Goal: Information Seeking & Learning: Learn about a topic

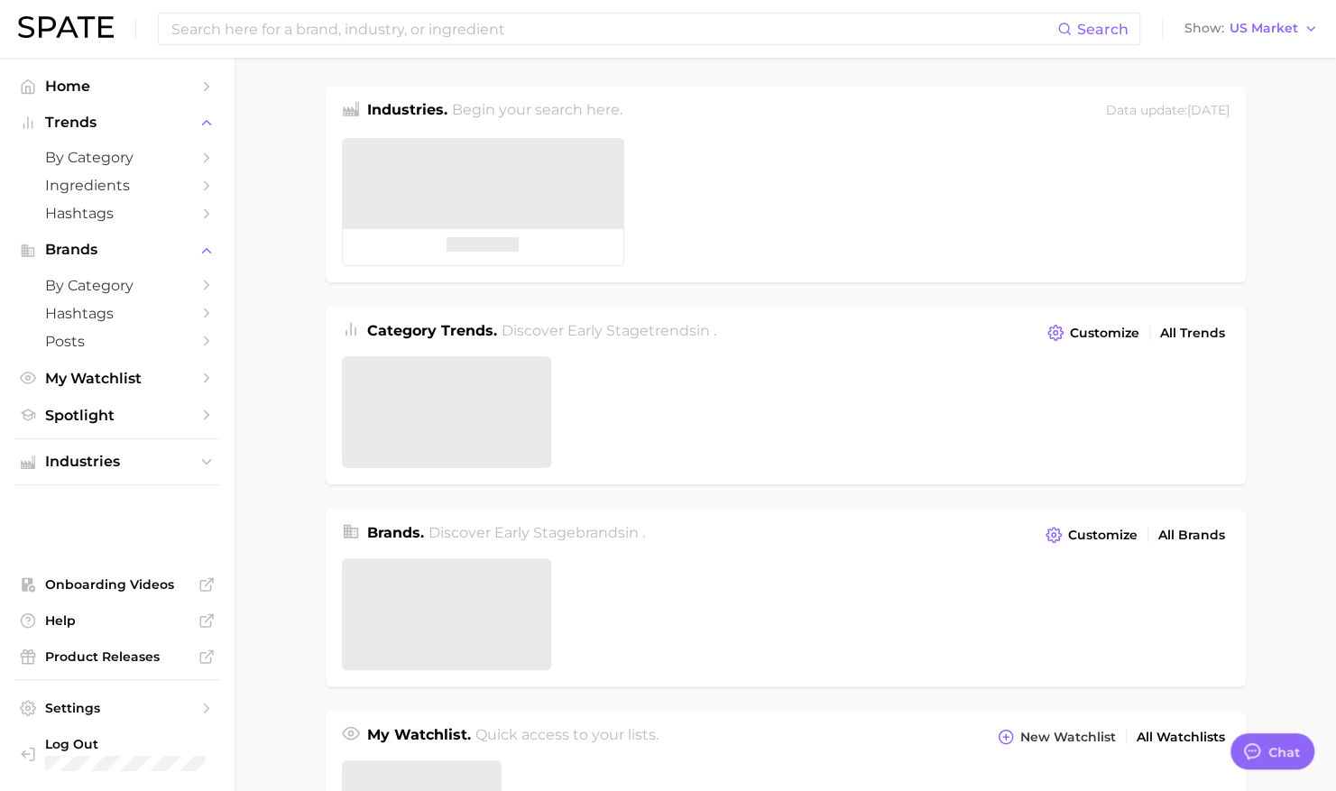
type textarea "x"
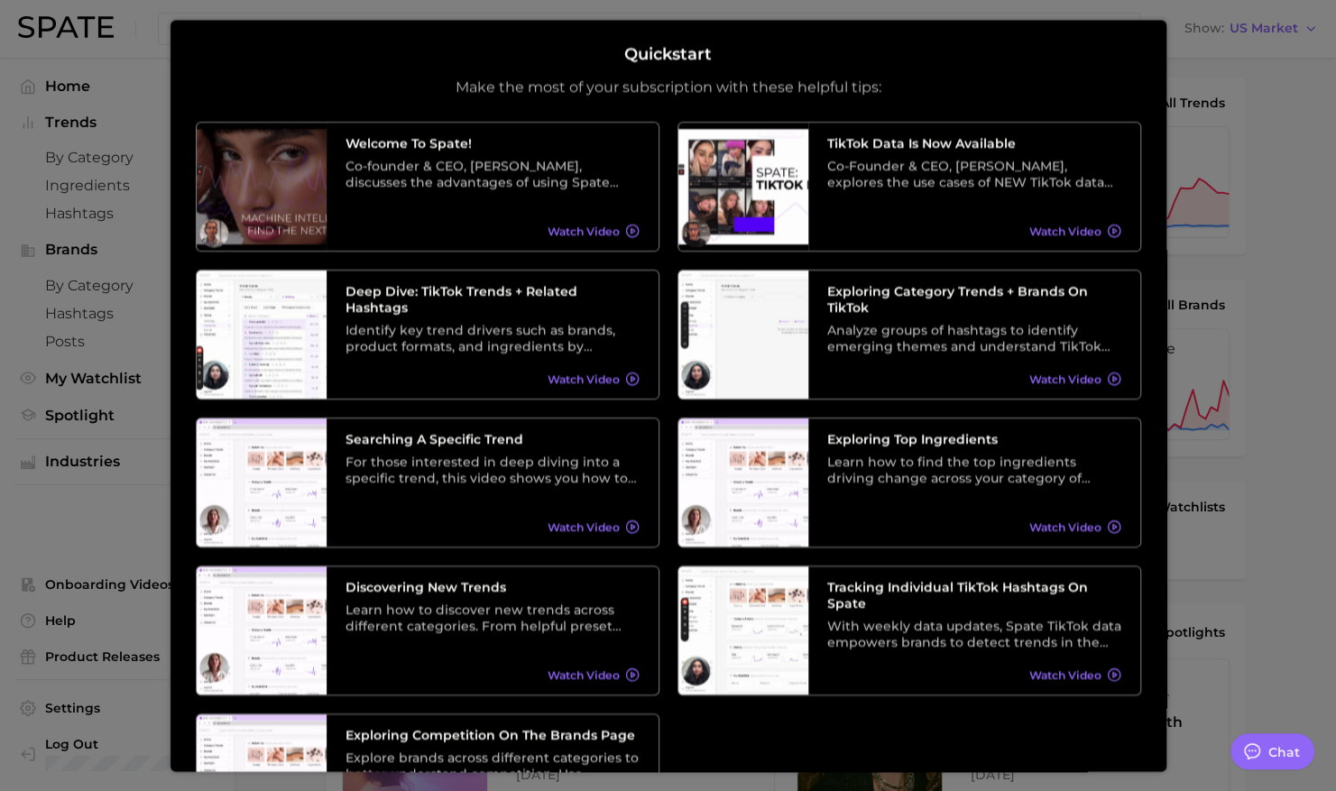
click at [1269, 635] on div at bounding box center [668, 487] width 1336 height 1434
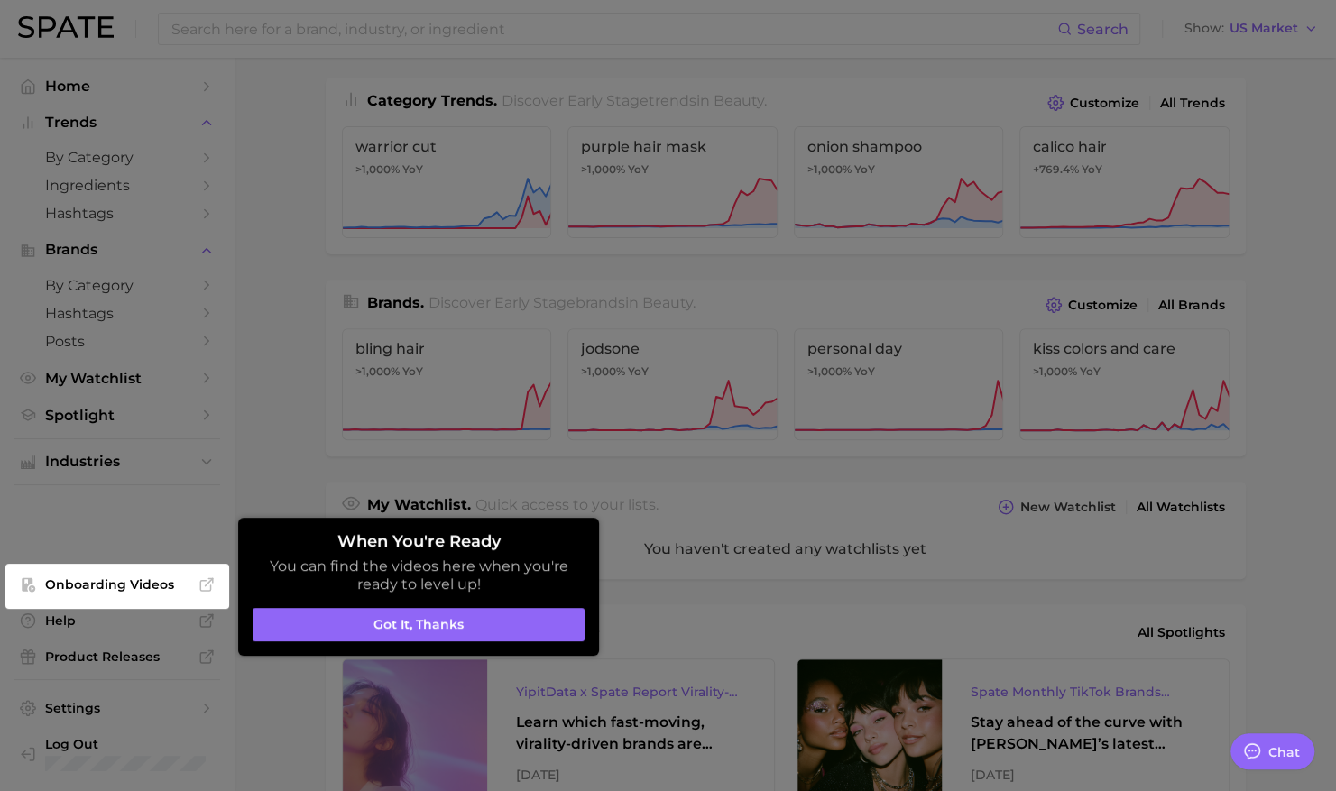
click at [278, 425] on div at bounding box center [668, 487] width 1336 height 1434
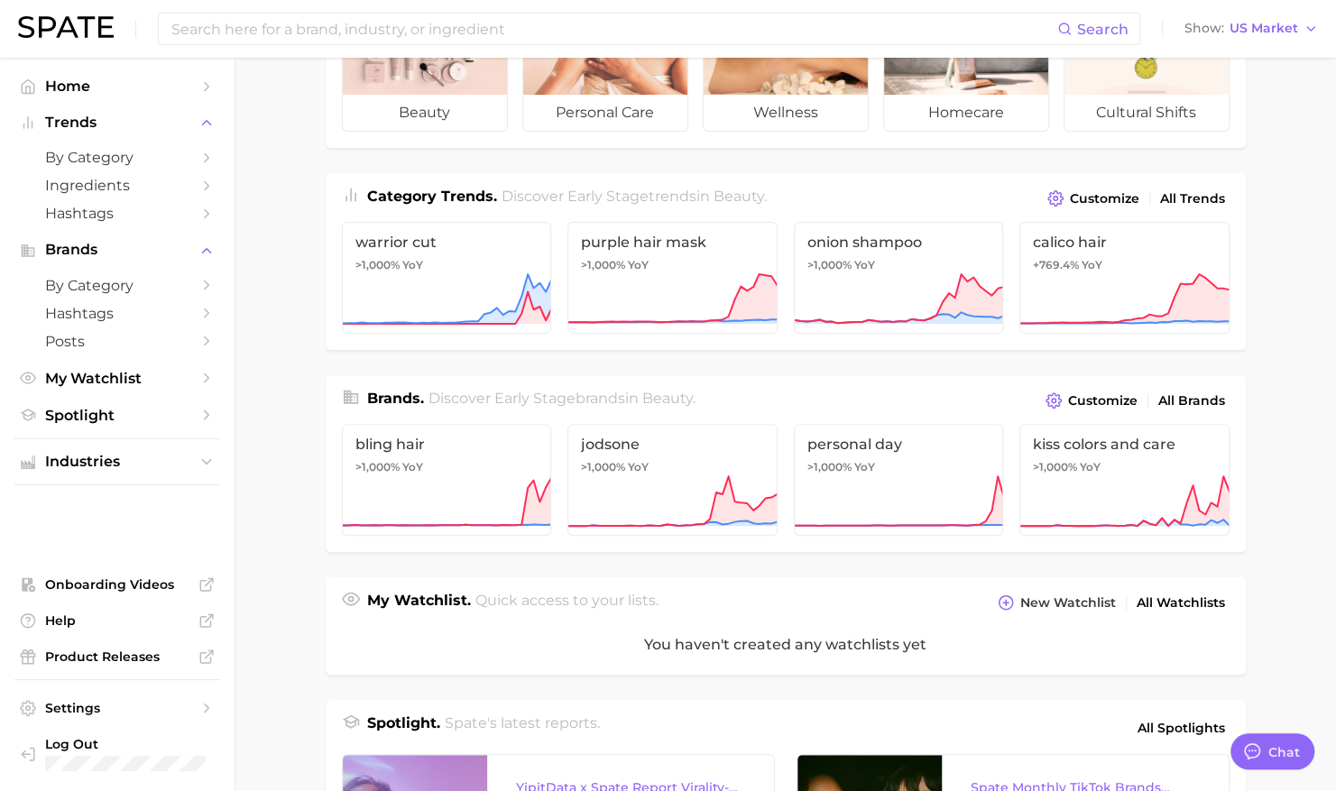
scroll to position [135, 0]
click at [194, 152] on link "by Category" at bounding box center [117, 157] width 206 height 28
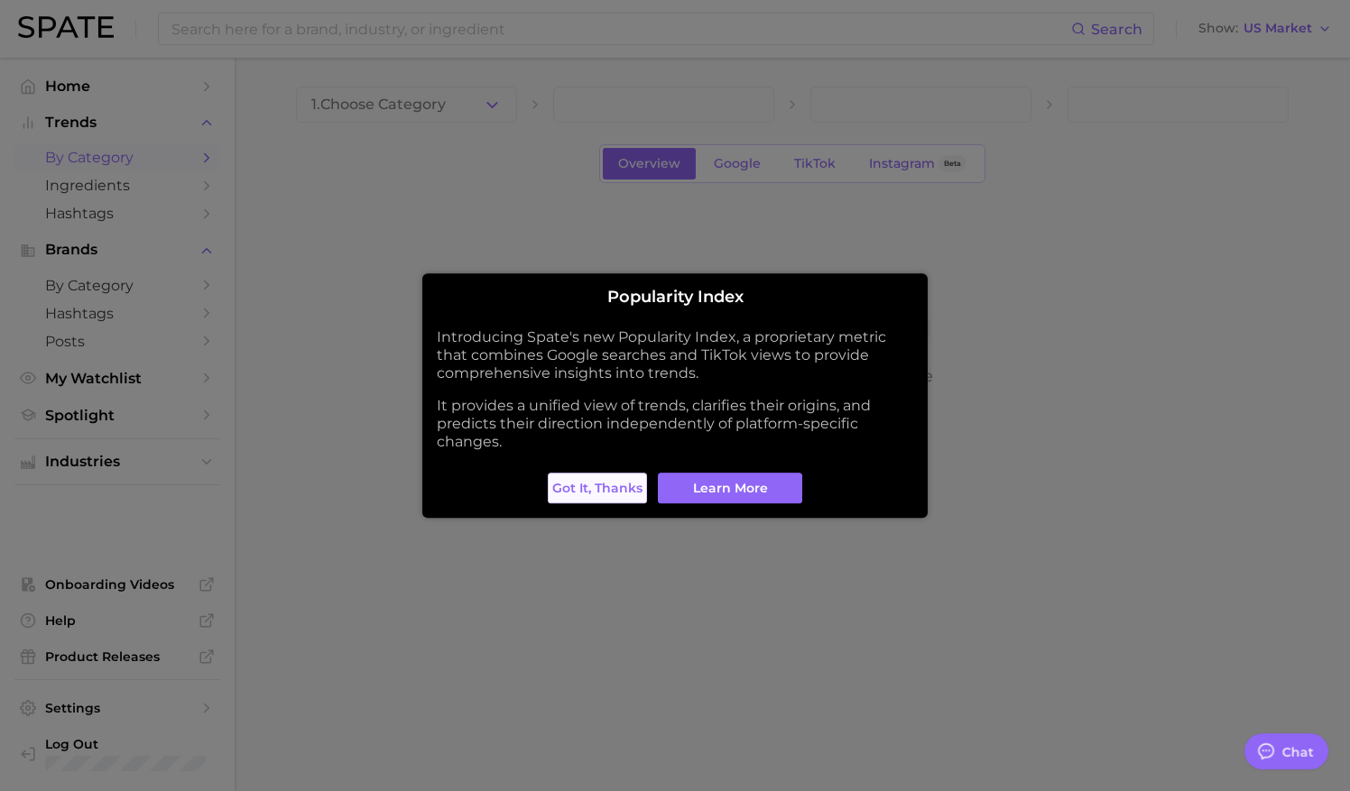
click at [603, 495] on span "Got it, thanks" at bounding box center [597, 488] width 90 height 15
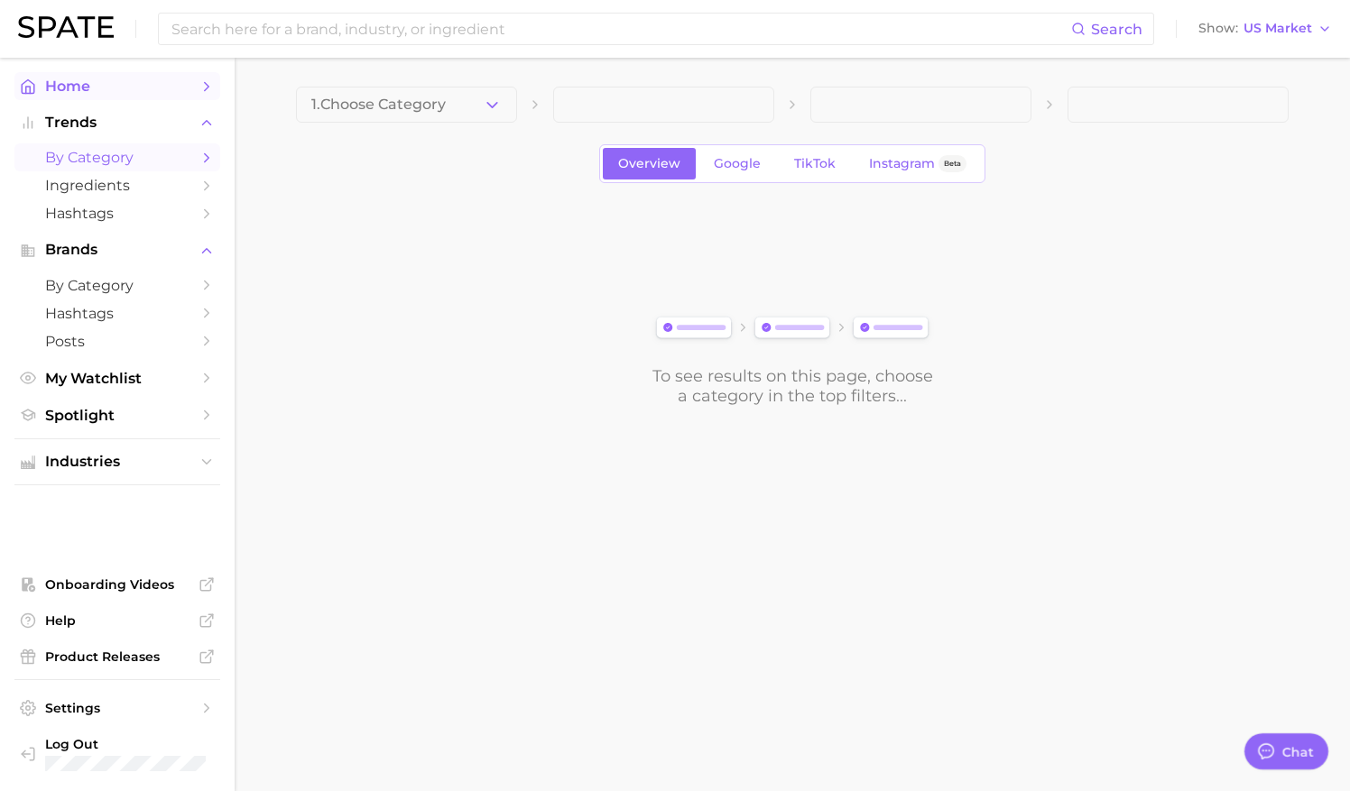
click at [77, 79] on span "Home" at bounding box center [117, 86] width 144 height 17
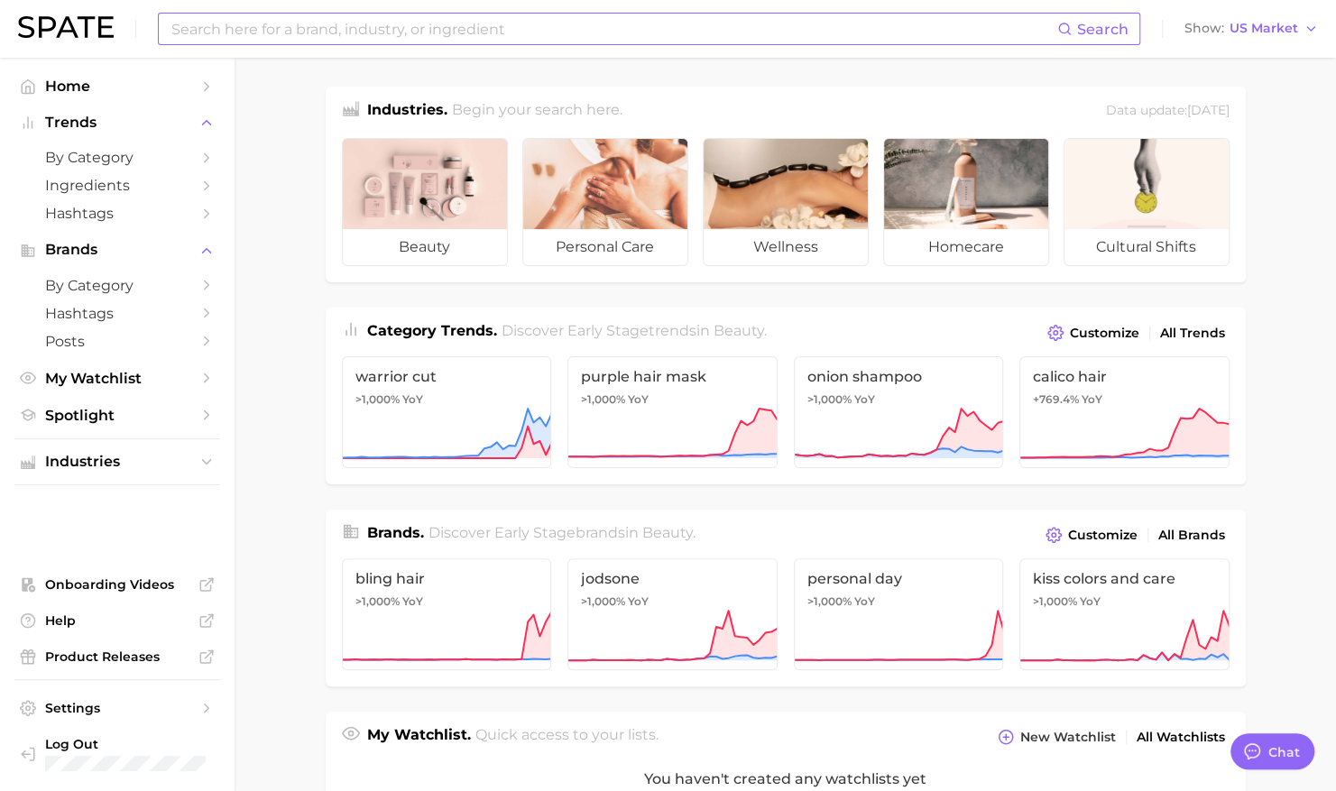
click at [520, 43] on input at bounding box center [614, 29] width 888 height 31
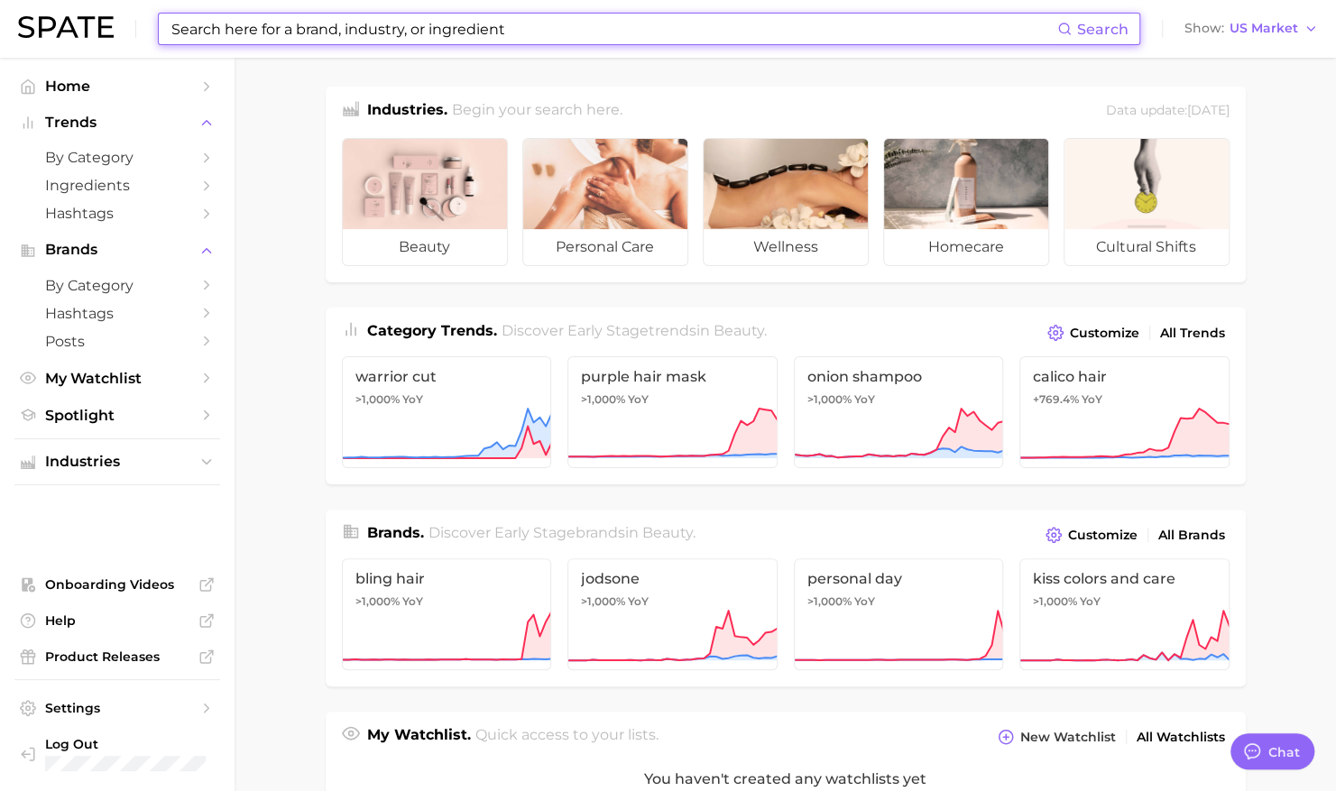
click at [285, 174] on main "Industries. Begin your search here. Data update: [DATE] beauty personal care we…" at bounding box center [786, 748] width 1102 height 1381
click at [343, 32] on input at bounding box center [614, 29] width 888 height 31
click at [511, 36] on input at bounding box center [614, 29] width 888 height 31
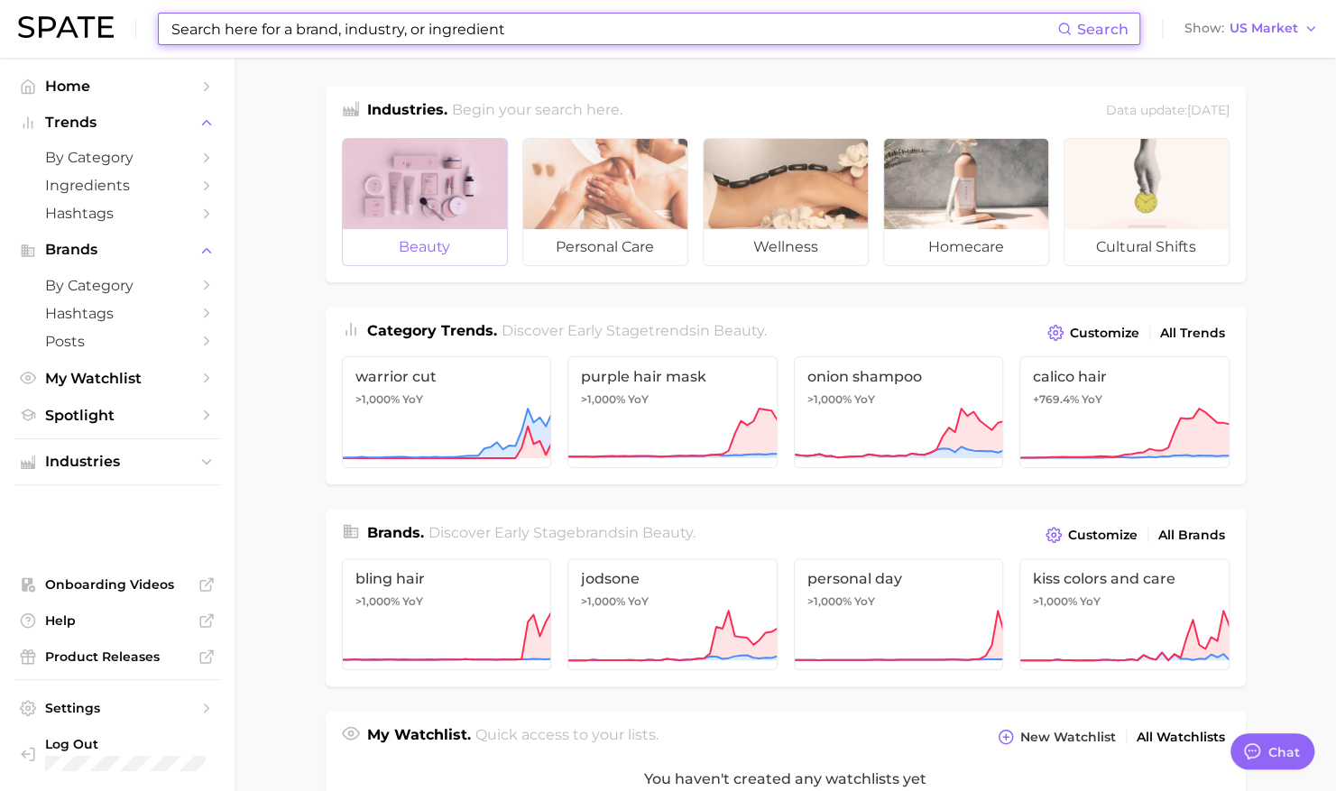
click at [448, 229] on span "beauty" at bounding box center [425, 247] width 164 height 36
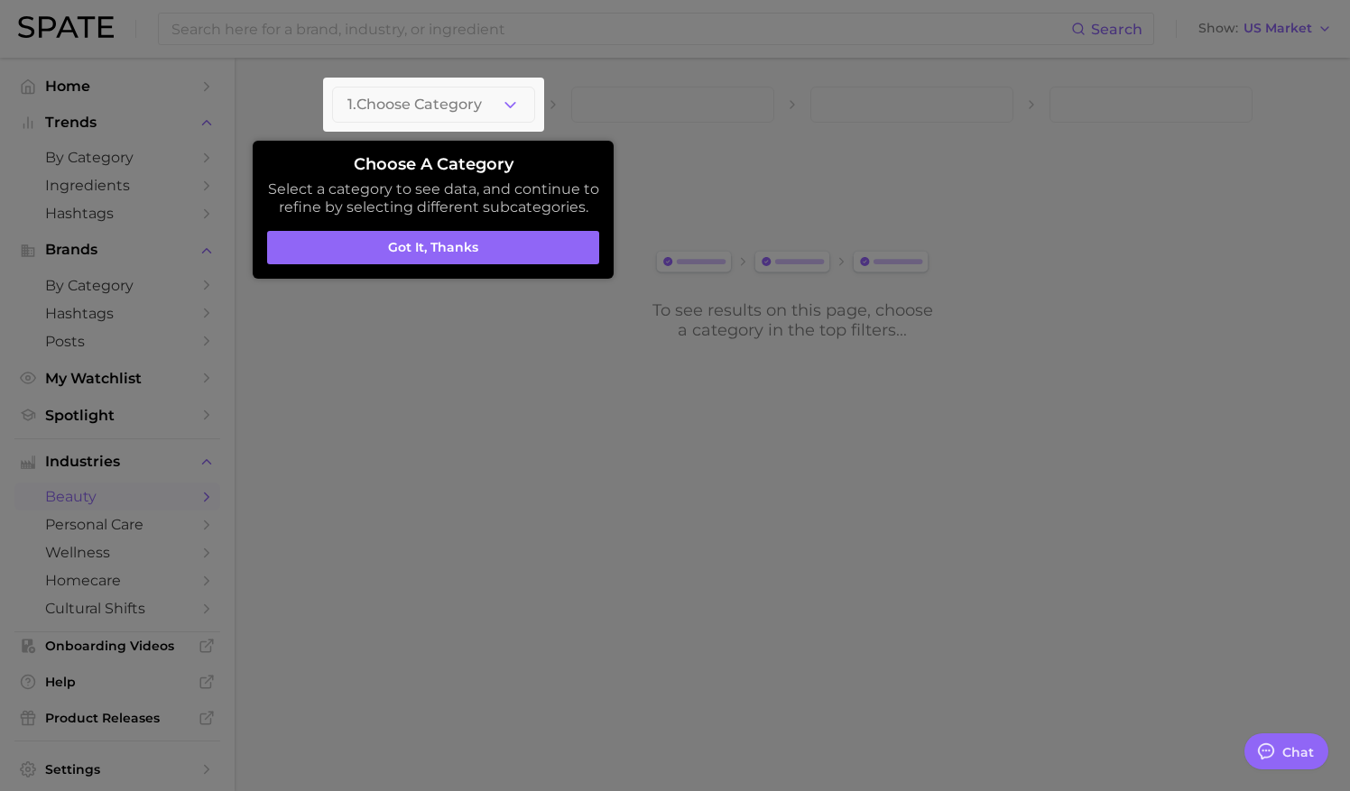
click at [264, 60] on div at bounding box center [675, 395] width 1350 height 791
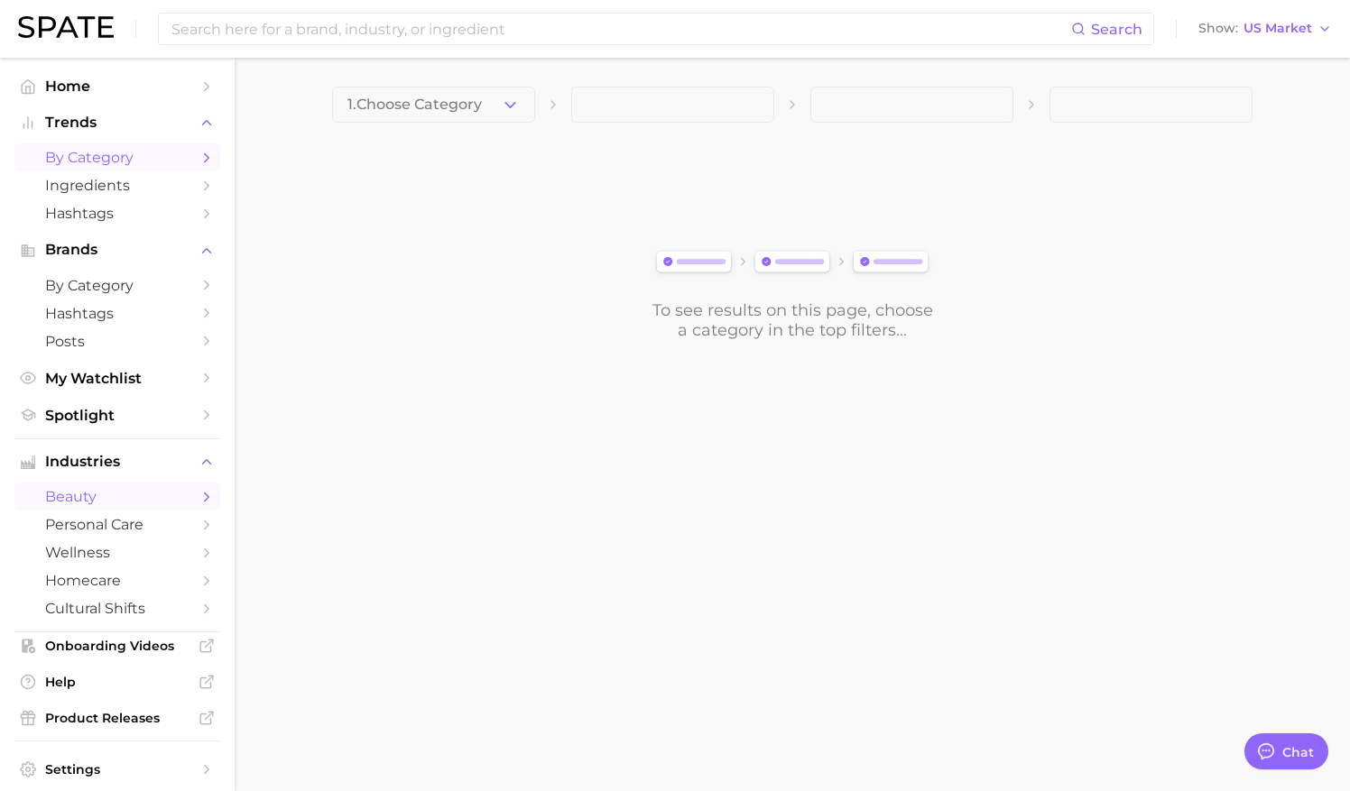
click at [98, 154] on span "by Category" at bounding box center [117, 157] width 144 height 17
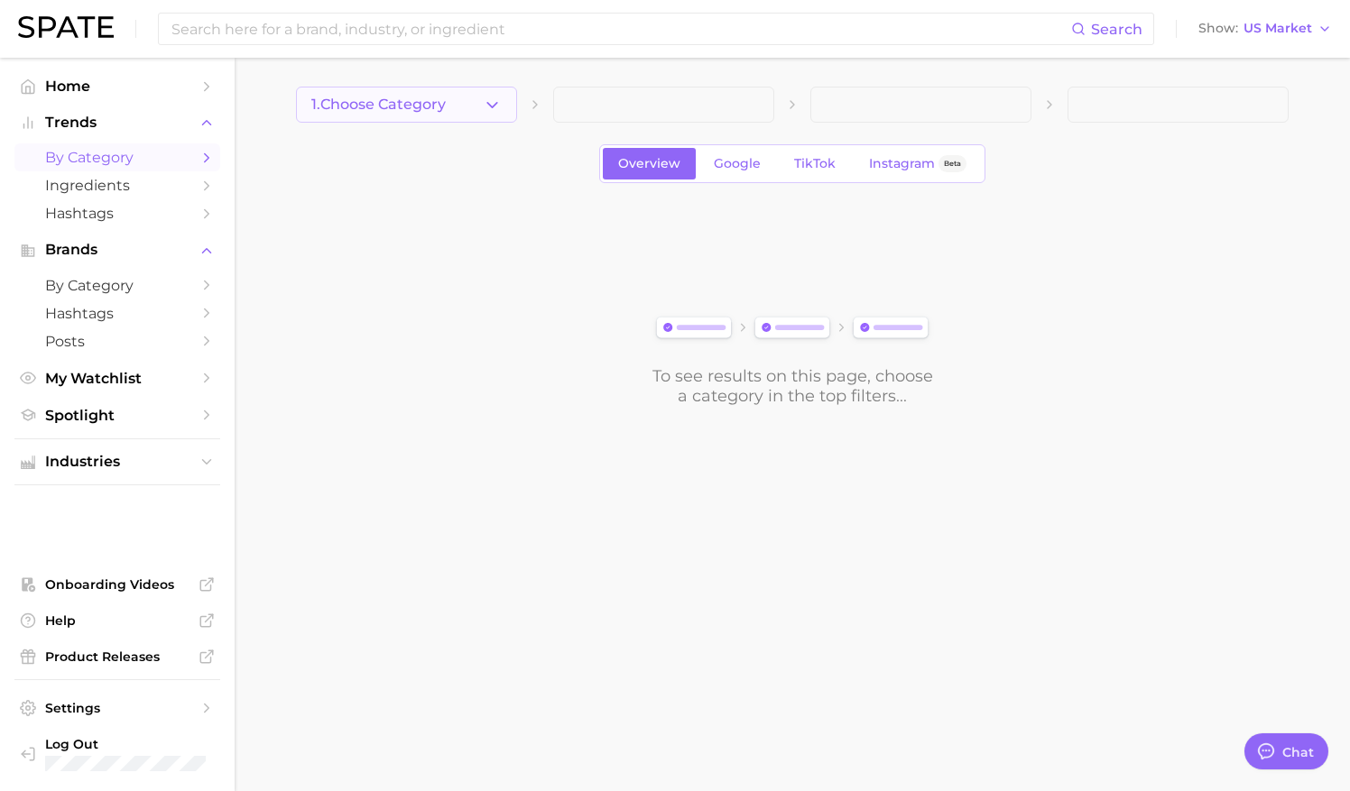
click at [363, 114] on button "1. Choose Category" at bounding box center [406, 105] width 221 height 36
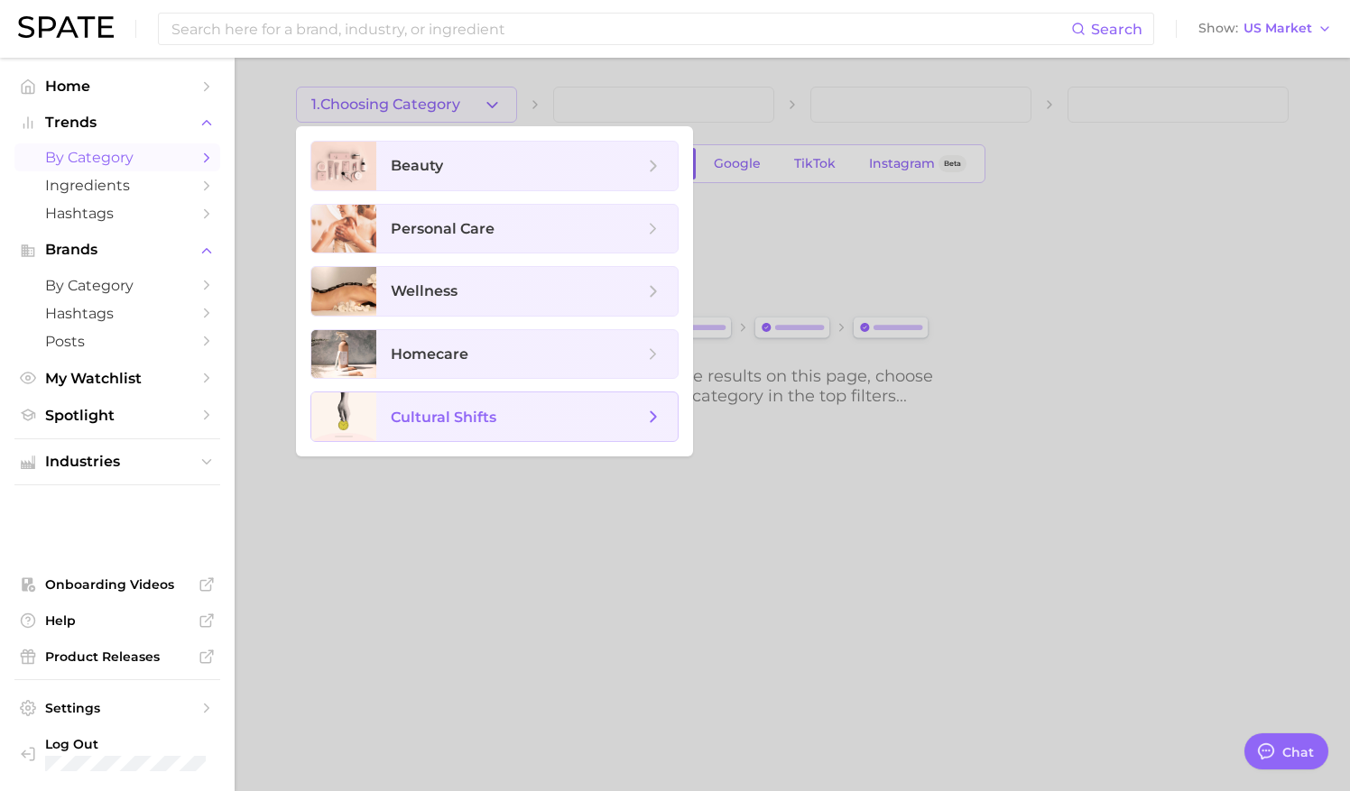
click at [447, 426] on span "cultural shifts" at bounding box center [526, 417] width 301 height 49
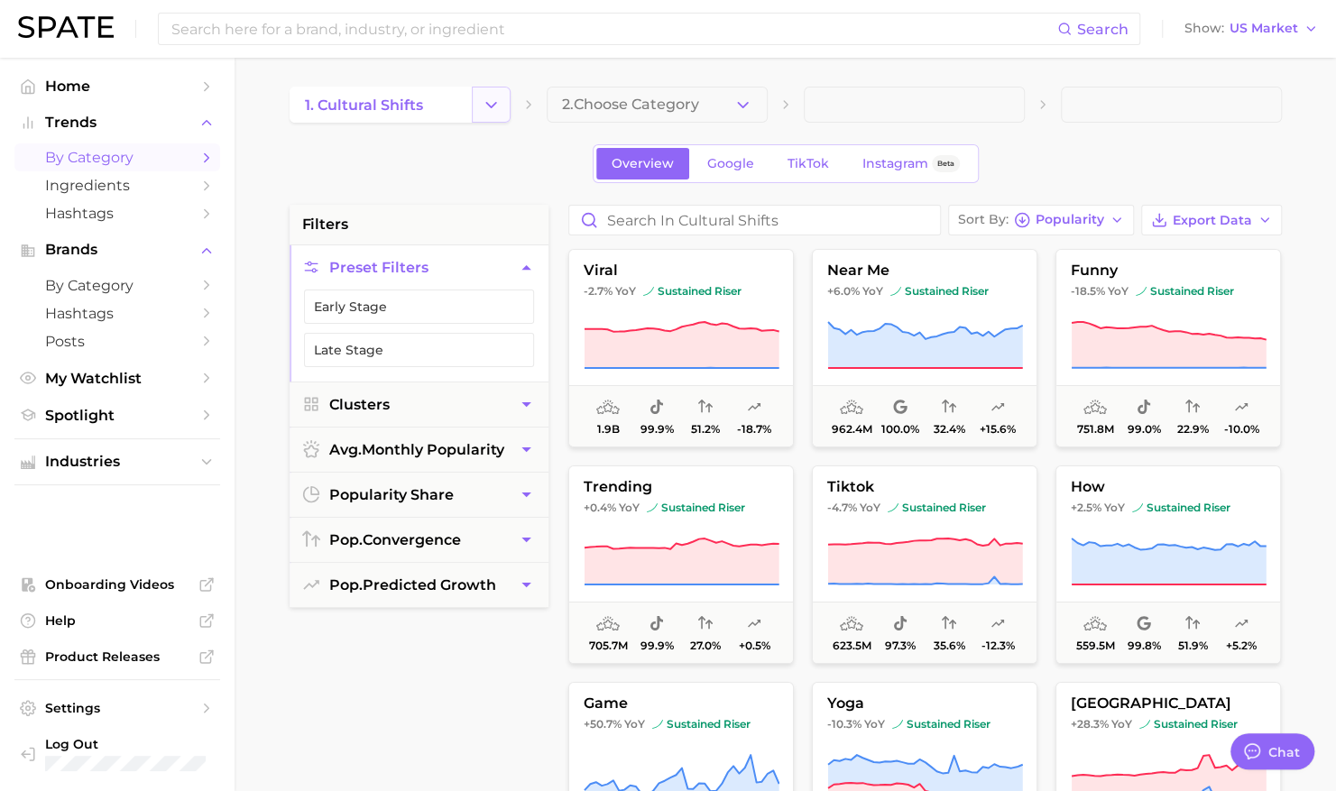
click at [501, 100] on button "Change Category" at bounding box center [491, 105] width 39 height 36
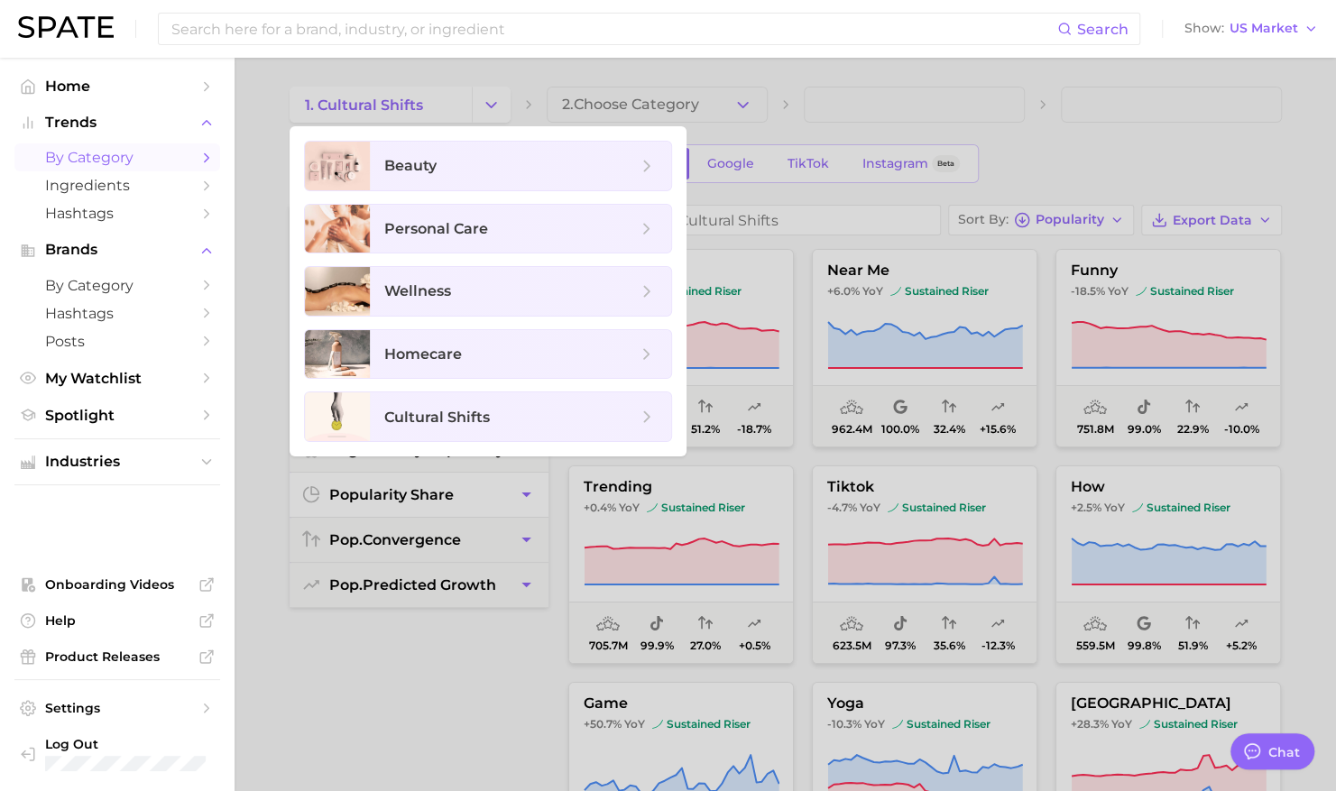
click at [433, 704] on div at bounding box center [668, 395] width 1336 height 791
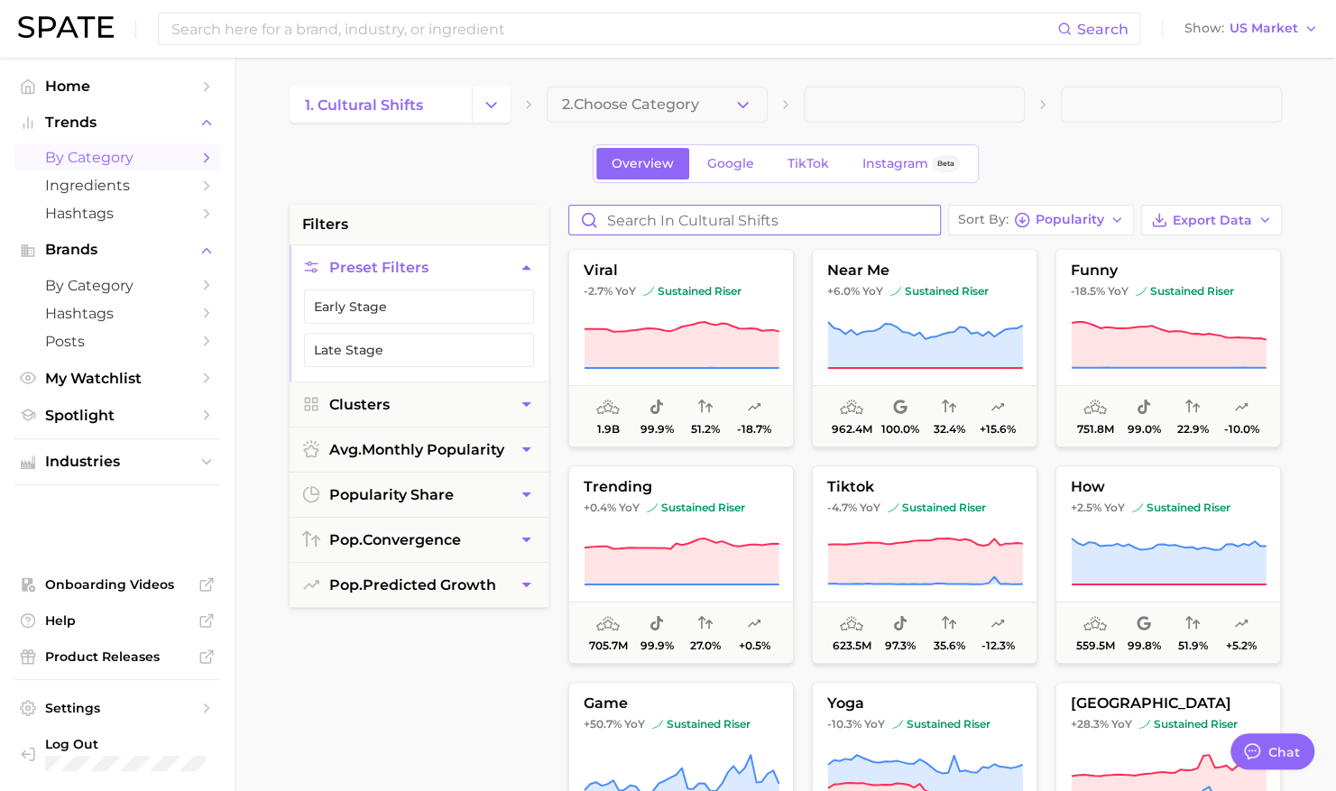
click at [715, 224] on input "Search in cultural shifts" at bounding box center [754, 220] width 371 height 29
click at [1114, 214] on icon "button" at bounding box center [1117, 220] width 14 height 14
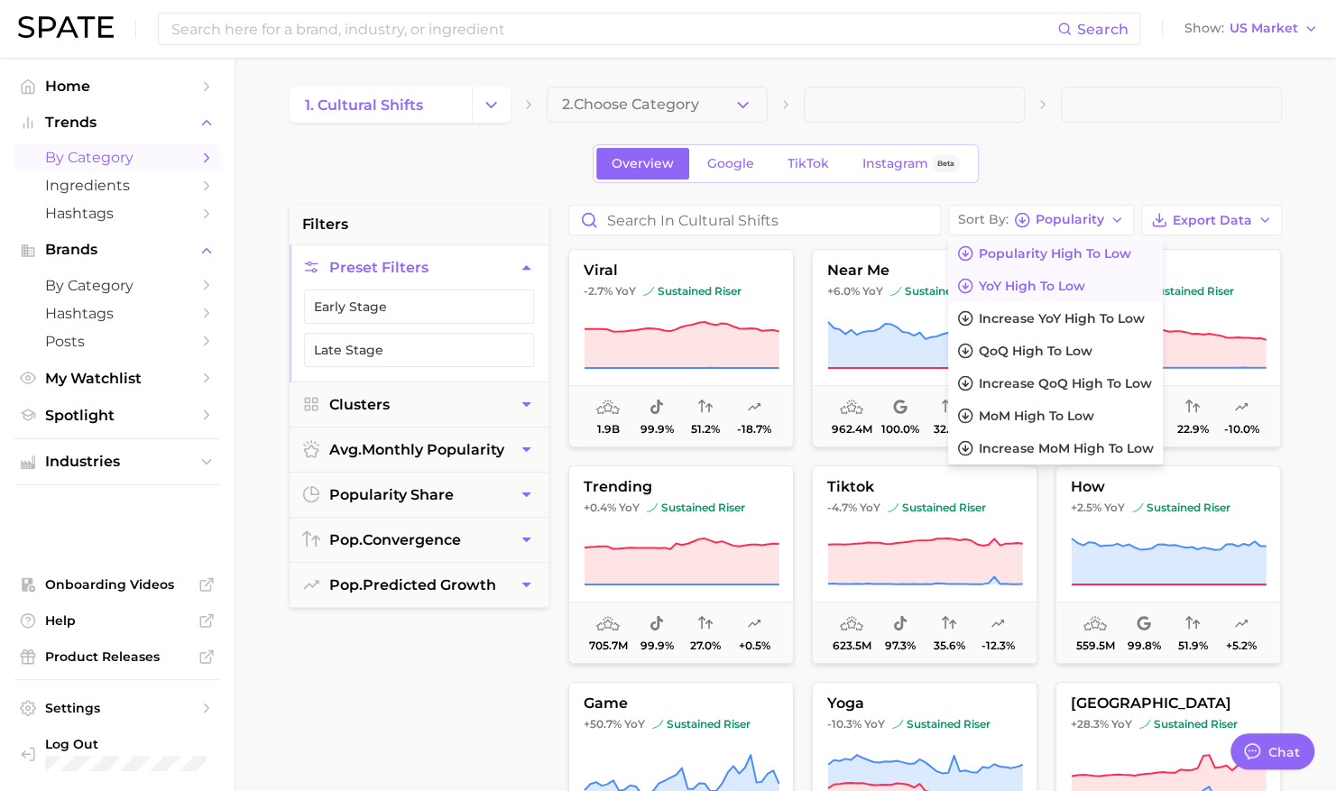
click at [1046, 294] on button "YoY high to low" at bounding box center [1055, 286] width 215 height 32
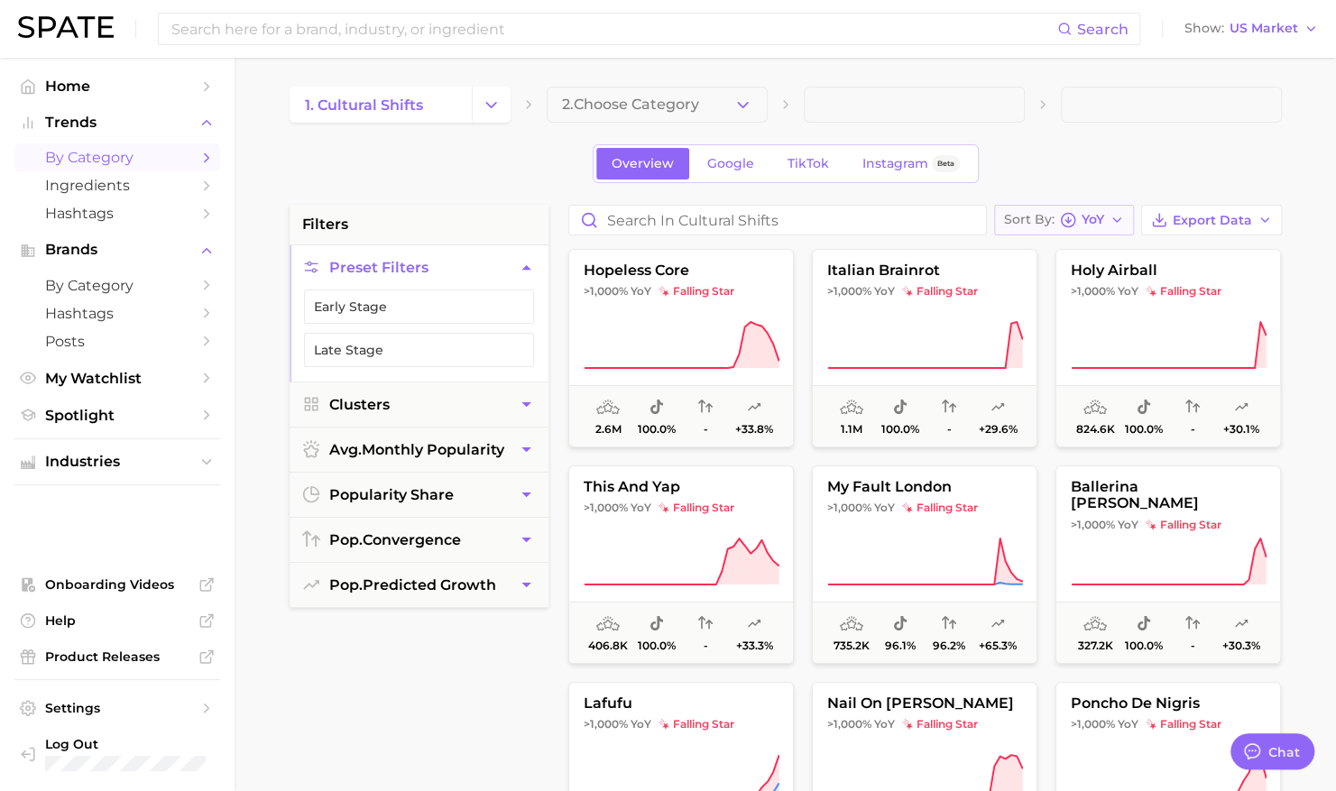
click at [1055, 220] on span "Sort By" at bounding box center [1029, 220] width 51 height 10
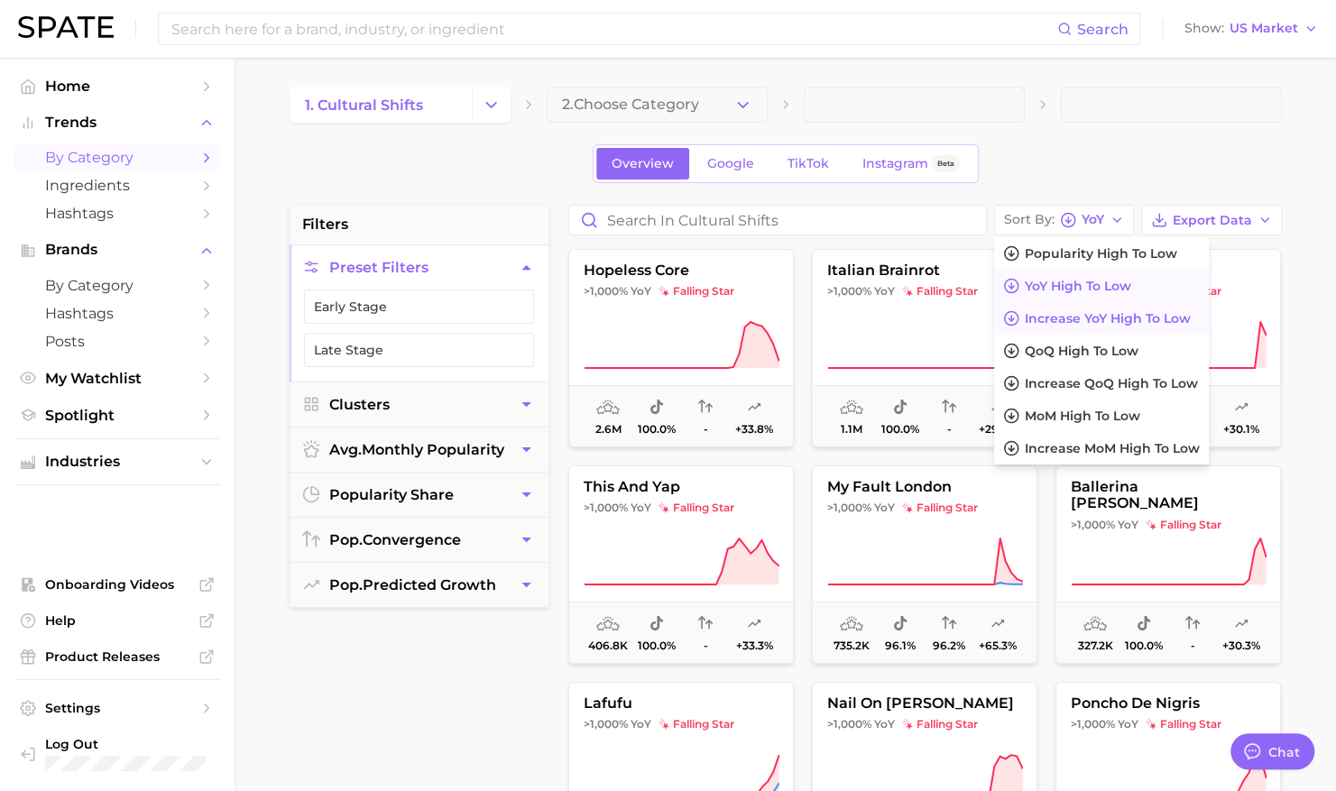
click at [1049, 322] on span "Increase YoY high to low" at bounding box center [1108, 318] width 166 height 15
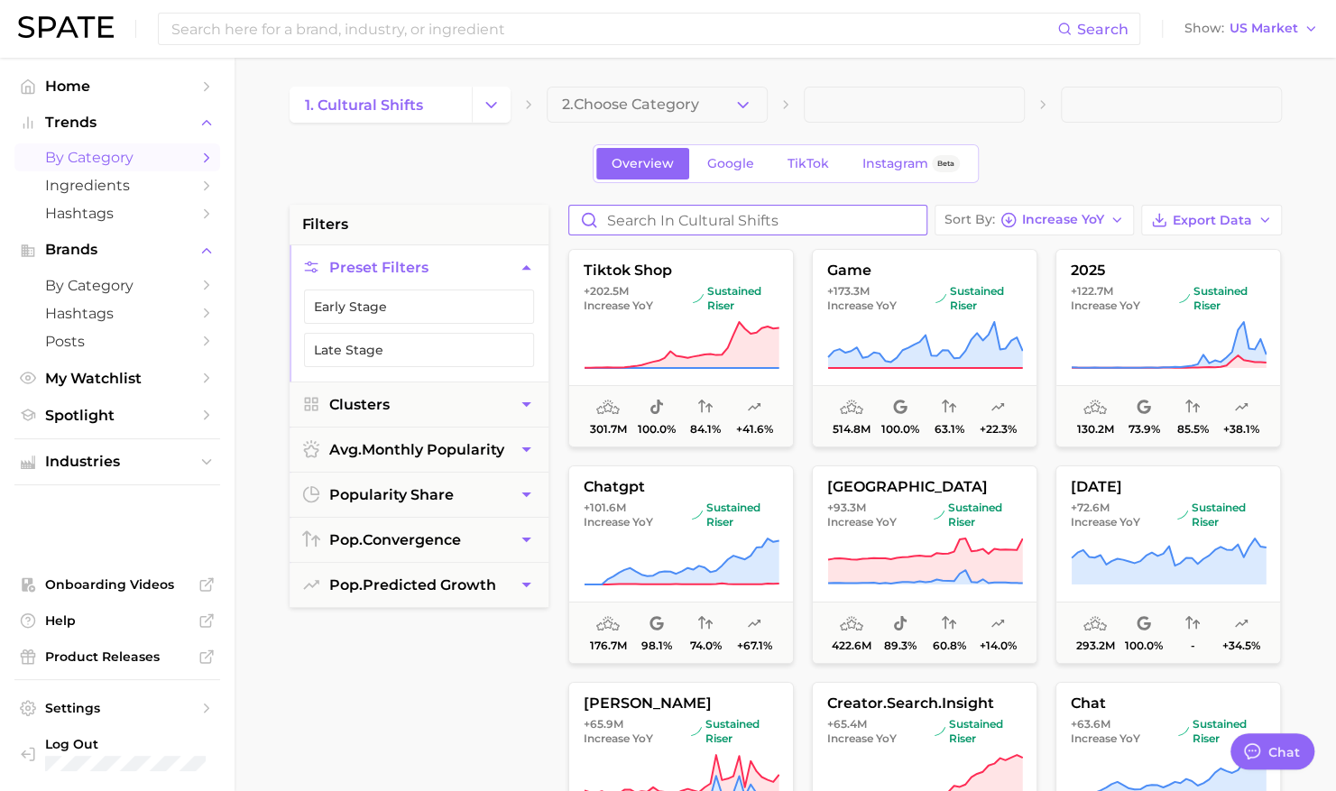
click at [724, 213] on input "Search in cultural shifts" at bounding box center [747, 220] width 357 height 29
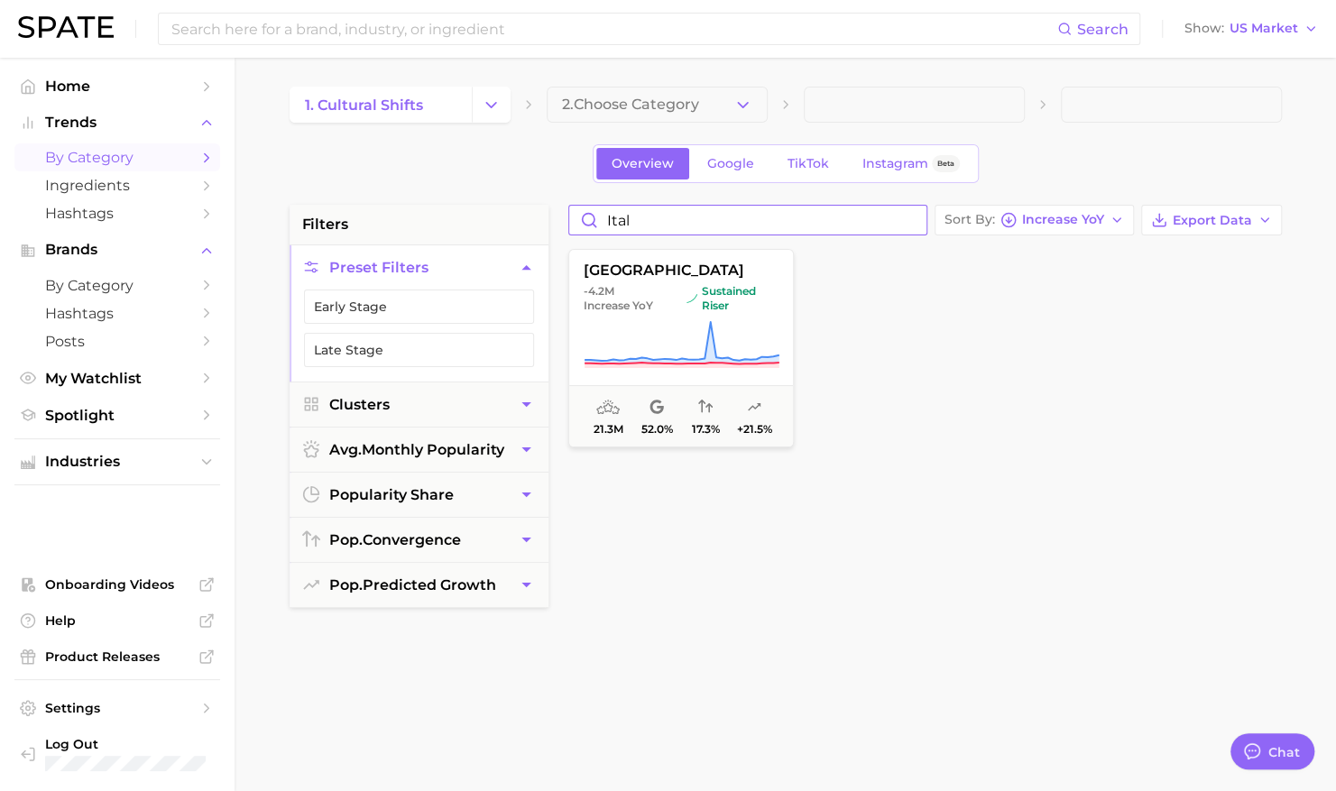
type input "[GEOGRAPHIC_DATA]"
drag, startPoint x: 697, startPoint y: 404, endPoint x: 905, endPoint y: 457, distance: 214.9
click at [905, 457] on div "italy -4.2m Increase YoY sustained riser 21.3m 52.0% 17.3% +21.5%" at bounding box center [924, 371] width 731 height 253
click at [716, 310] on span "sustained riser" at bounding box center [733, 298] width 92 height 29
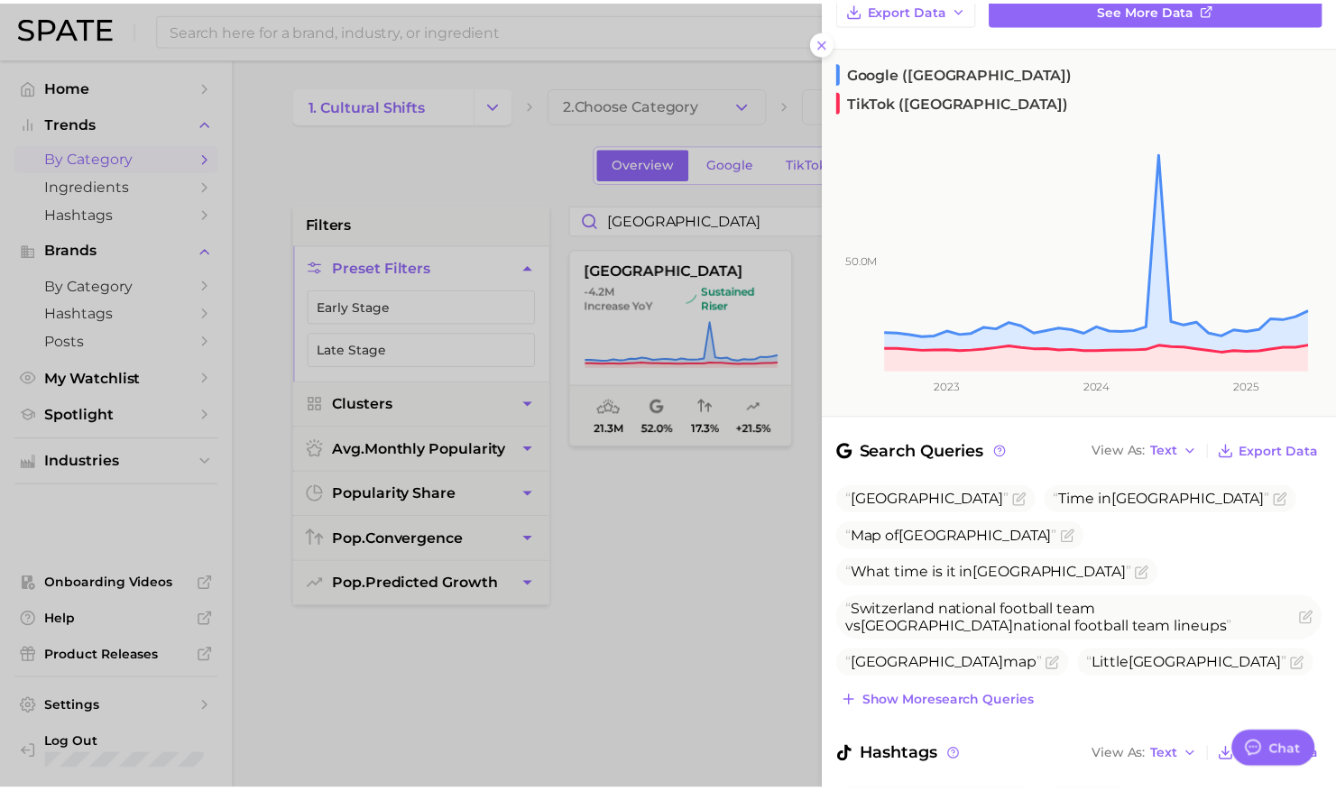
scroll to position [204, 0]
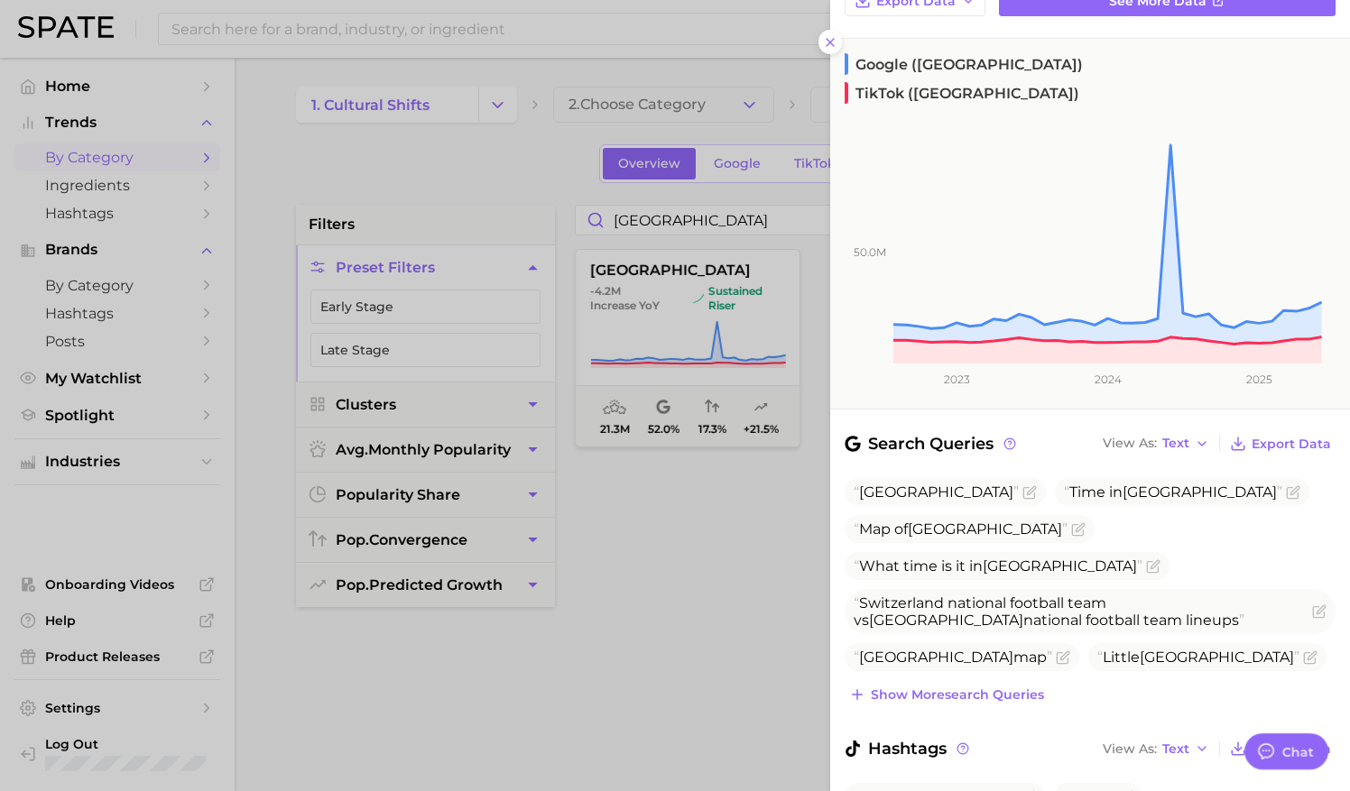
click at [767, 635] on div at bounding box center [675, 395] width 1350 height 791
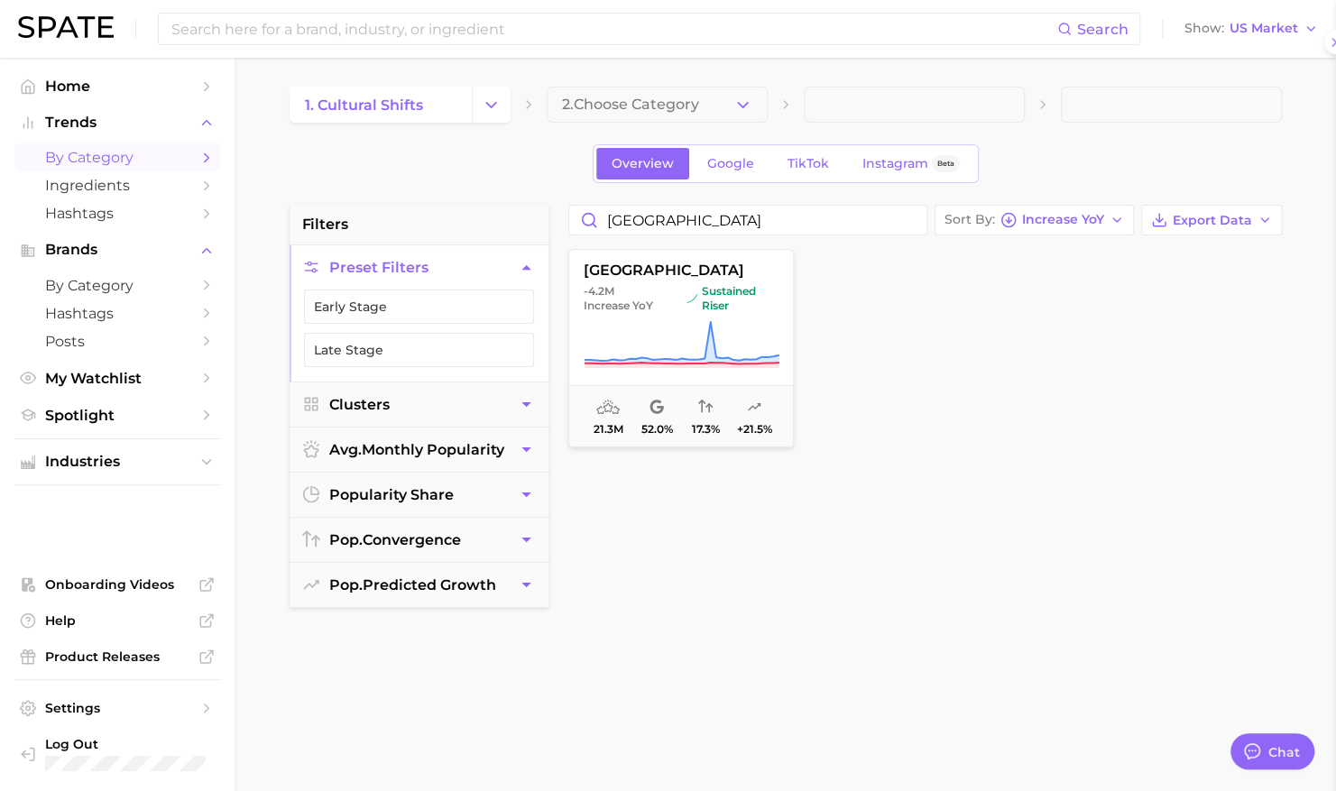
scroll to position [0, 0]
click at [1086, 215] on span "Increase YoY" at bounding box center [1063, 220] width 82 height 10
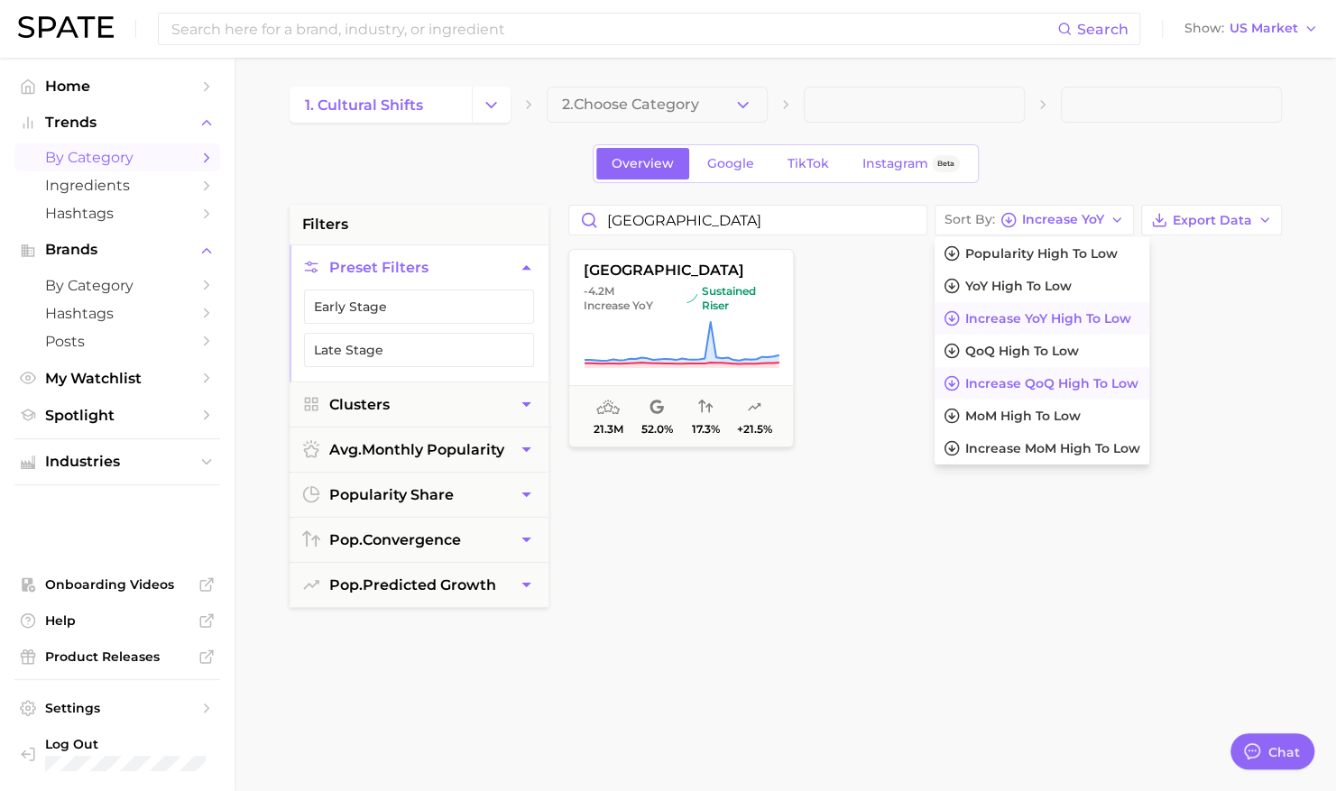
click at [1062, 386] on span "Increase QoQ high to low" at bounding box center [1052, 383] width 173 height 15
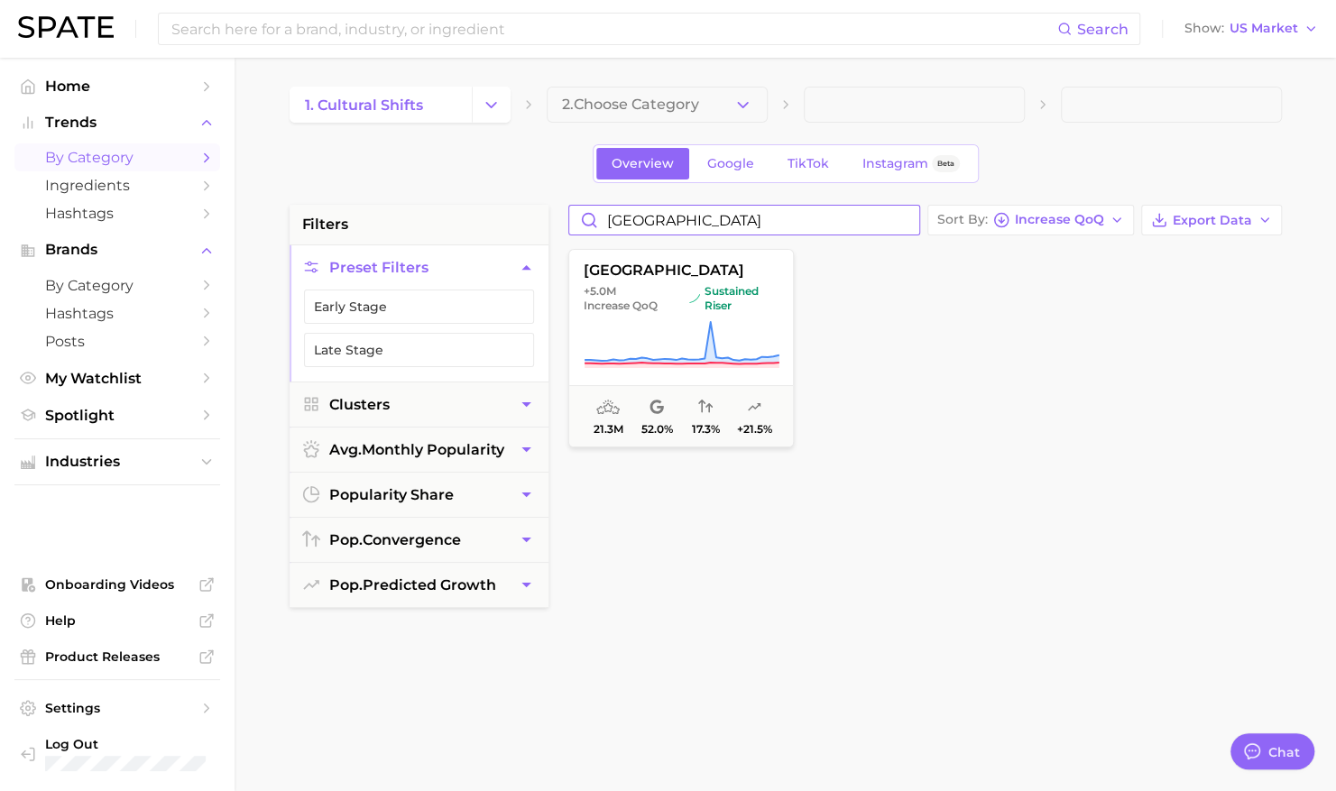
click at [890, 226] on input "[GEOGRAPHIC_DATA]" at bounding box center [744, 220] width 350 height 29
click at [909, 220] on input "[GEOGRAPHIC_DATA]" at bounding box center [744, 220] width 350 height 29
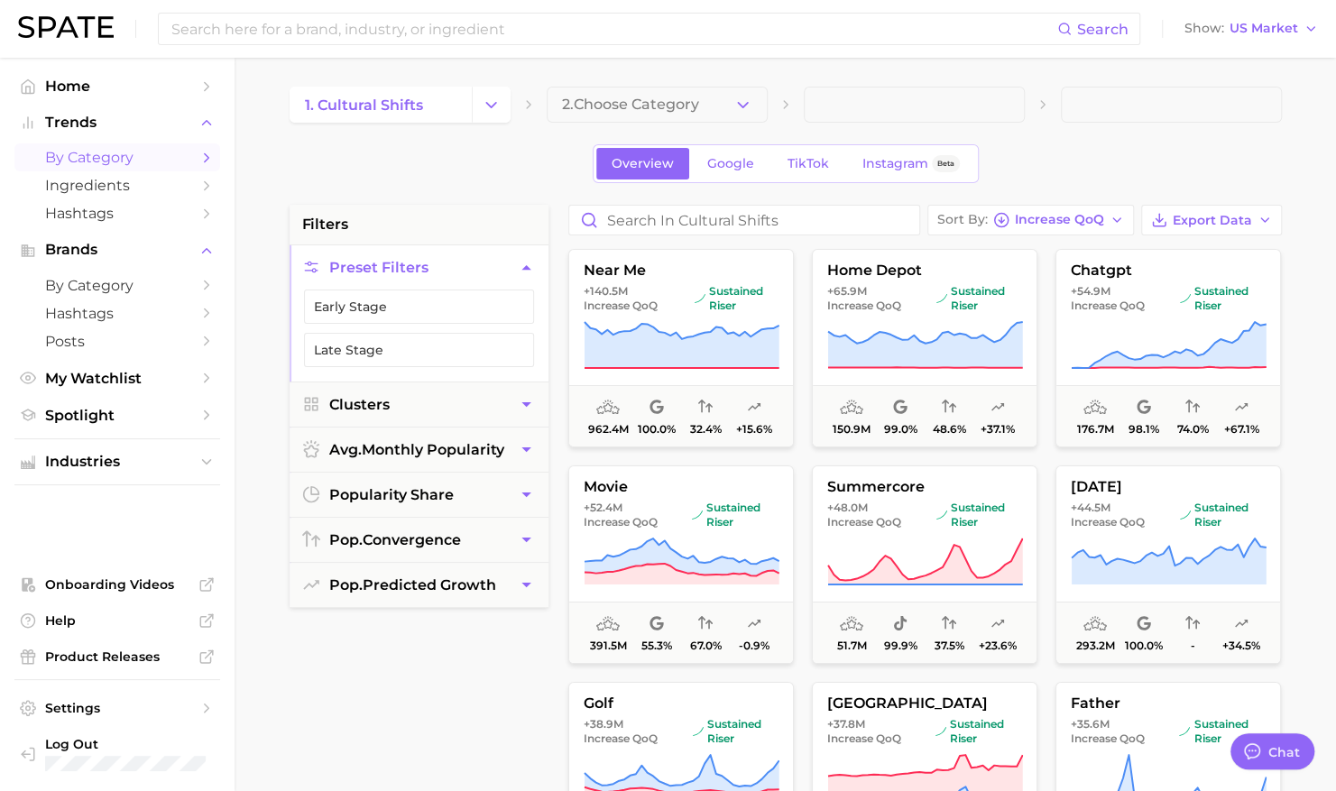
click at [1041, 168] on div "Overview Google TikTok Instagram Beta" at bounding box center [786, 163] width 993 height 39
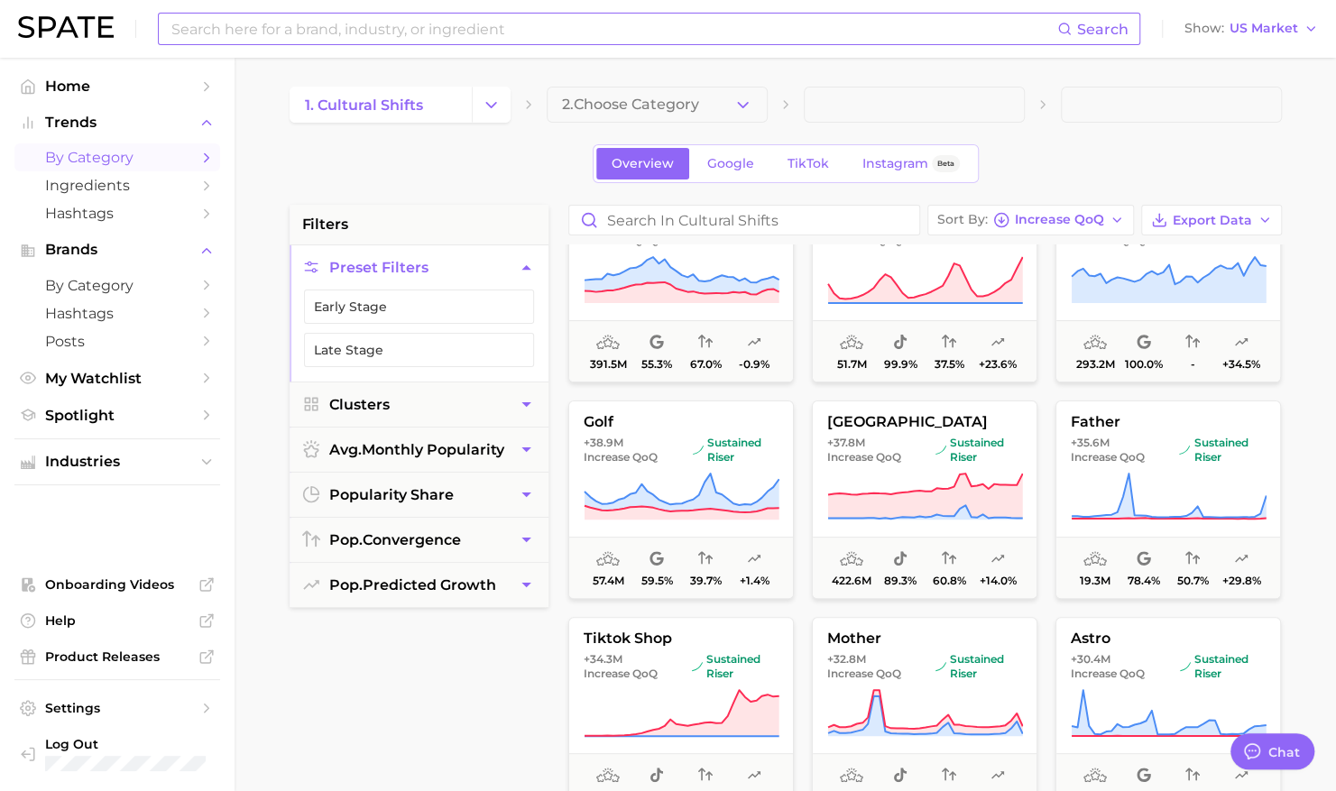
scroll to position [281, 0]
click at [758, 108] on button "2. Choose Category" at bounding box center [657, 105] width 221 height 36
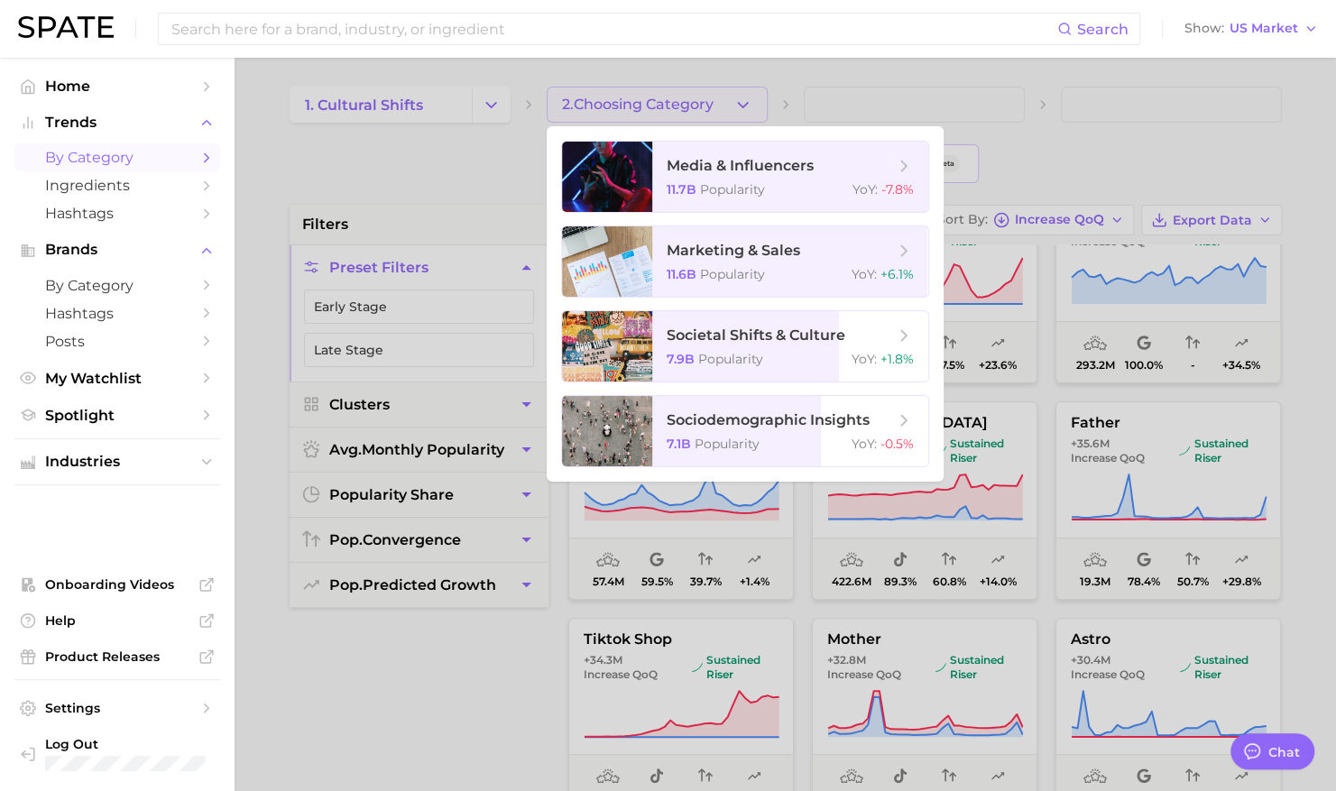
click at [473, 136] on div at bounding box center [668, 395] width 1336 height 791
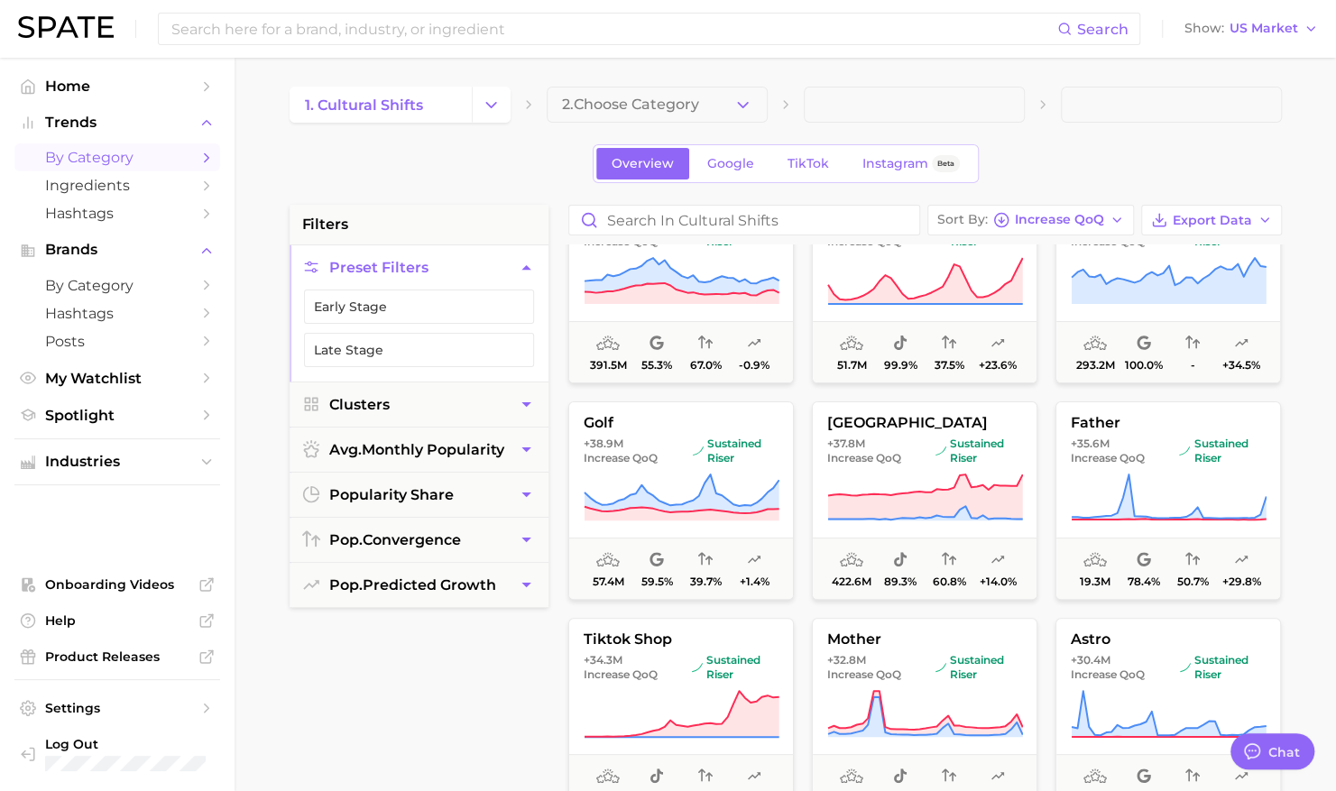
click at [495, 83] on main "1. cultural shifts 2. Choose Category Overview Google TikTok Instagram Beta fil…" at bounding box center [786, 742] width 1102 height 1369
click at [493, 92] on button "Change Category" at bounding box center [491, 105] width 39 height 36
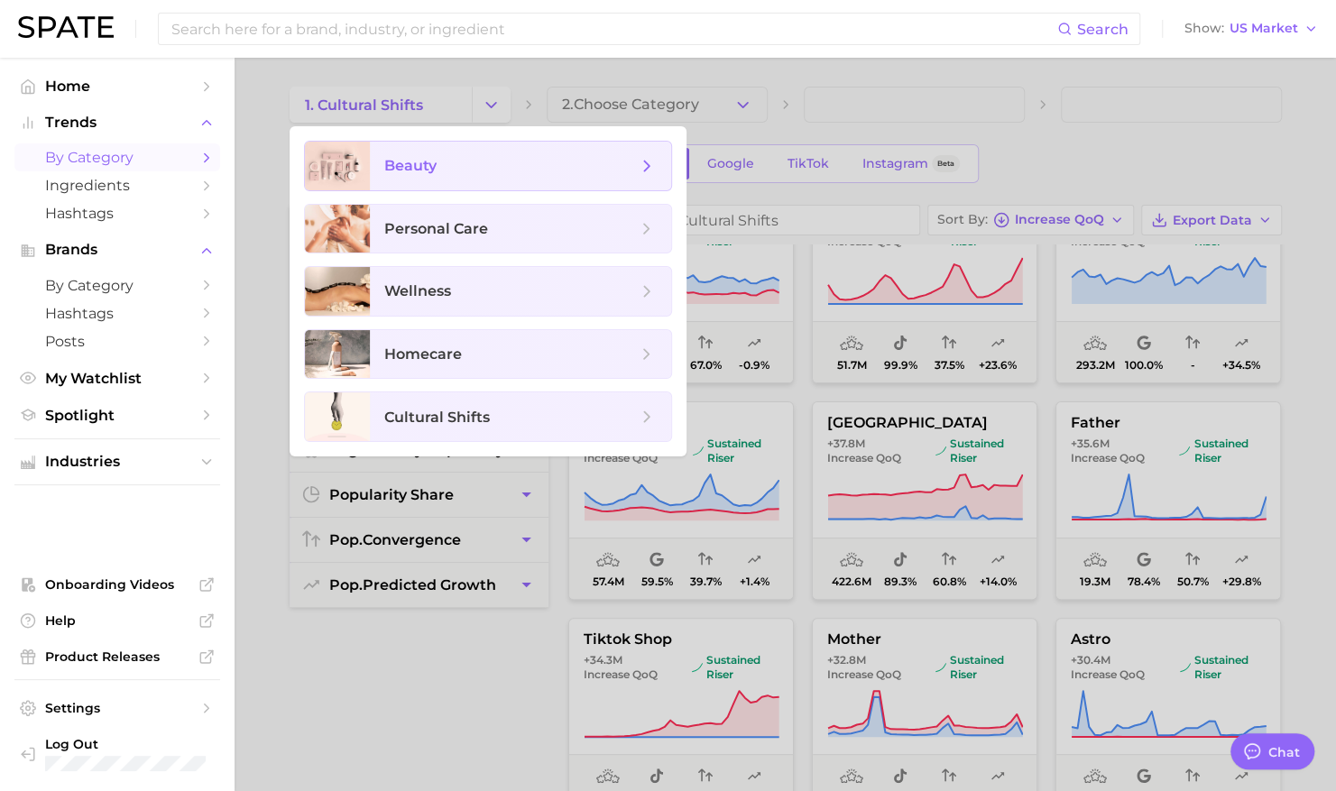
click at [449, 178] on span "beauty" at bounding box center [520, 166] width 301 height 49
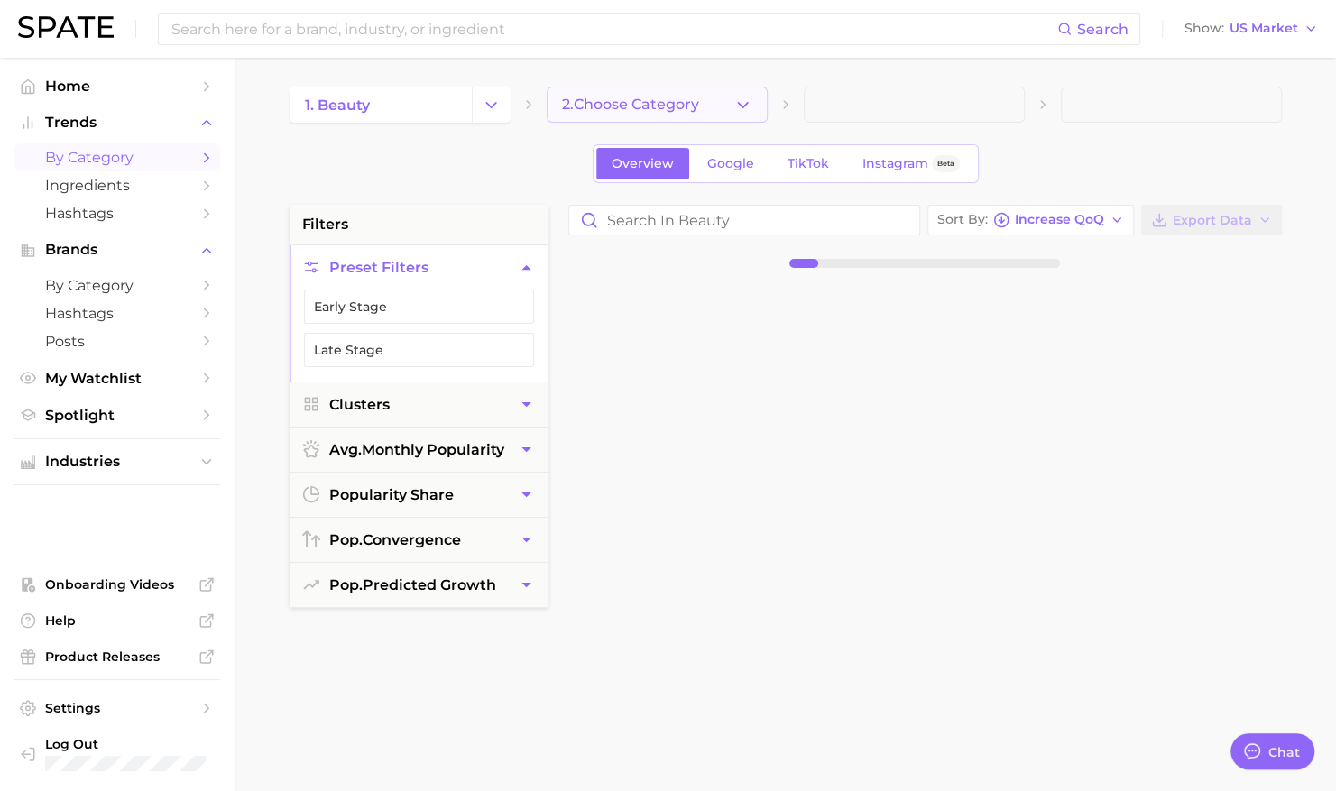
click at [625, 101] on span "2. Choose Category" at bounding box center [630, 105] width 137 height 16
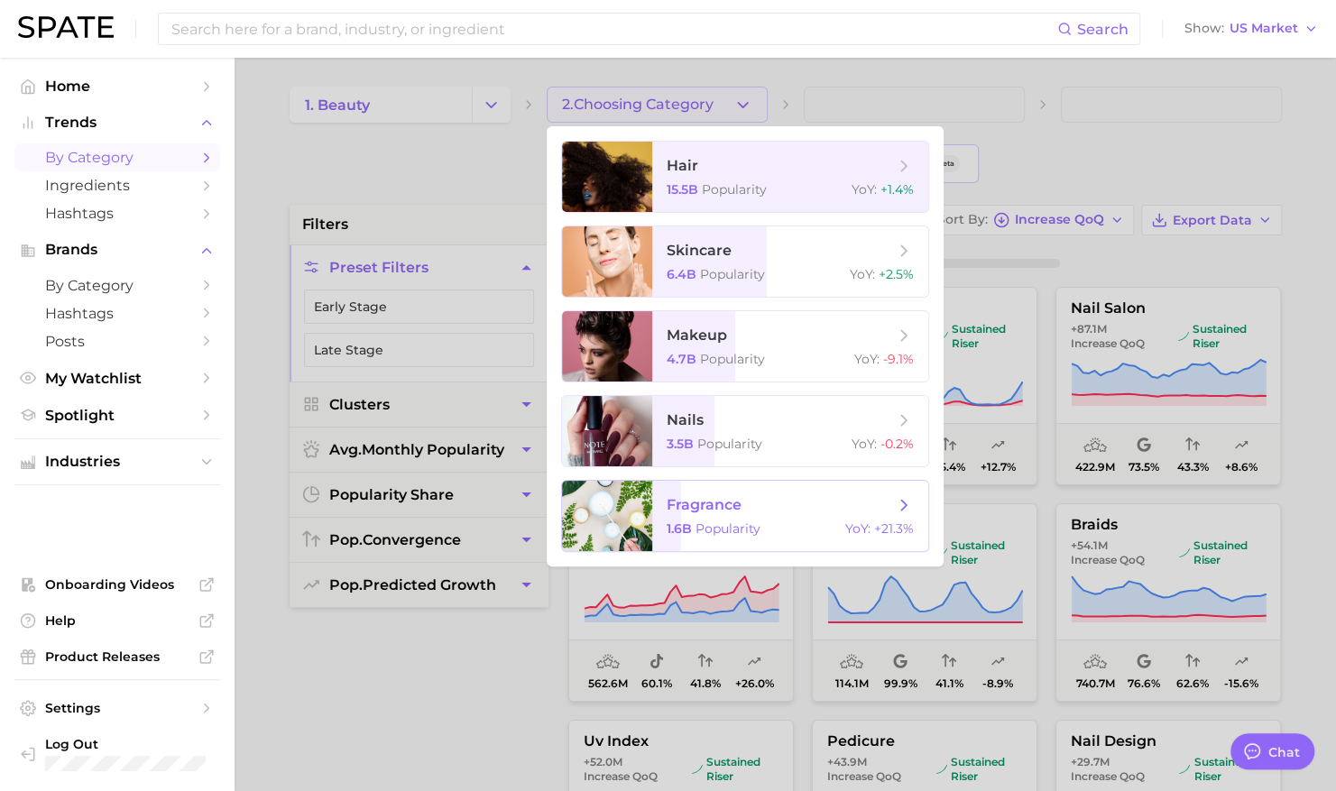
click at [675, 528] on span "1.6b" at bounding box center [679, 529] width 25 height 16
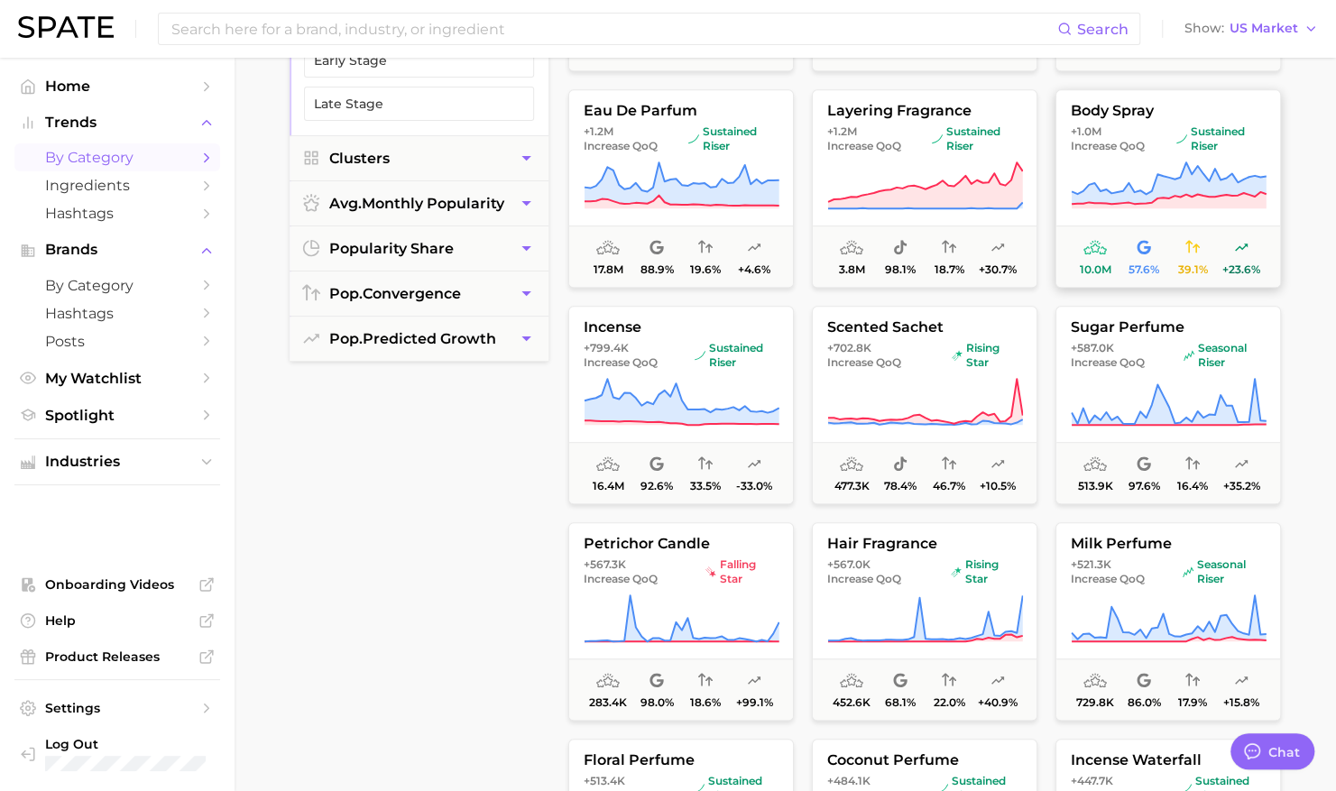
scroll to position [568, 0]
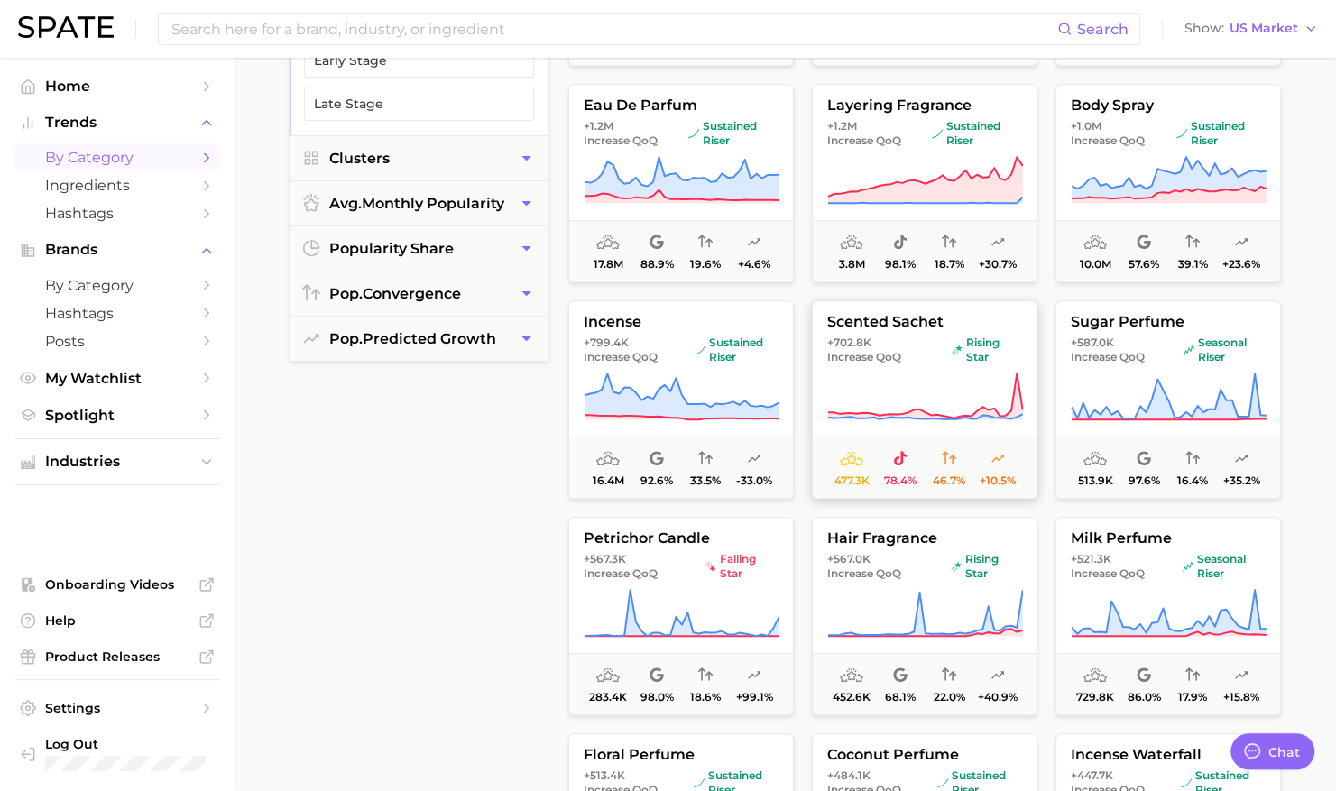
click at [886, 386] on icon at bounding box center [925, 397] width 196 height 51
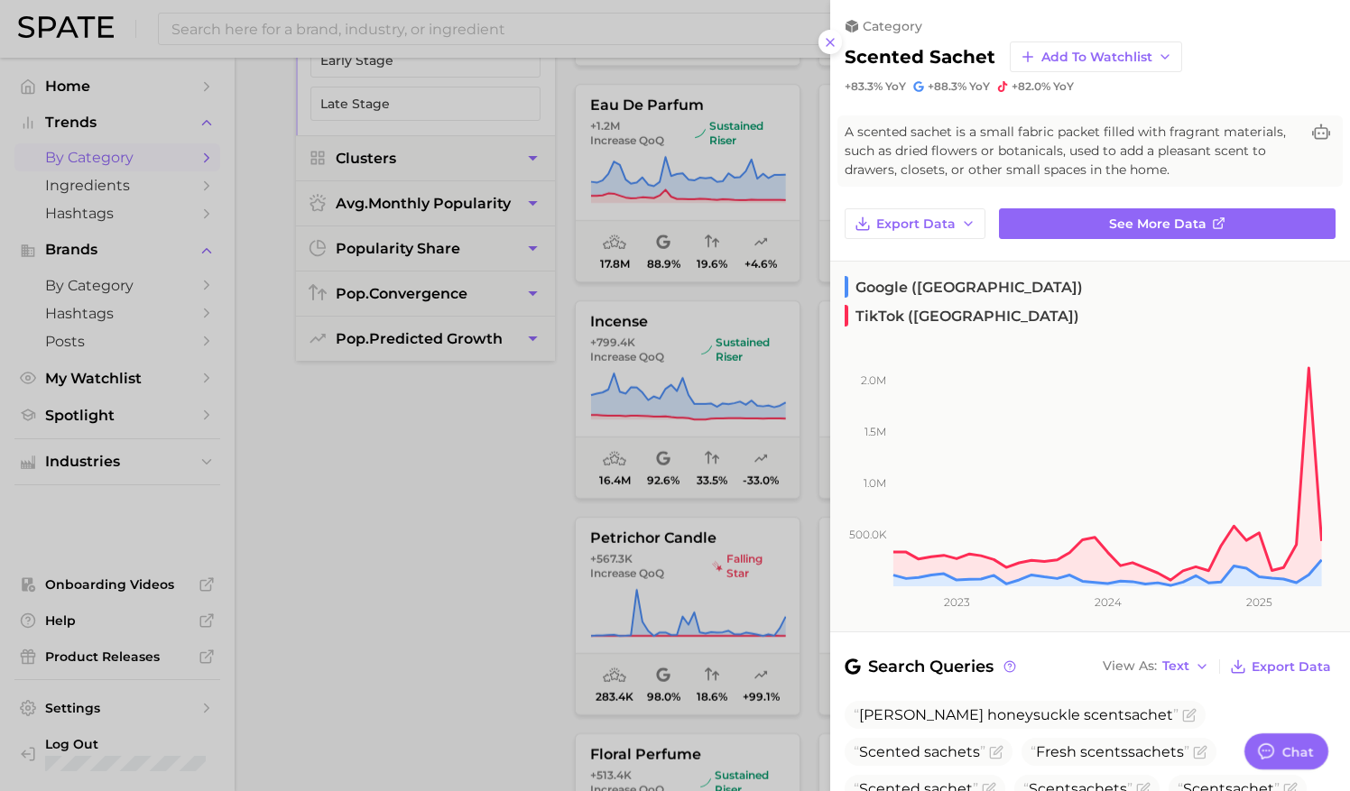
click at [685, 395] on div at bounding box center [675, 395] width 1350 height 791
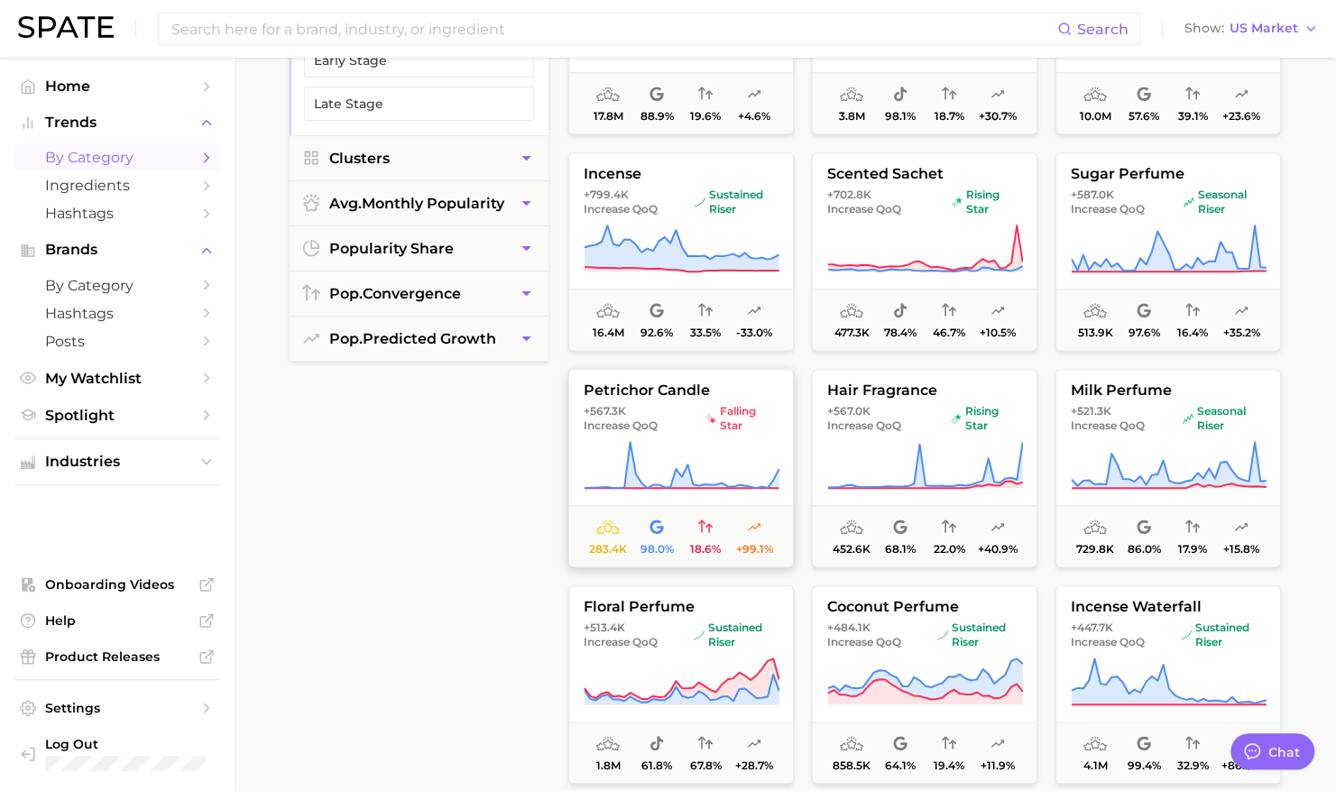
scroll to position [740, 0]
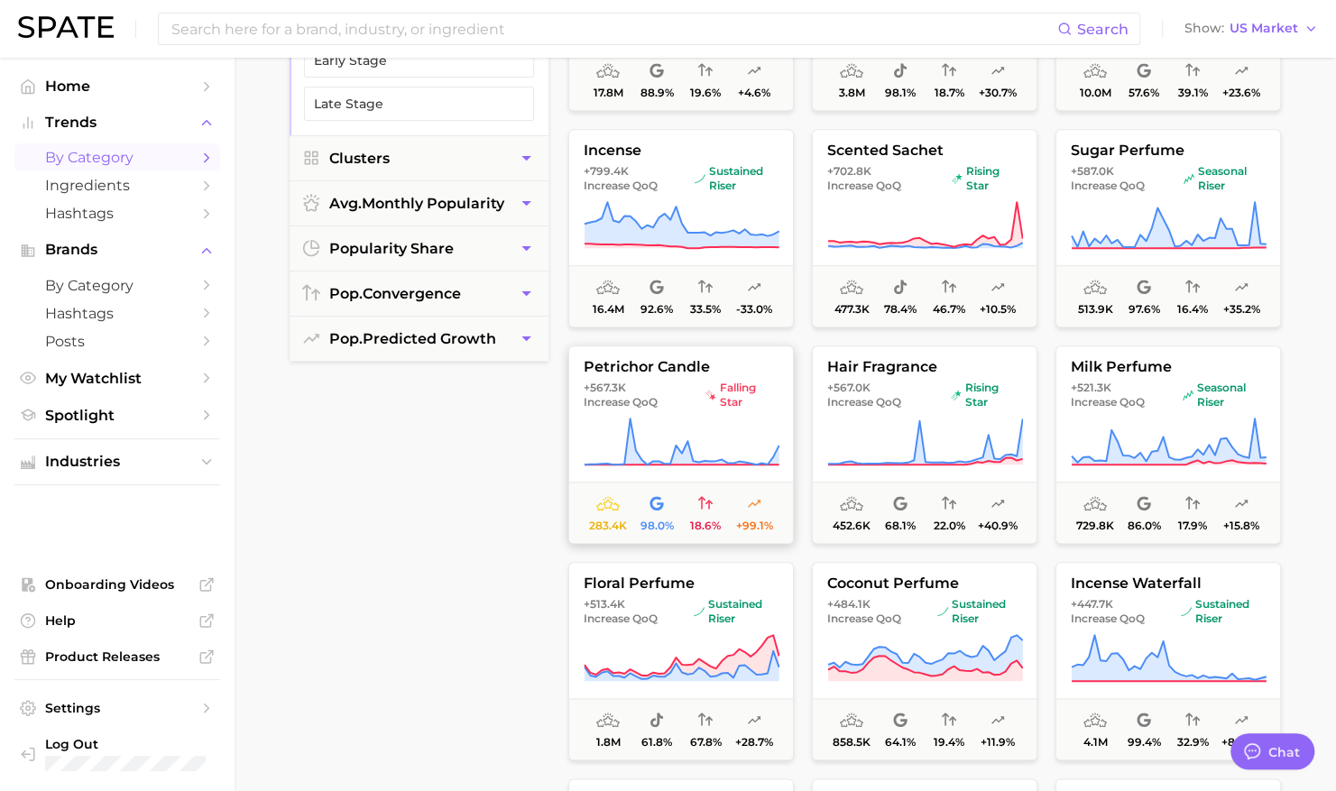
click at [698, 383] on span "+567.3k Increase QoQ falling star" at bounding box center [681, 395] width 224 height 29
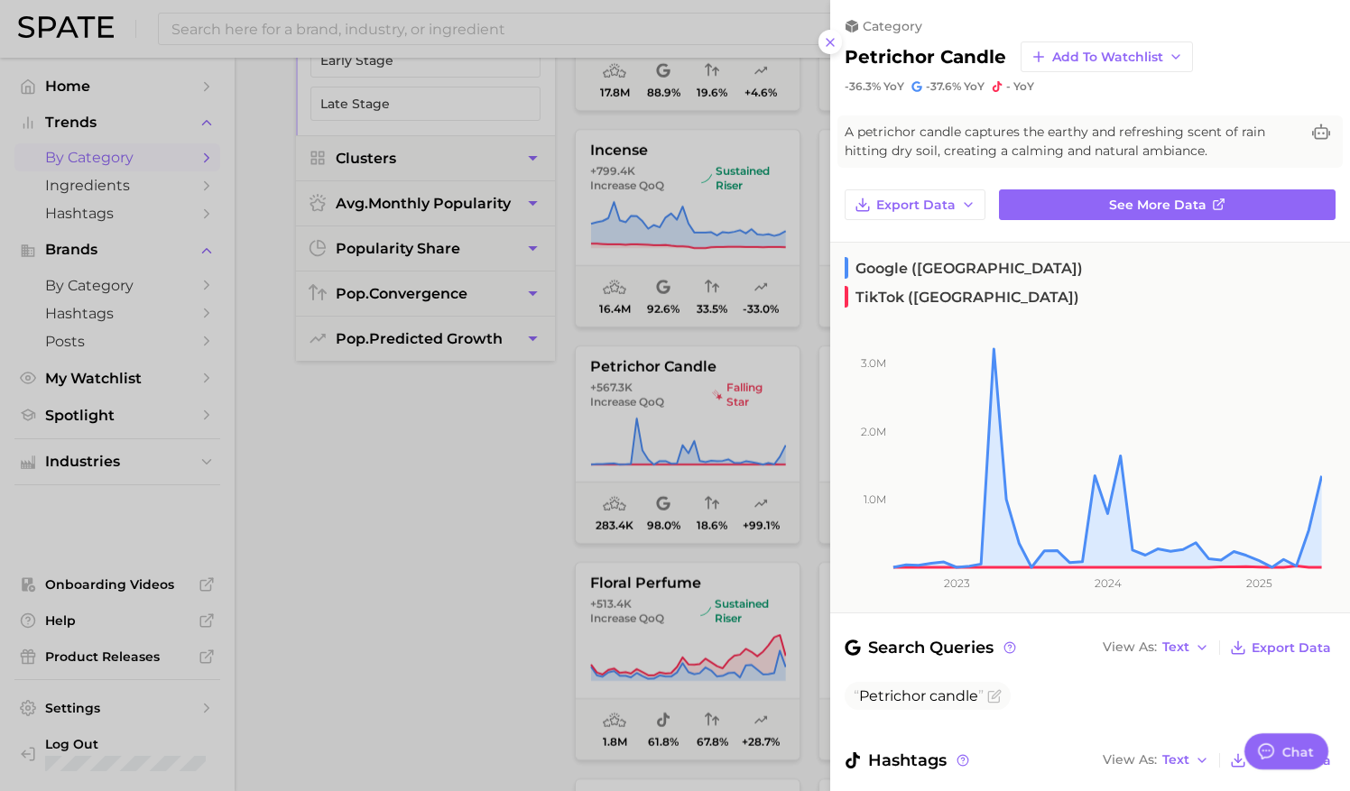
click at [496, 425] on div at bounding box center [675, 395] width 1350 height 791
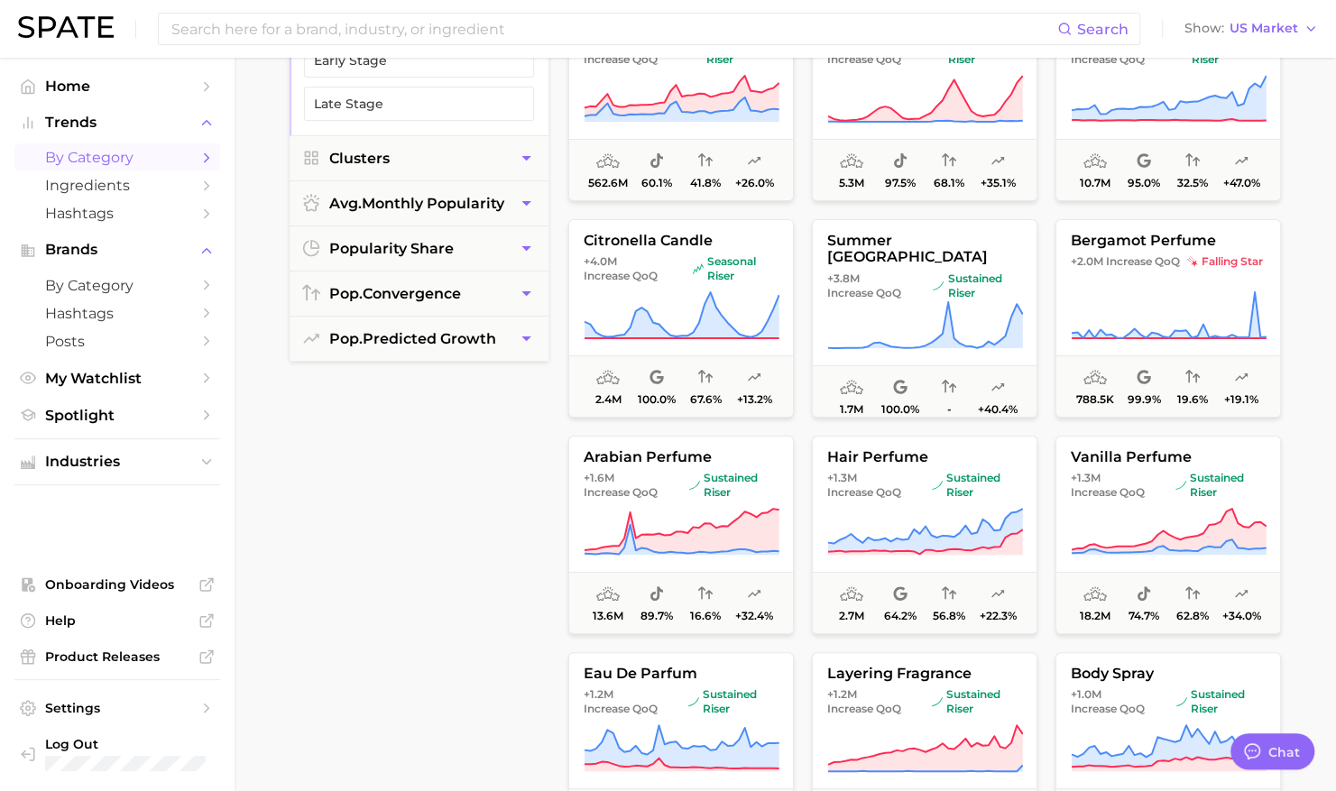
scroll to position [0, 0]
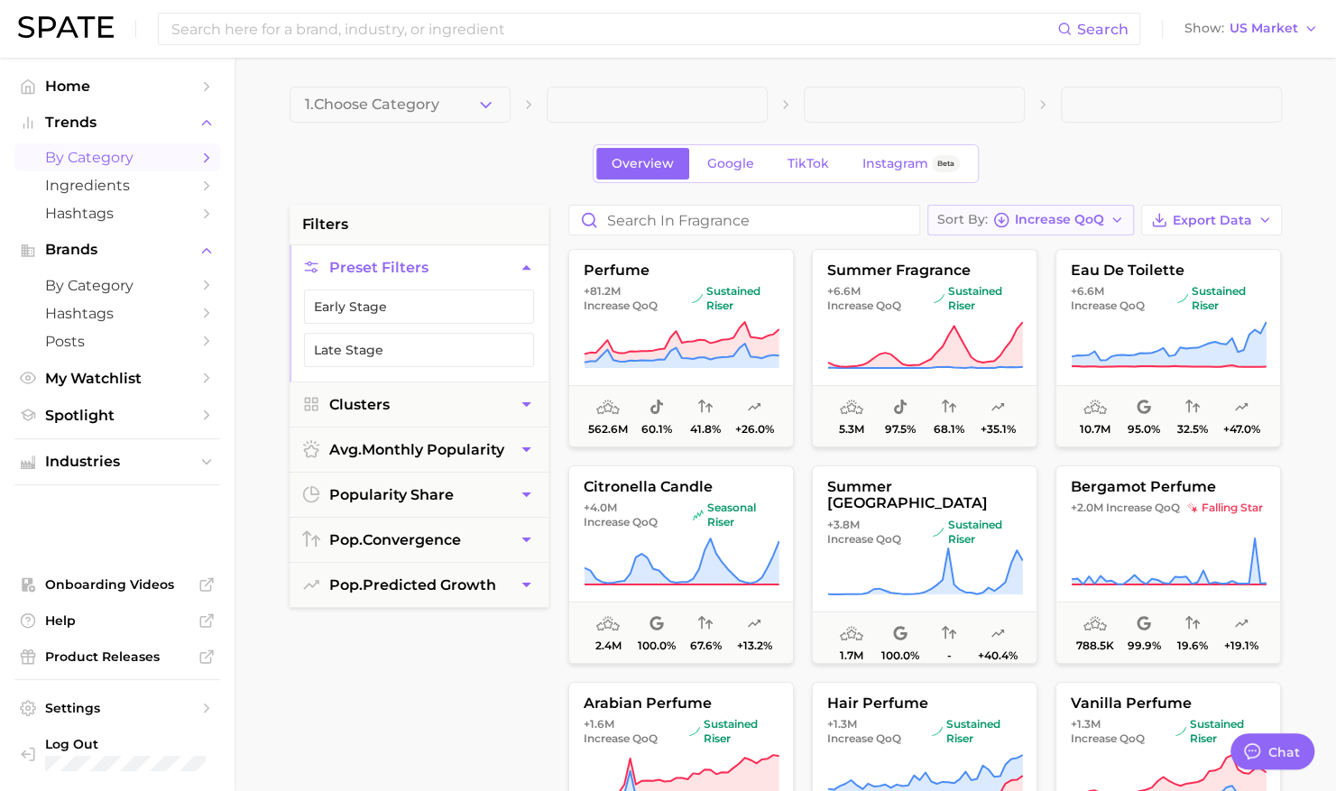
click at [1083, 217] on span "Increase QoQ" at bounding box center [1059, 220] width 89 height 10
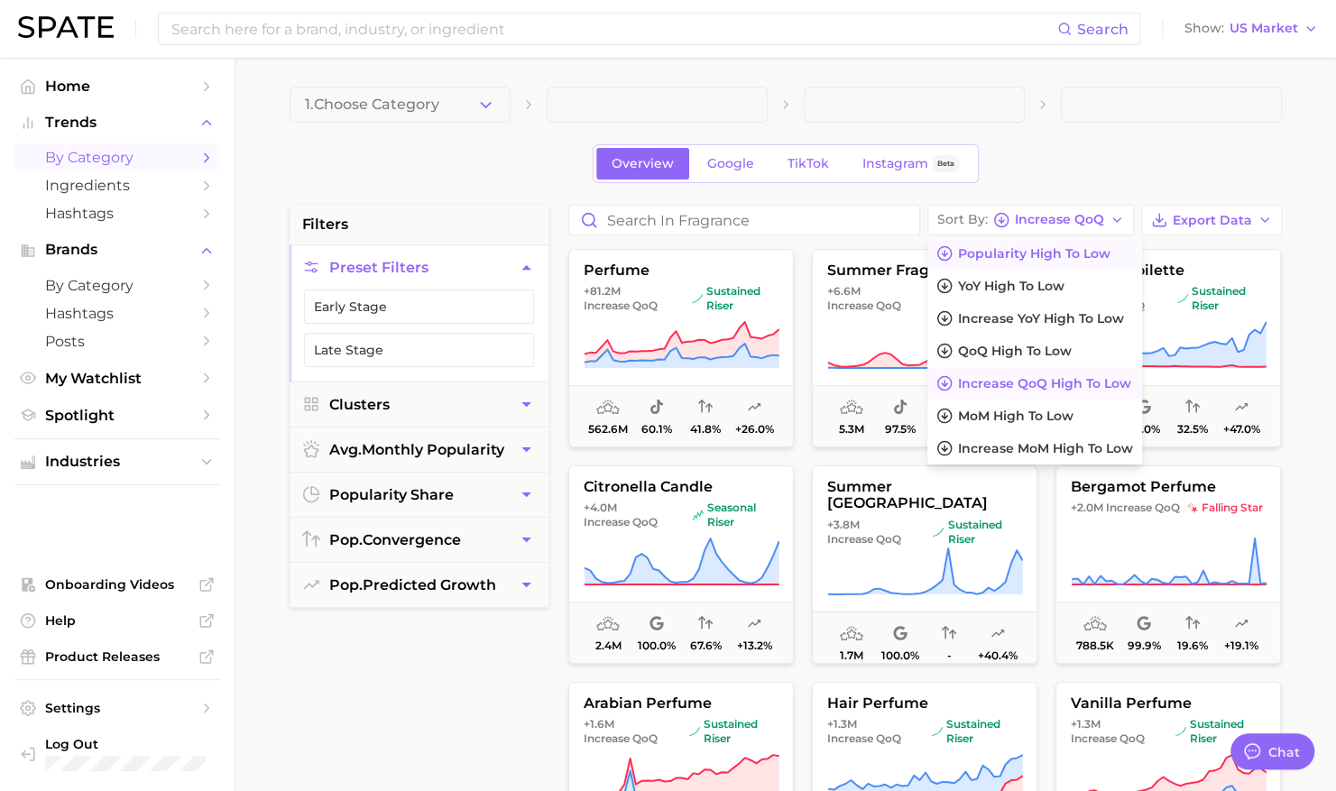
click at [1040, 258] on span "Popularity high to low" at bounding box center [1034, 253] width 152 height 15
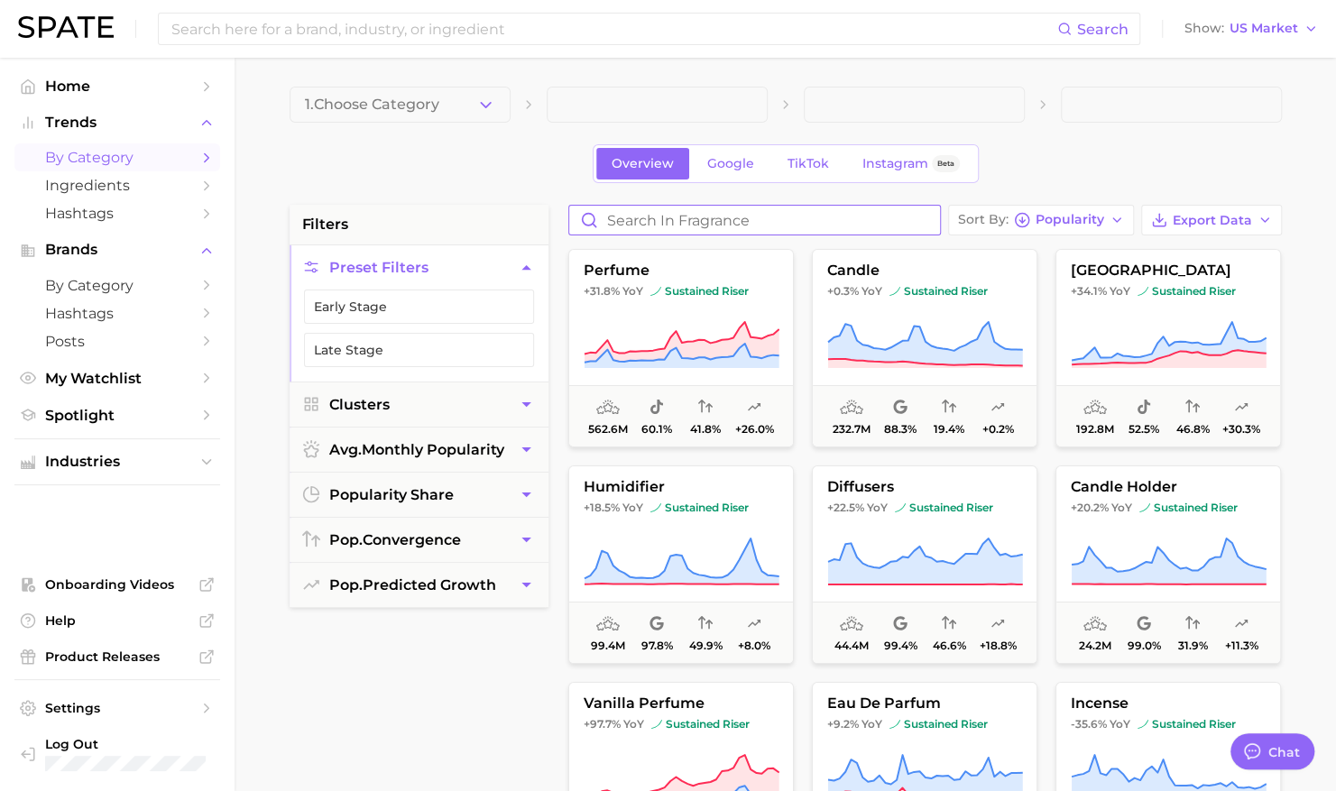
click at [826, 228] on input "Search in fragrance" at bounding box center [754, 220] width 371 height 29
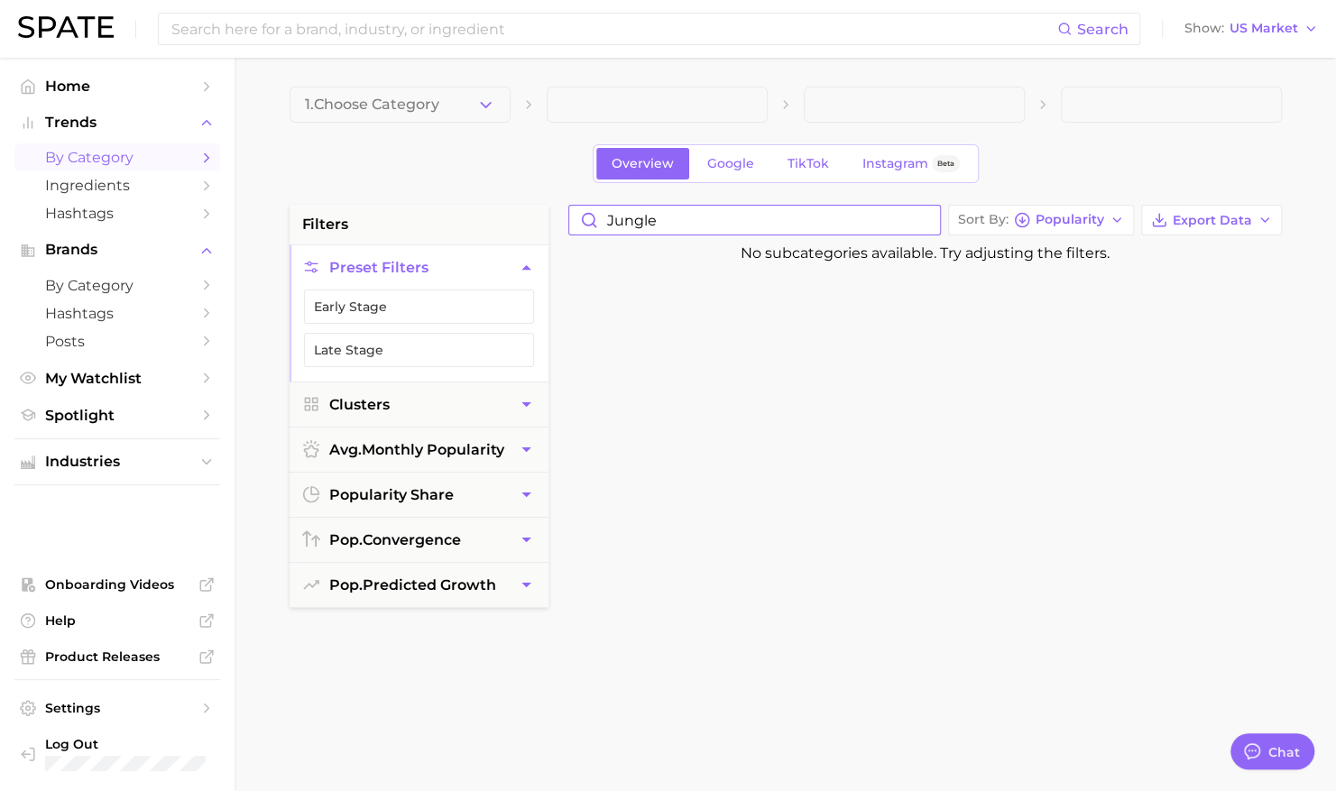
click at [768, 229] on input "jungle" at bounding box center [754, 220] width 371 height 29
type input "j"
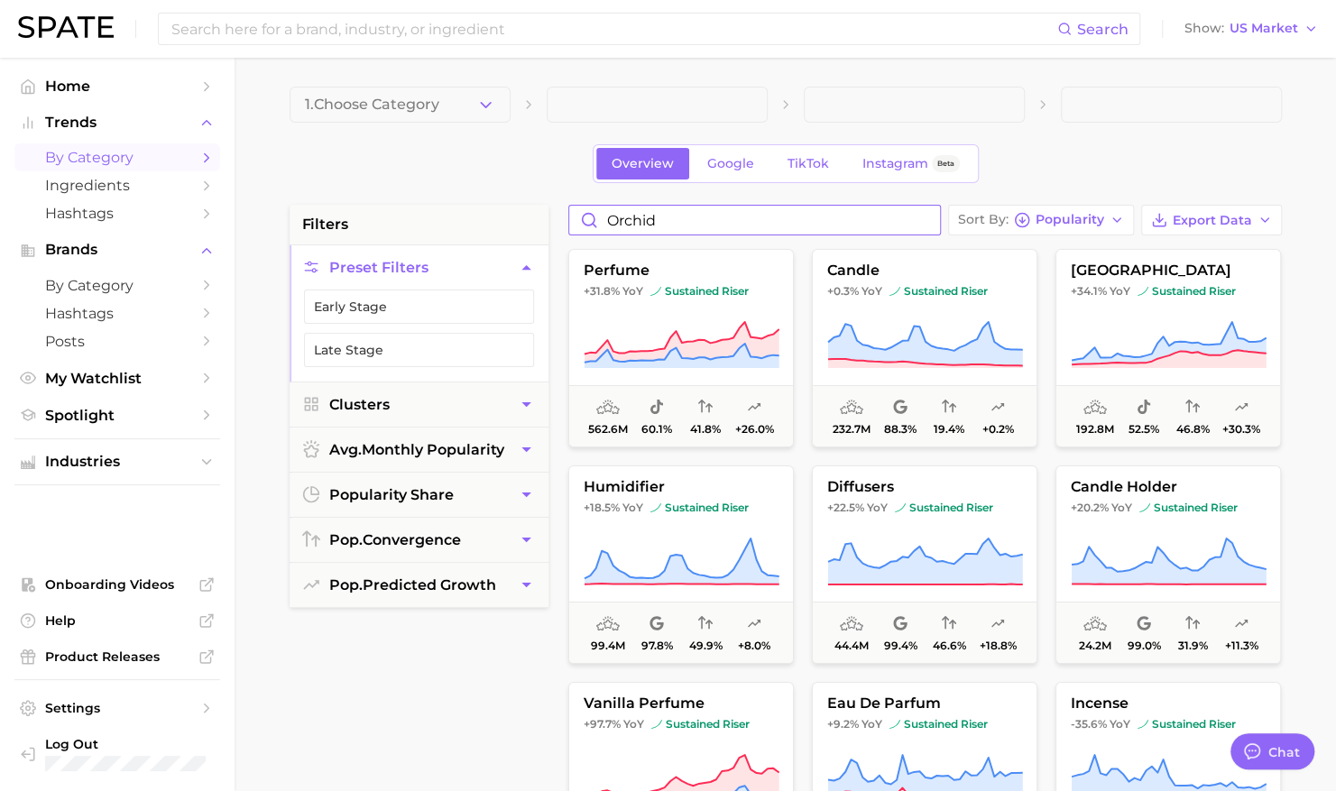
type input "orchid"
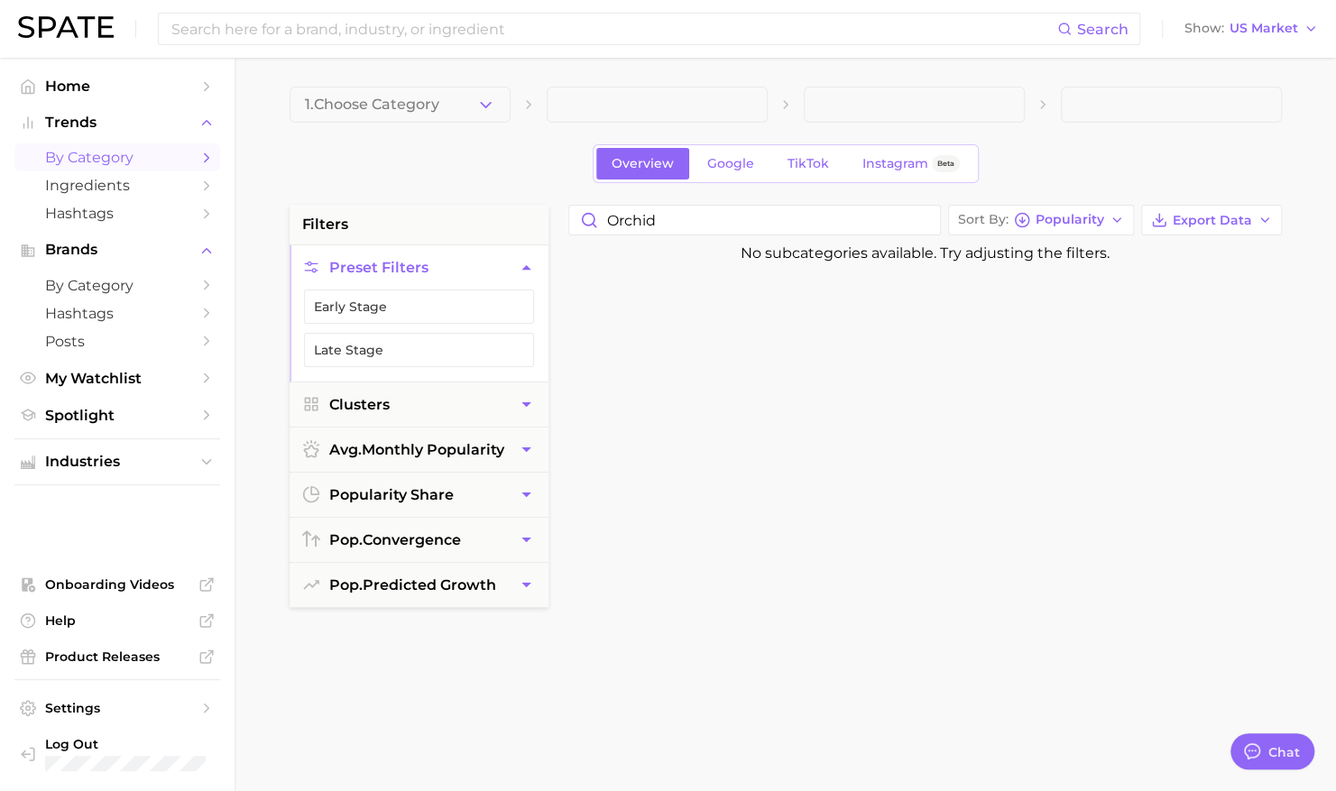
click at [894, 300] on div at bounding box center [931, 699] width 745 height 875
click at [1041, 223] on span "Popularity" at bounding box center [1070, 220] width 69 height 10
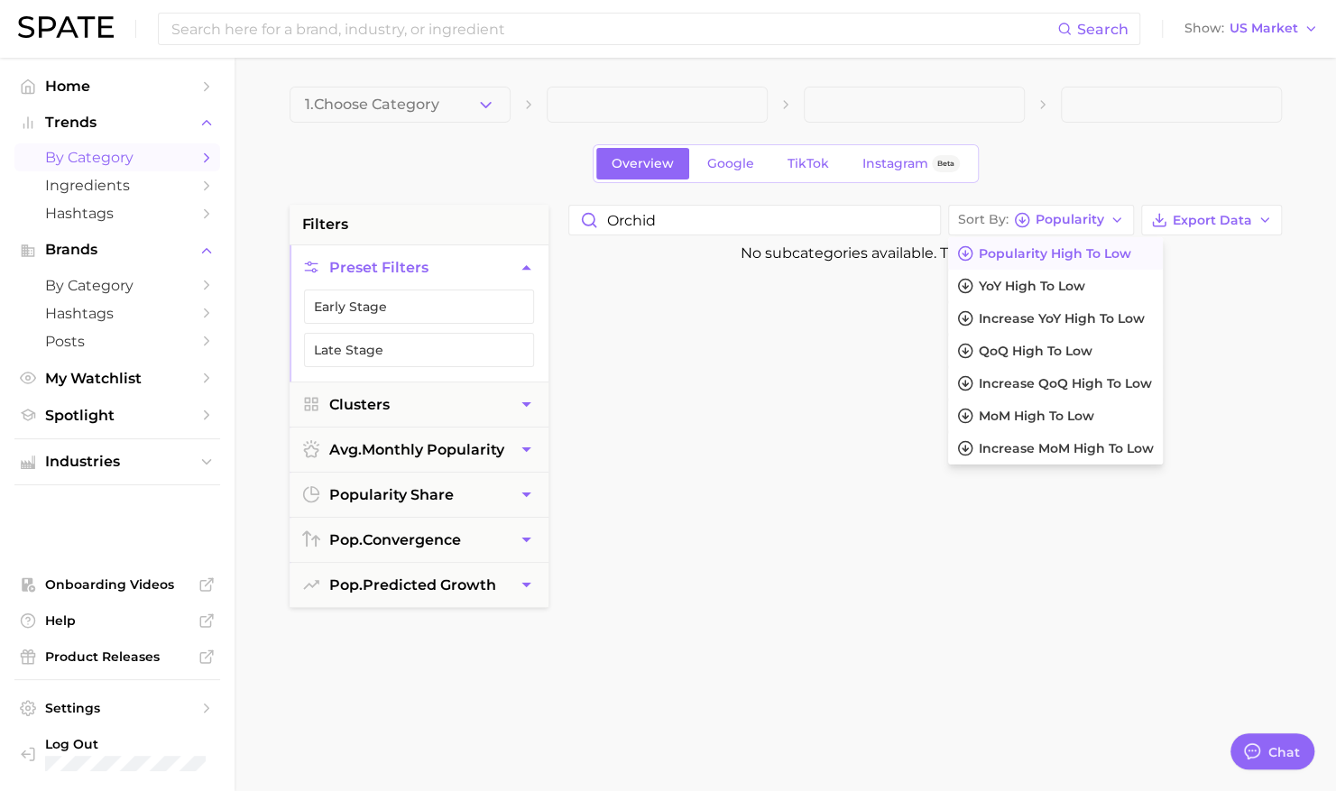
click at [1025, 246] on span "Popularity high to low" at bounding box center [1055, 253] width 152 height 15
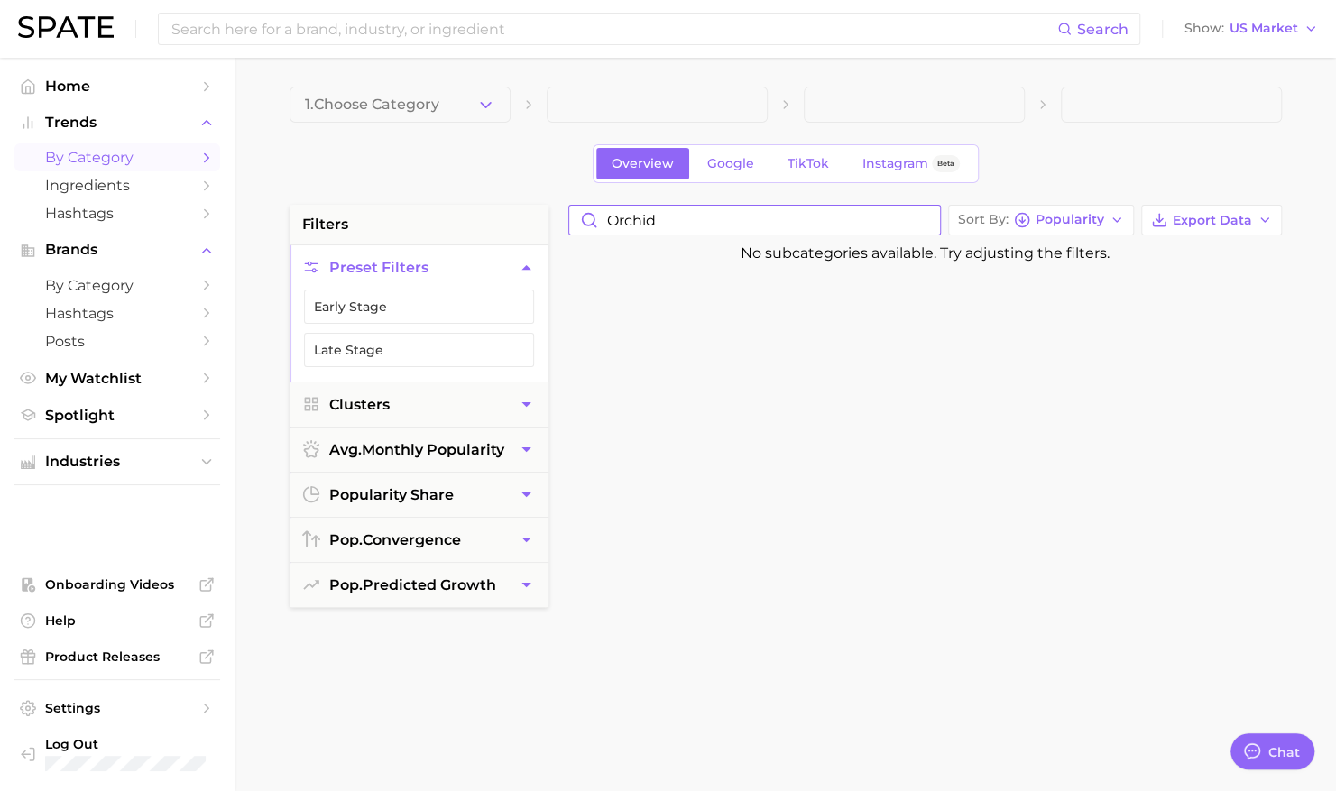
click at [849, 221] on input "orchid" at bounding box center [754, 220] width 371 height 29
click at [407, 106] on span "1. Choose Category" at bounding box center [372, 105] width 134 height 16
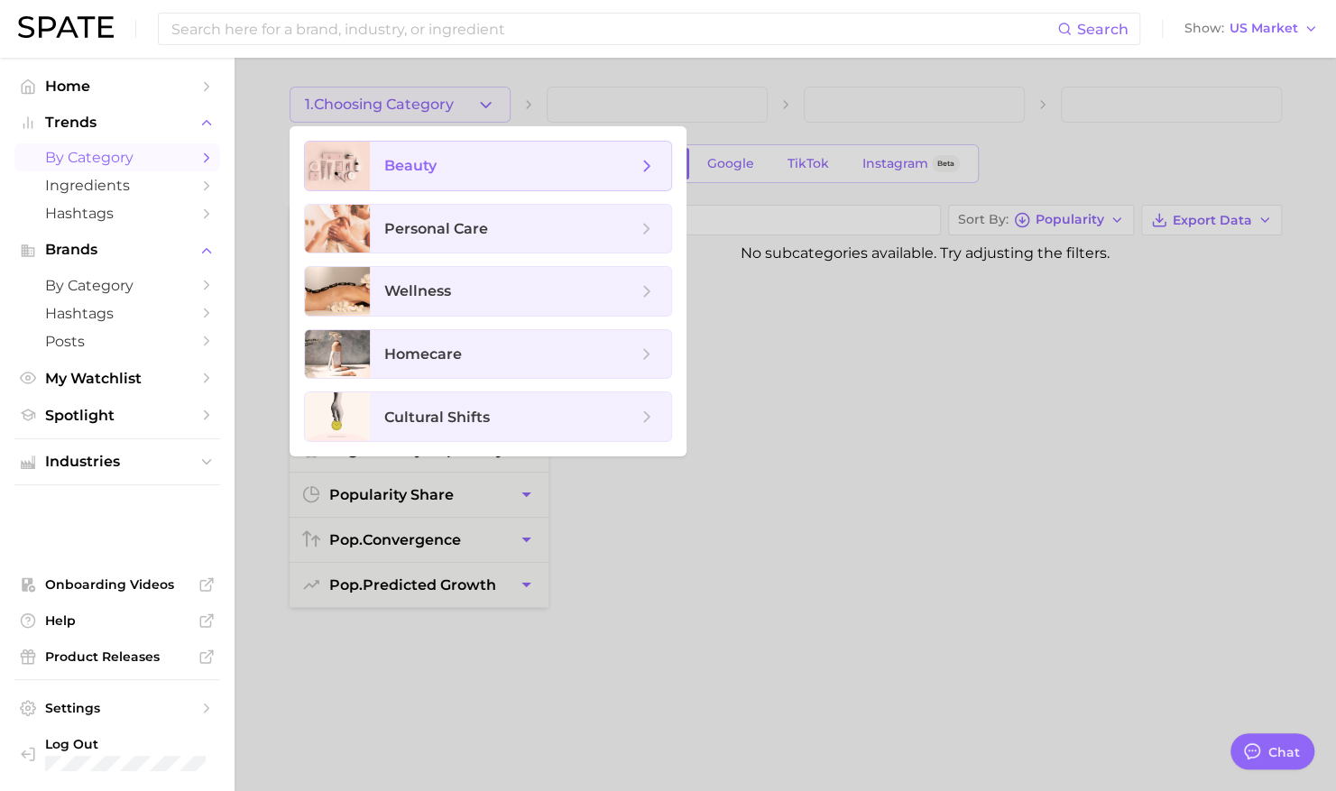
click at [420, 168] on span "beauty" at bounding box center [410, 165] width 52 height 17
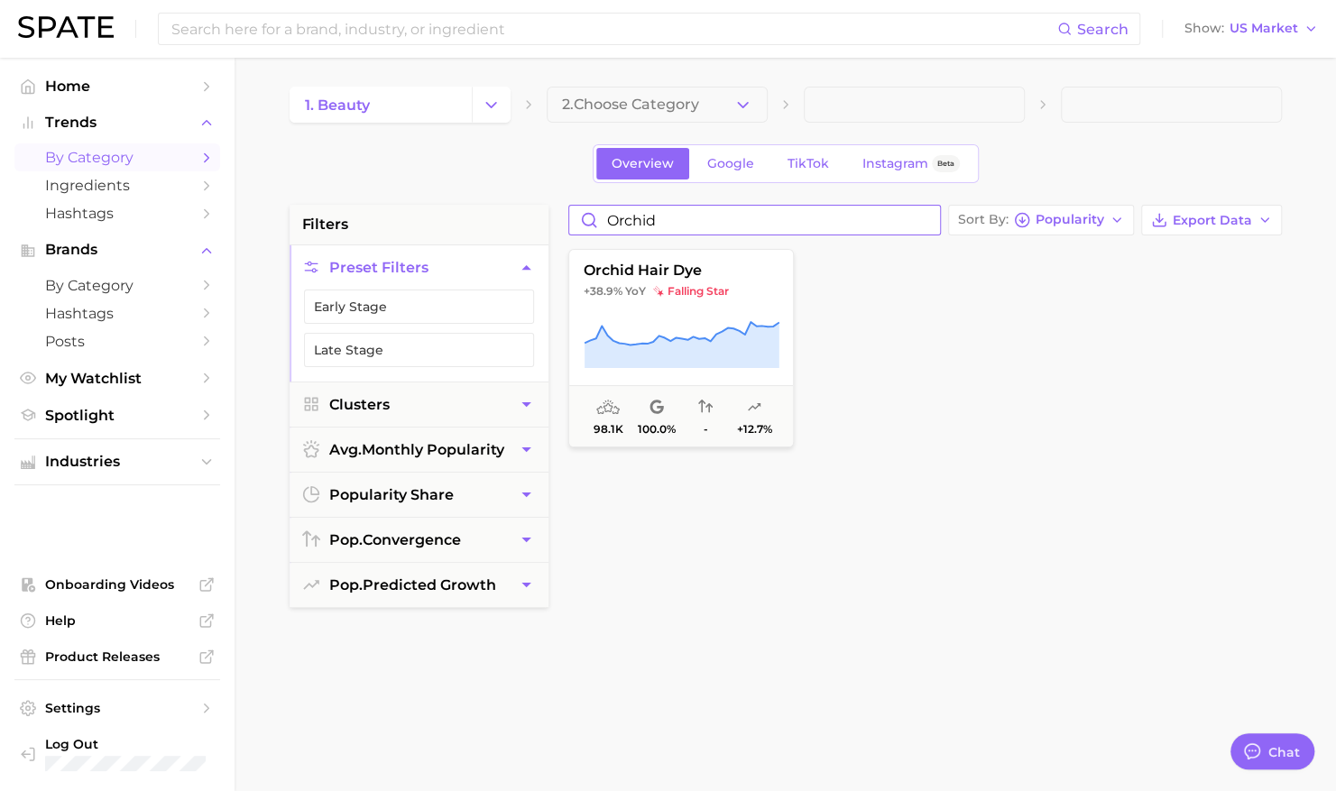
click at [666, 210] on input "orchid" at bounding box center [754, 220] width 371 height 29
click at [665, 114] on button "2. Choose Category" at bounding box center [657, 105] width 221 height 36
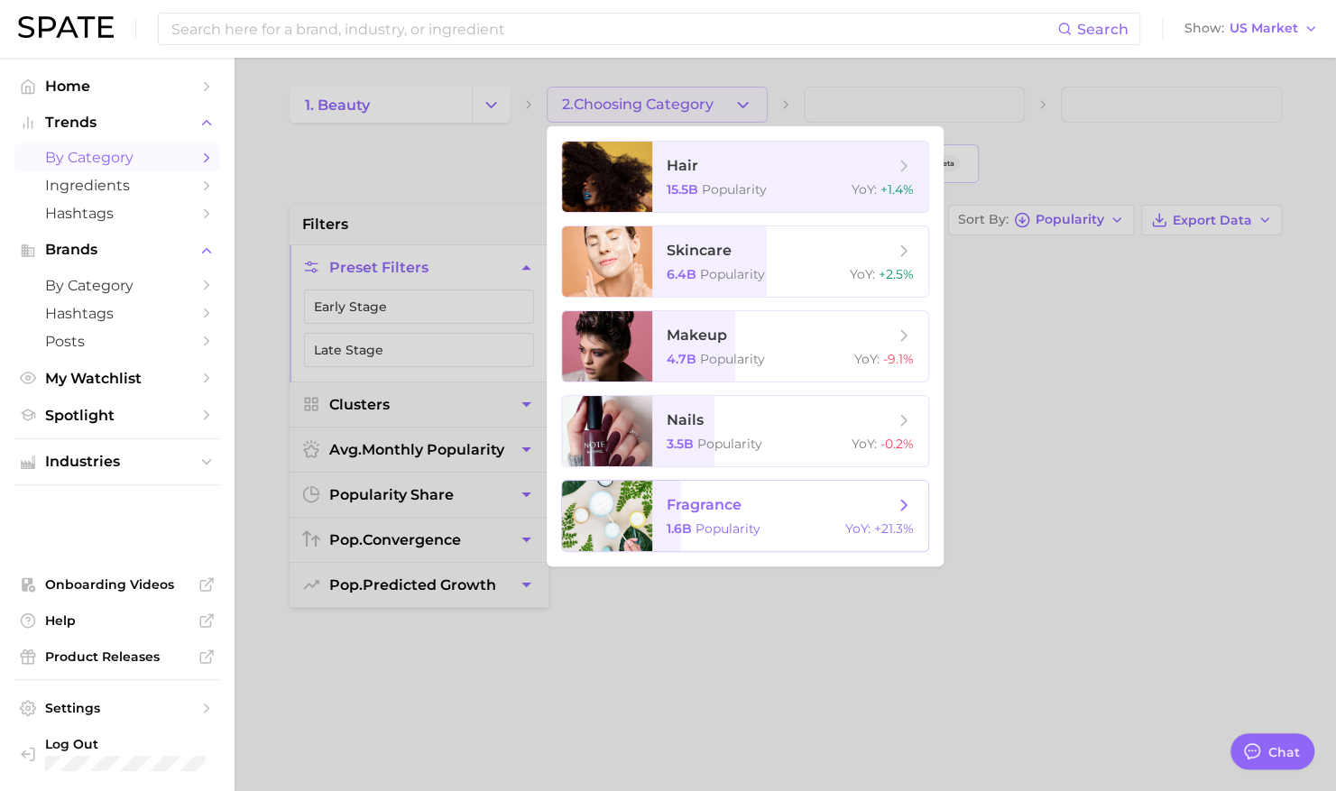
click at [642, 529] on div at bounding box center [607, 516] width 90 height 70
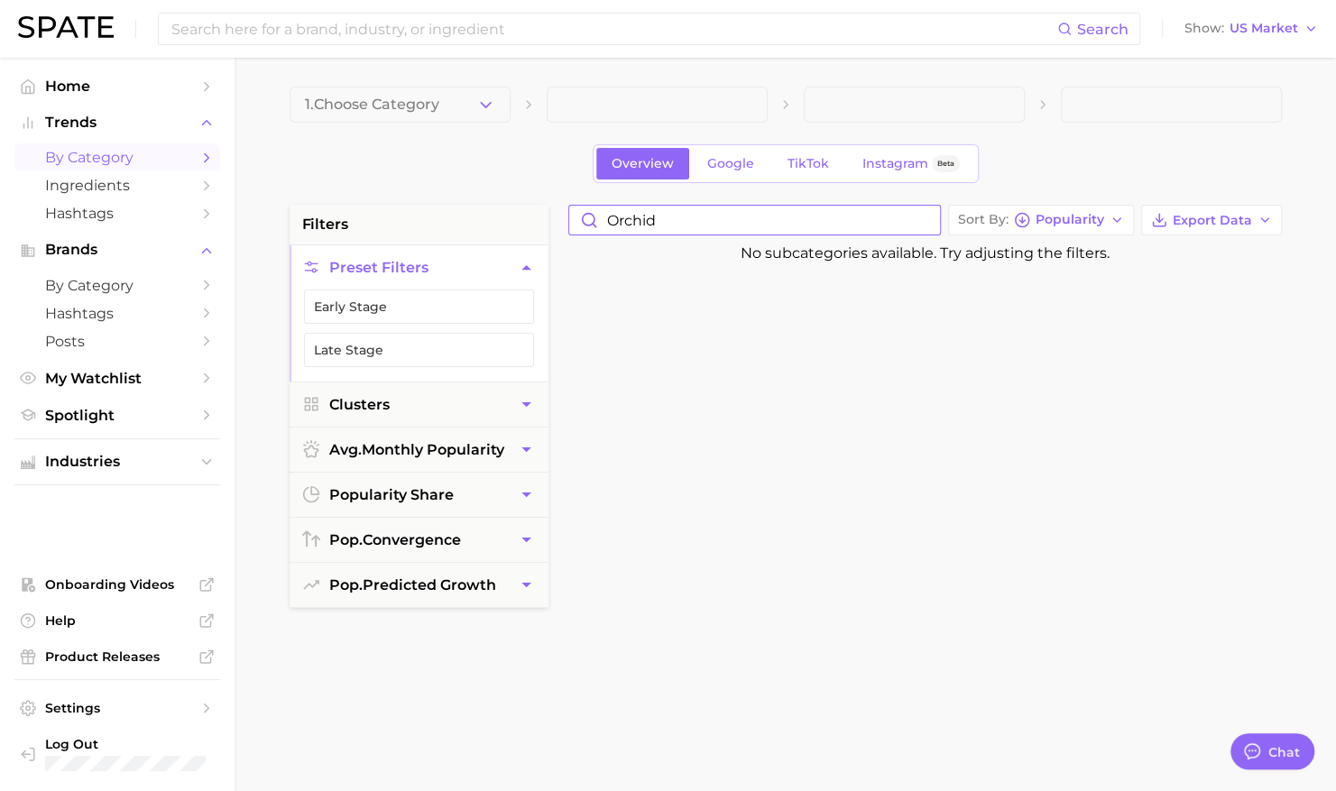
click at [741, 232] on input "orchid" at bounding box center [754, 220] width 371 height 29
type input "o"
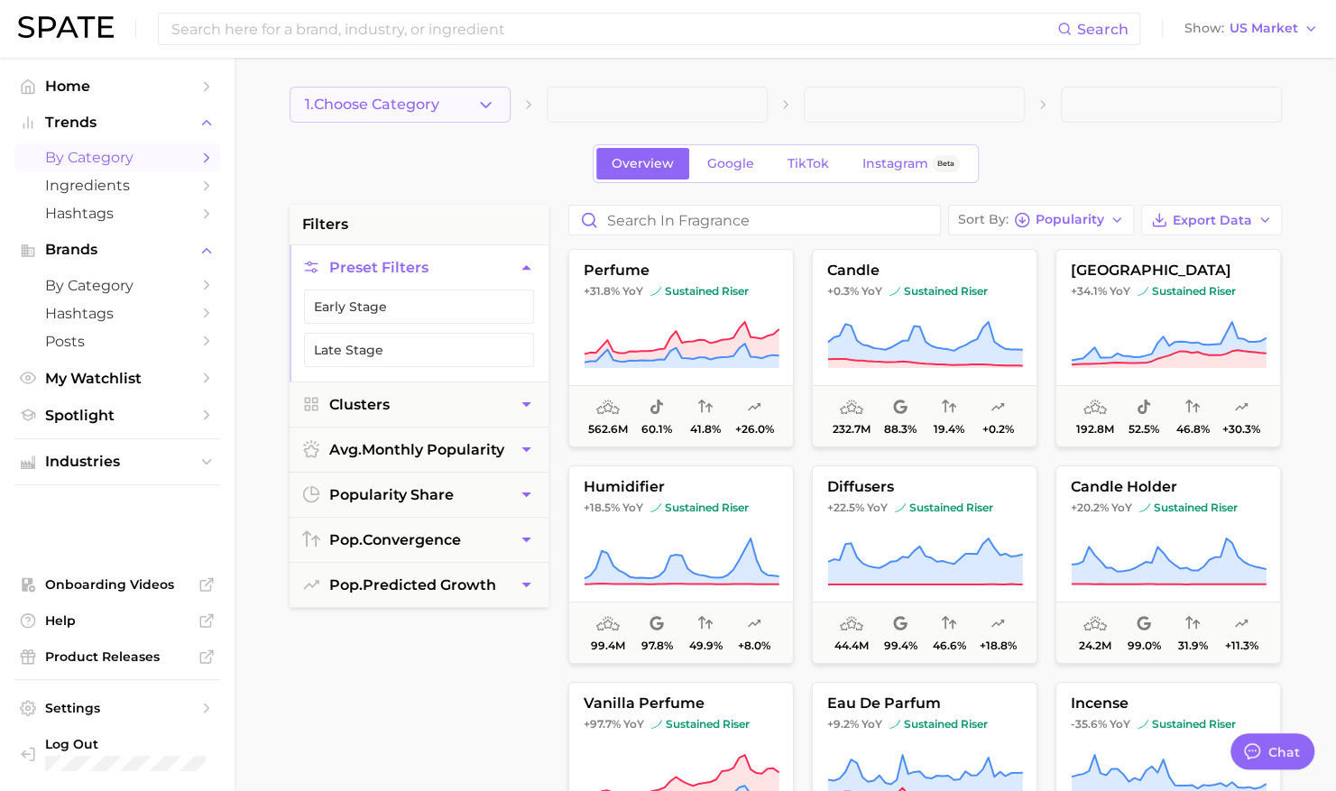
click at [443, 92] on button "1. Choose Category" at bounding box center [400, 105] width 221 height 36
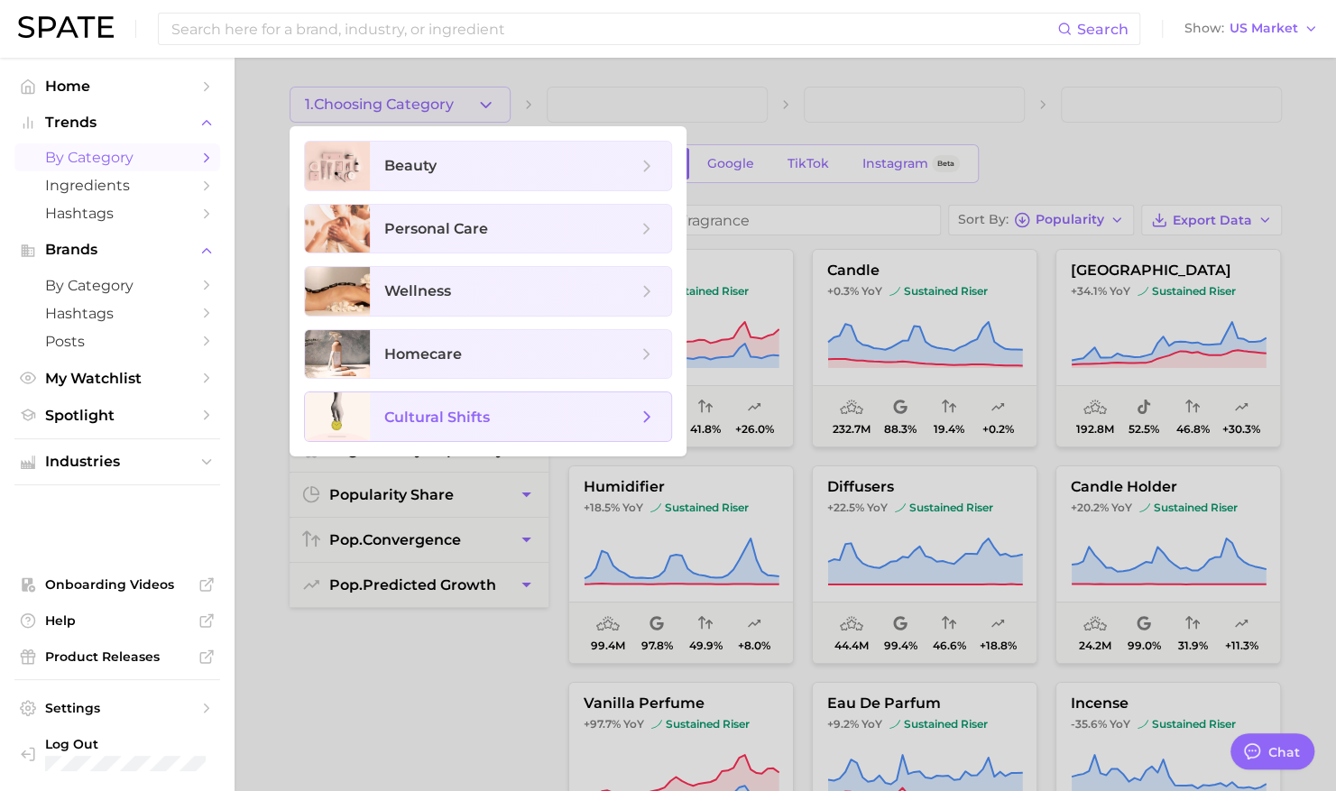
click at [433, 413] on span "cultural shifts" at bounding box center [437, 417] width 106 height 17
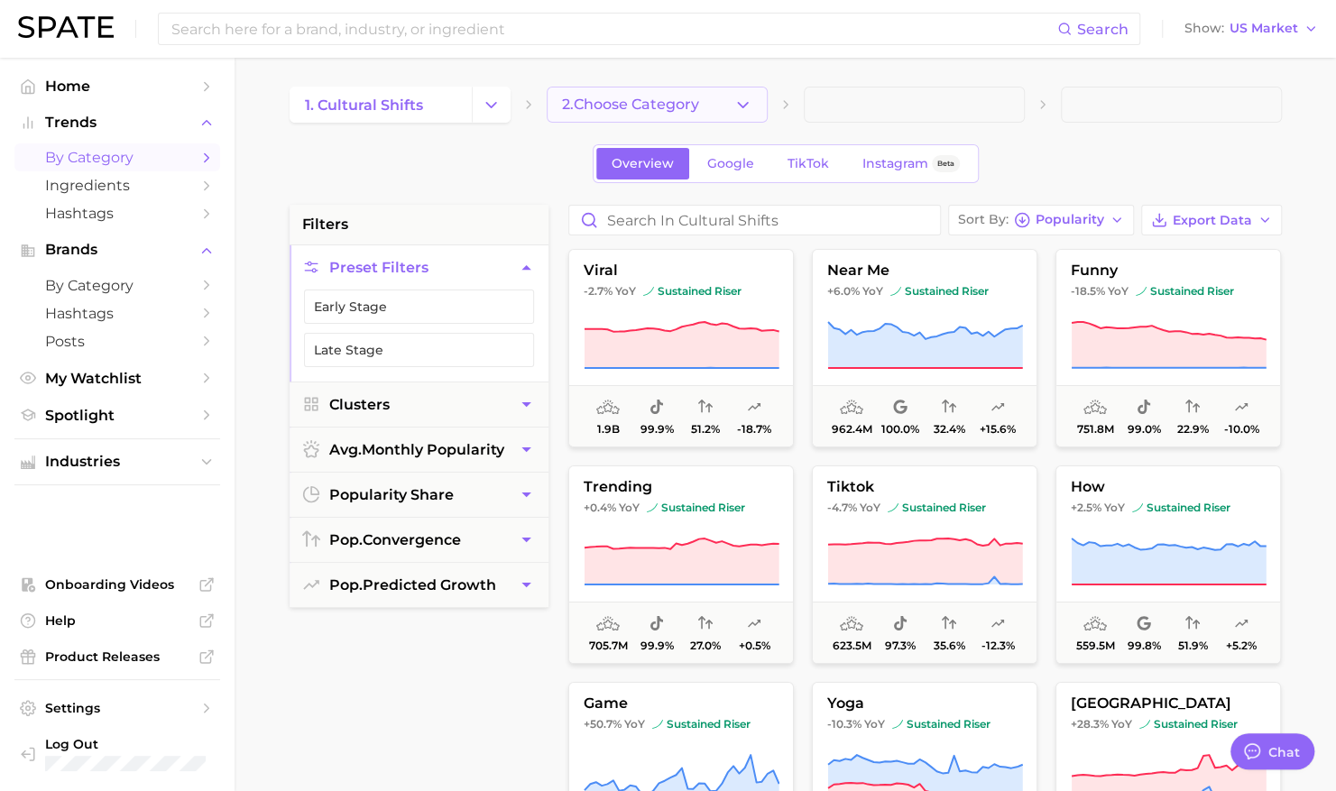
click at [673, 106] on span "2. Choose Category" at bounding box center [630, 105] width 137 height 16
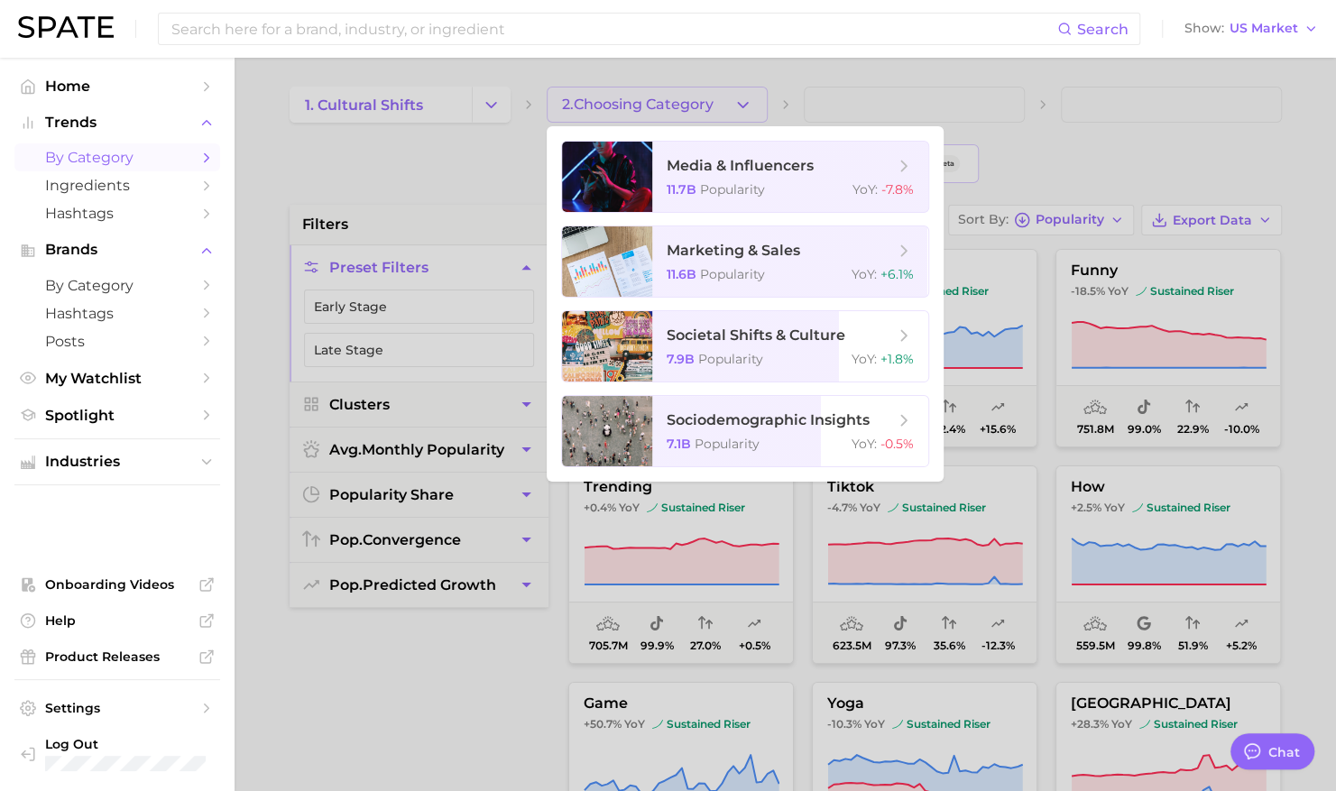
click at [1067, 141] on div at bounding box center [668, 395] width 1336 height 791
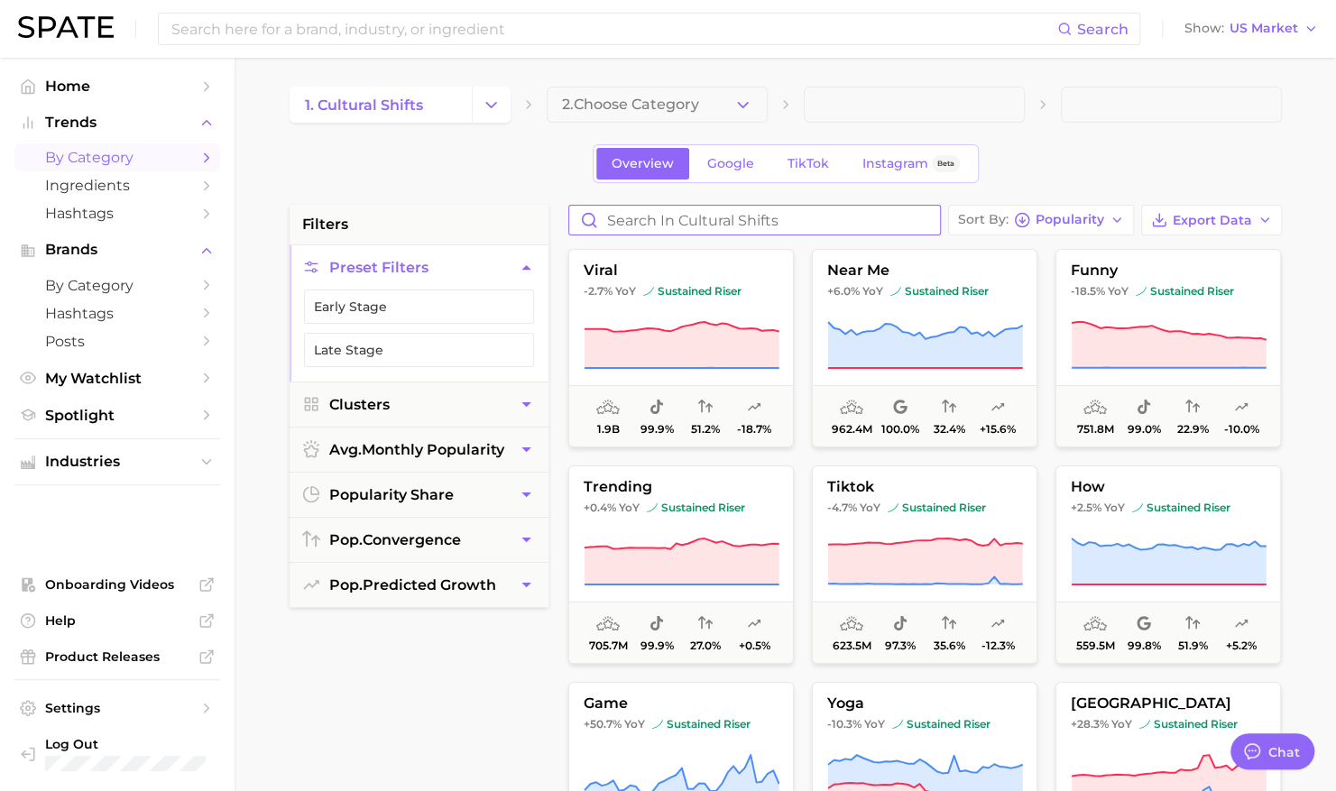
click at [742, 221] on input "Search in cultural shifts" at bounding box center [754, 220] width 371 height 29
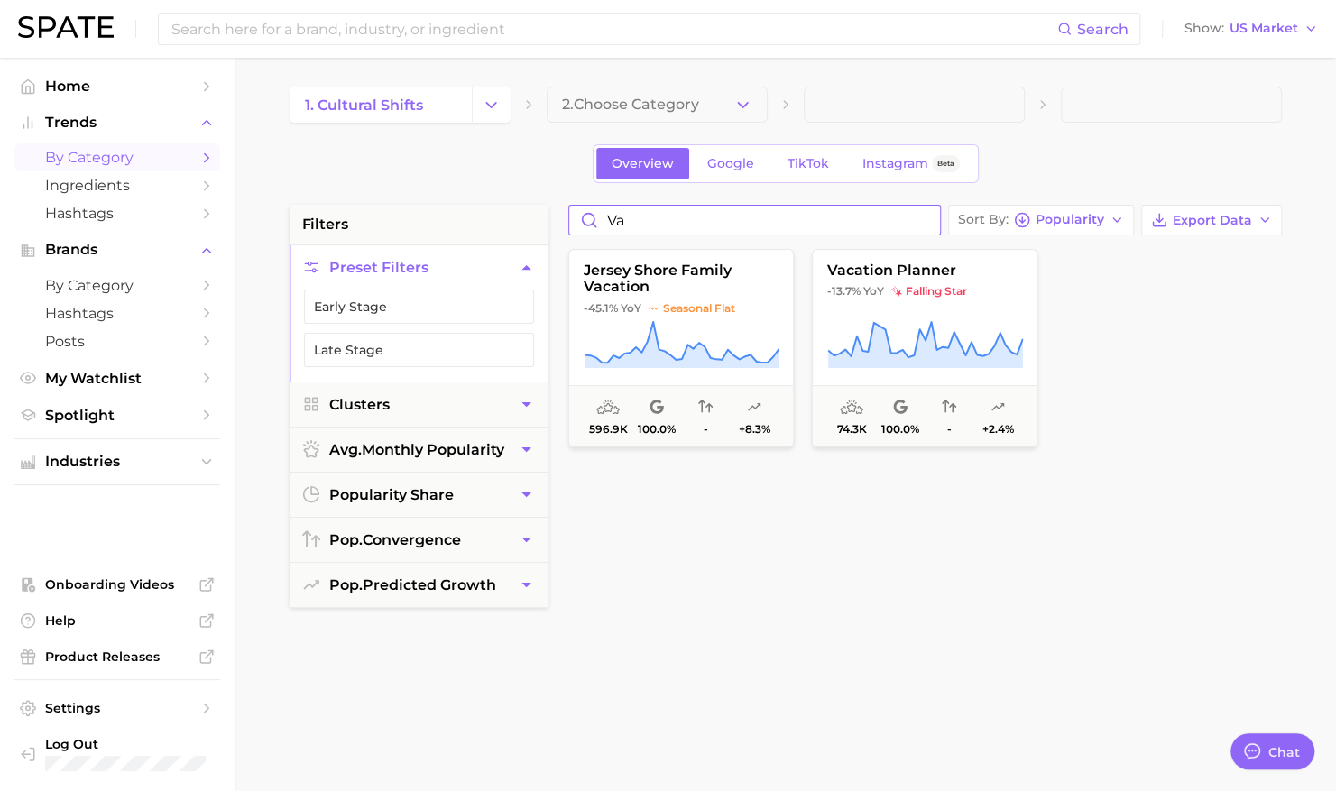
type input "v"
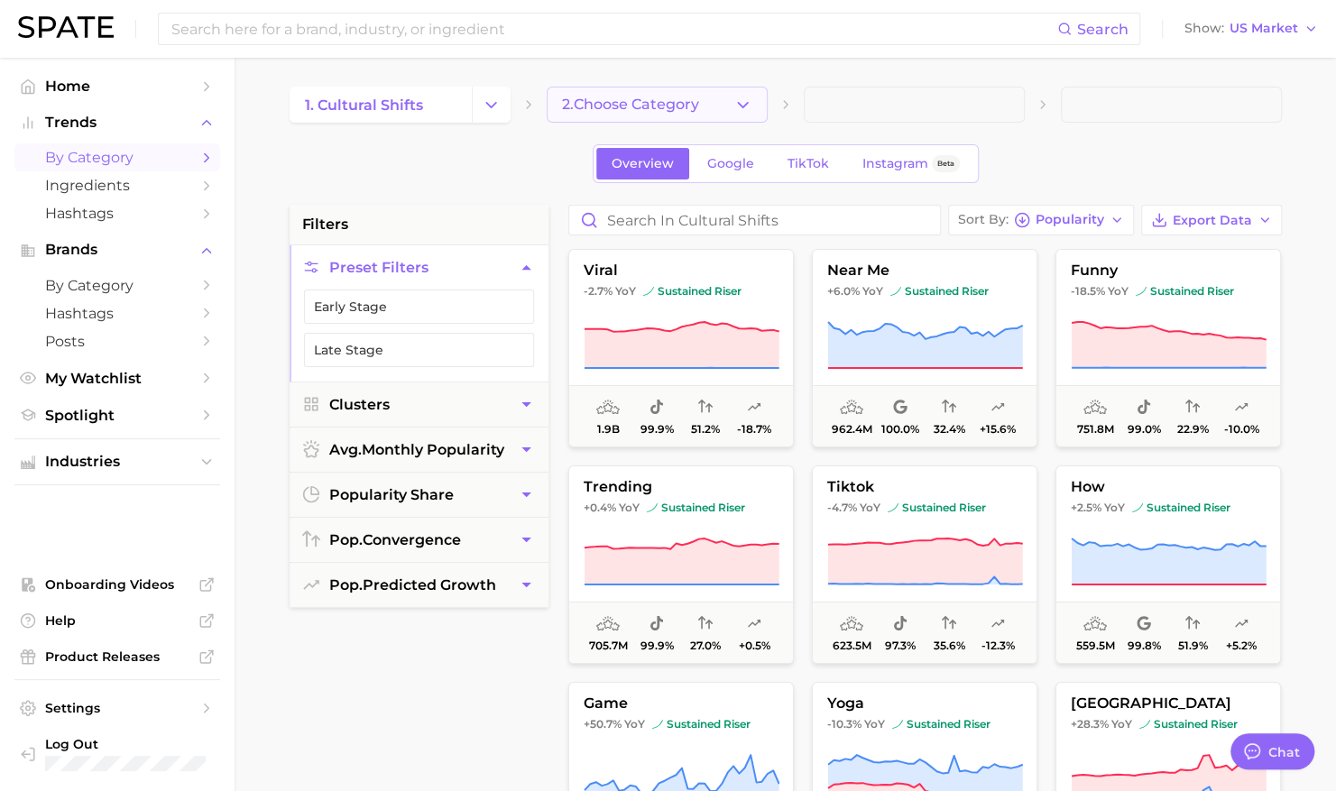
click at [673, 106] on span "2. Choose Category" at bounding box center [630, 105] width 137 height 16
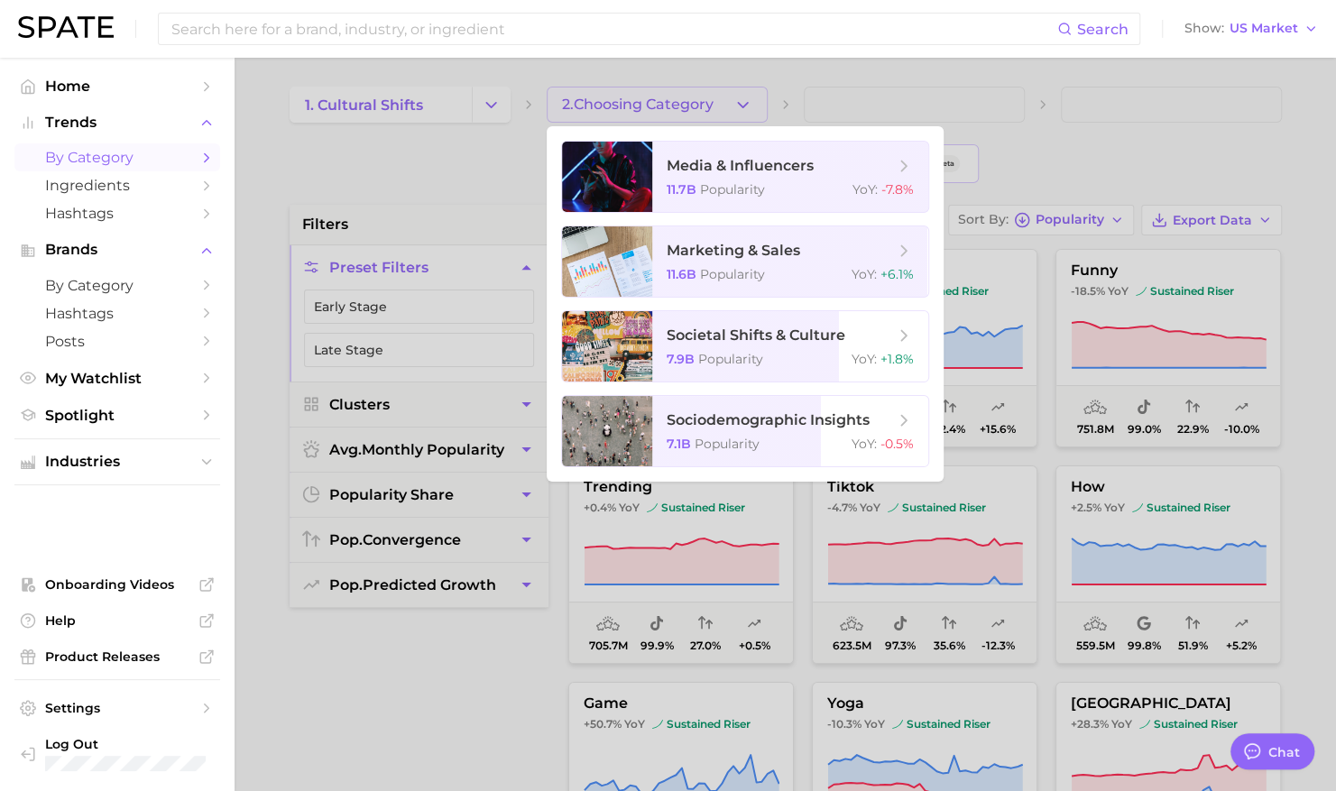
click at [1079, 125] on div at bounding box center [668, 395] width 1336 height 791
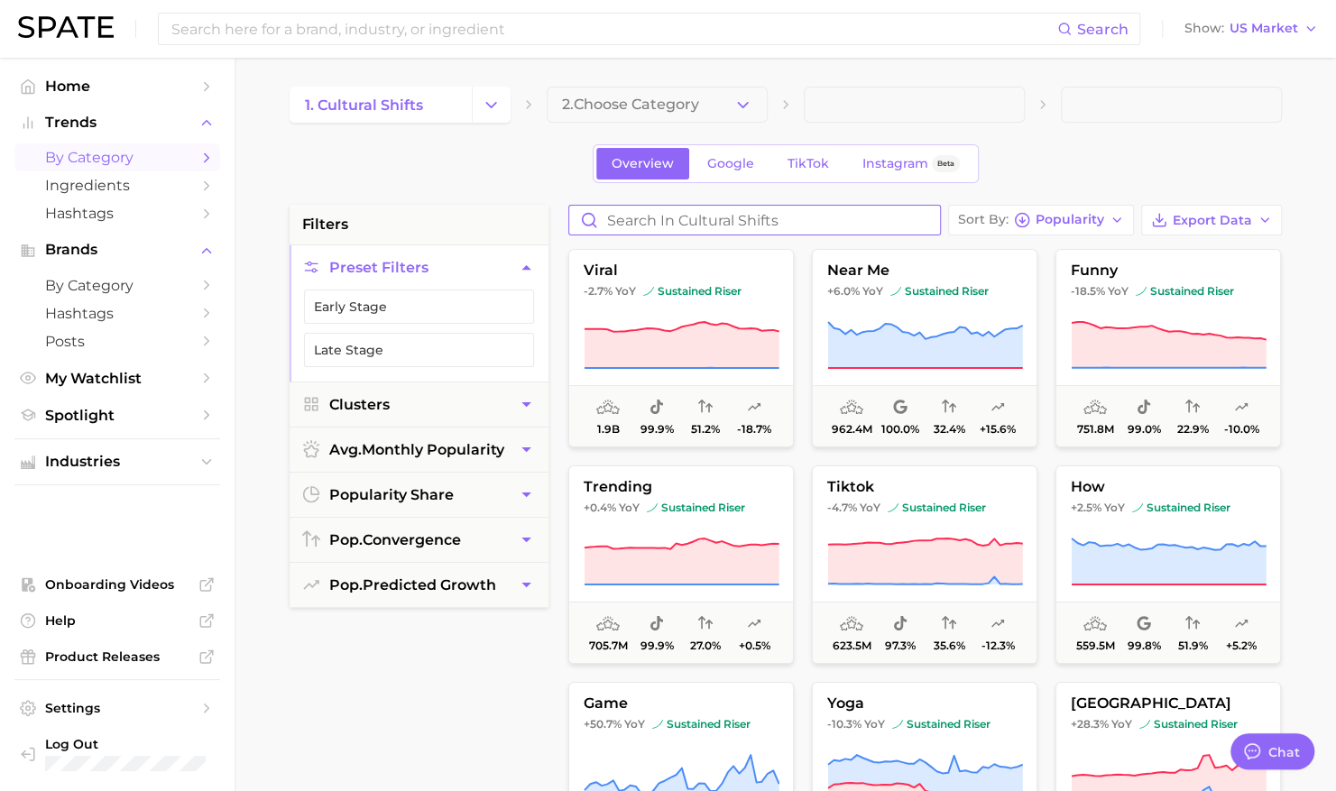
click at [800, 210] on input "Search in cultural shifts" at bounding box center [754, 220] width 371 height 29
click at [832, 227] on input "Search in cultural shifts" at bounding box center [754, 220] width 371 height 29
click at [487, 105] on icon "Change Category" at bounding box center [491, 105] width 19 height 19
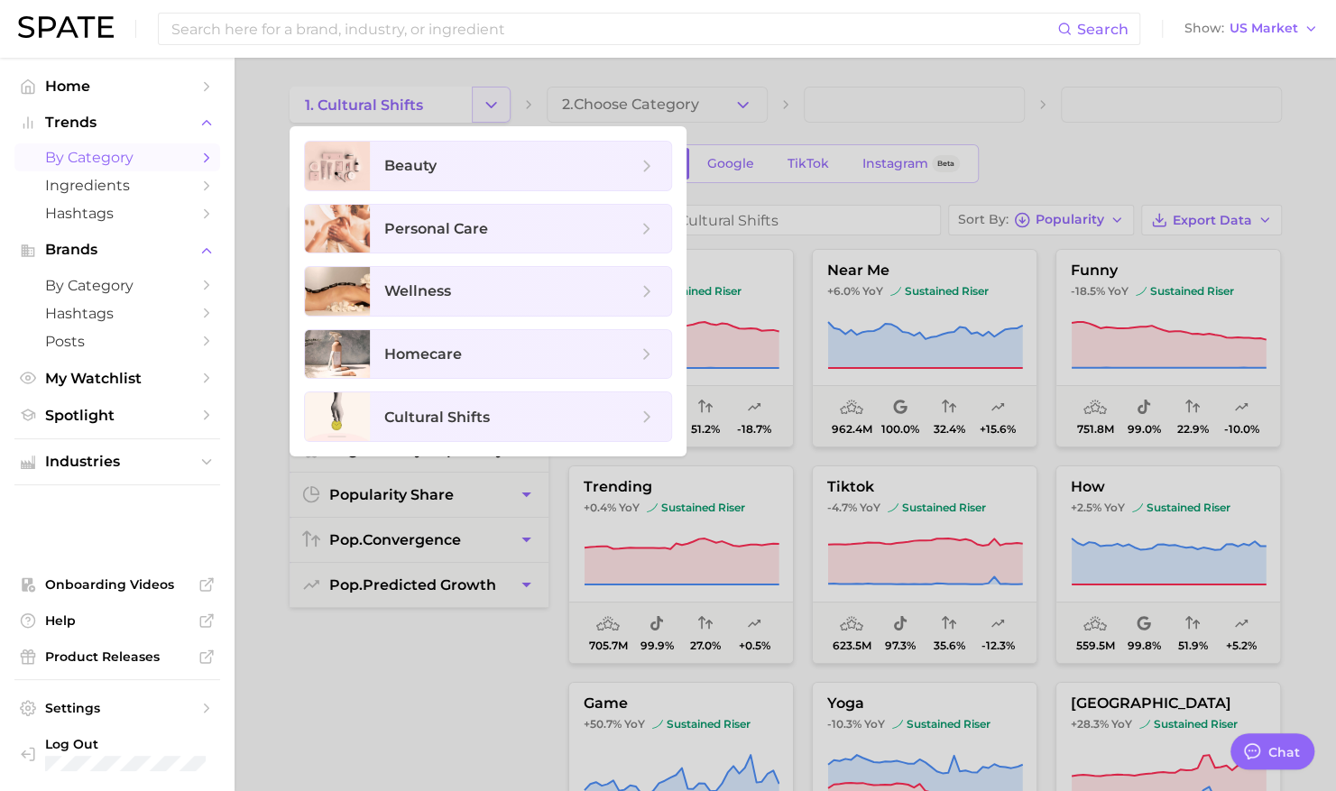
click at [487, 105] on div at bounding box center [668, 395] width 1336 height 791
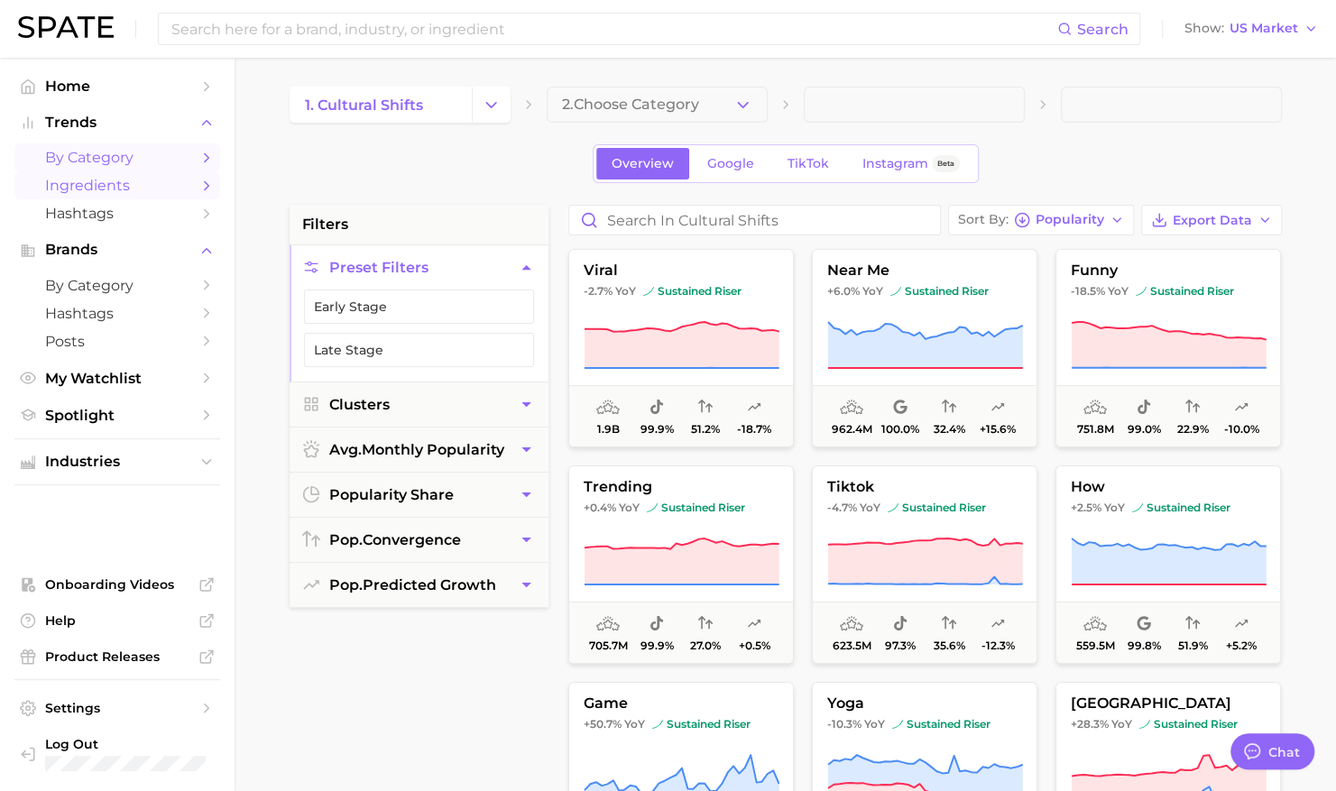
click at [137, 180] on span "Ingredients" at bounding box center [117, 185] width 144 height 17
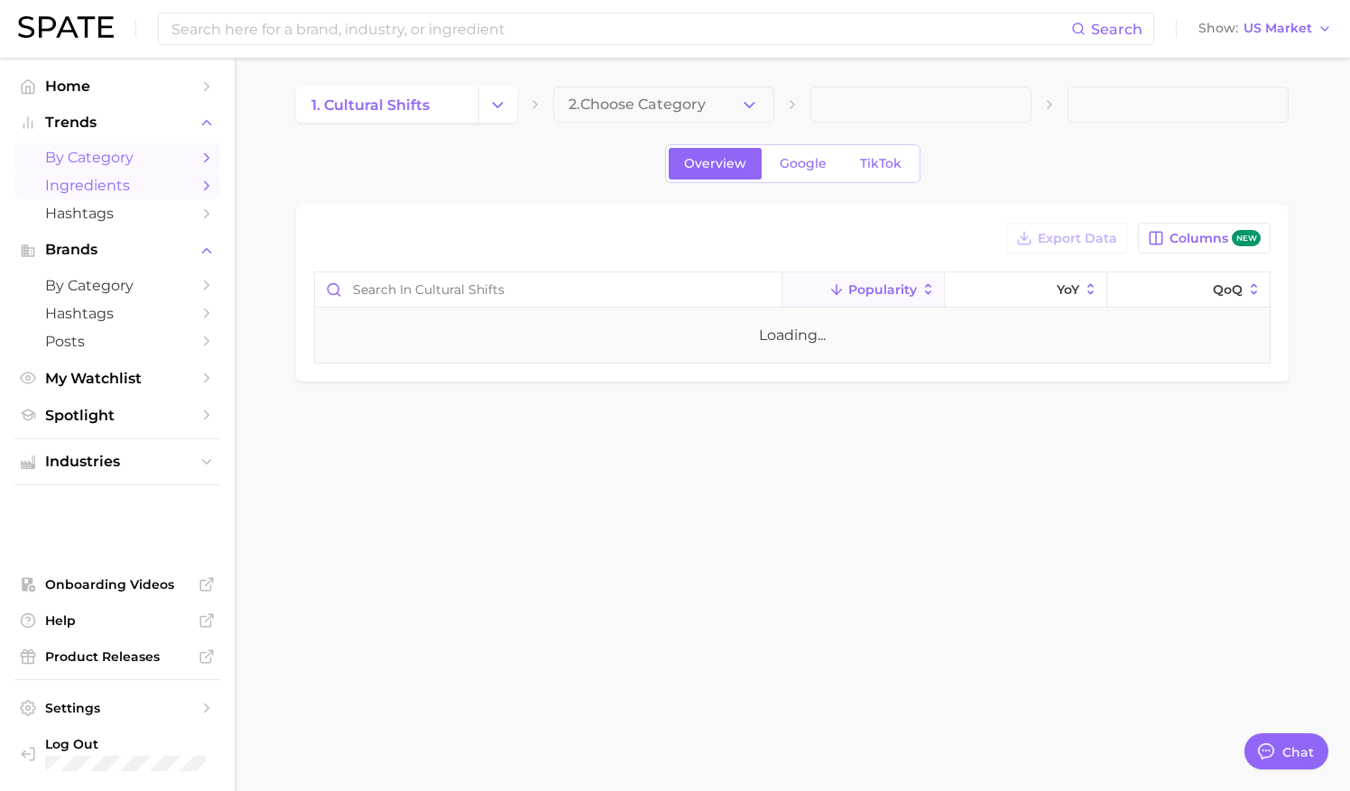
click at [131, 148] on link "by Category" at bounding box center [117, 157] width 206 height 28
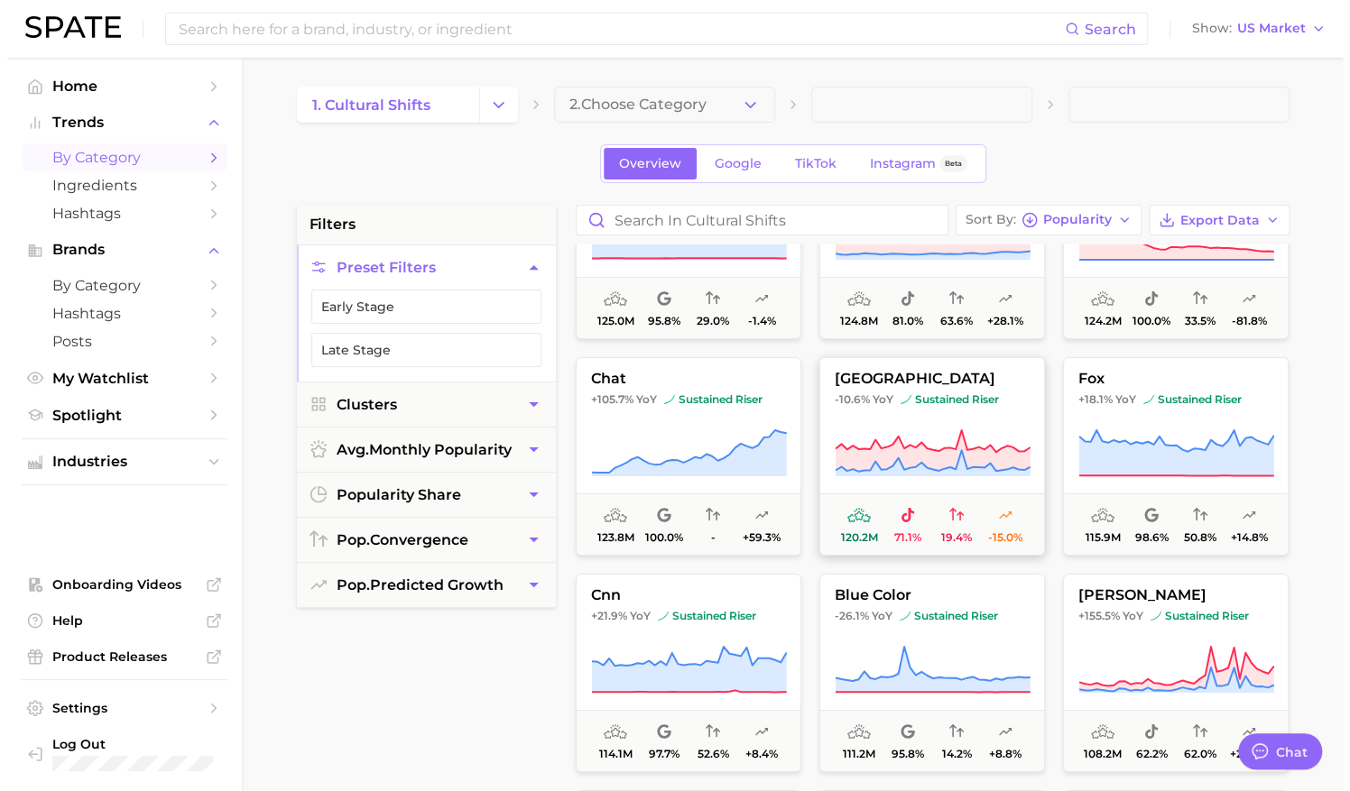
scroll to position [3572, 0]
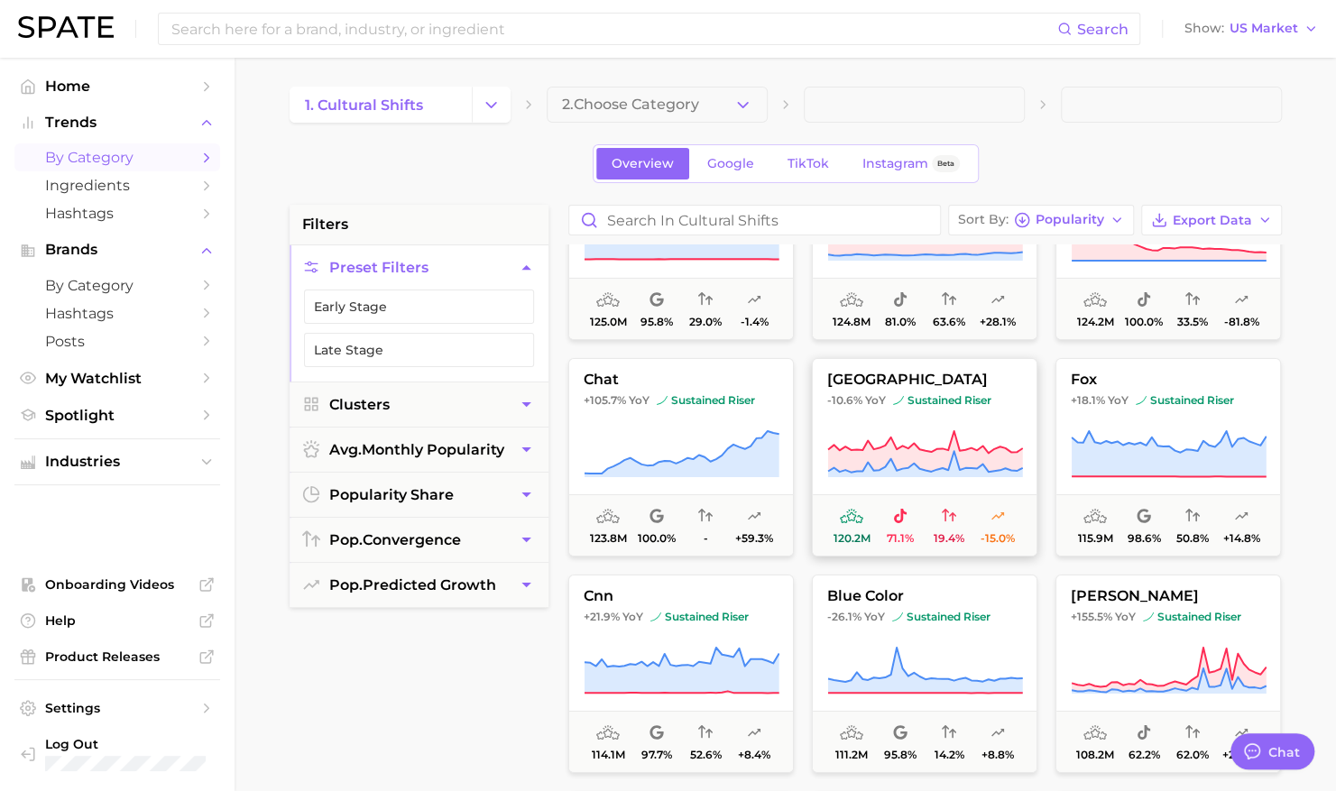
click at [857, 458] on icon at bounding box center [924, 452] width 195 height 42
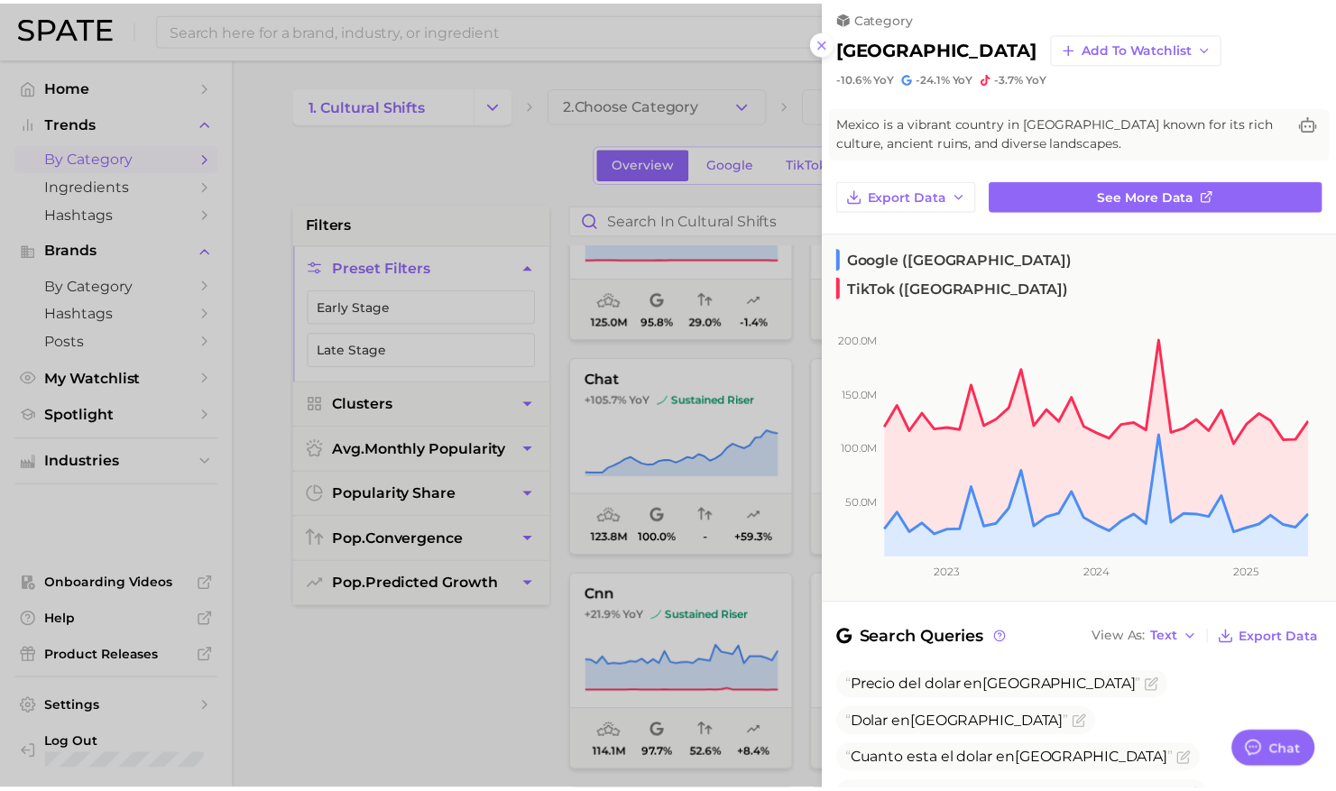
scroll to position [0, 0]
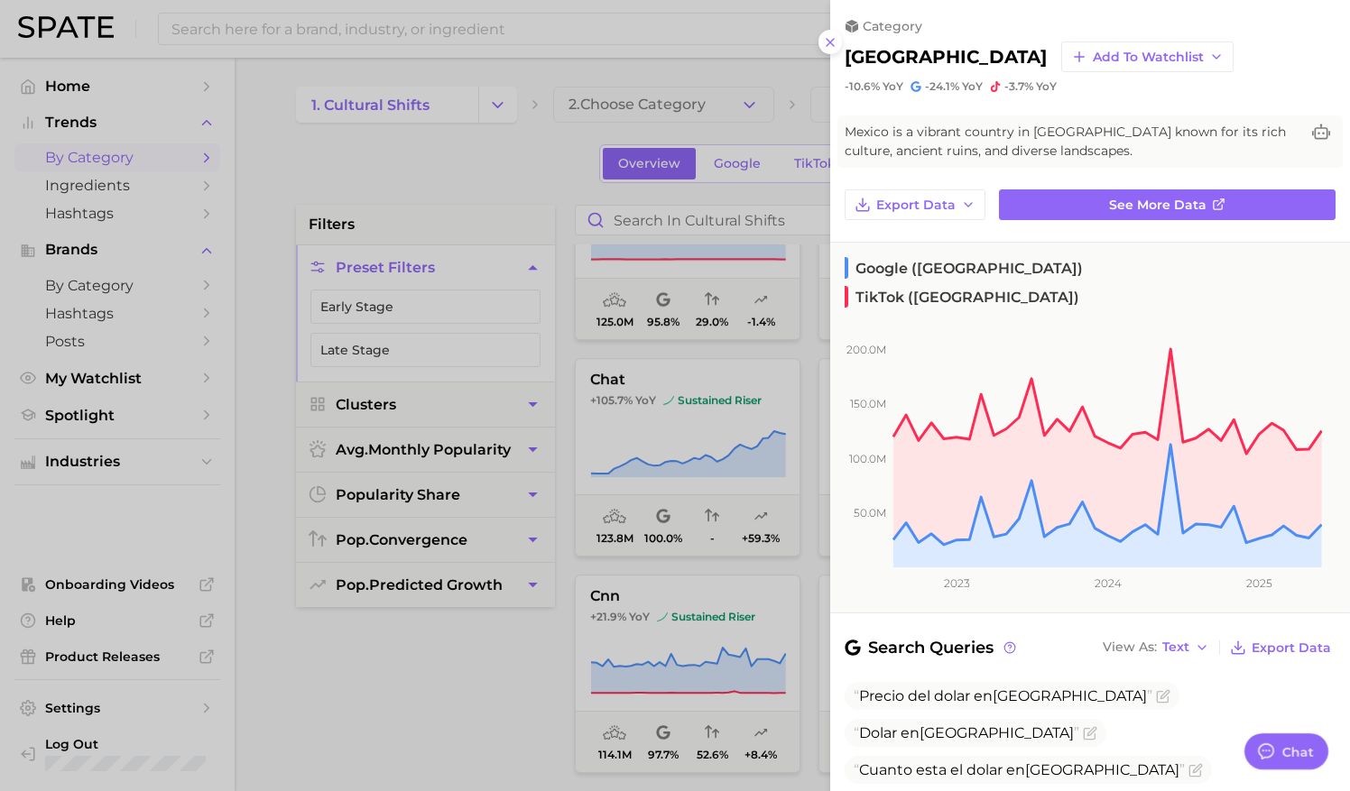
click at [993, 156] on span "Mexico is a vibrant country in [GEOGRAPHIC_DATA] known for its rich culture, an…" at bounding box center [1072, 142] width 455 height 38
click at [794, 134] on div at bounding box center [675, 395] width 1350 height 791
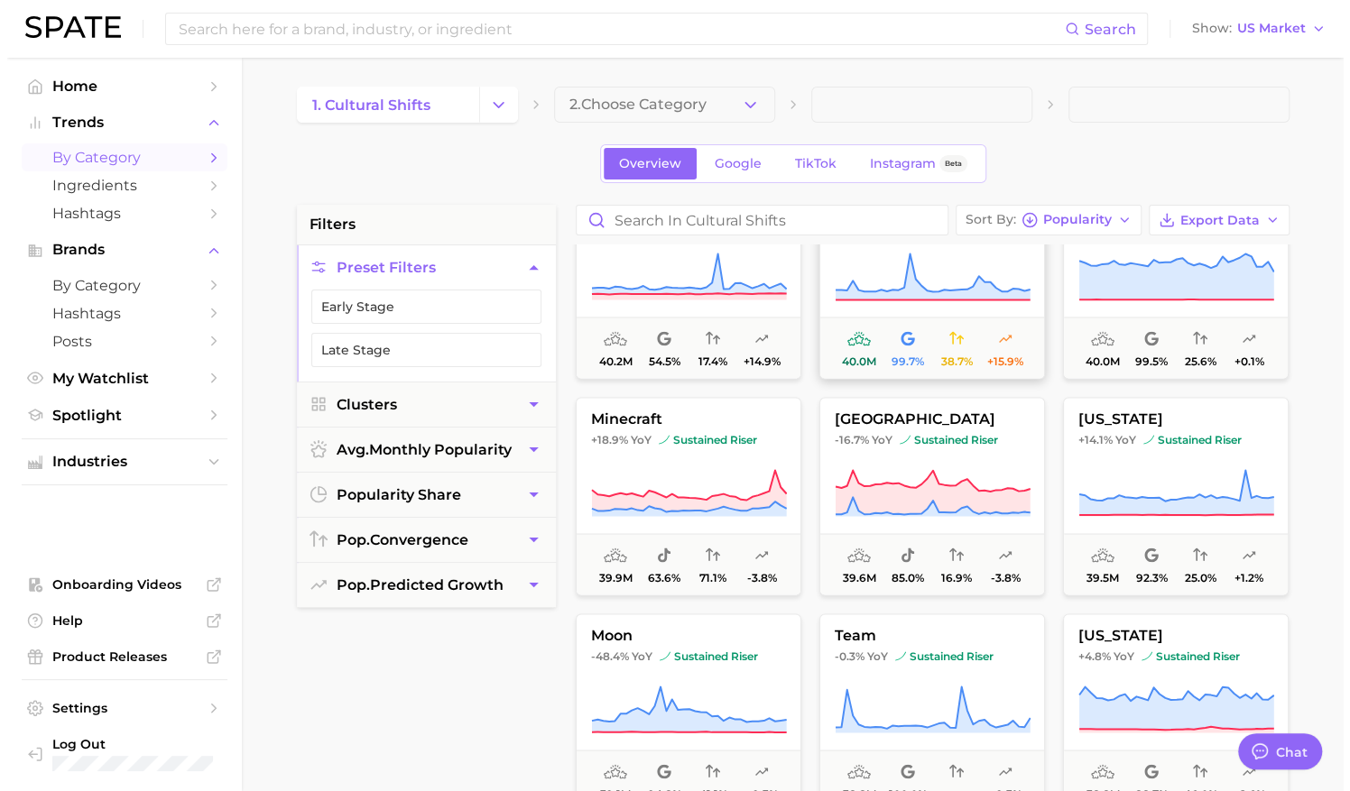
scroll to position [13930, 0]
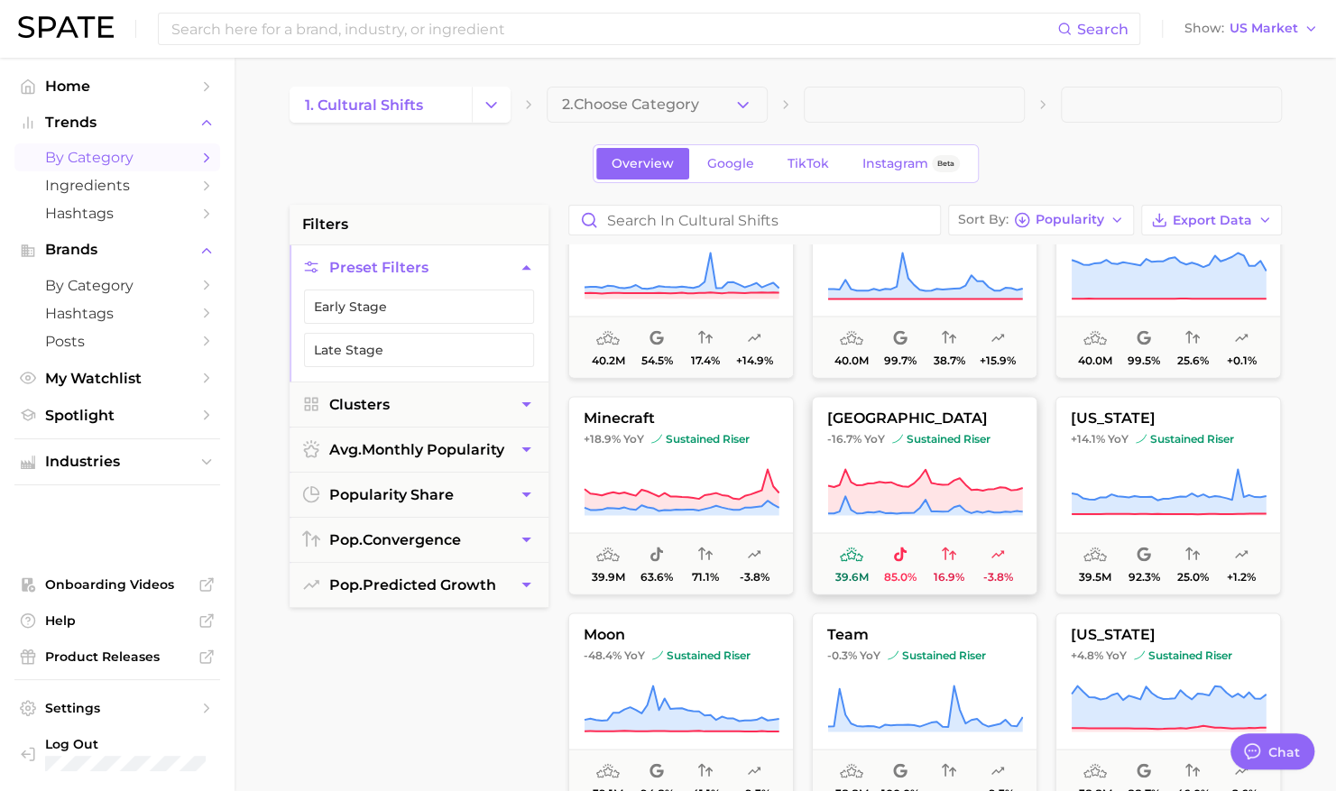
click at [936, 399] on button "korea -16.7% YoY sustained riser 39.6m 85.0% 16.9% -3.8%" at bounding box center [925, 495] width 226 height 199
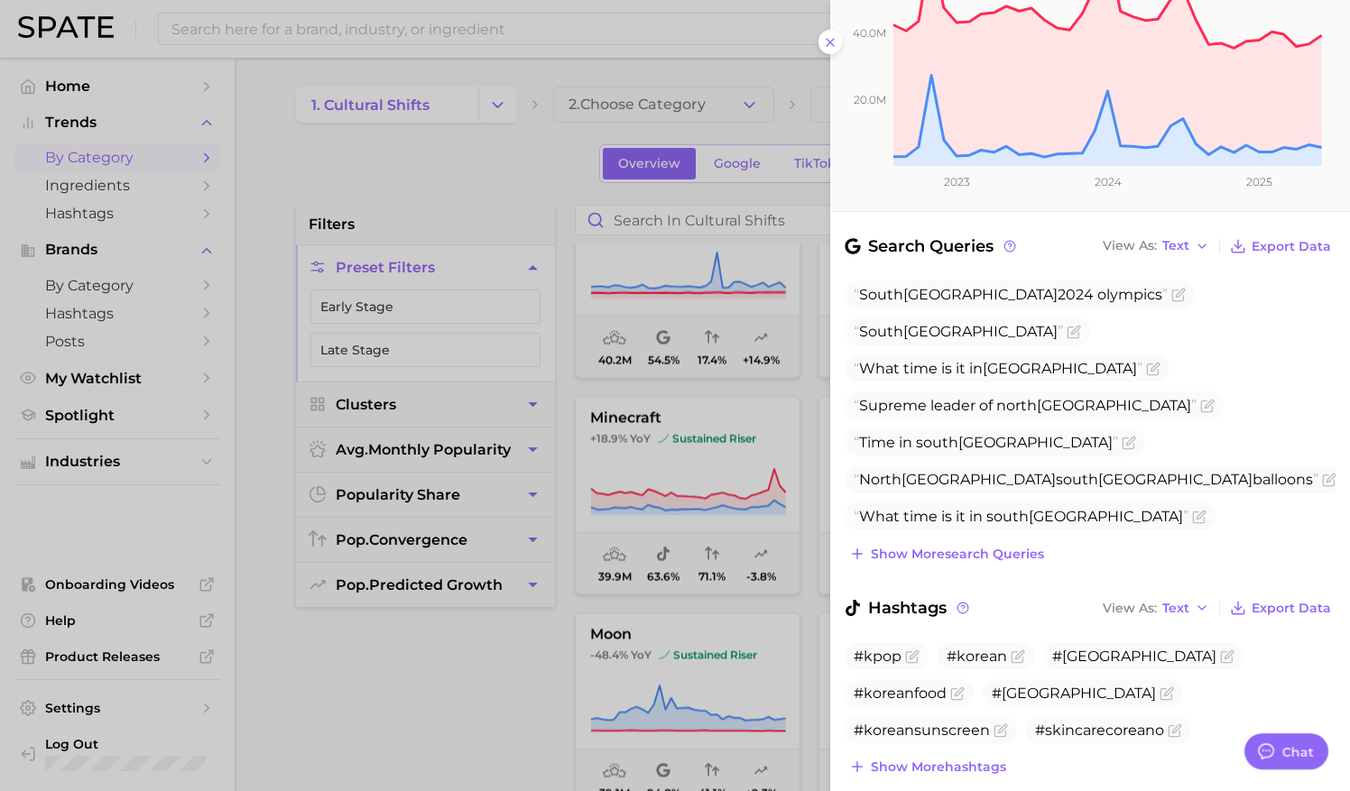
scroll to position [402, 0]
click at [950, 759] on span "Show more hashtags" at bounding box center [938, 766] width 135 height 15
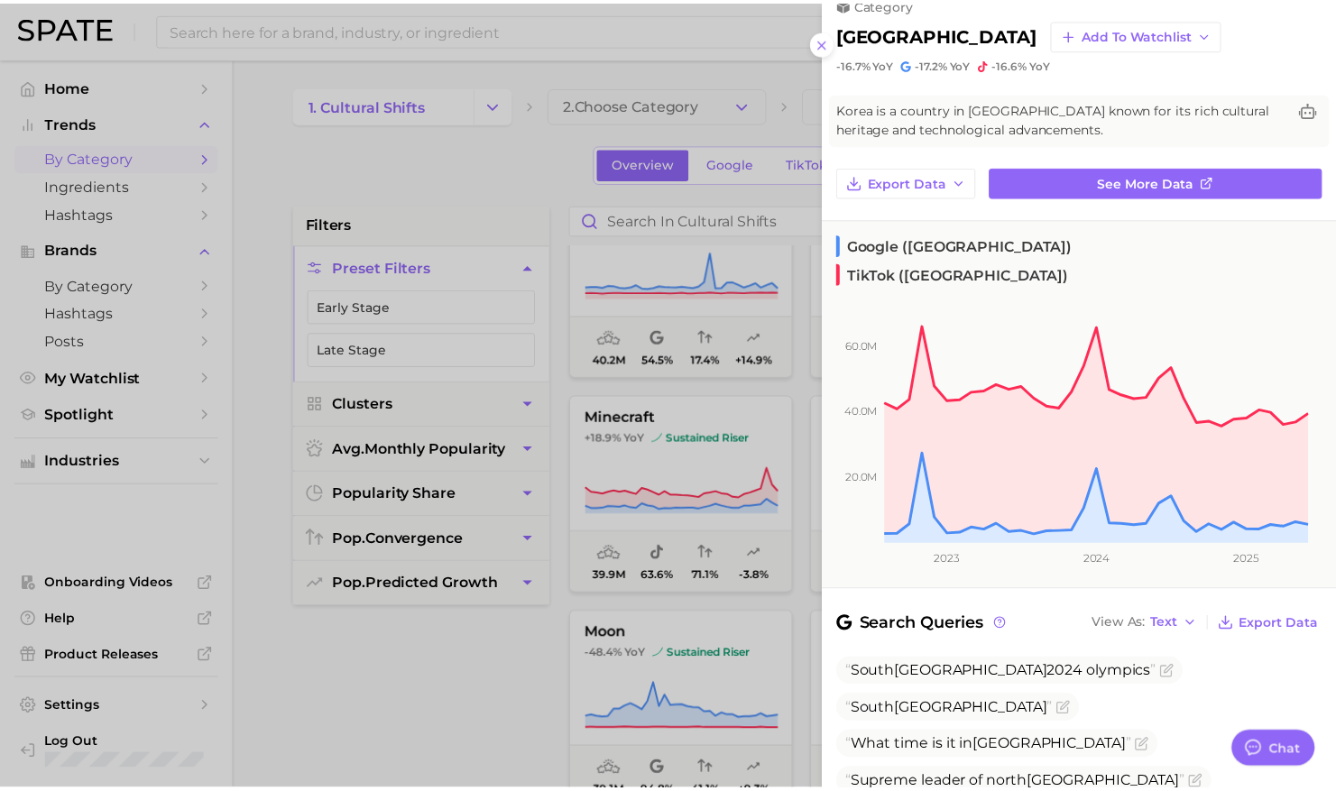
scroll to position [0, 0]
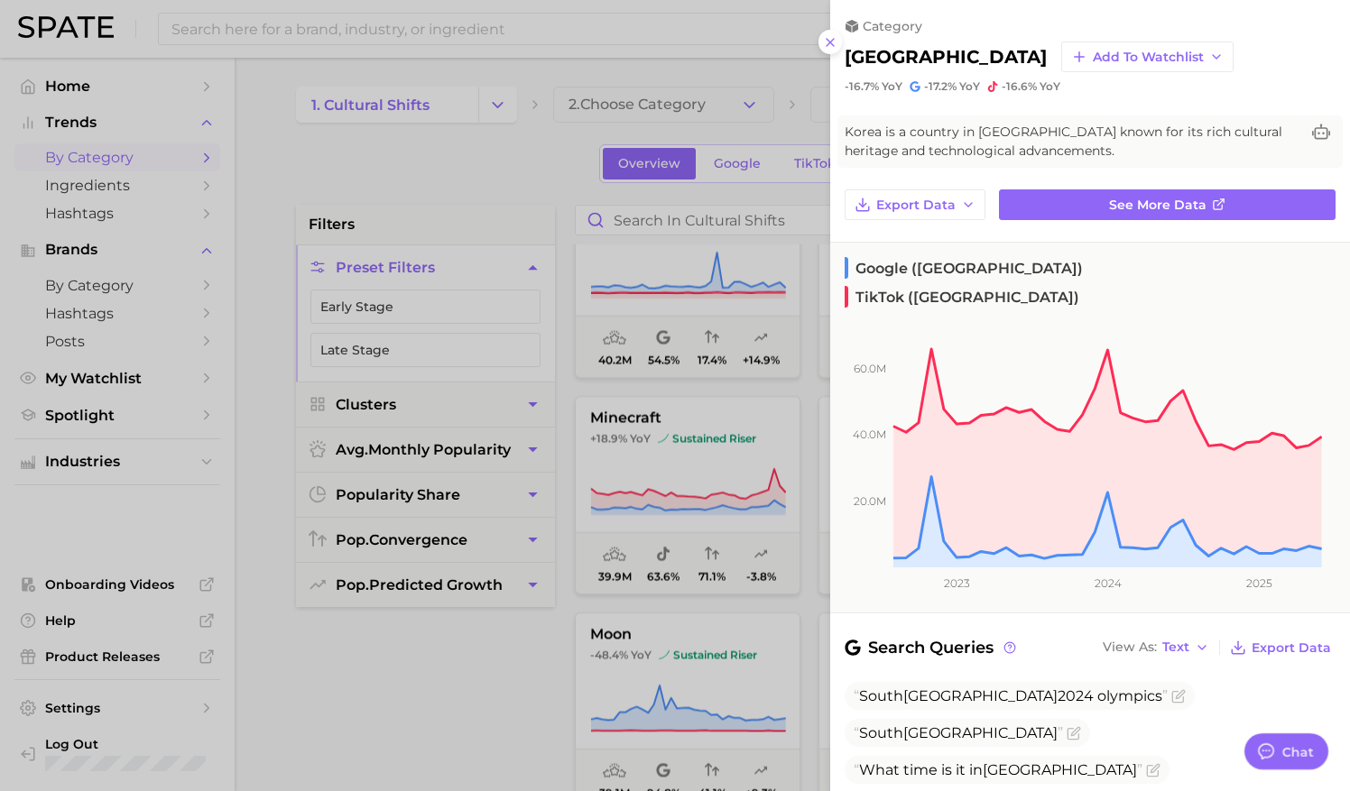
click at [525, 182] on div at bounding box center [675, 395] width 1350 height 791
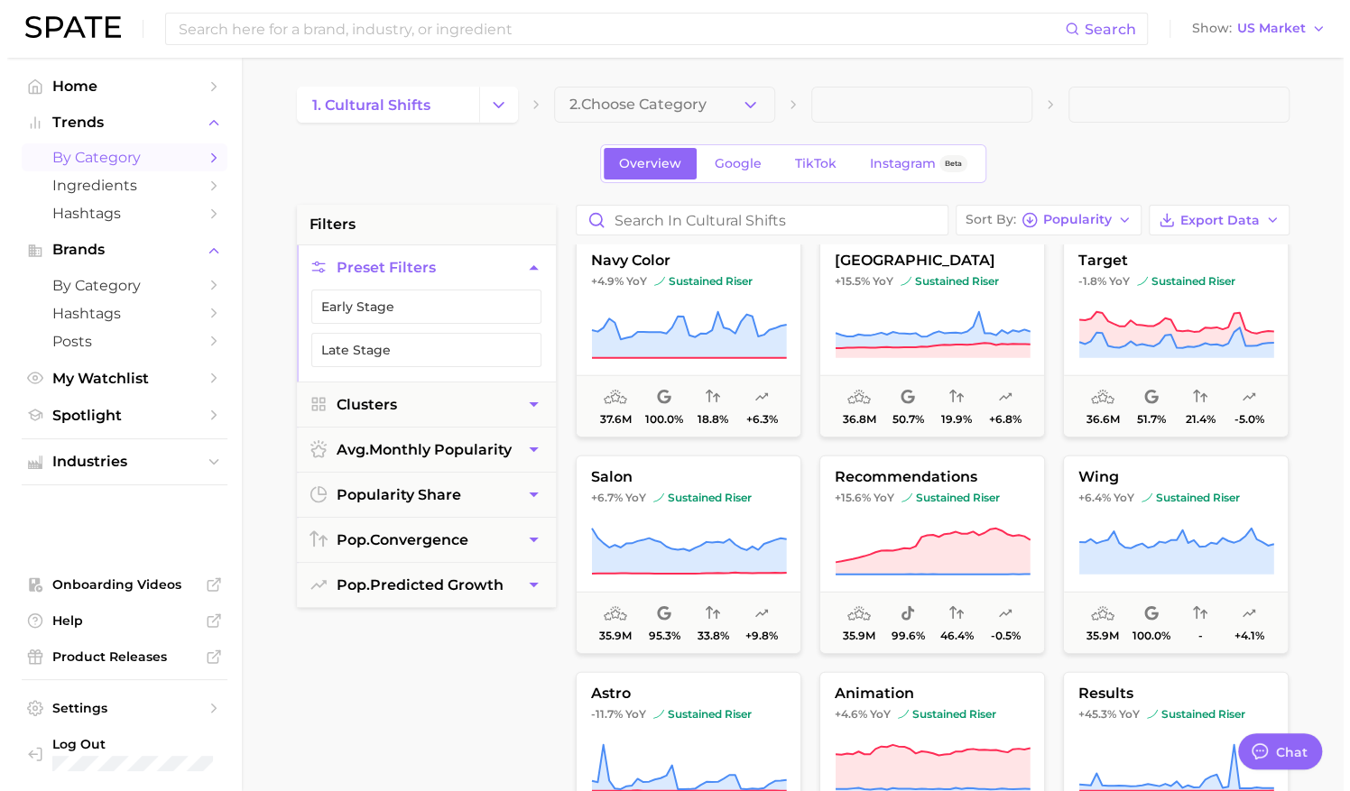
scroll to position [14952, 0]
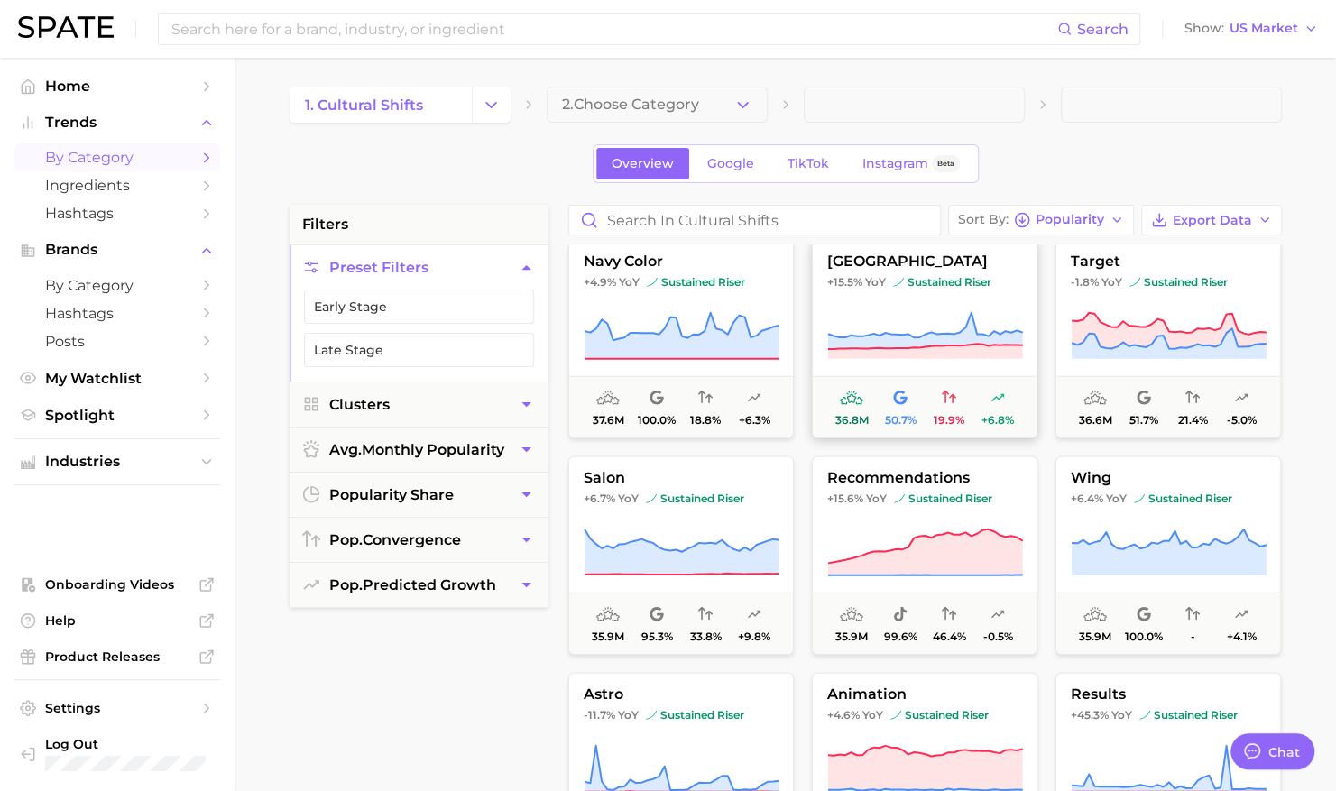
click at [920, 271] on button "atlanta +15.5% YoY sustained riser 36.8m 50.7% 19.9% +6.8%" at bounding box center [925, 339] width 226 height 199
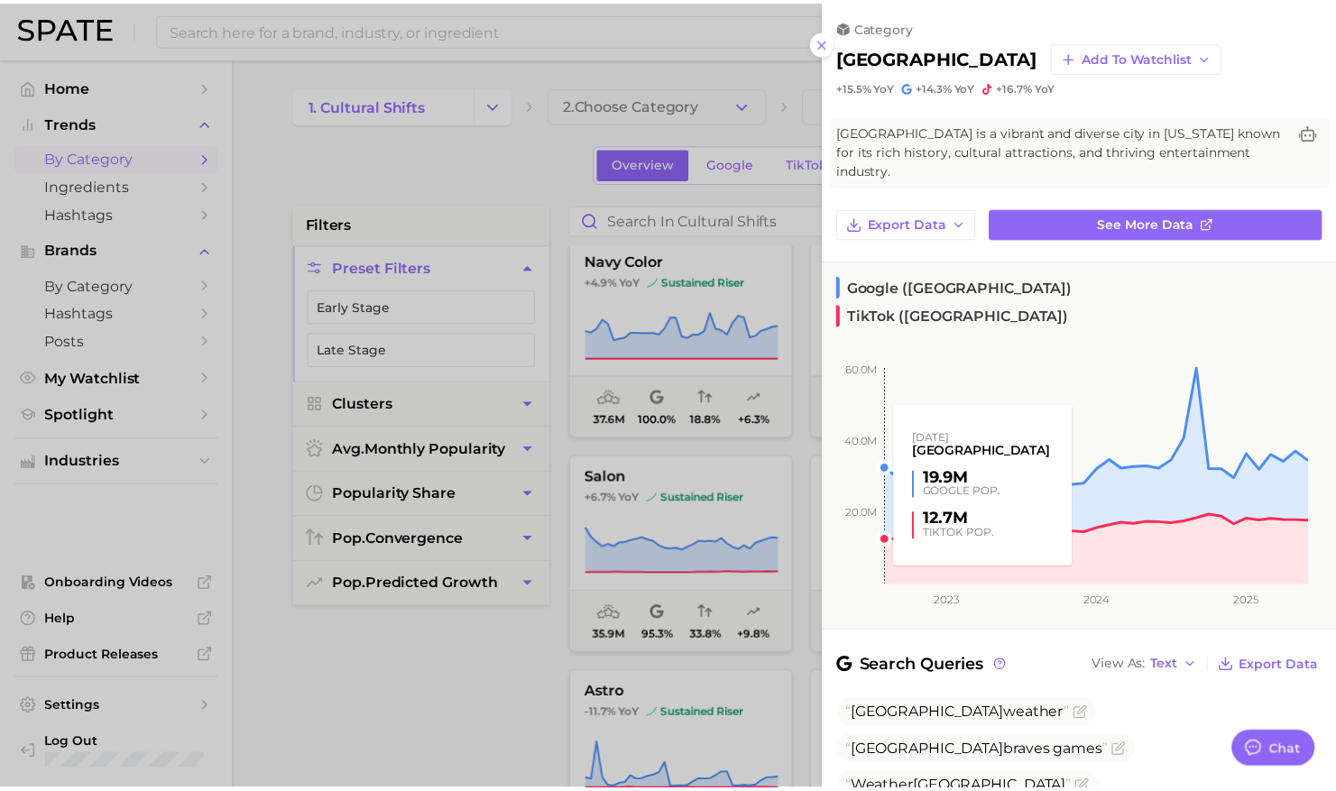
scroll to position [159, 0]
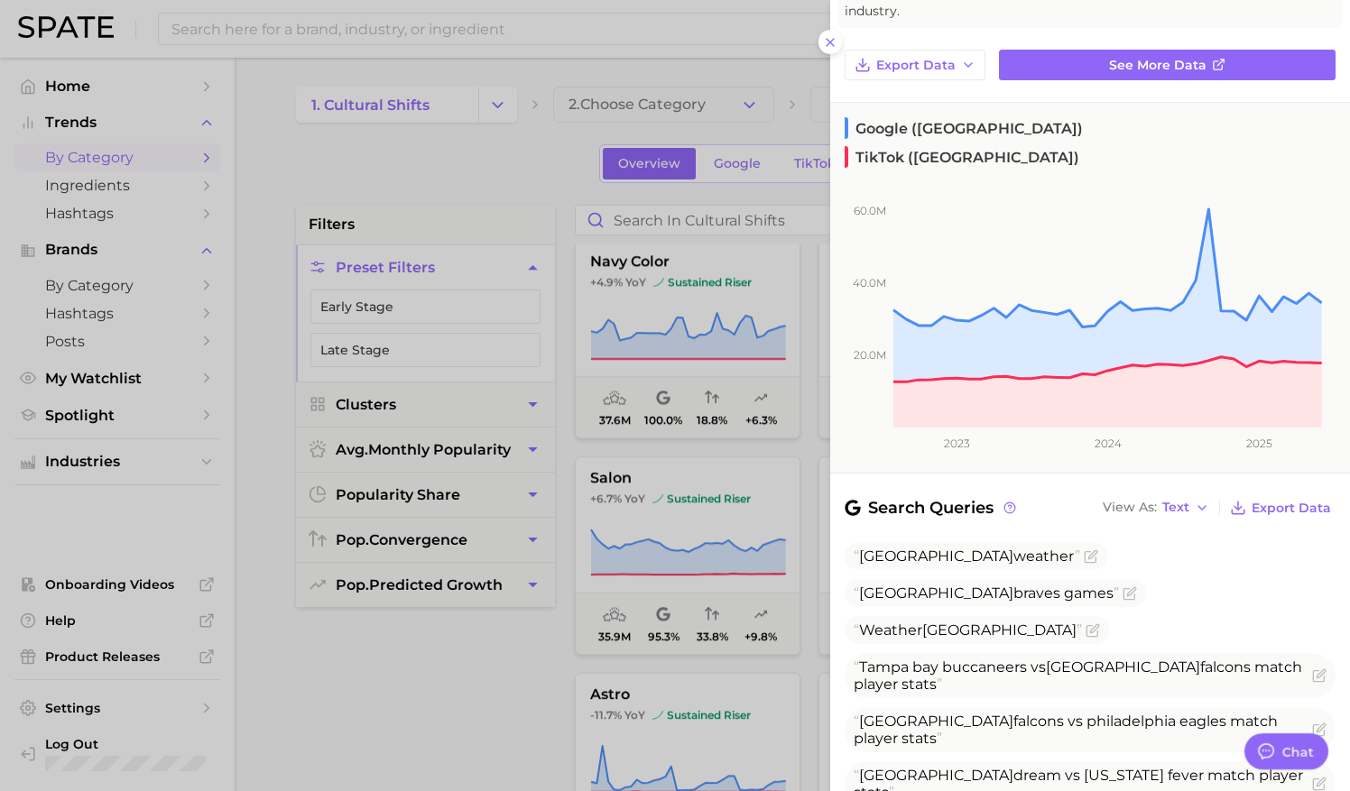
click at [510, 183] on div at bounding box center [675, 395] width 1350 height 791
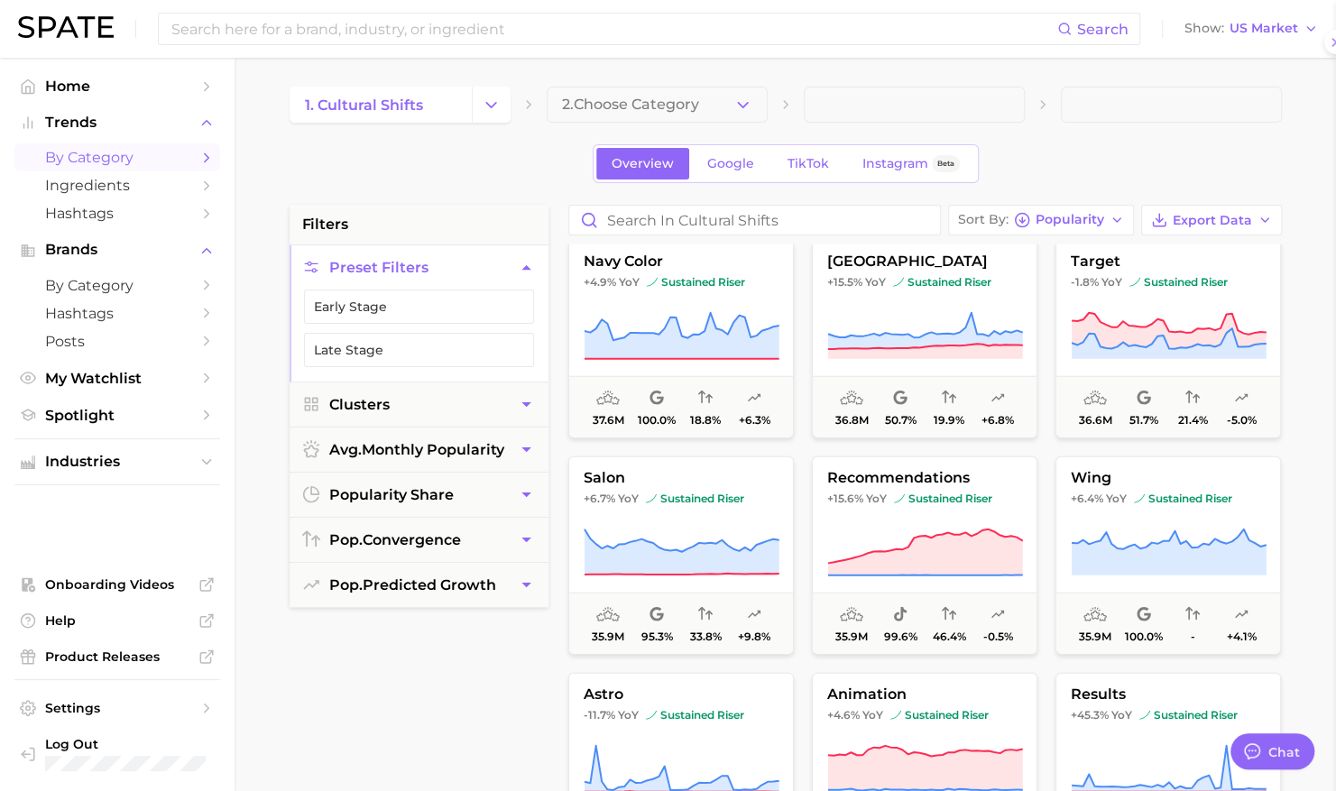
scroll to position [0, 0]
click at [1307, 138] on main "1. cultural shifts 2. Choose Category Overview Google TikTok Instagram Beta fil…" at bounding box center [786, 742] width 1102 height 1369
click at [490, 96] on icon "Change Category" at bounding box center [491, 105] width 19 height 19
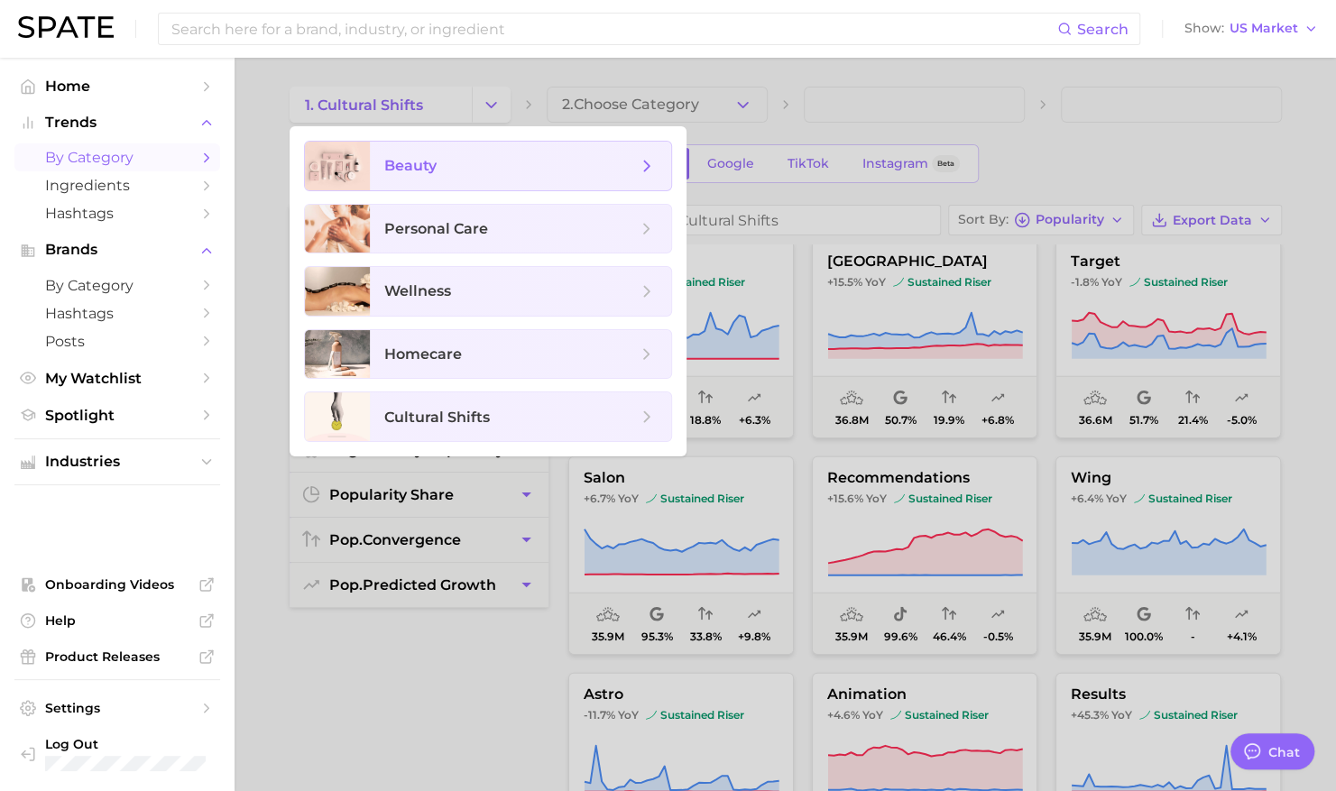
click at [437, 177] on span "beauty" at bounding box center [520, 166] width 301 height 49
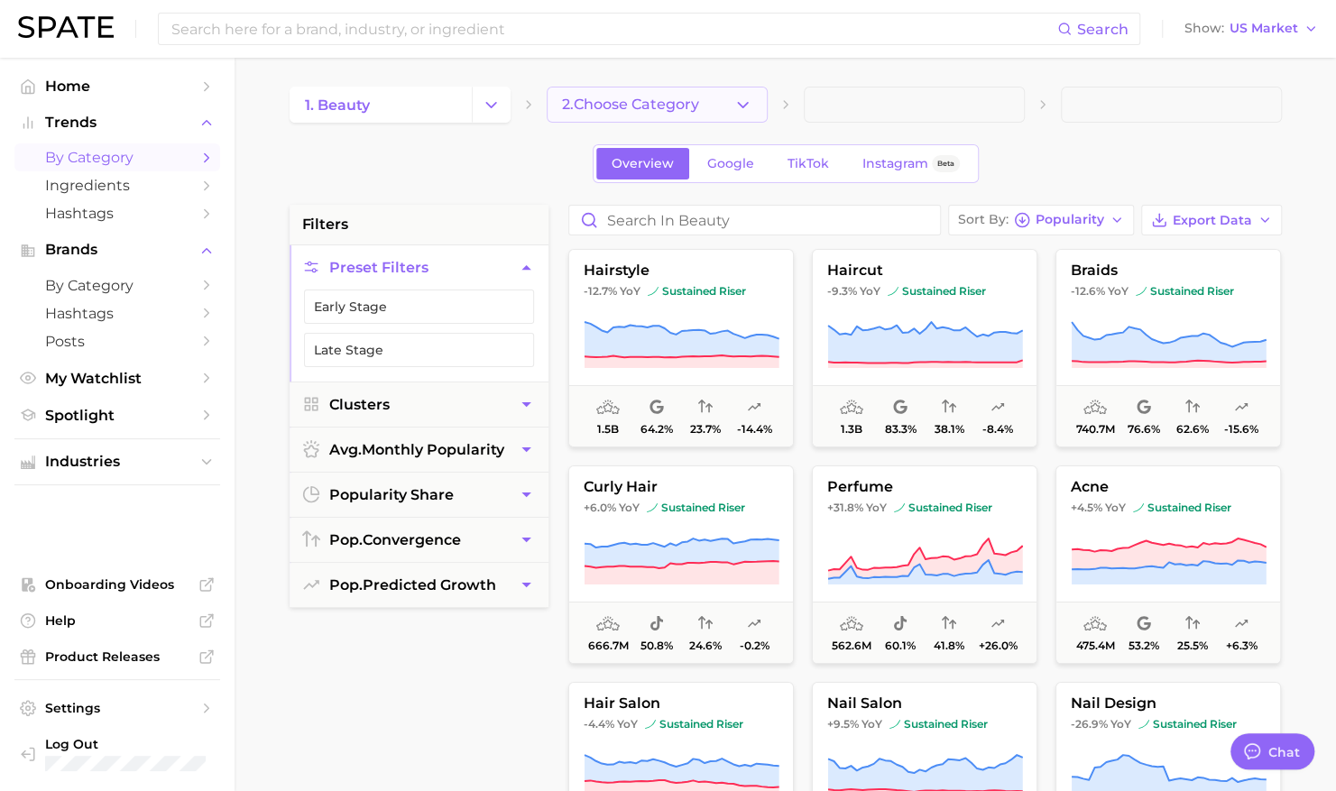
click at [708, 100] on button "2. Choose Category" at bounding box center [657, 105] width 221 height 36
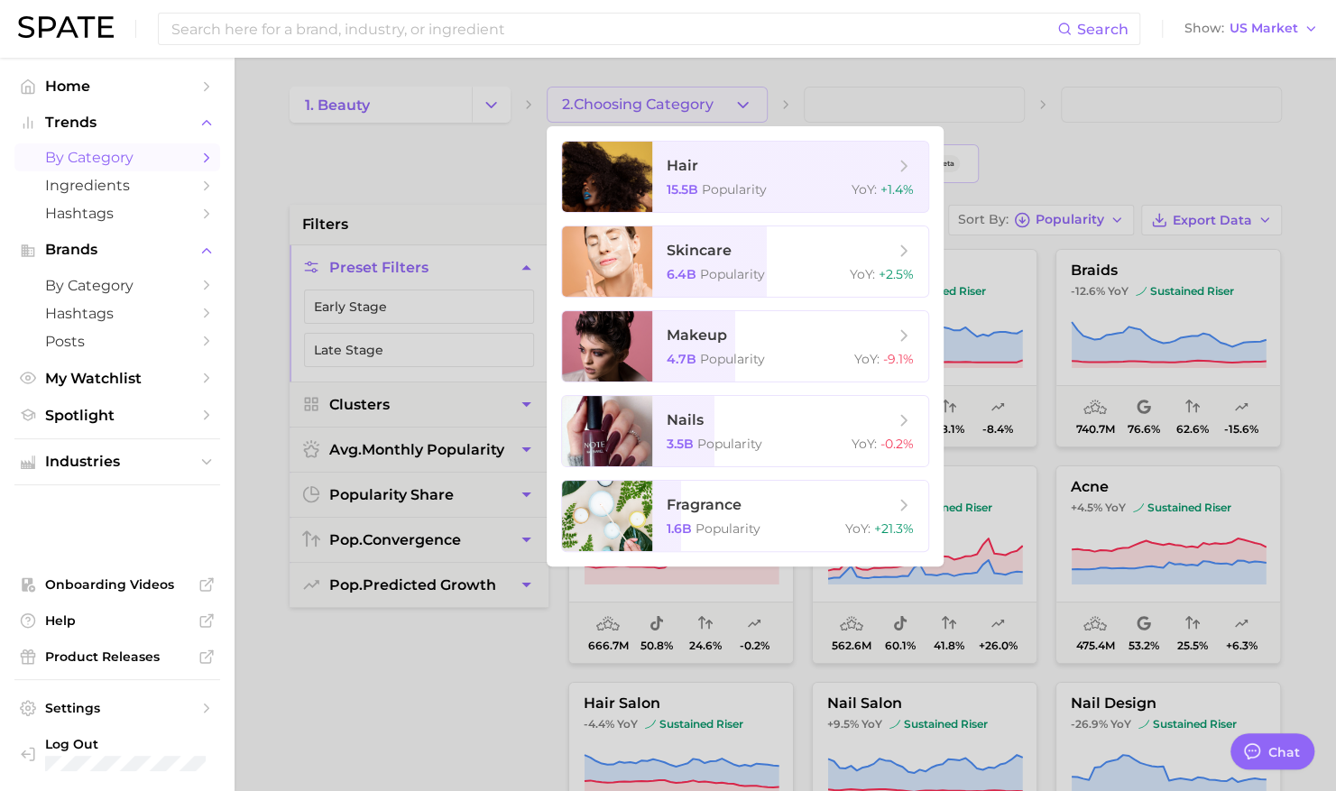
click at [707, 99] on div at bounding box center [668, 395] width 1336 height 791
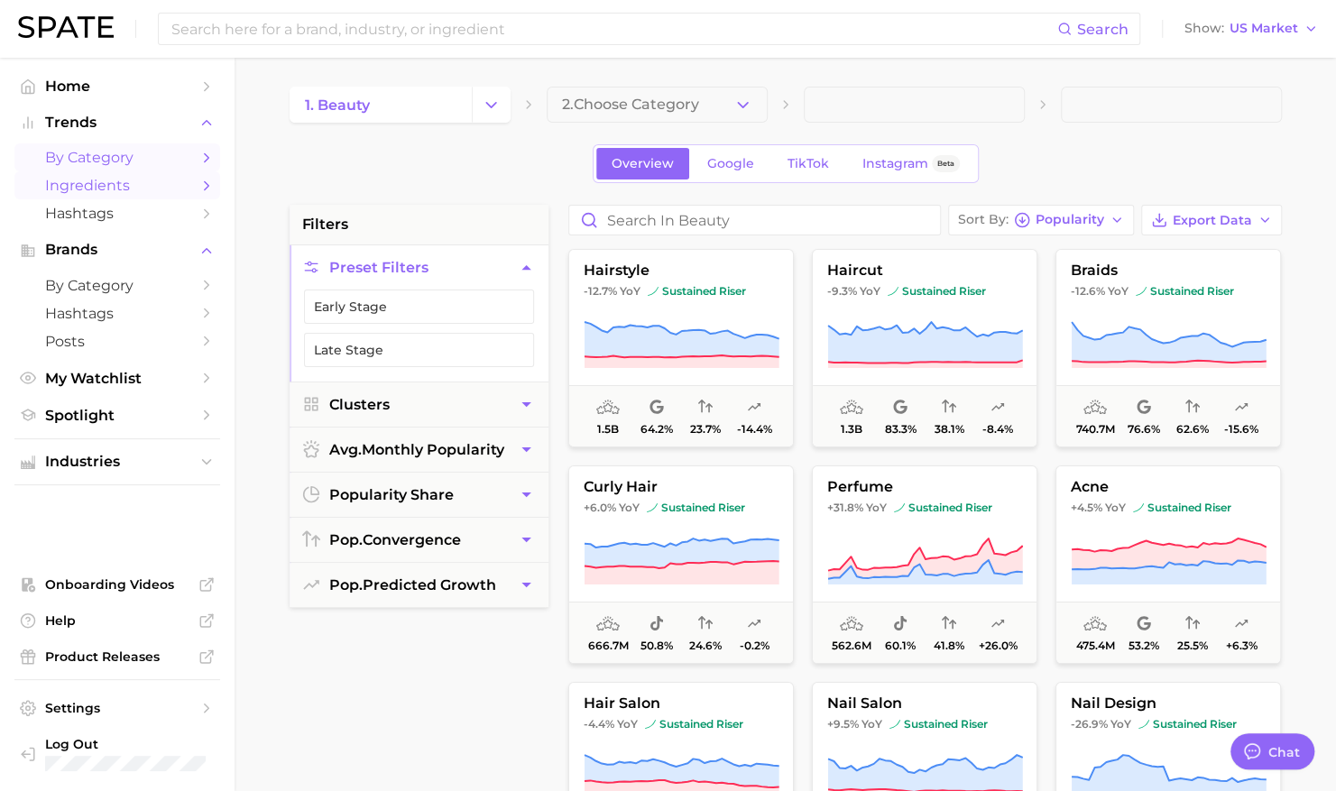
click at [166, 187] on span "Ingredients" at bounding box center [117, 185] width 144 height 17
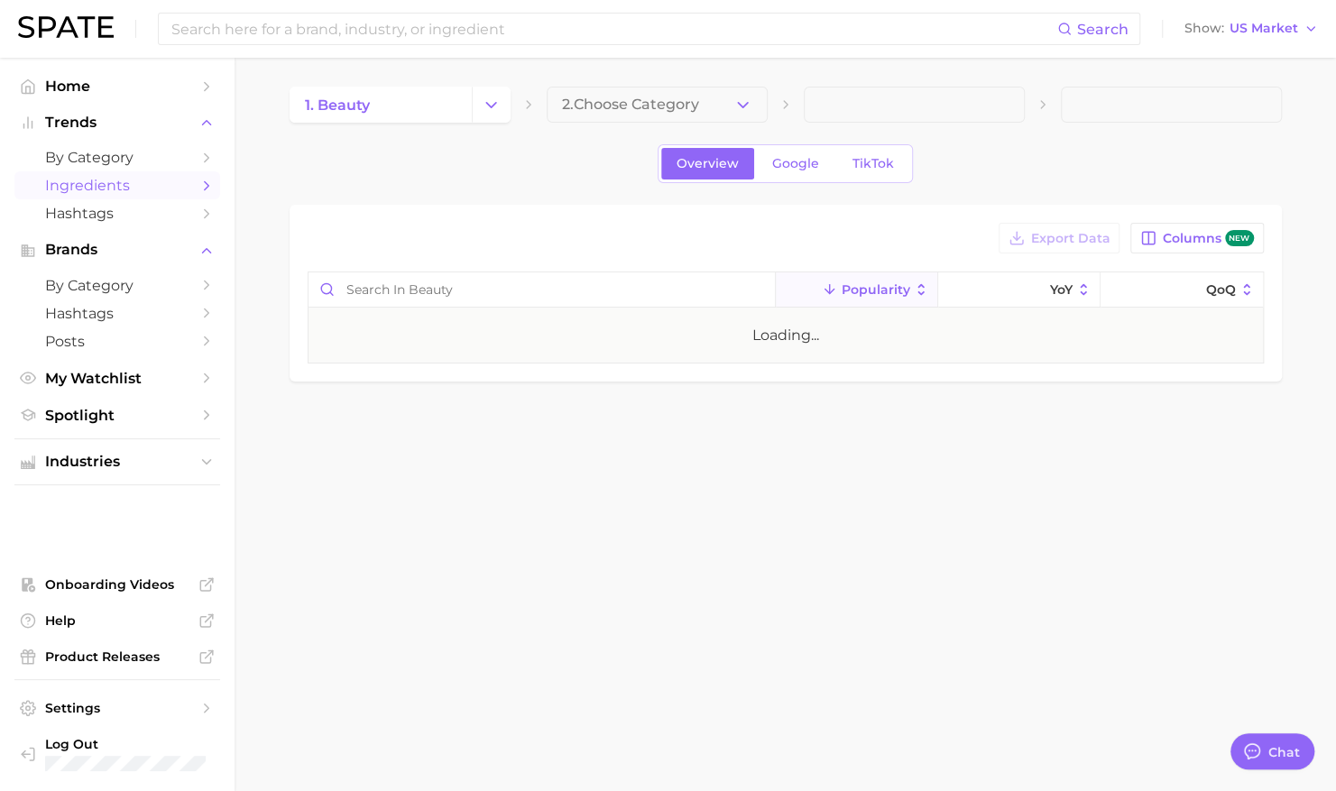
type textarea "x"
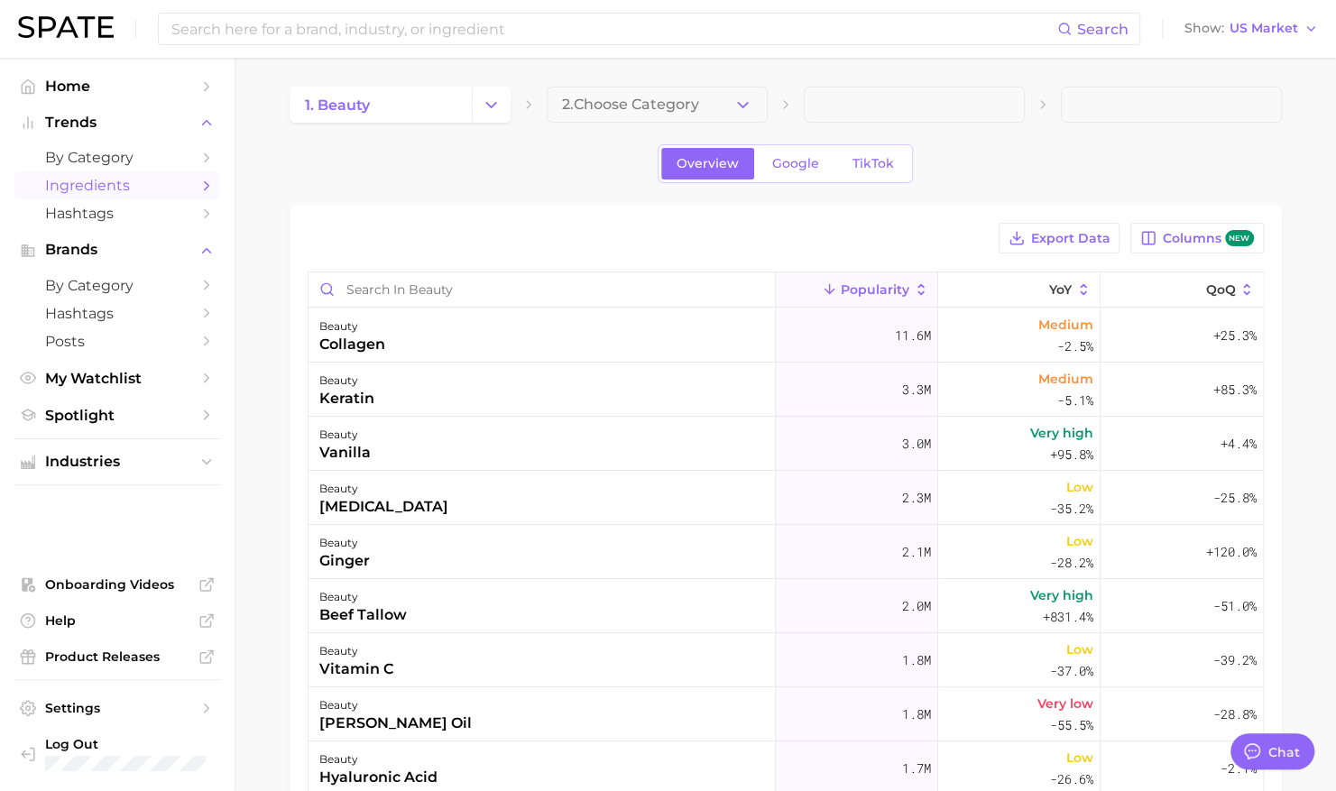
click at [642, 81] on main "1. beauty 2. Choose Category Overview Google TikTok Export Data Columns new Pop…" at bounding box center [786, 614] width 1102 height 1113
click at [698, 108] on span "2. Choose Category" at bounding box center [630, 105] width 137 height 16
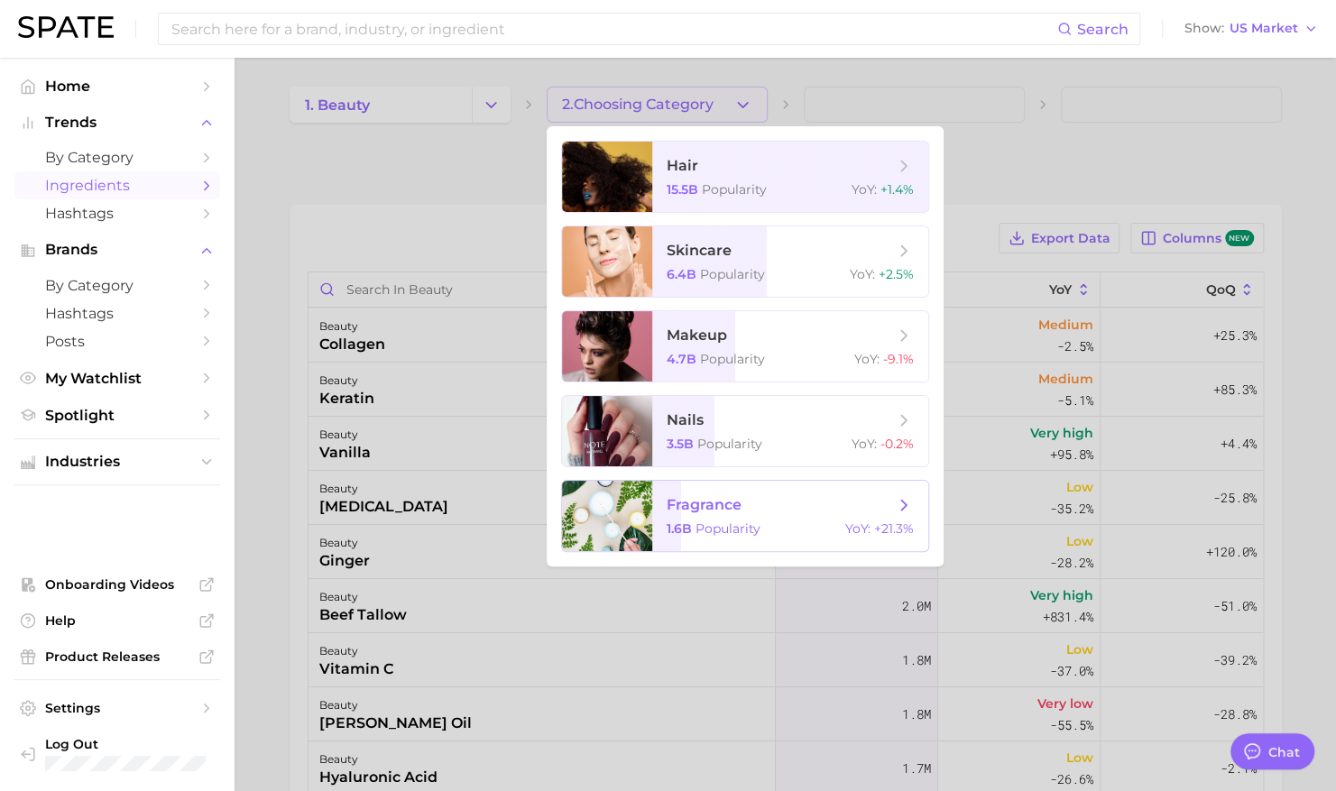
click at [690, 501] on span "fragrance" at bounding box center [704, 504] width 75 height 17
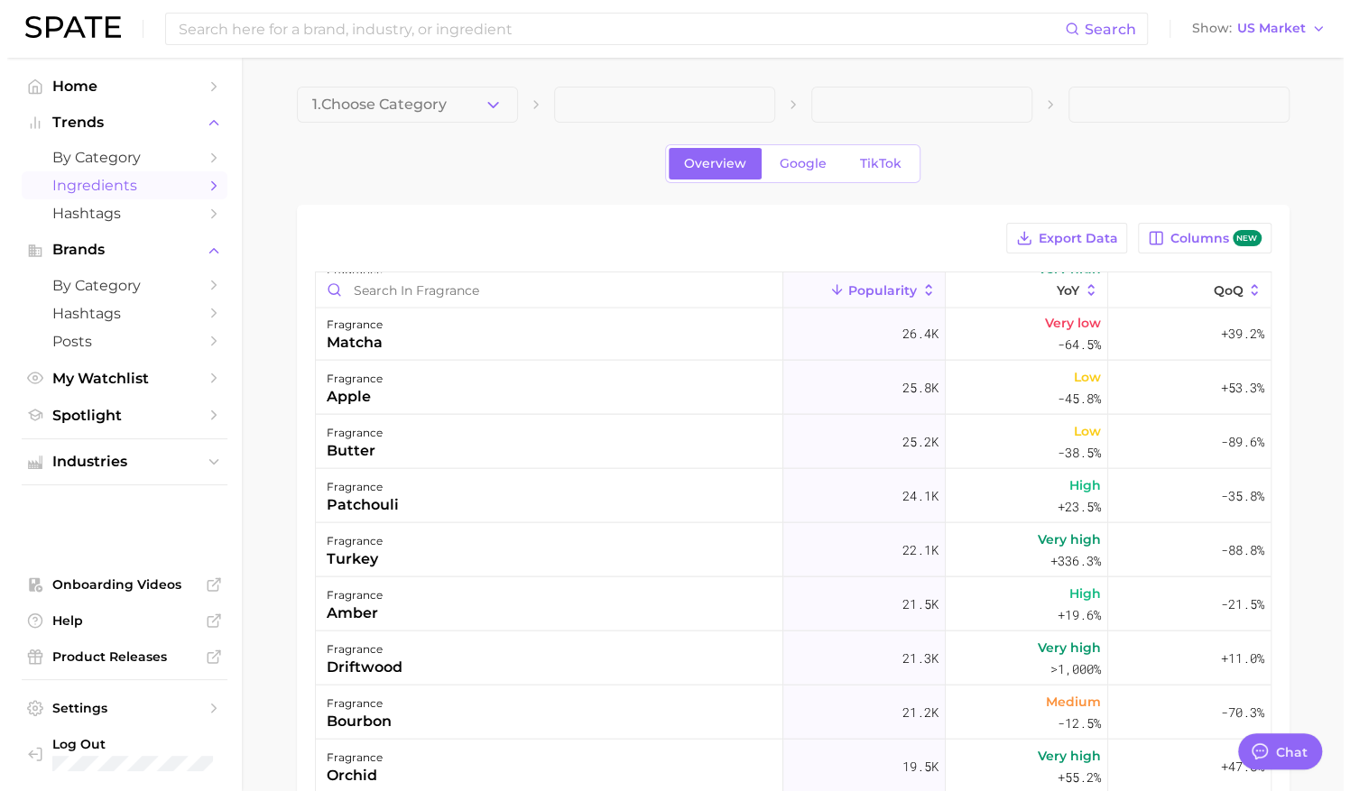
scroll to position [2255, 0]
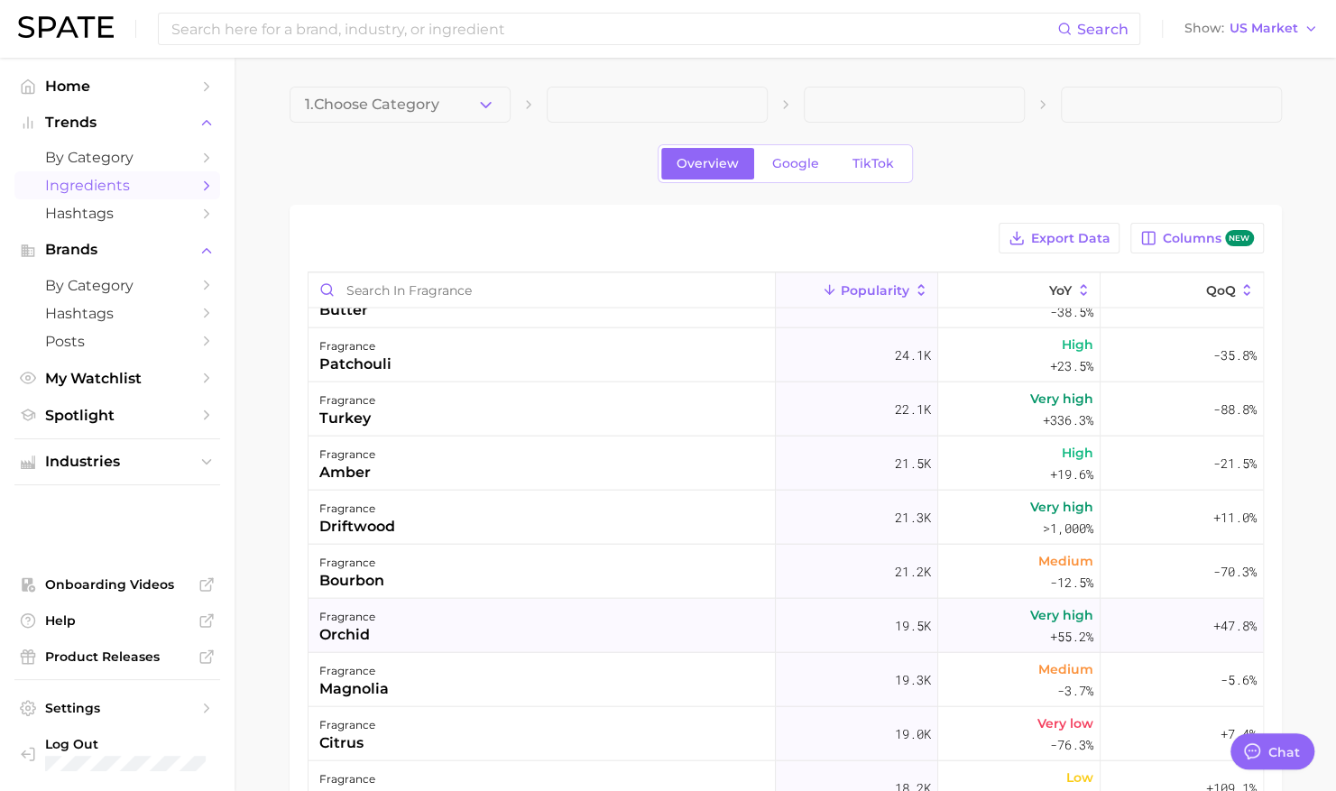
click at [606, 633] on div "fragrance orchid" at bounding box center [542, 625] width 467 height 54
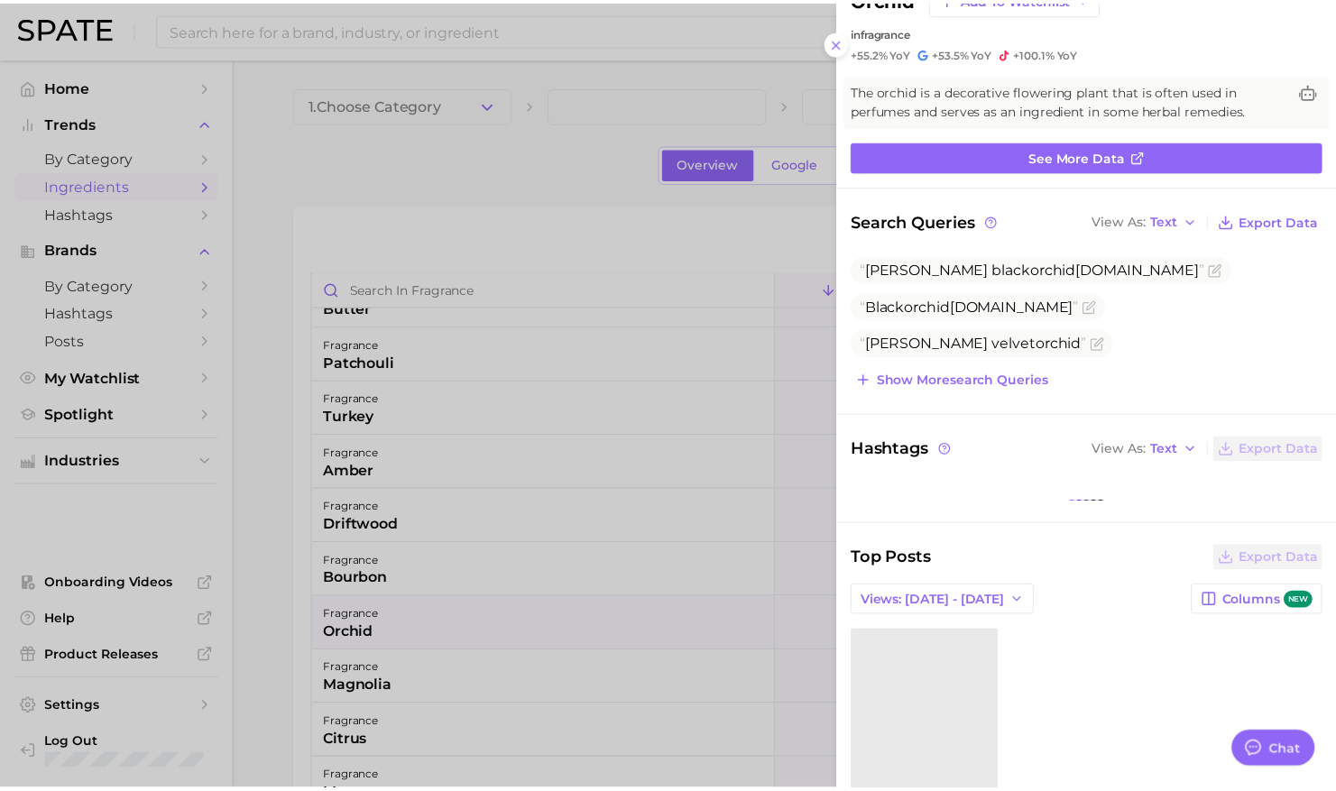
scroll to position [67, 0]
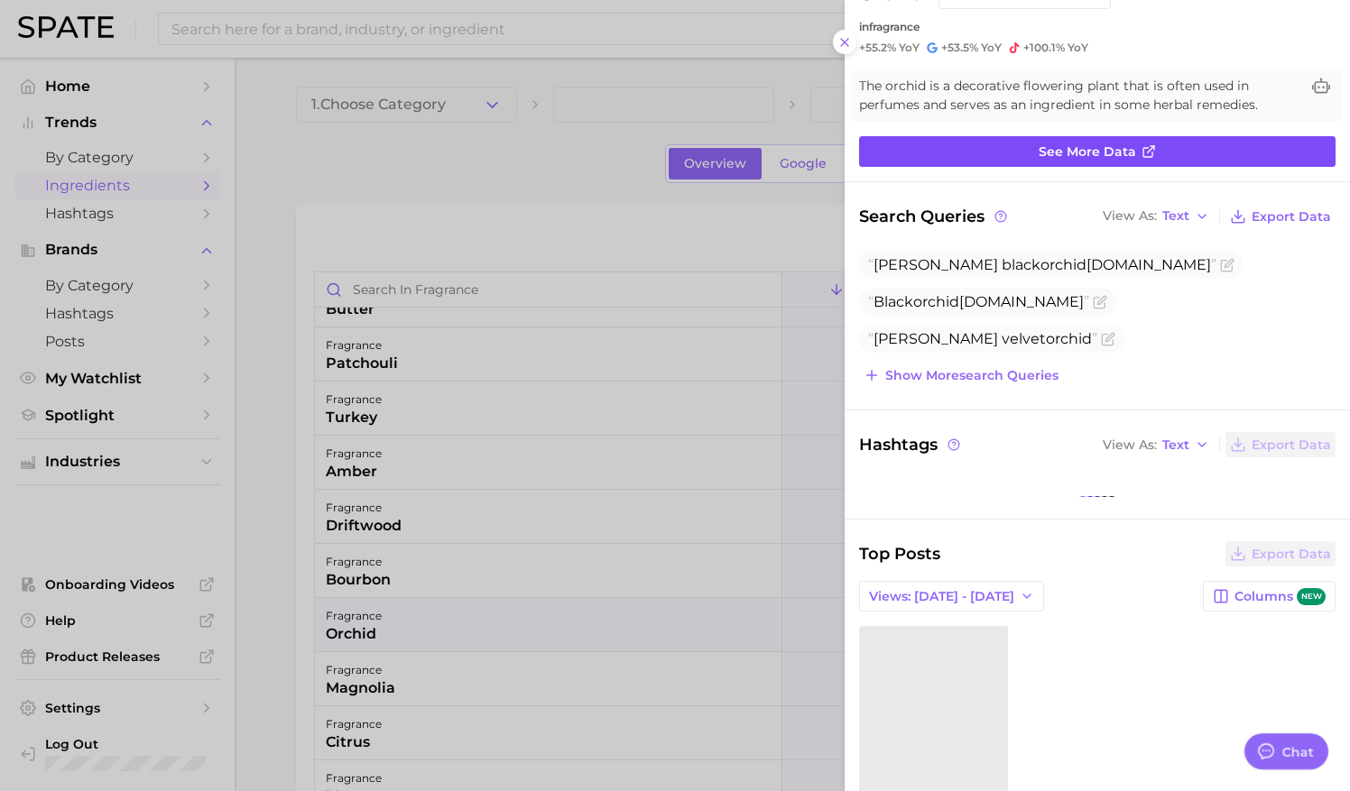
click at [1090, 144] on span "See more data" at bounding box center [1087, 151] width 97 height 15
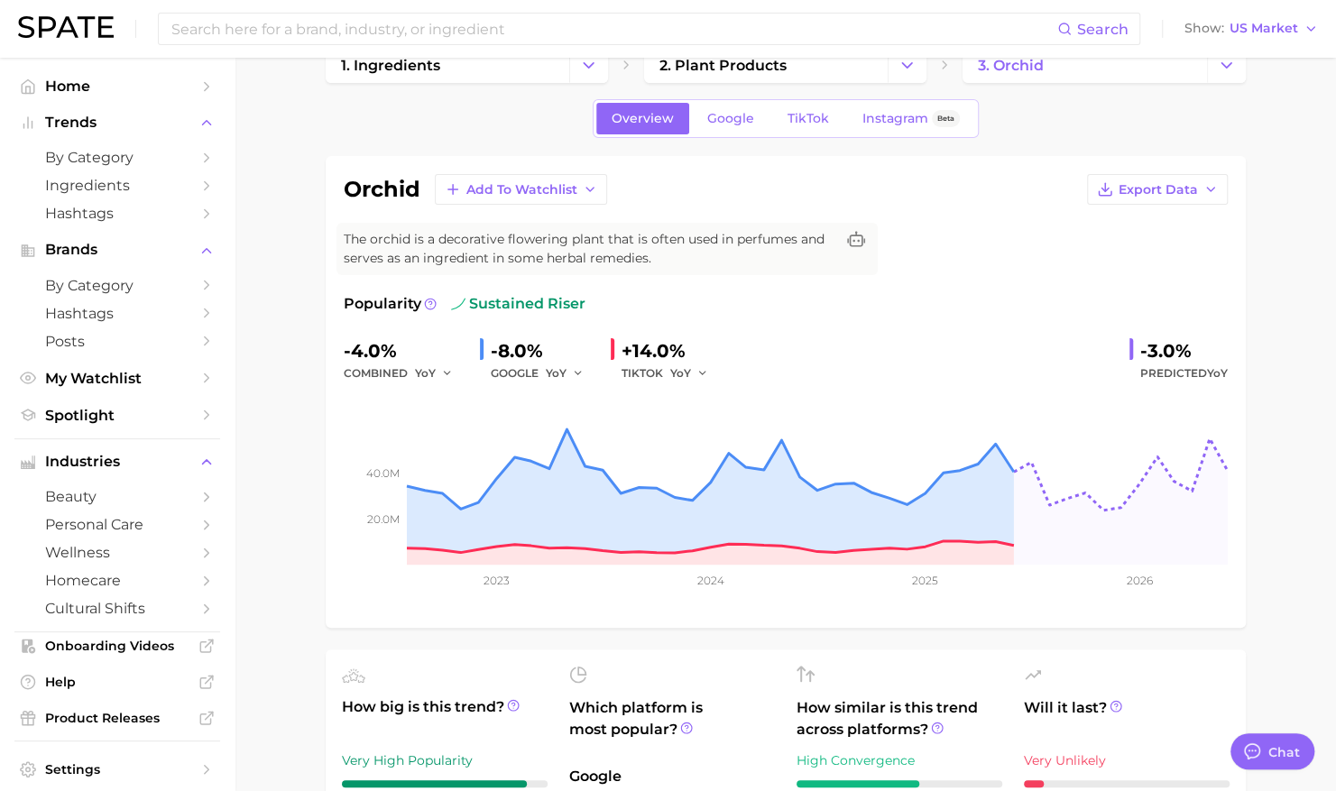
scroll to position [50, 0]
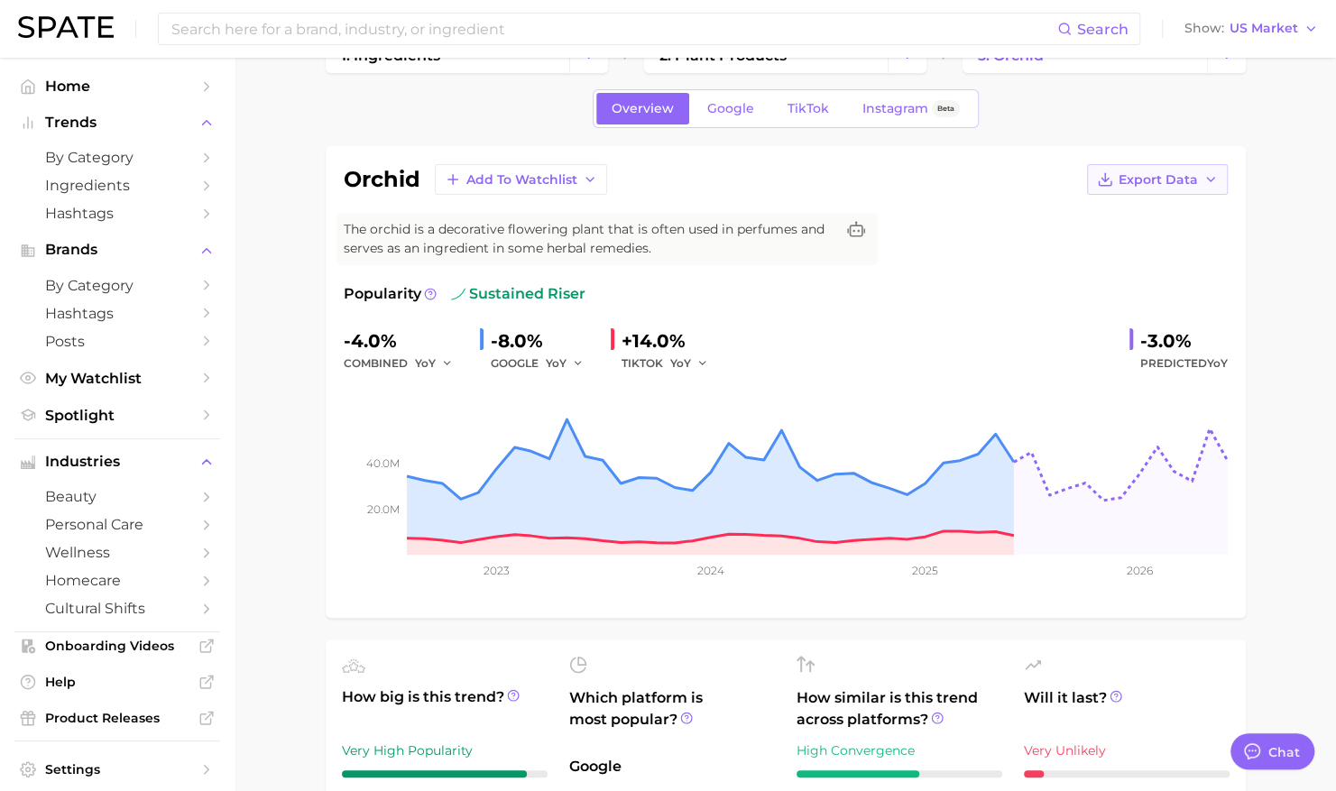
click at [1150, 177] on span "Export Data" at bounding box center [1158, 179] width 79 height 15
click at [1120, 213] on span "Time Series CSV" at bounding box center [1113, 213] width 106 height 15
click at [810, 174] on div "orchid Add to Watchlist Export Data" at bounding box center [786, 179] width 884 height 31
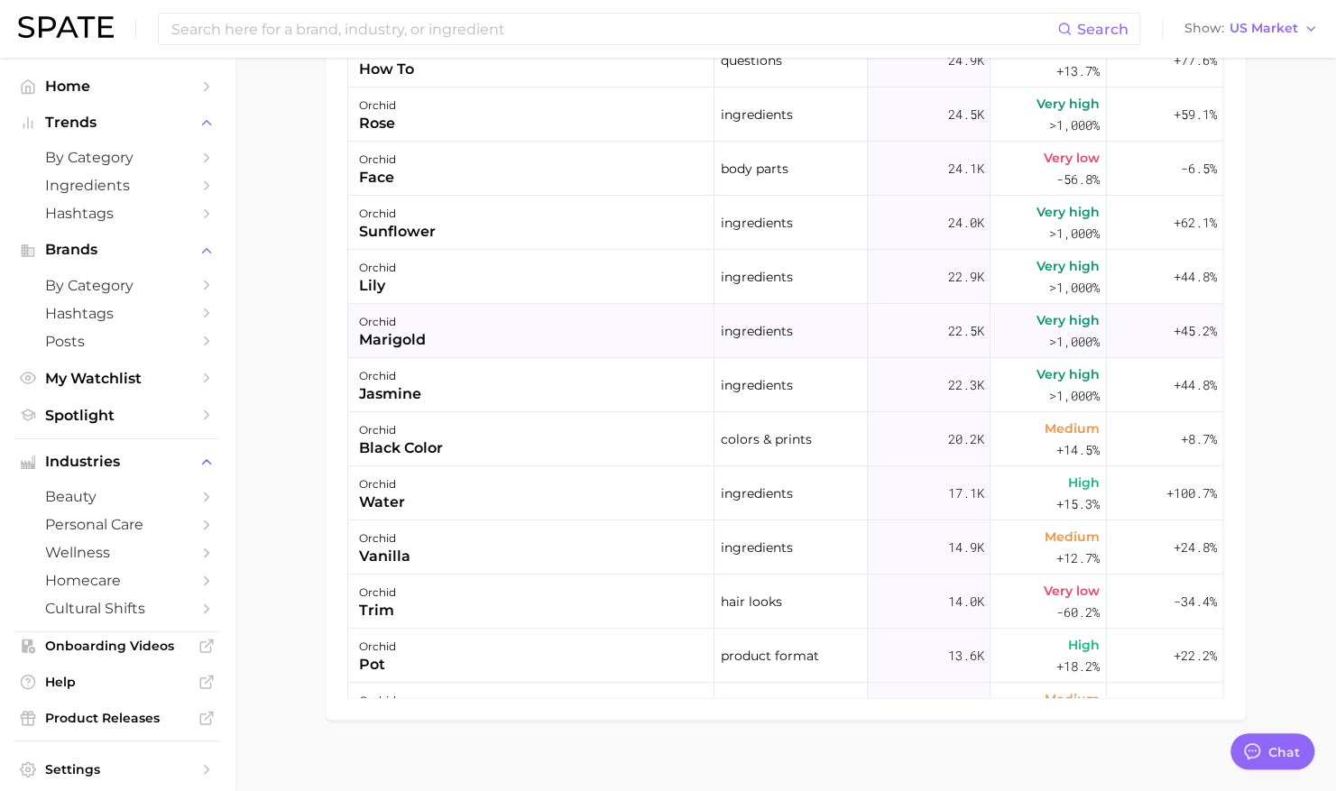
scroll to position [1238, 0]
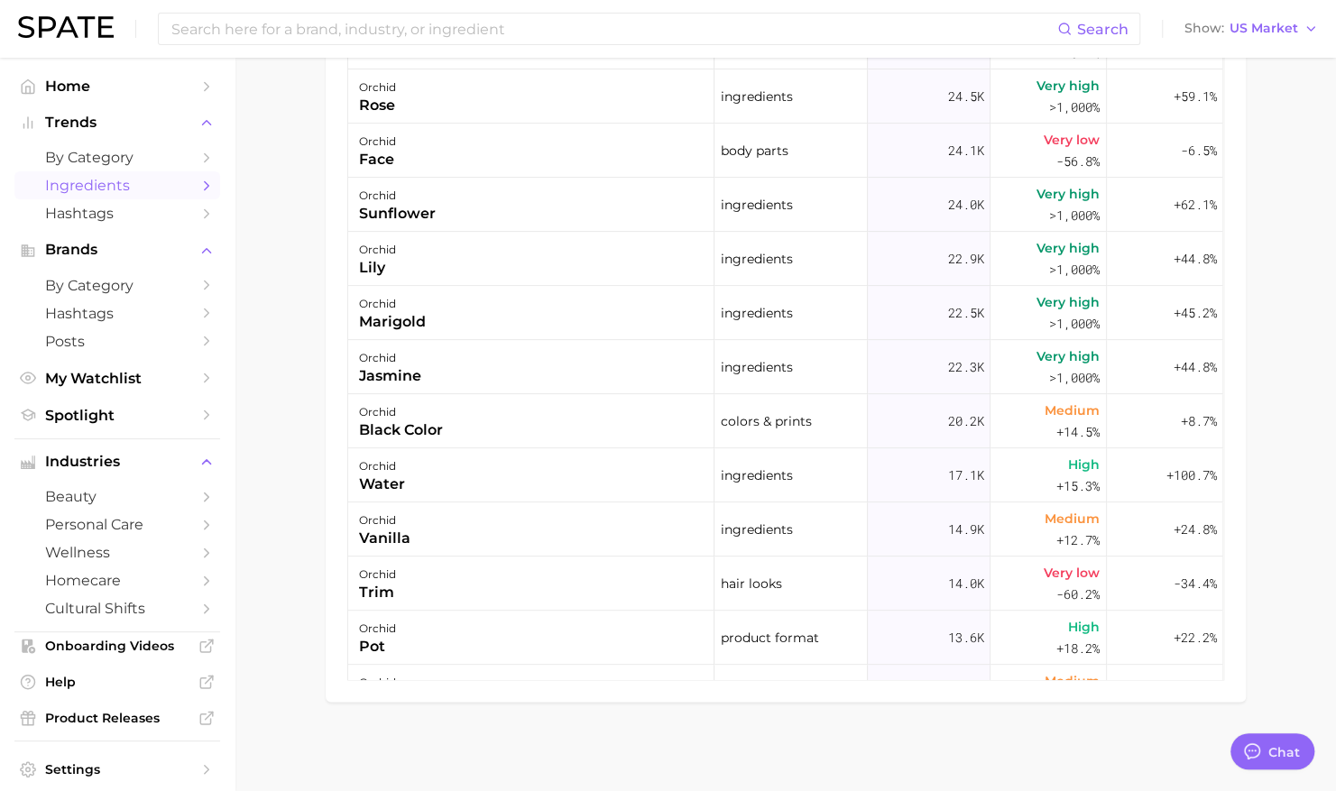
click at [74, 186] on span "Ingredients" at bounding box center [117, 185] width 144 height 17
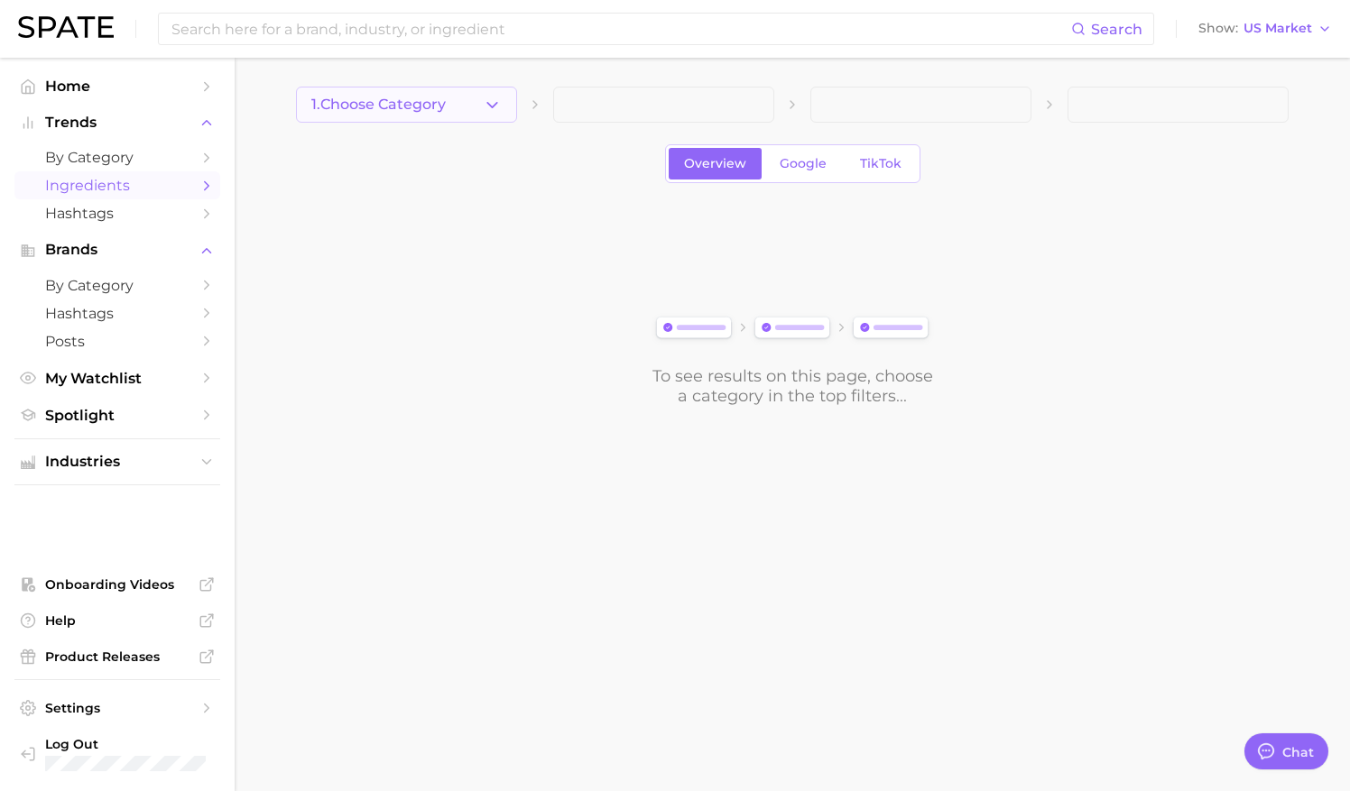
click at [445, 89] on button "1. Choose Category" at bounding box center [406, 105] width 221 height 36
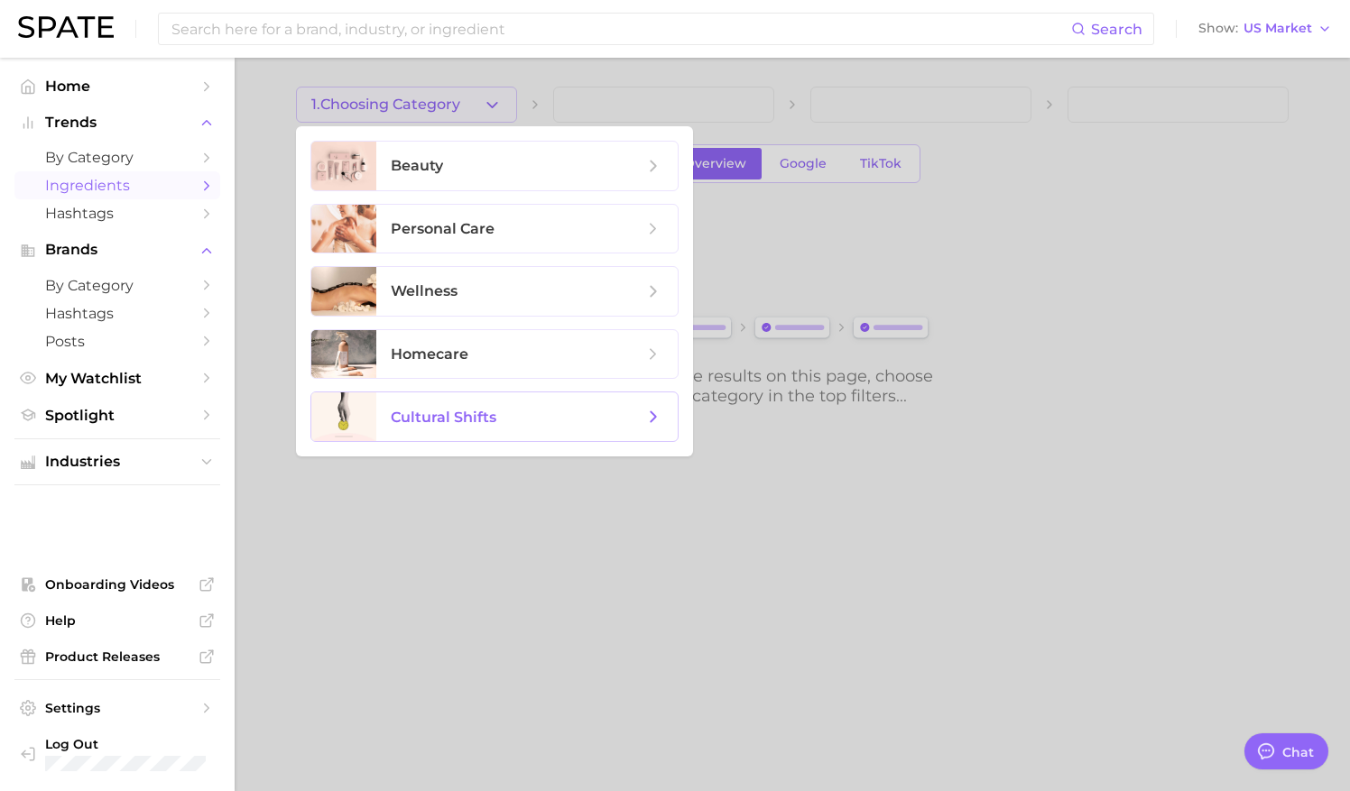
click at [457, 430] on span "cultural shifts" at bounding box center [526, 417] width 301 height 49
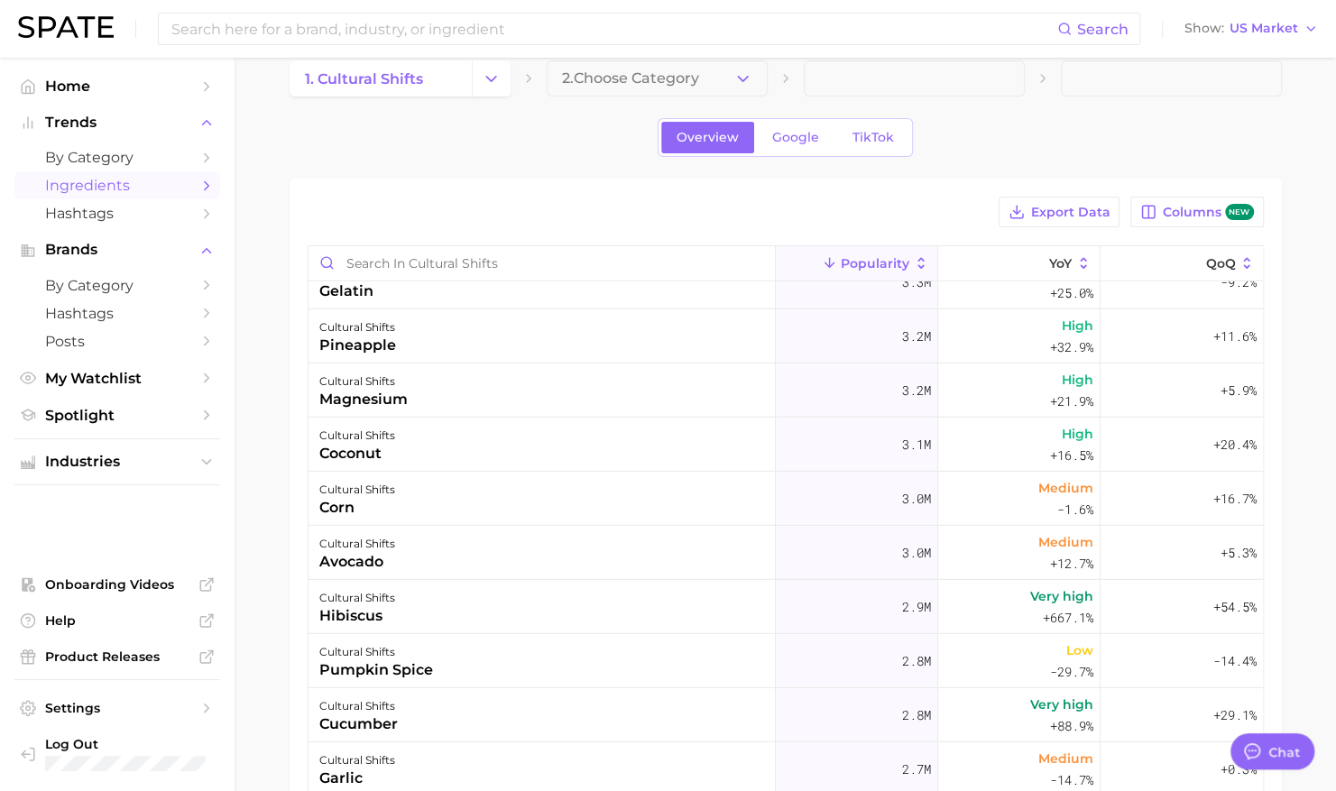
scroll to position [27, 0]
click at [666, 78] on span "2. Choose Category" at bounding box center [630, 77] width 137 height 16
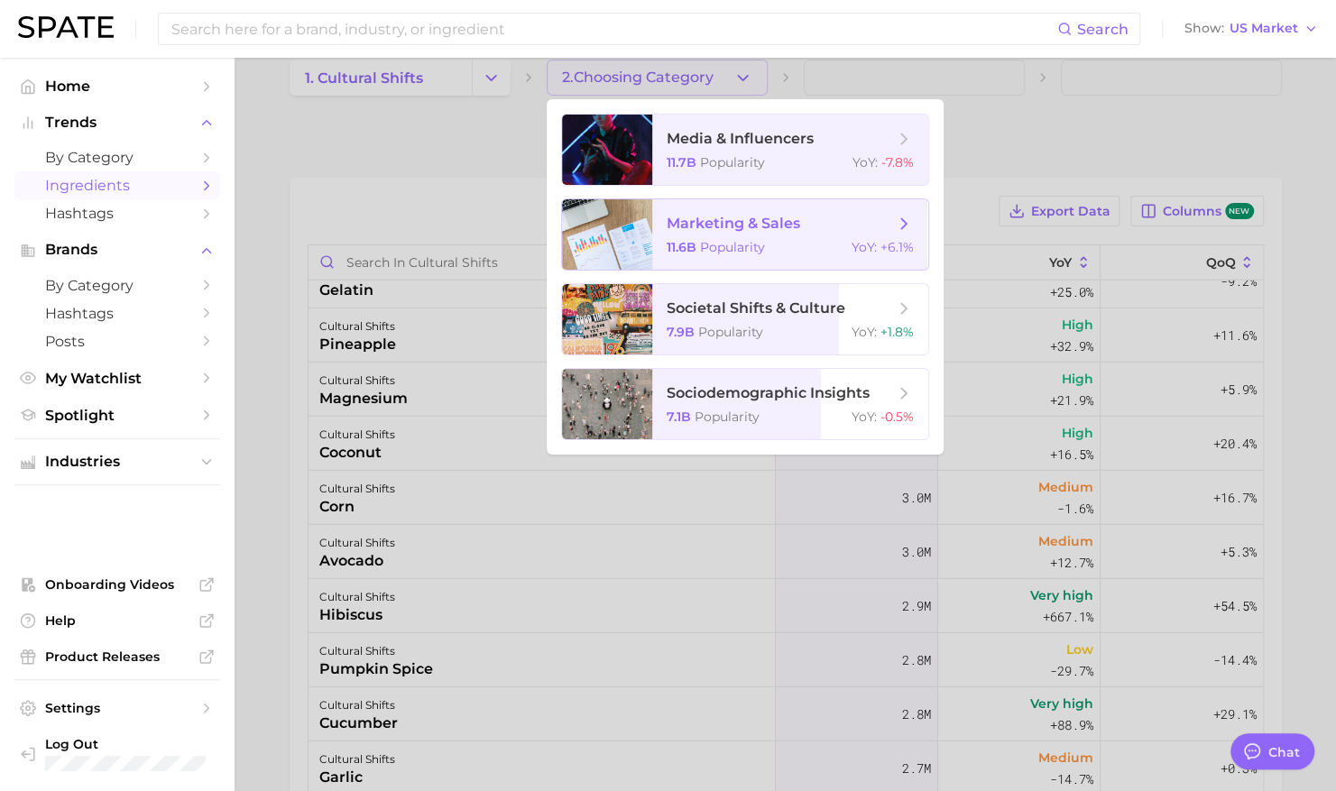
click at [729, 226] on span "marketing & sales" at bounding box center [734, 223] width 134 height 17
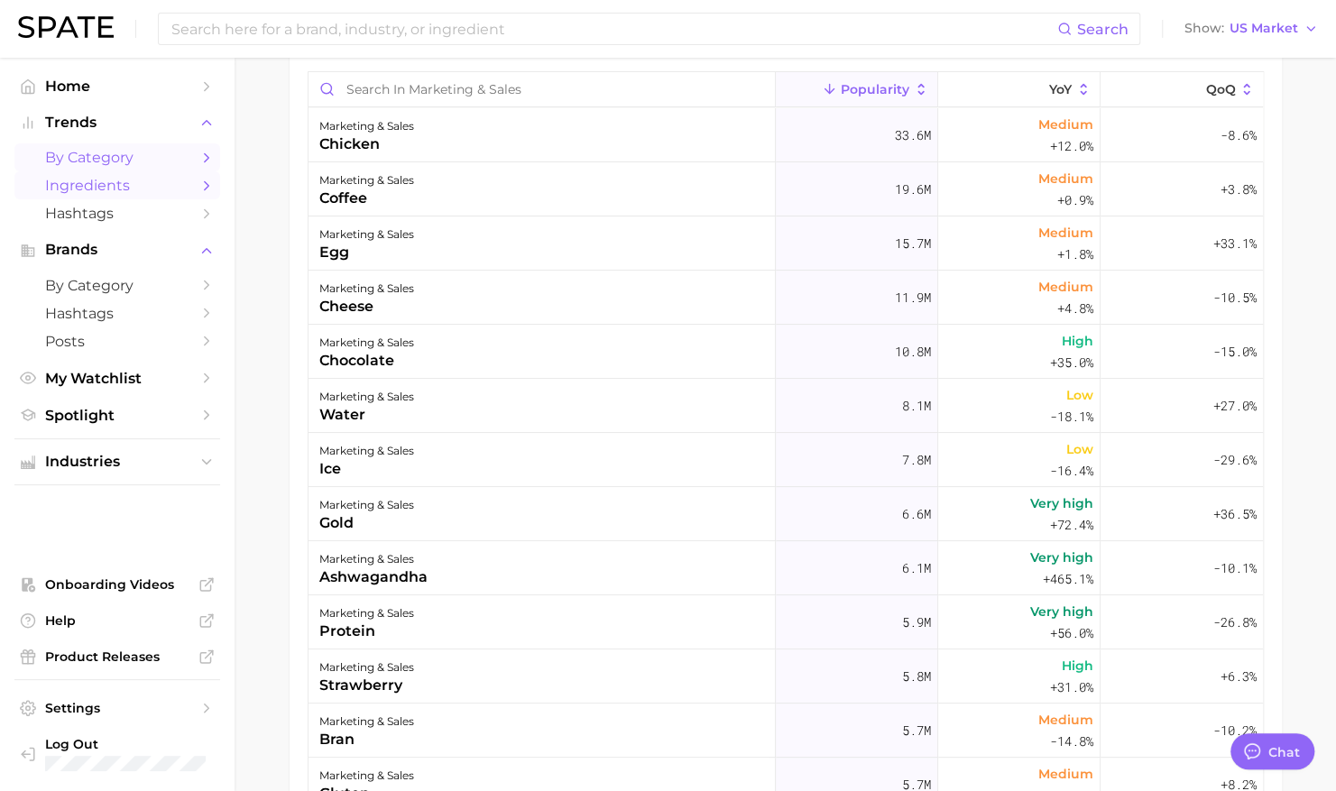
click at [108, 155] on span "by Category" at bounding box center [117, 157] width 144 height 17
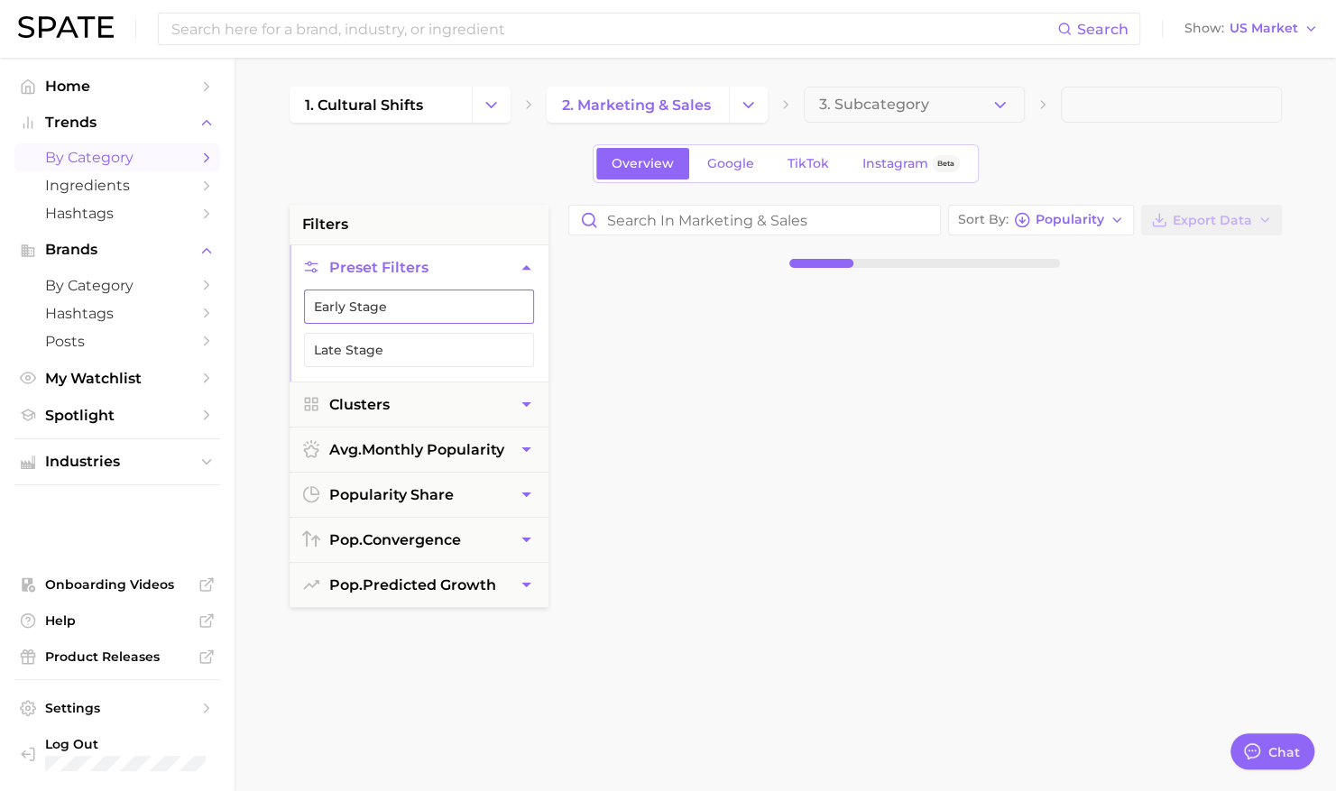
click at [425, 306] on button "Early Stage" at bounding box center [419, 307] width 230 height 34
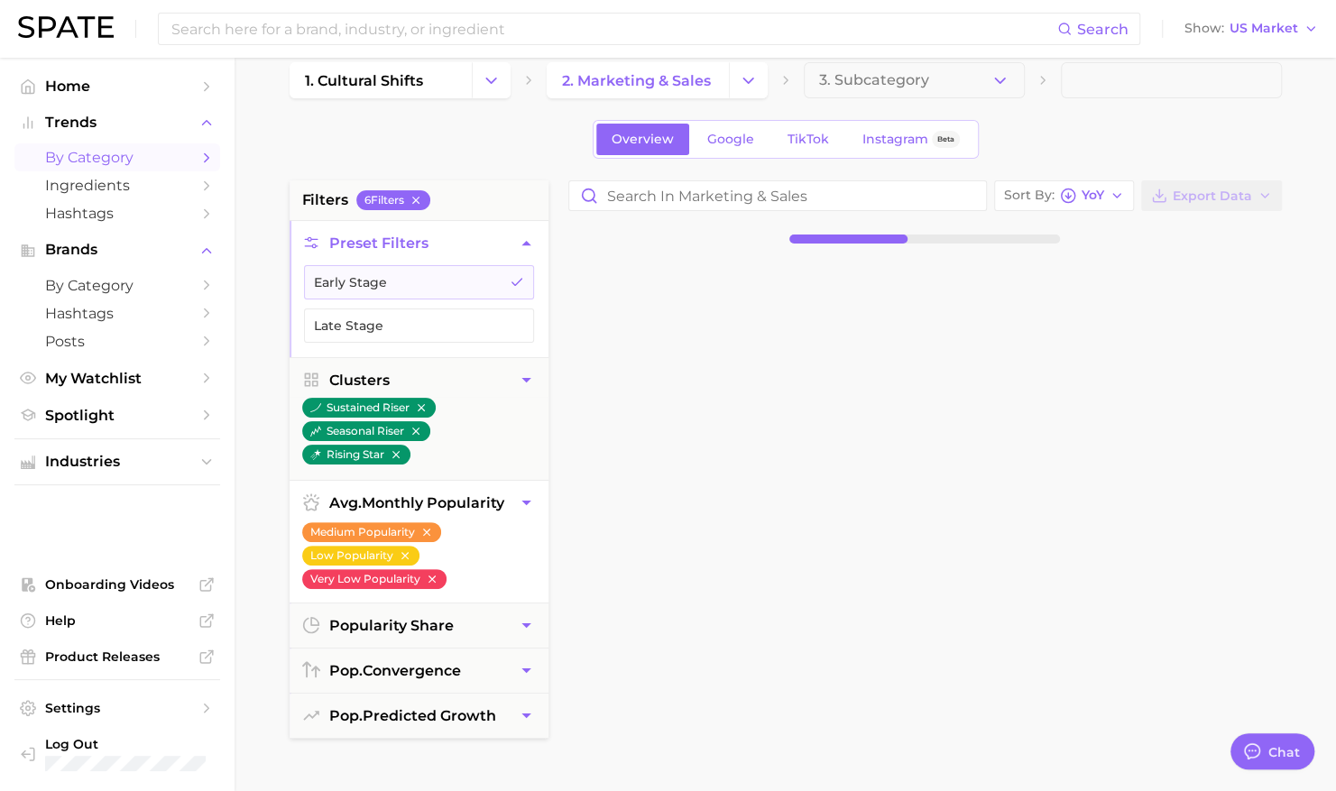
scroll to position [23, 0]
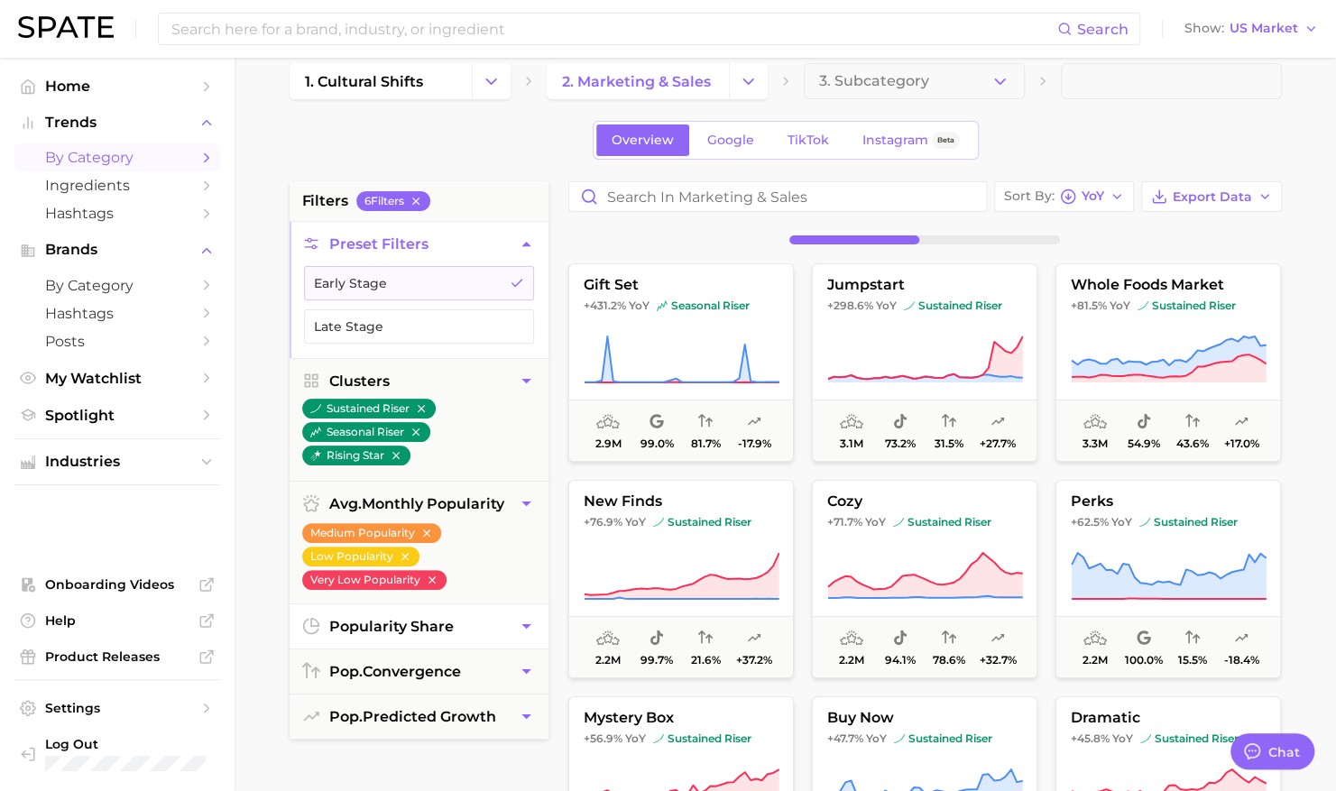
click at [421, 606] on button "popularity share" at bounding box center [419, 627] width 259 height 44
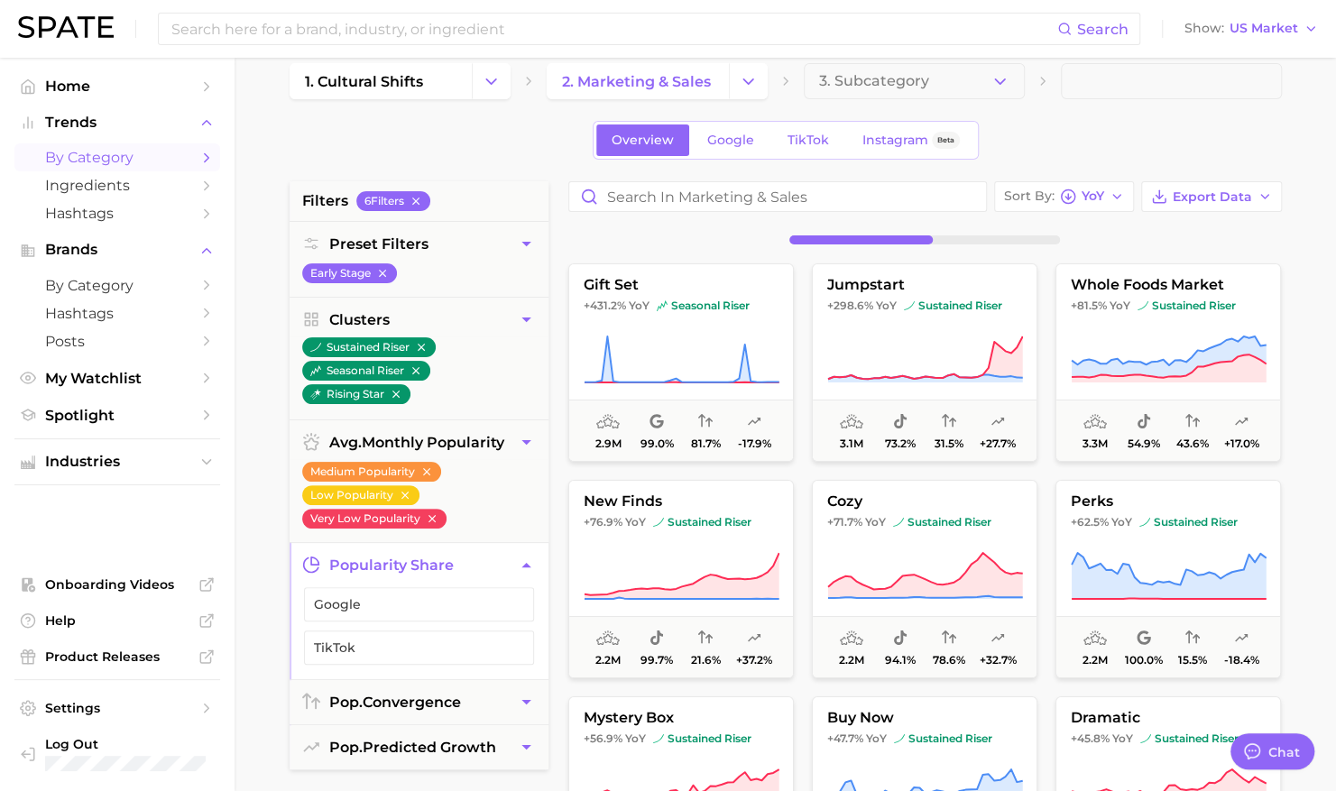
click at [498, 567] on button "popularity share" at bounding box center [419, 565] width 259 height 44
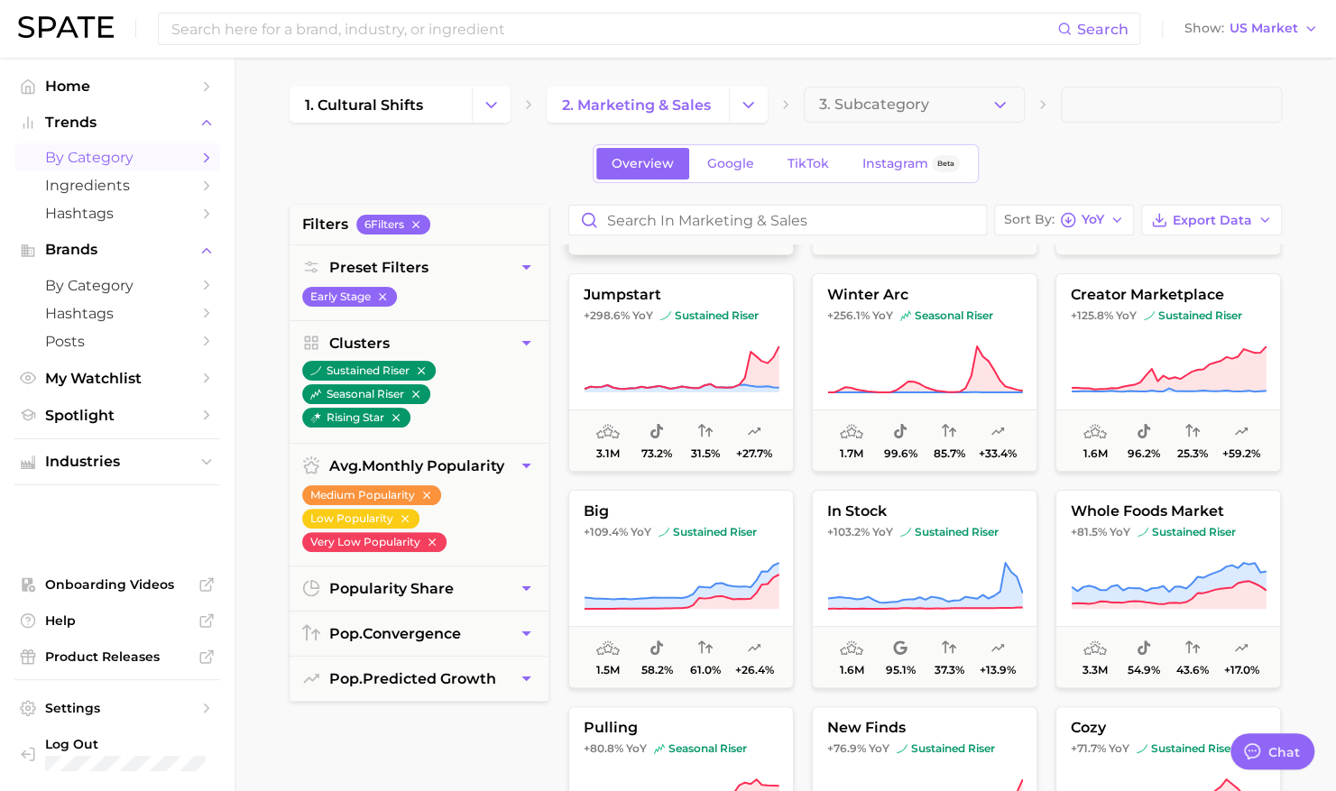
scroll to position [0, 0]
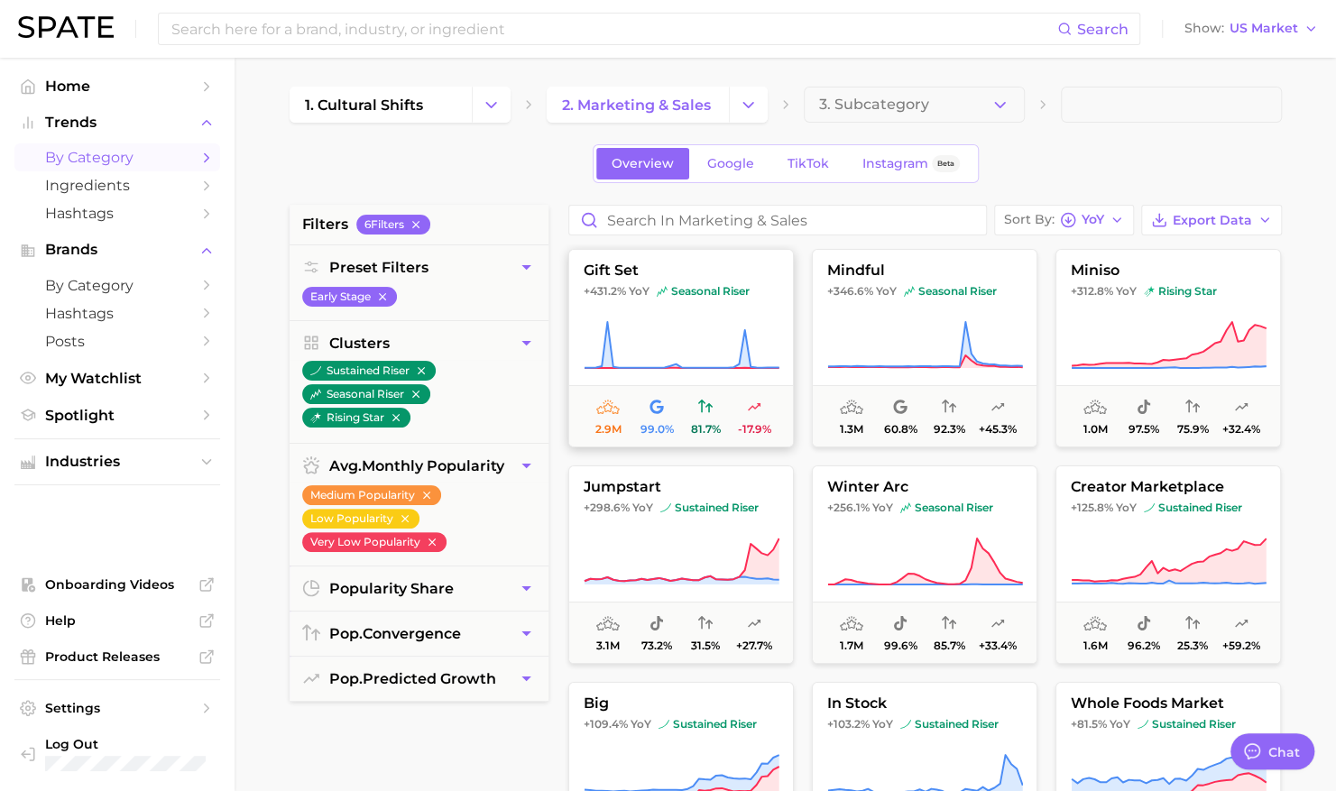
click at [687, 320] on icon at bounding box center [682, 345] width 196 height 51
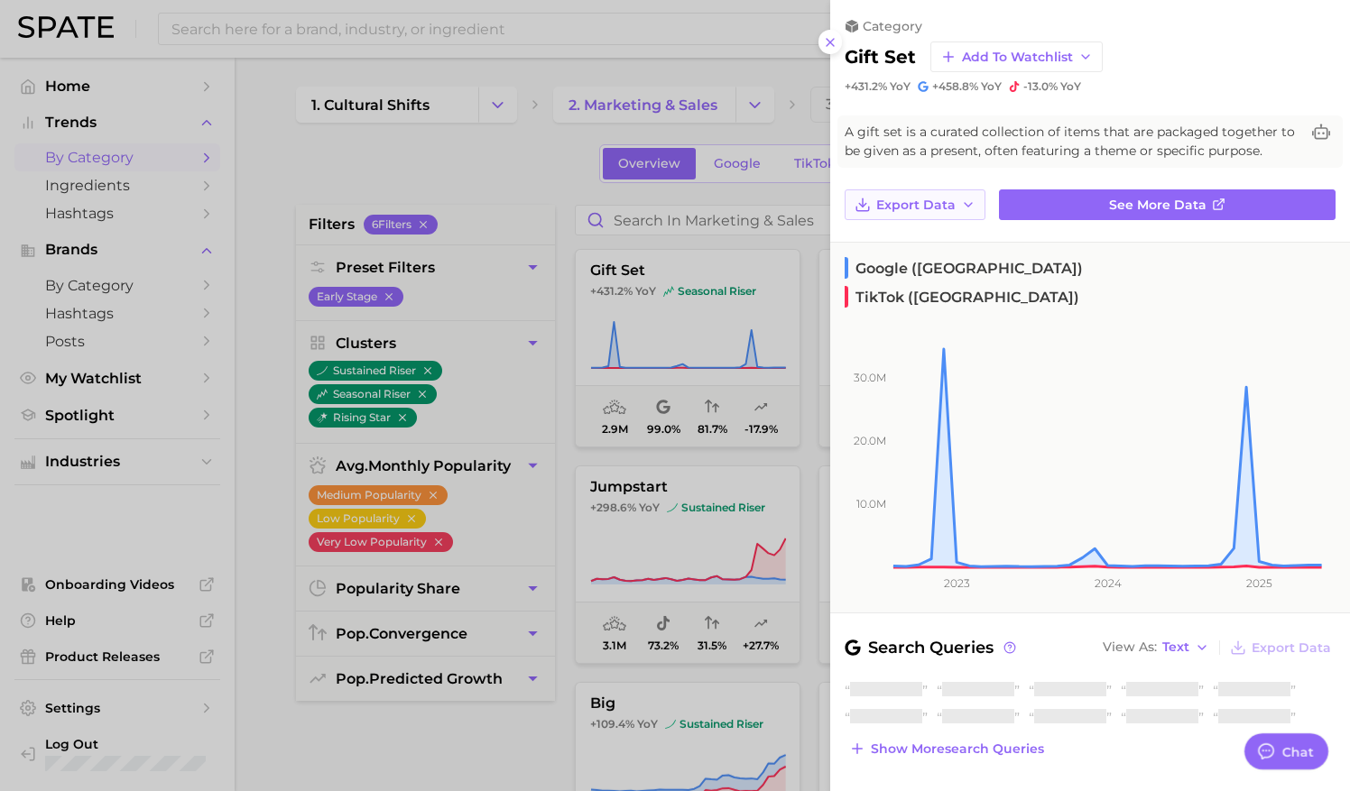
click at [935, 206] on span "Export Data" at bounding box center [915, 205] width 79 height 15
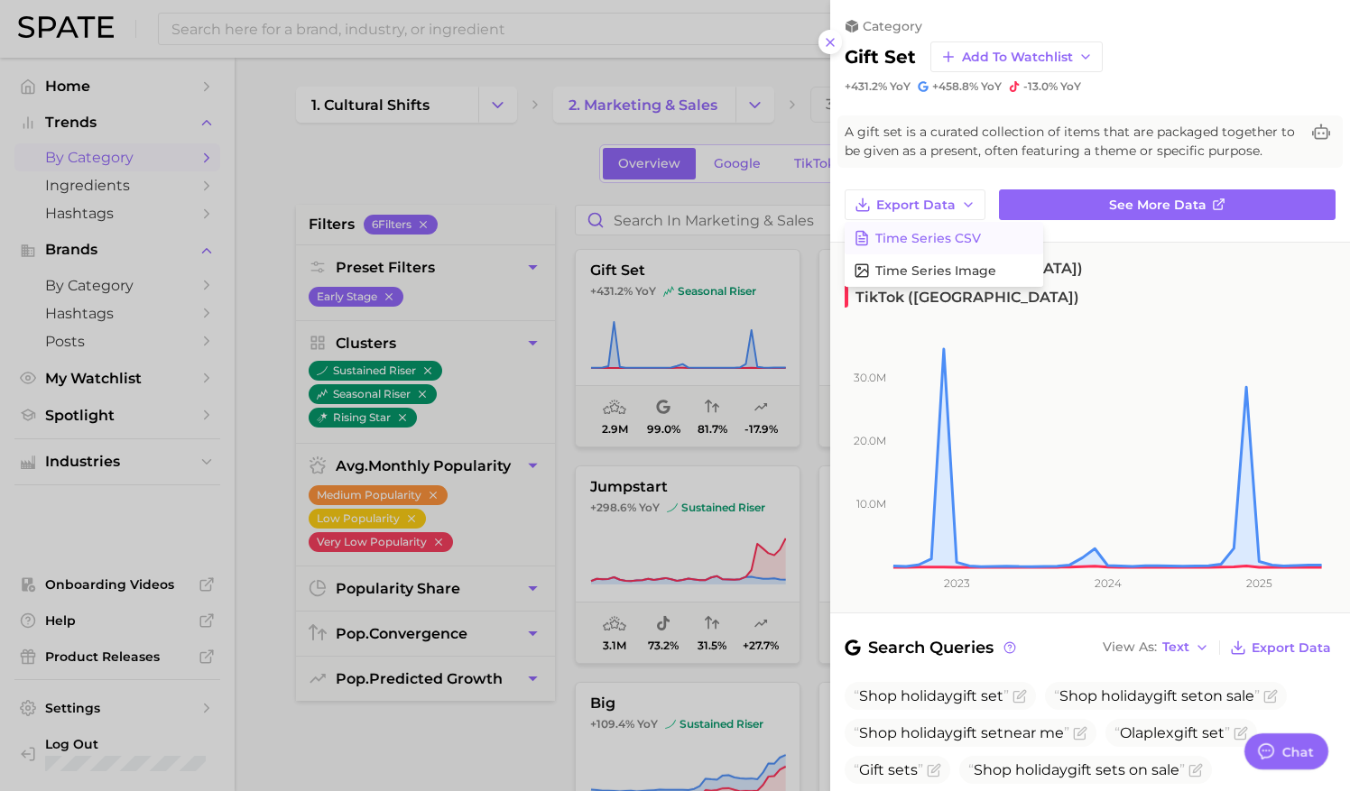
click at [904, 243] on span "Time Series CSV" at bounding box center [928, 238] width 106 height 15
click at [827, 43] on icon at bounding box center [830, 42] width 14 height 14
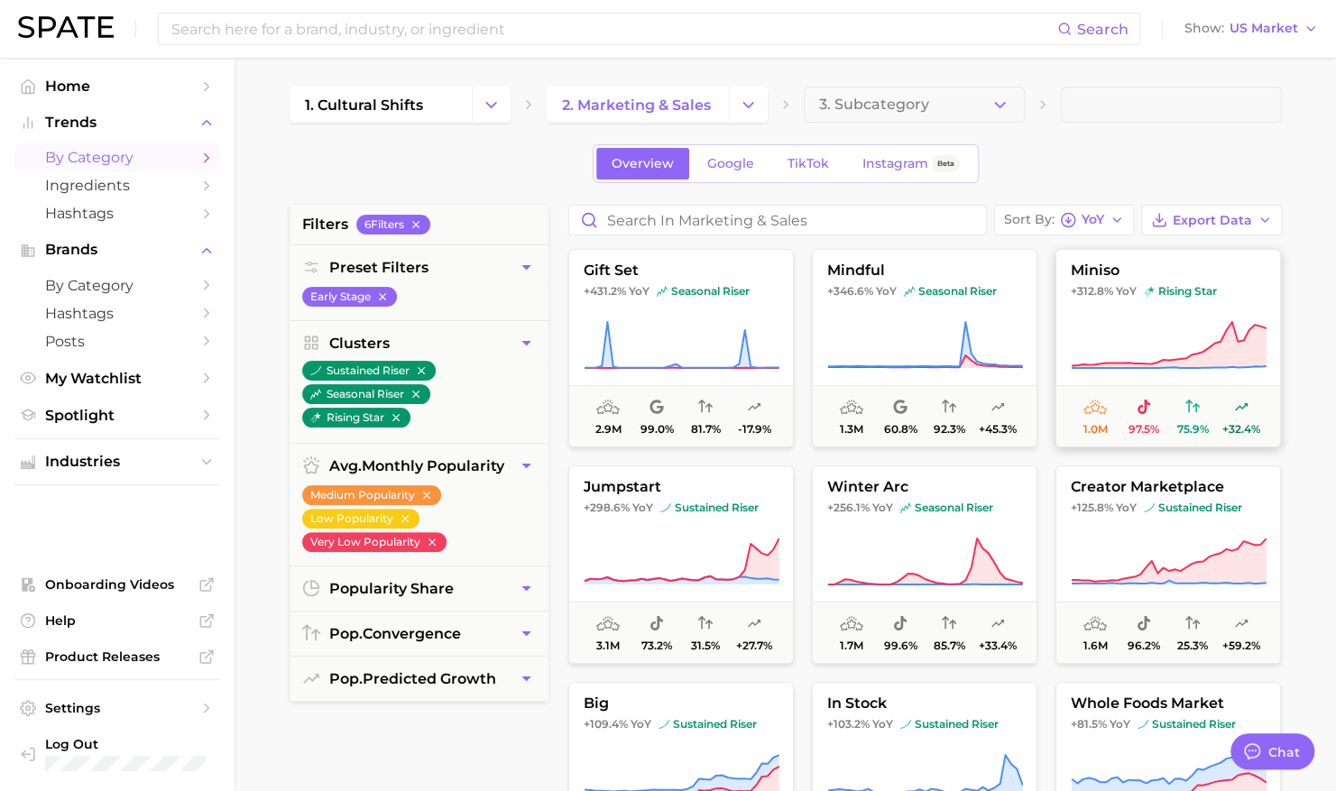
click at [1225, 285] on span "+312.8% YoY rising star" at bounding box center [1169, 291] width 224 height 14
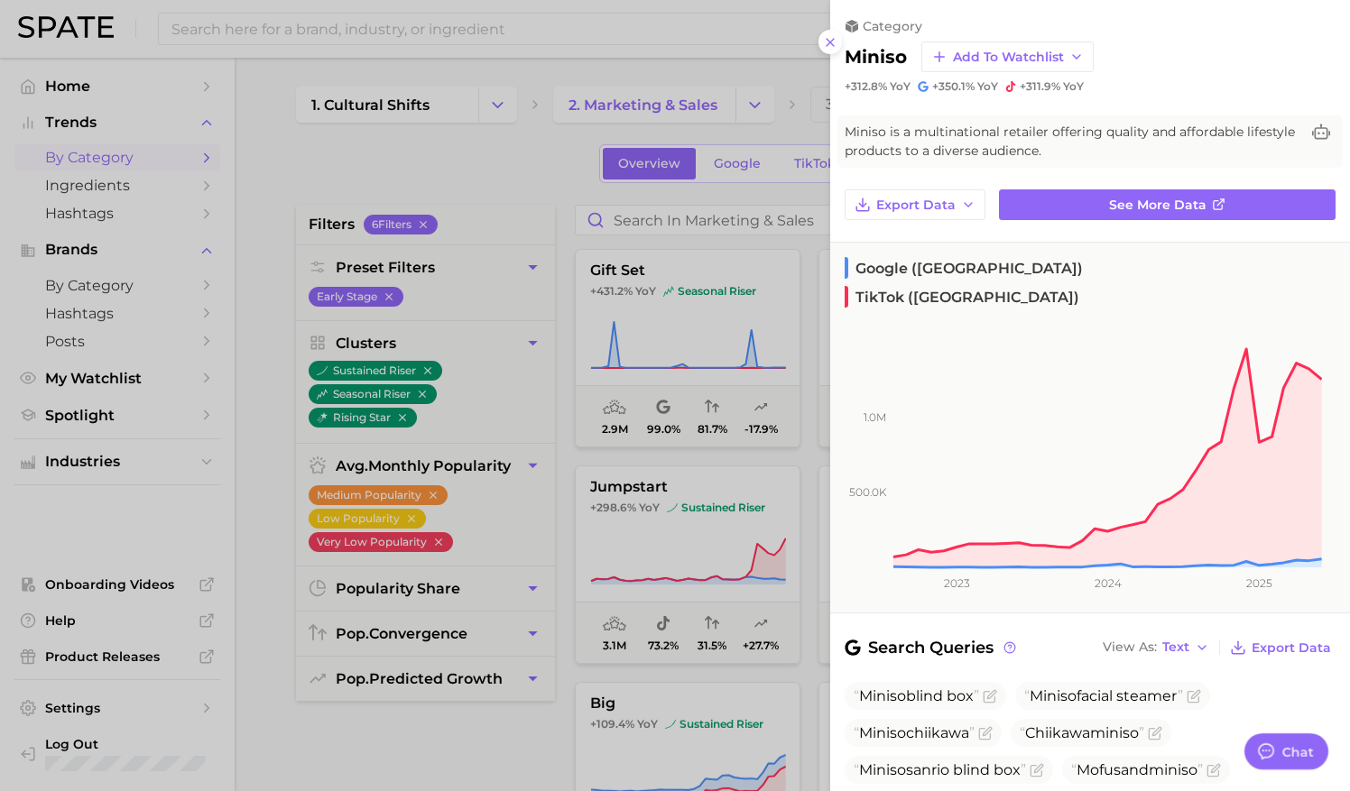
click at [748, 427] on div at bounding box center [675, 395] width 1350 height 791
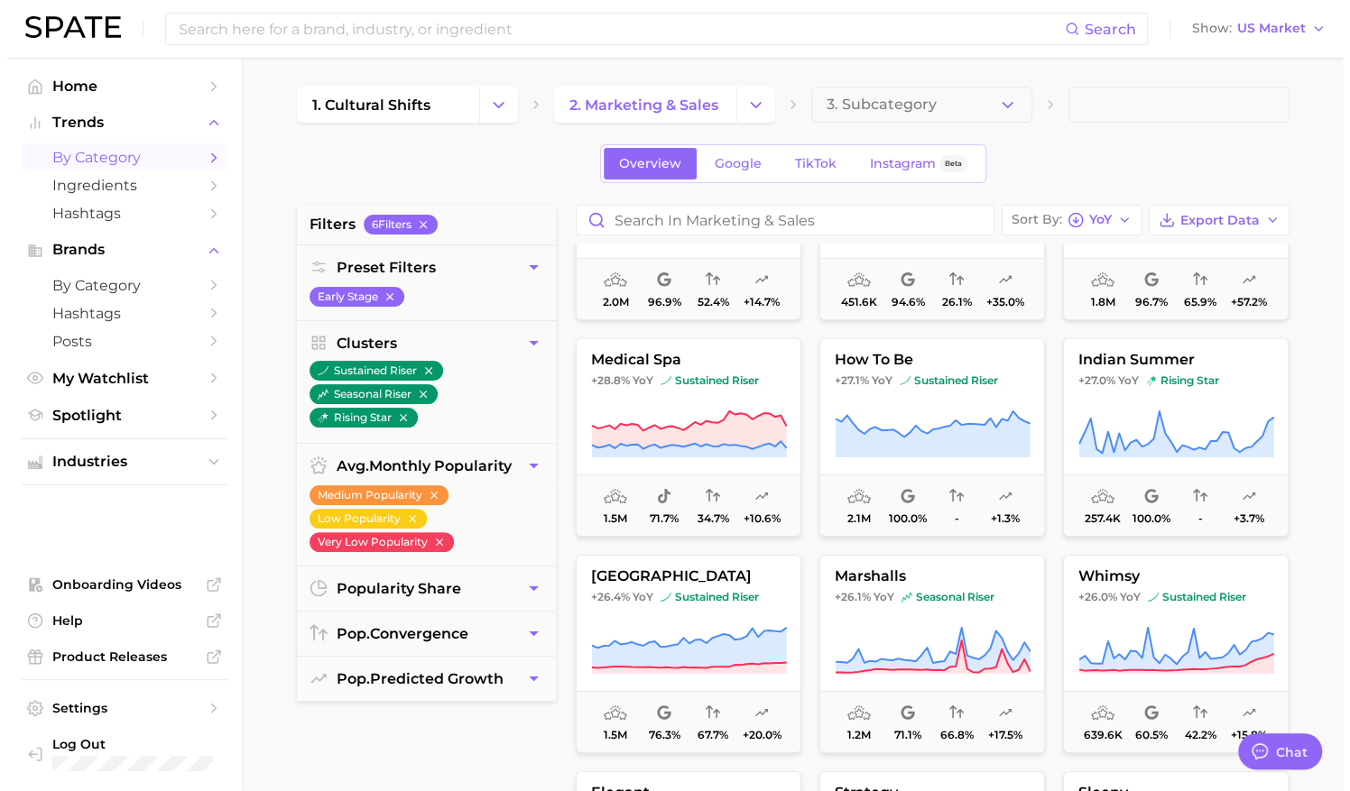
scroll to position [3378, 0]
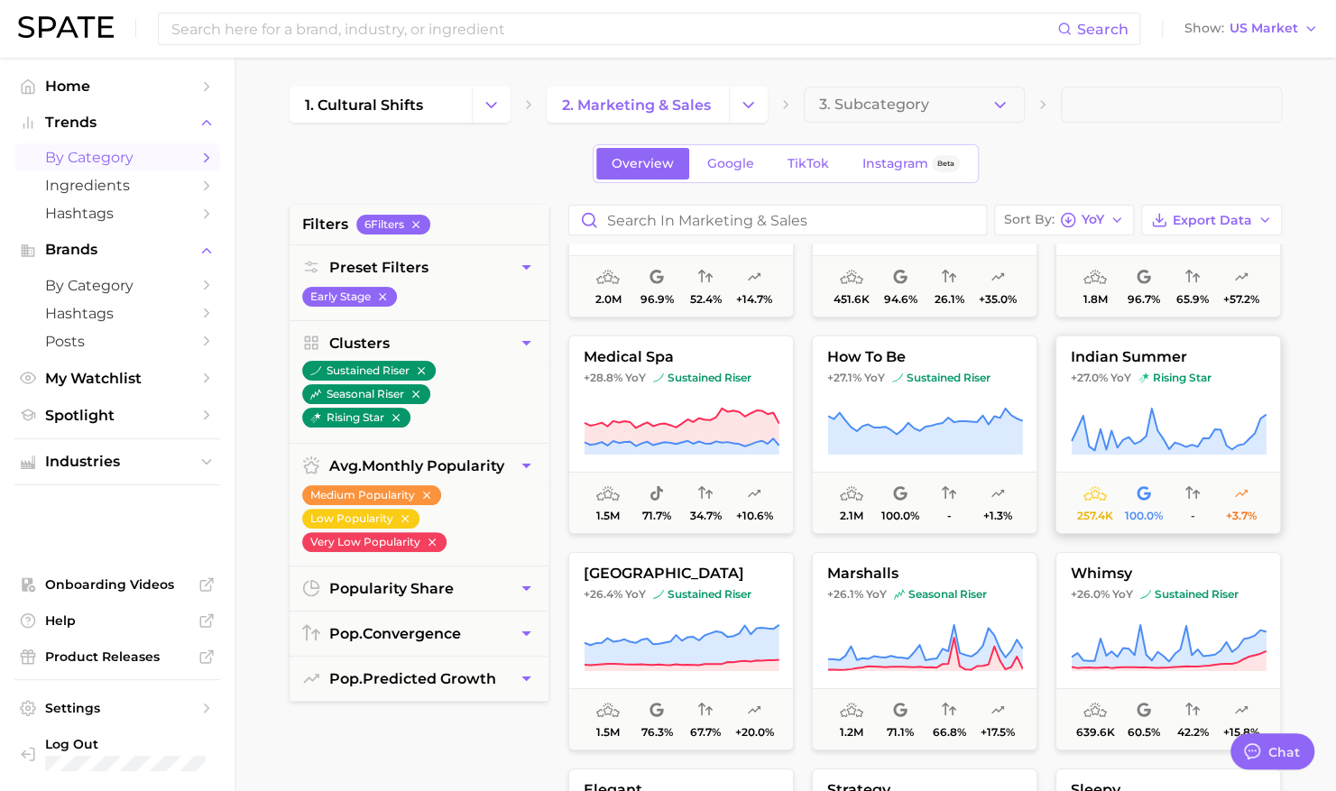
click at [1218, 374] on span "+27.0% YoY rising star" at bounding box center [1169, 378] width 224 height 14
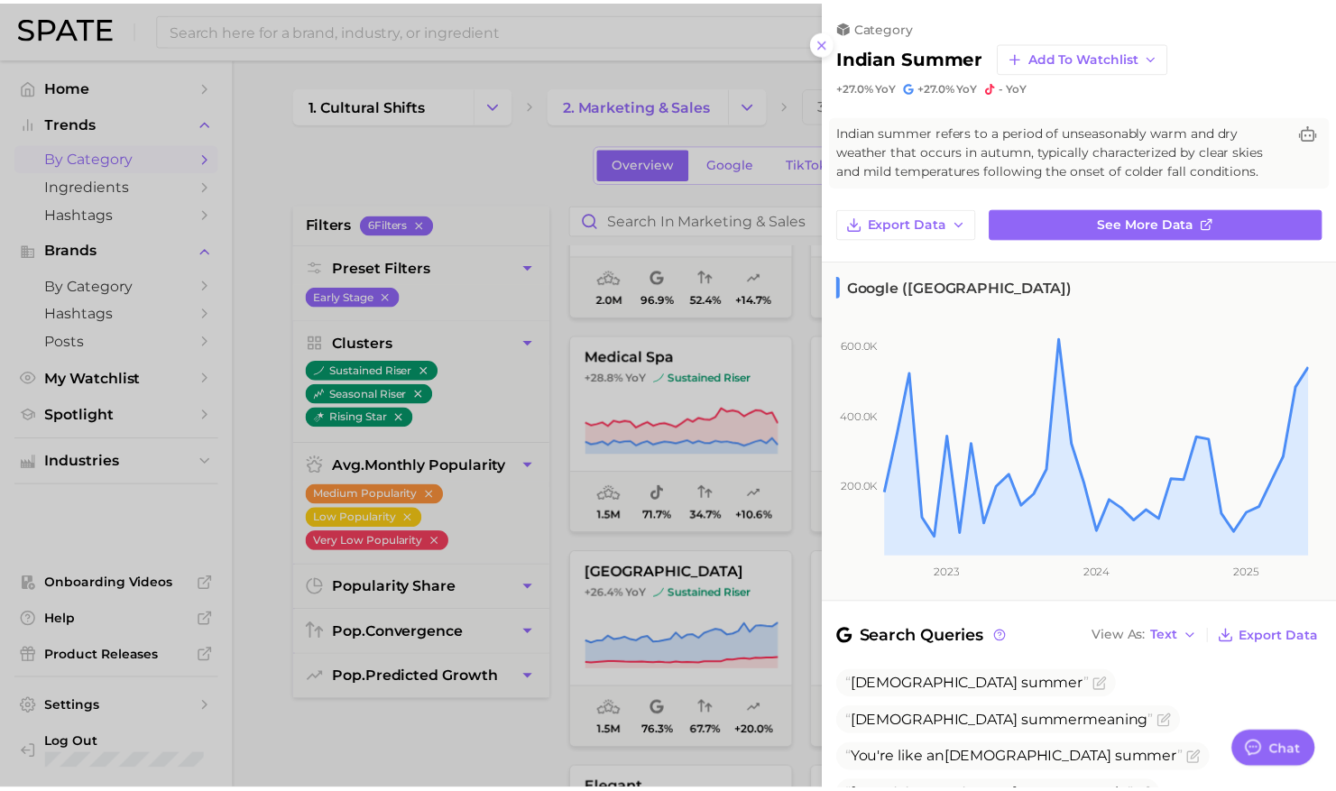
scroll to position [14, 0]
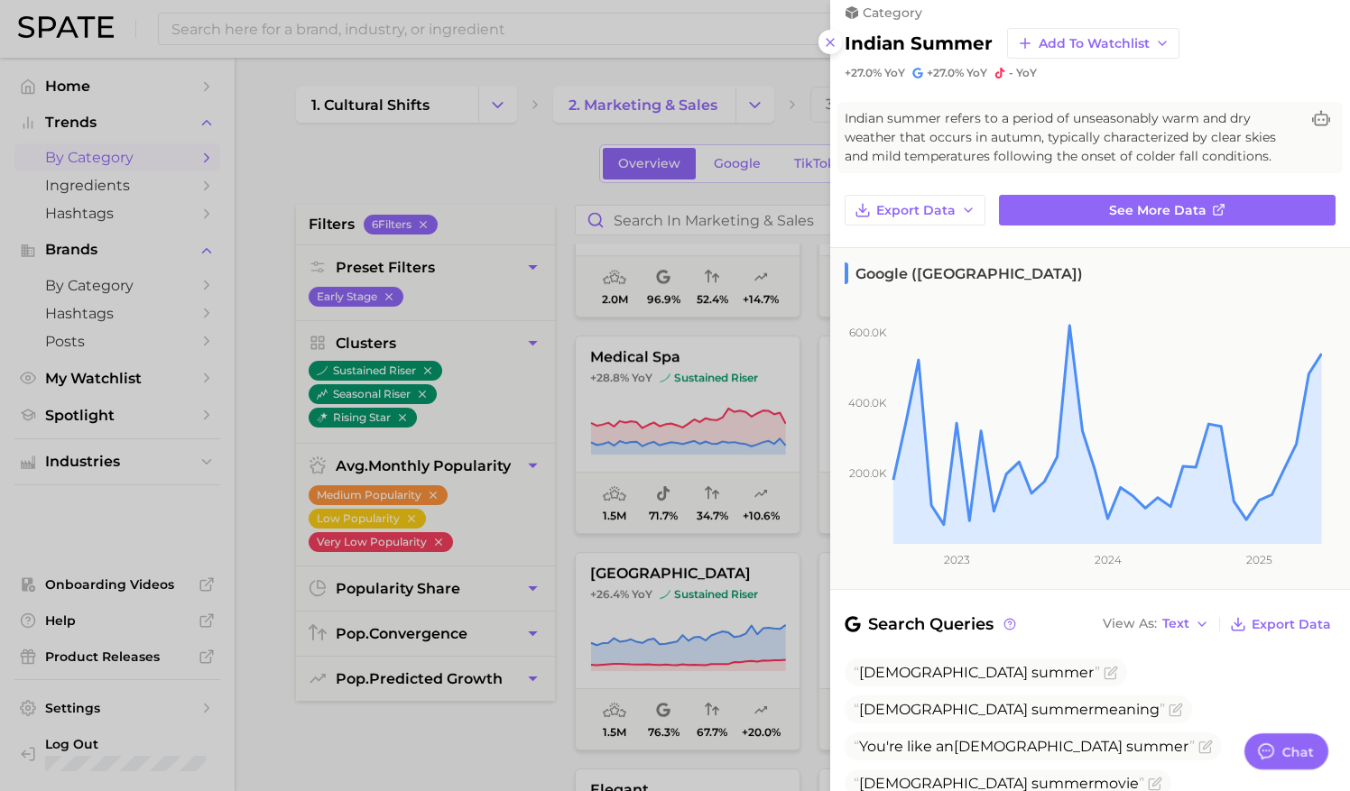
click at [682, 312] on div at bounding box center [675, 395] width 1350 height 791
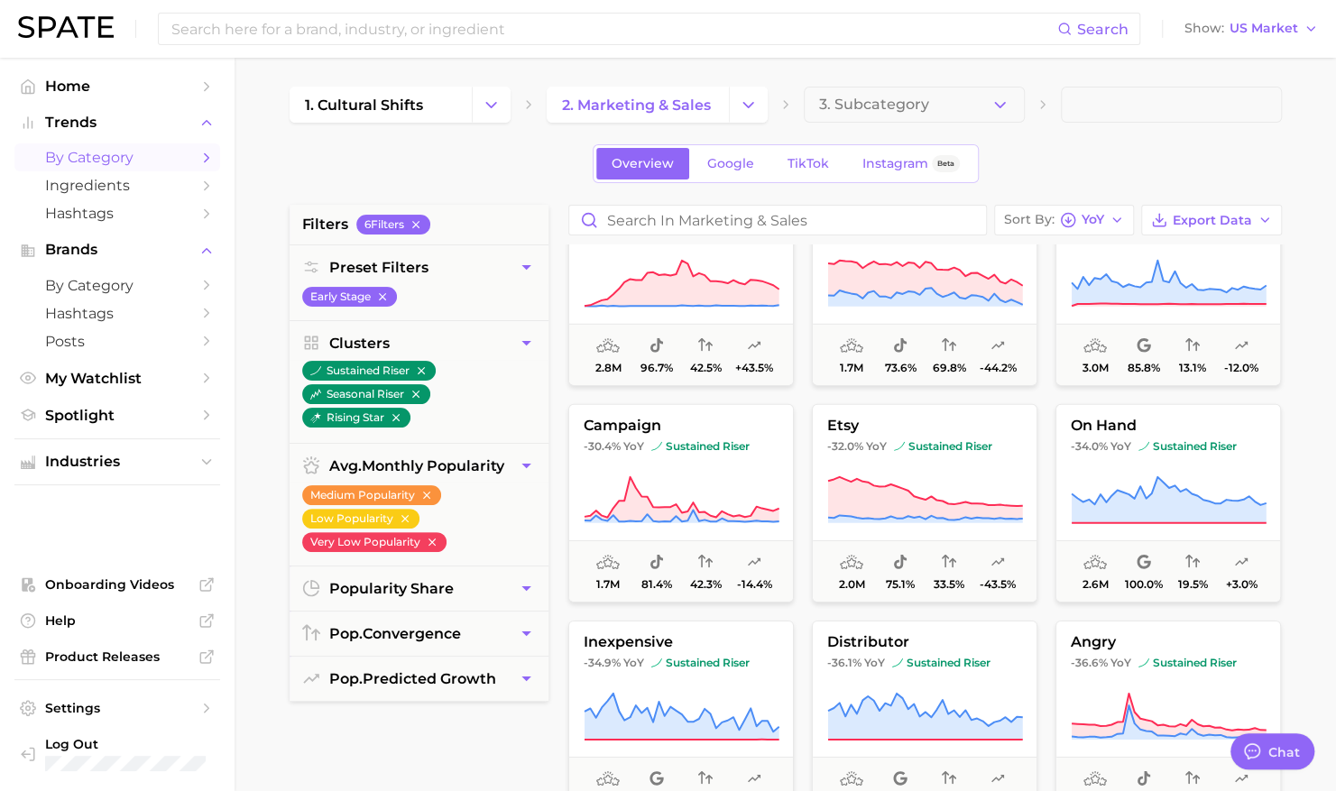
scroll to position [15326, 0]
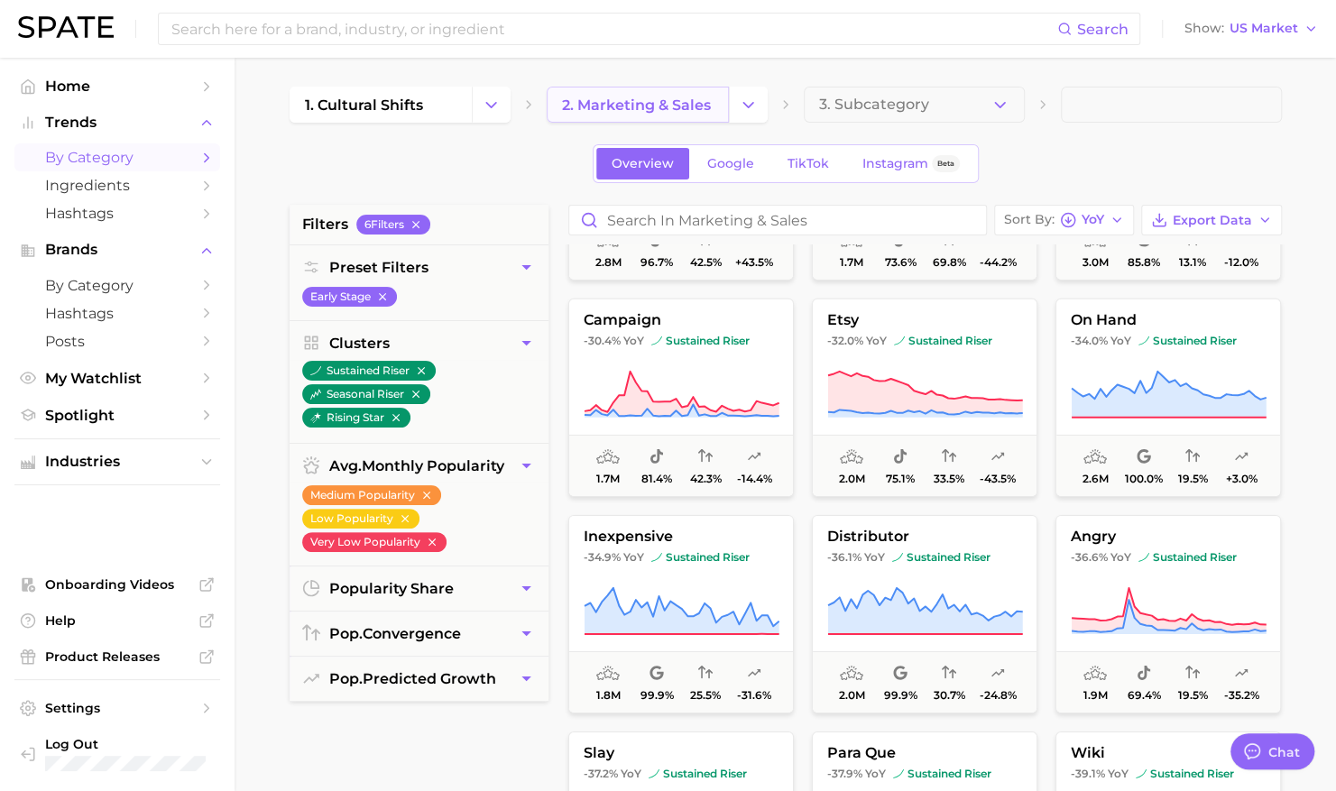
click at [725, 110] on link "2. marketing & sales" at bounding box center [638, 105] width 182 height 36
click at [739, 108] on icon "Change Category" at bounding box center [748, 105] width 19 height 19
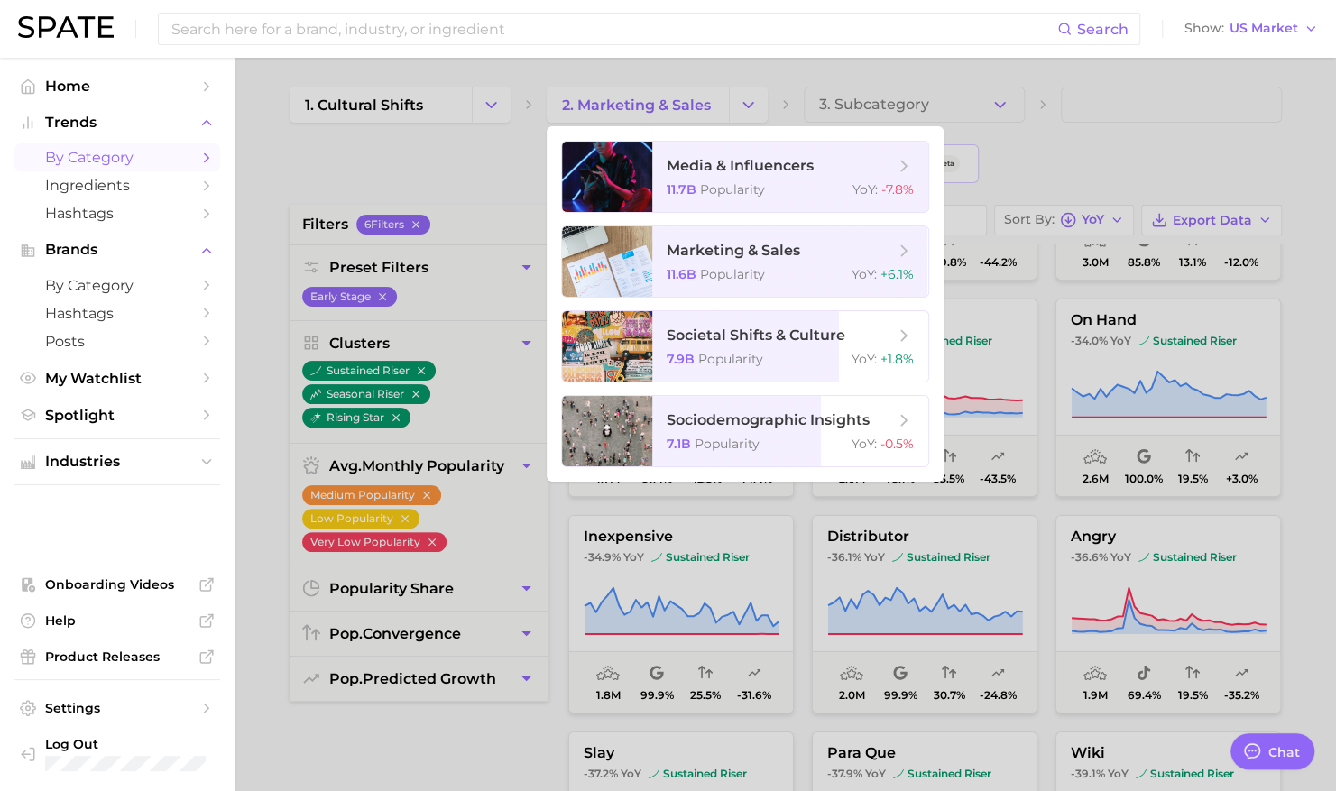
click at [431, 122] on div at bounding box center [668, 395] width 1336 height 791
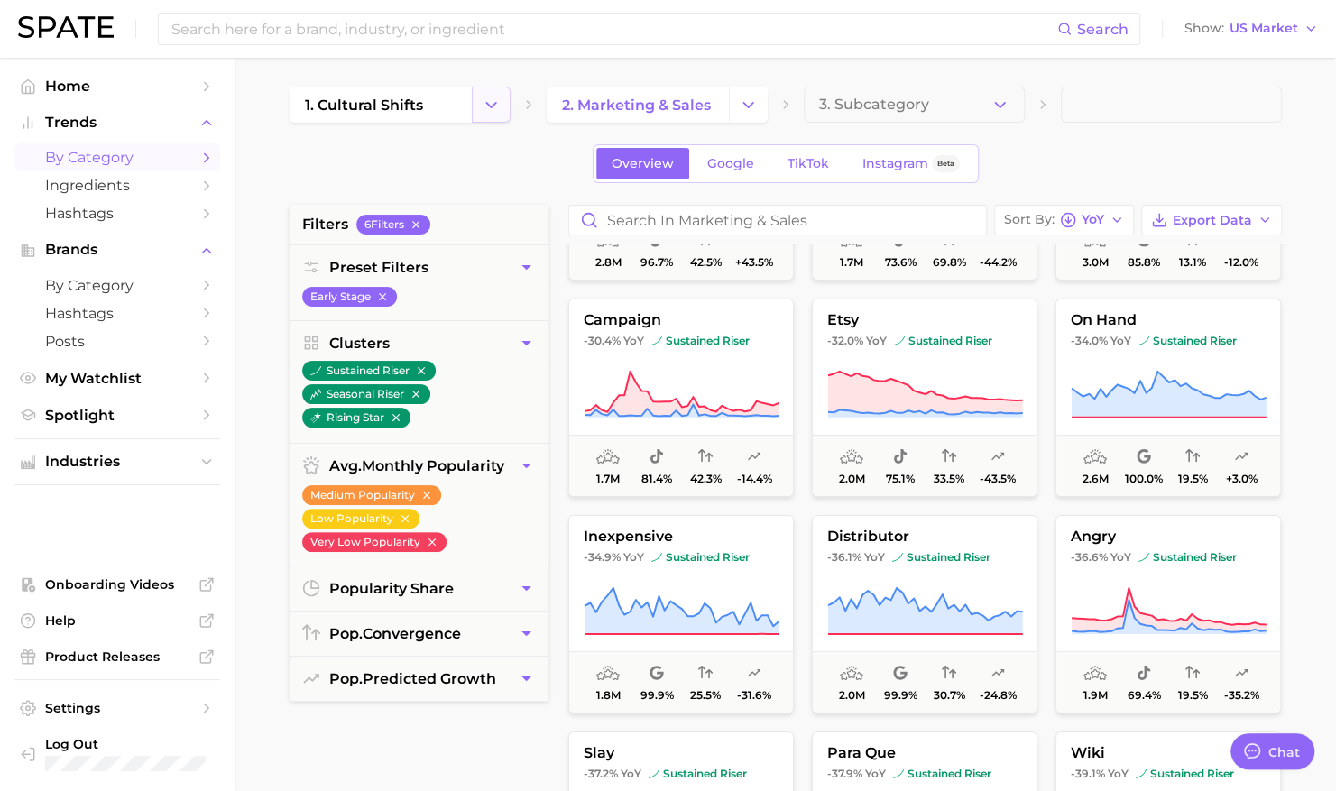
click at [494, 106] on icon "Change Category" at bounding box center [491, 105] width 19 height 19
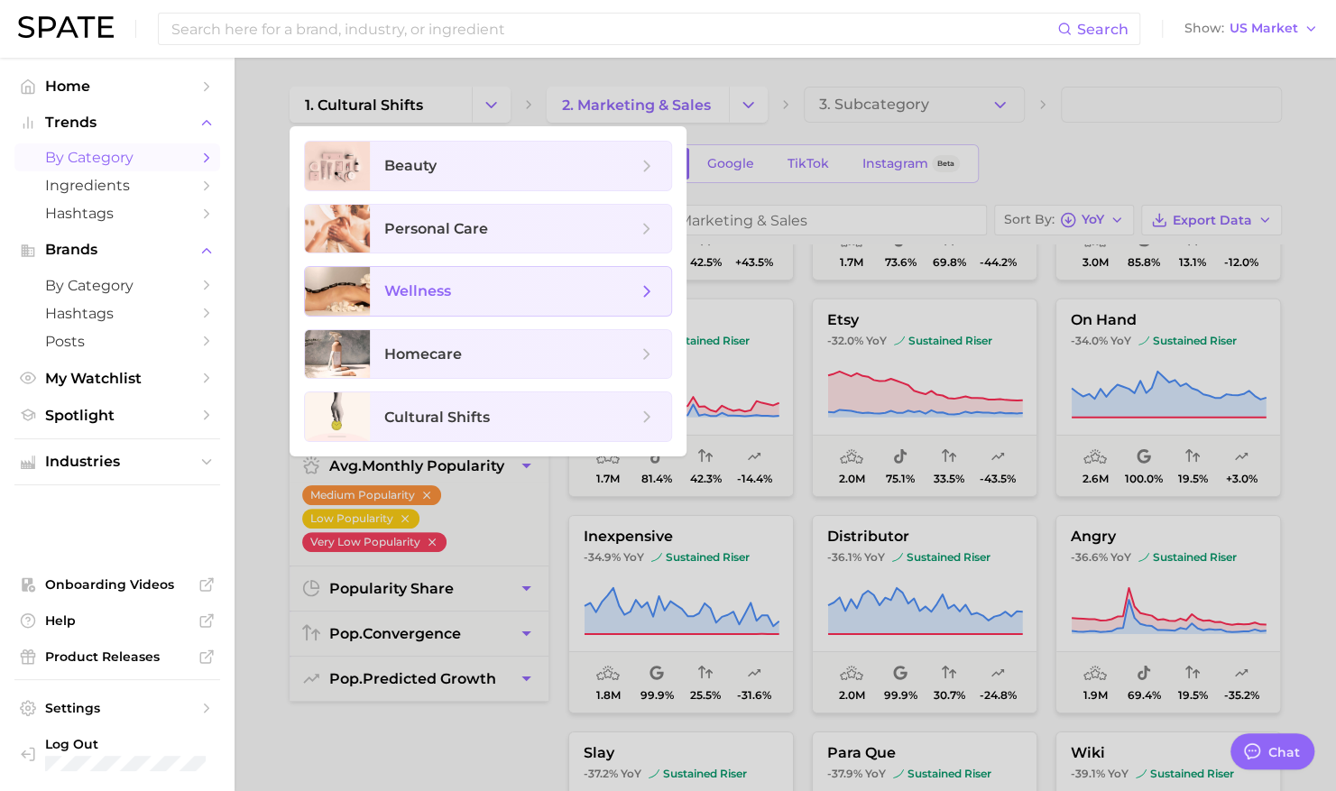
click at [461, 289] on span "wellness" at bounding box center [510, 292] width 253 height 20
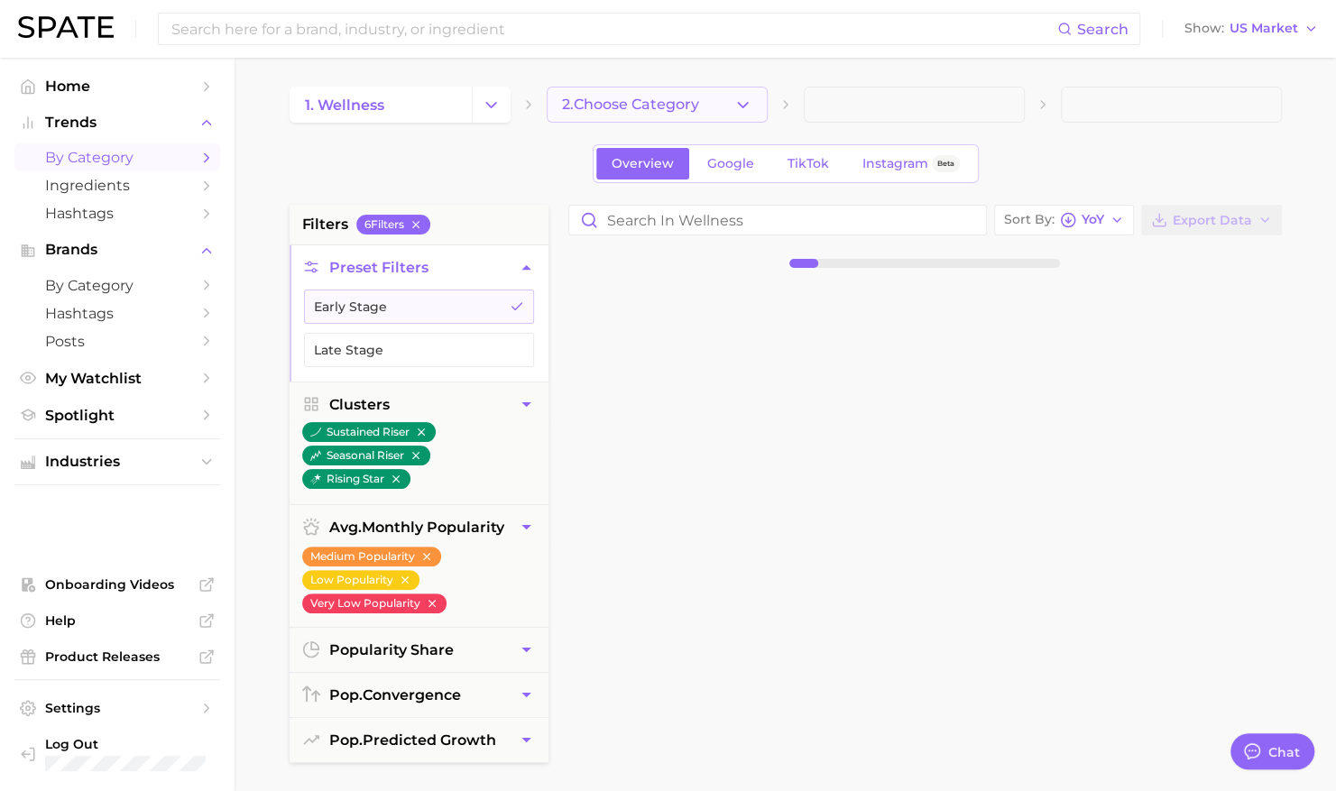
click at [681, 119] on button "2. Choose Category" at bounding box center [657, 105] width 221 height 36
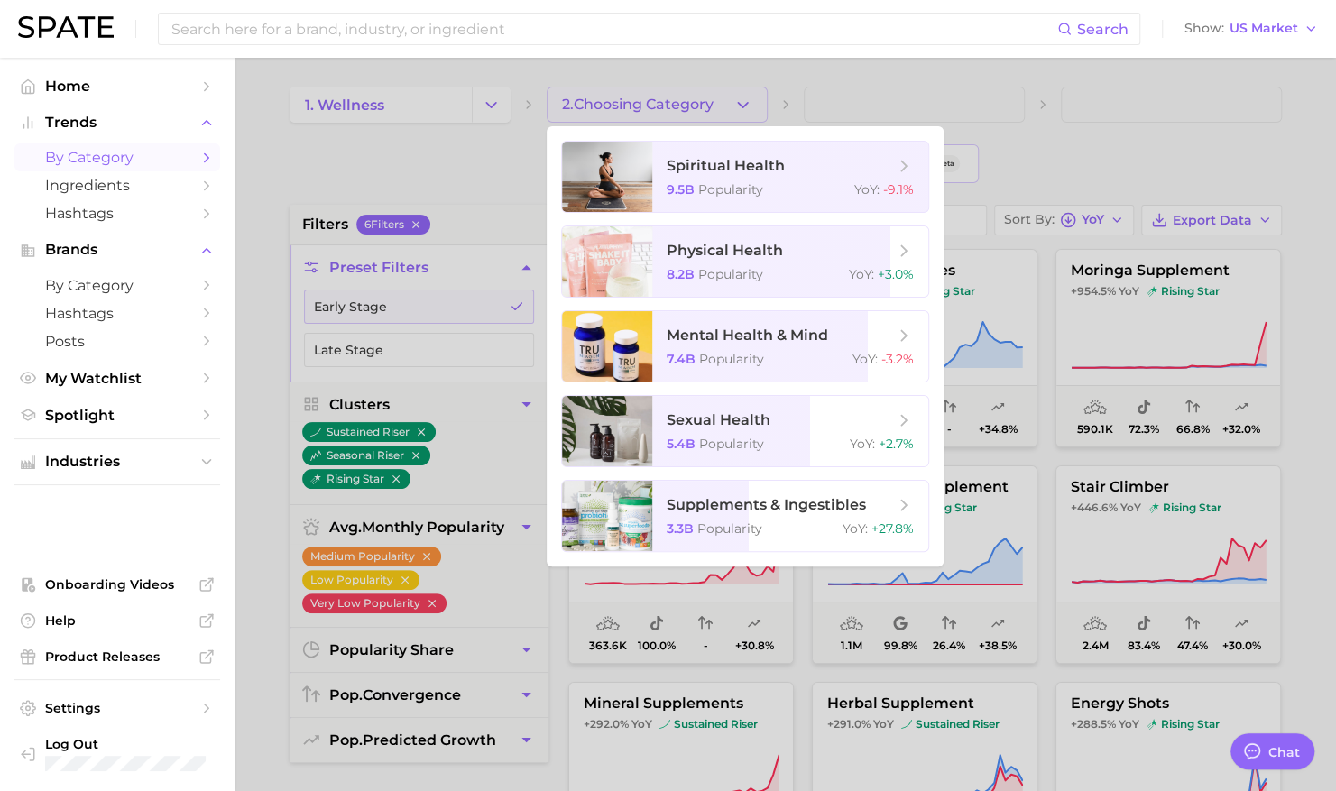
click at [744, 94] on div at bounding box center [668, 395] width 1336 height 791
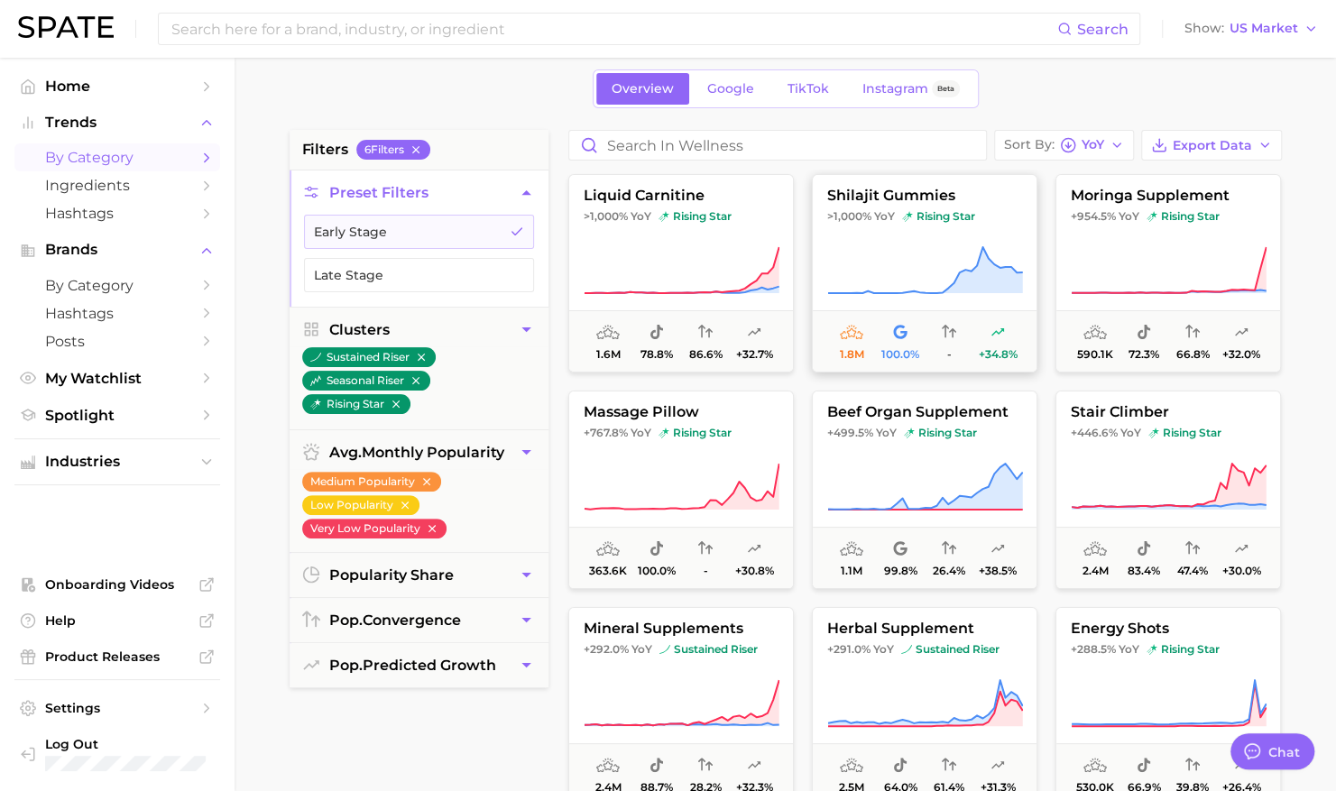
click at [943, 245] on icon at bounding box center [925, 270] width 196 height 51
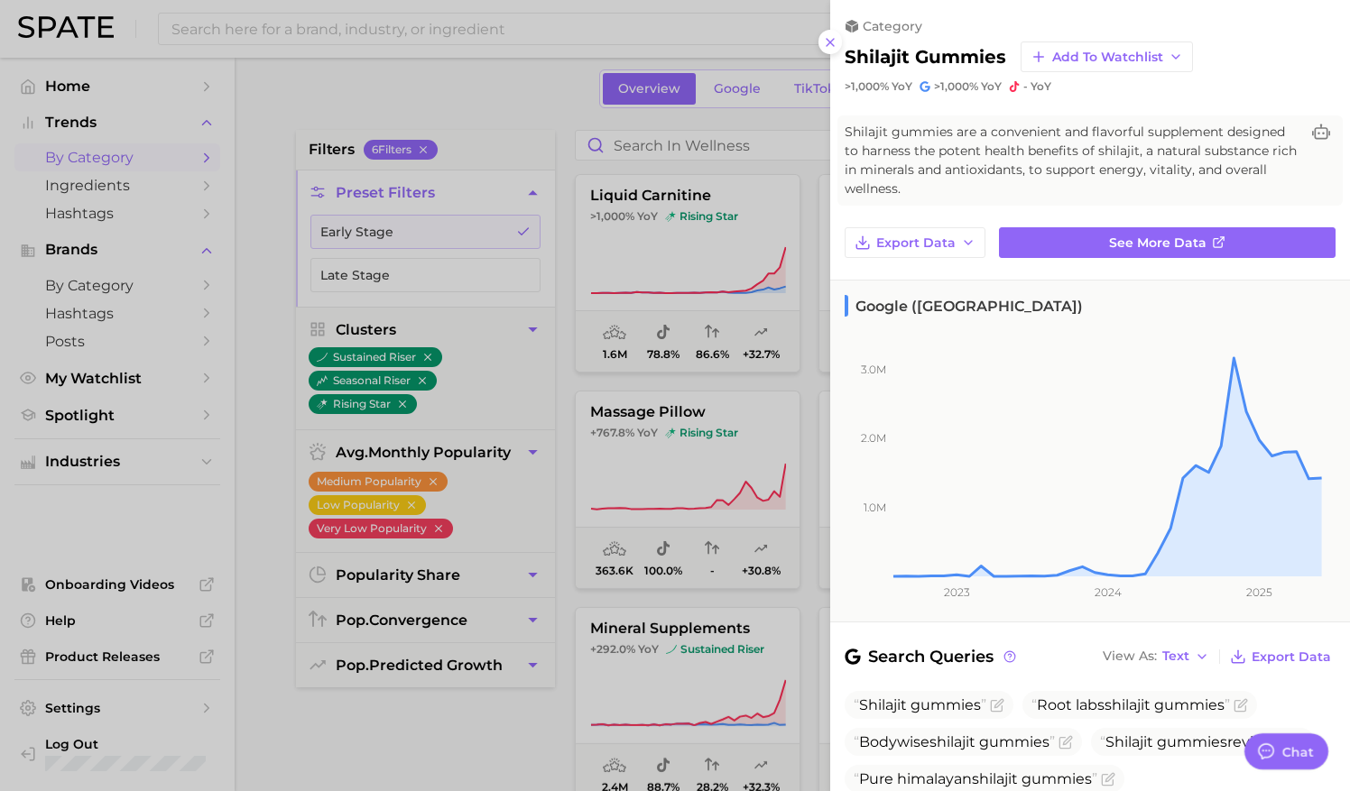
click at [795, 189] on div at bounding box center [675, 395] width 1350 height 791
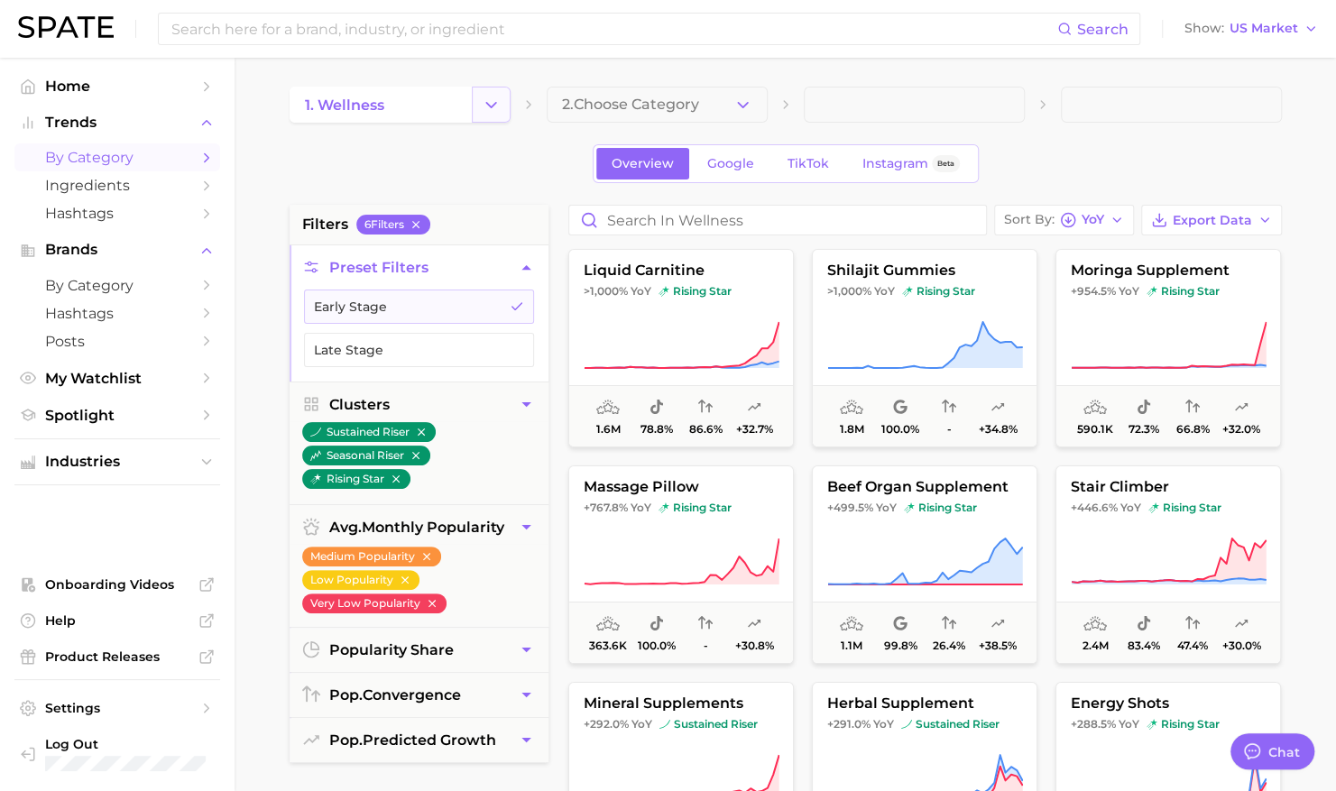
click at [478, 101] on button "Change Category" at bounding box center [491, 105] width 39 height 36
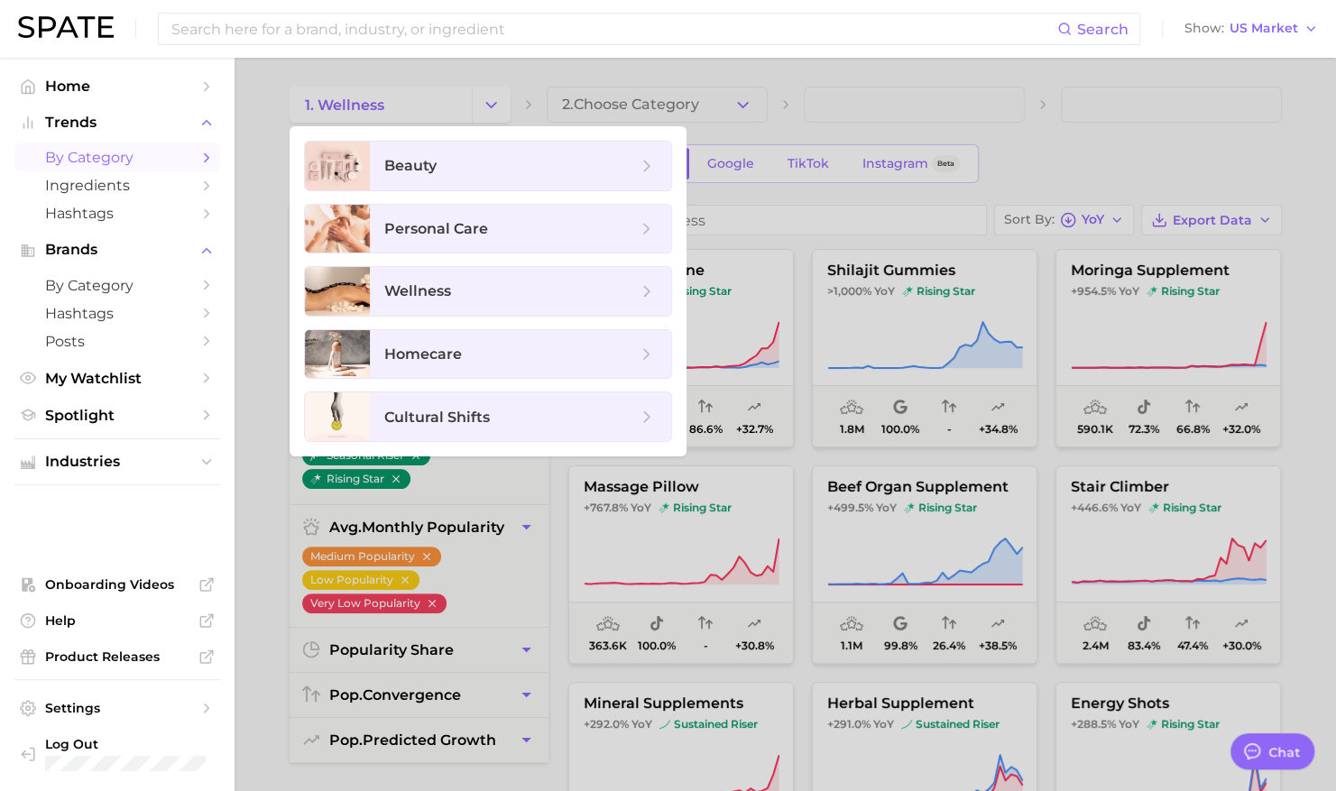
click at [1030, 134] on div at bounding box center [668, 395] width 1336 height 791
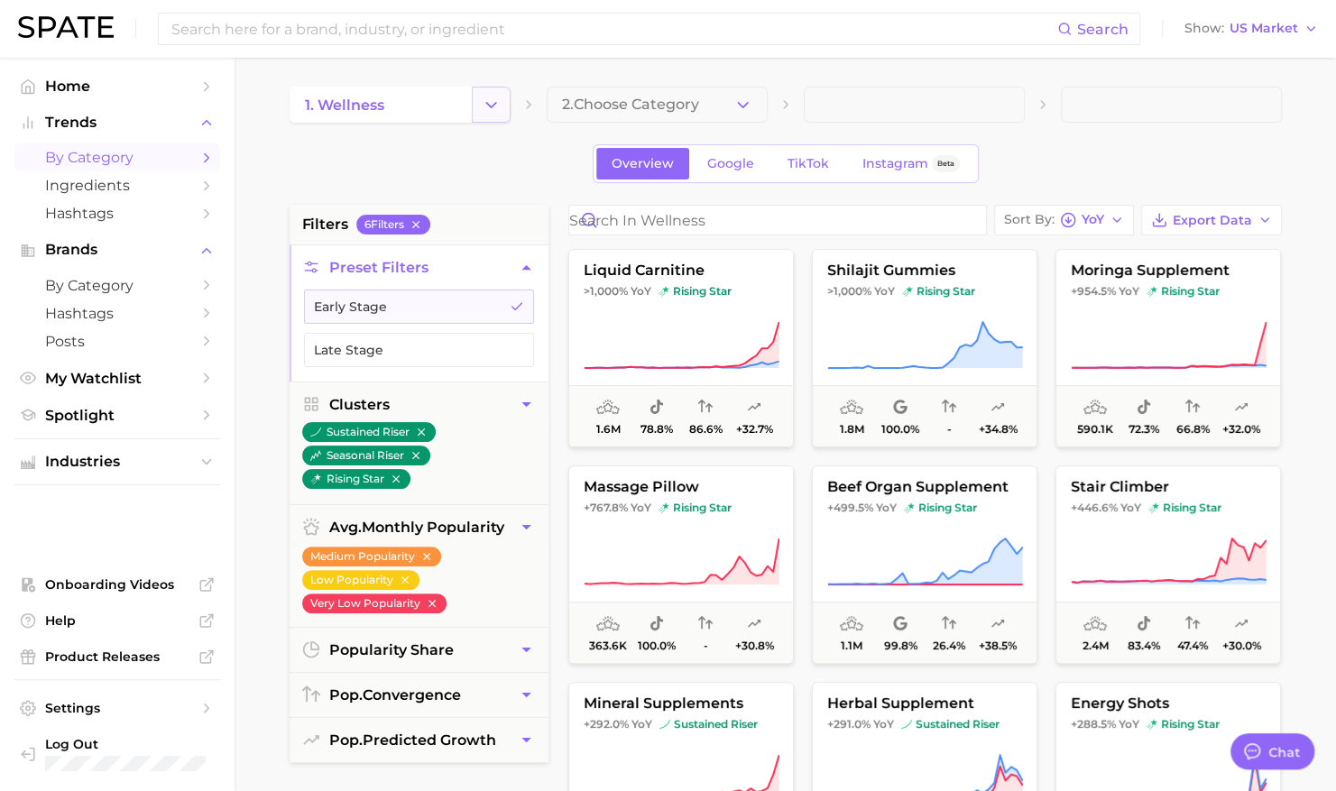
click at [496, 112] on icon "Change Category" at bounding box center [491, 105] width 19 height 19
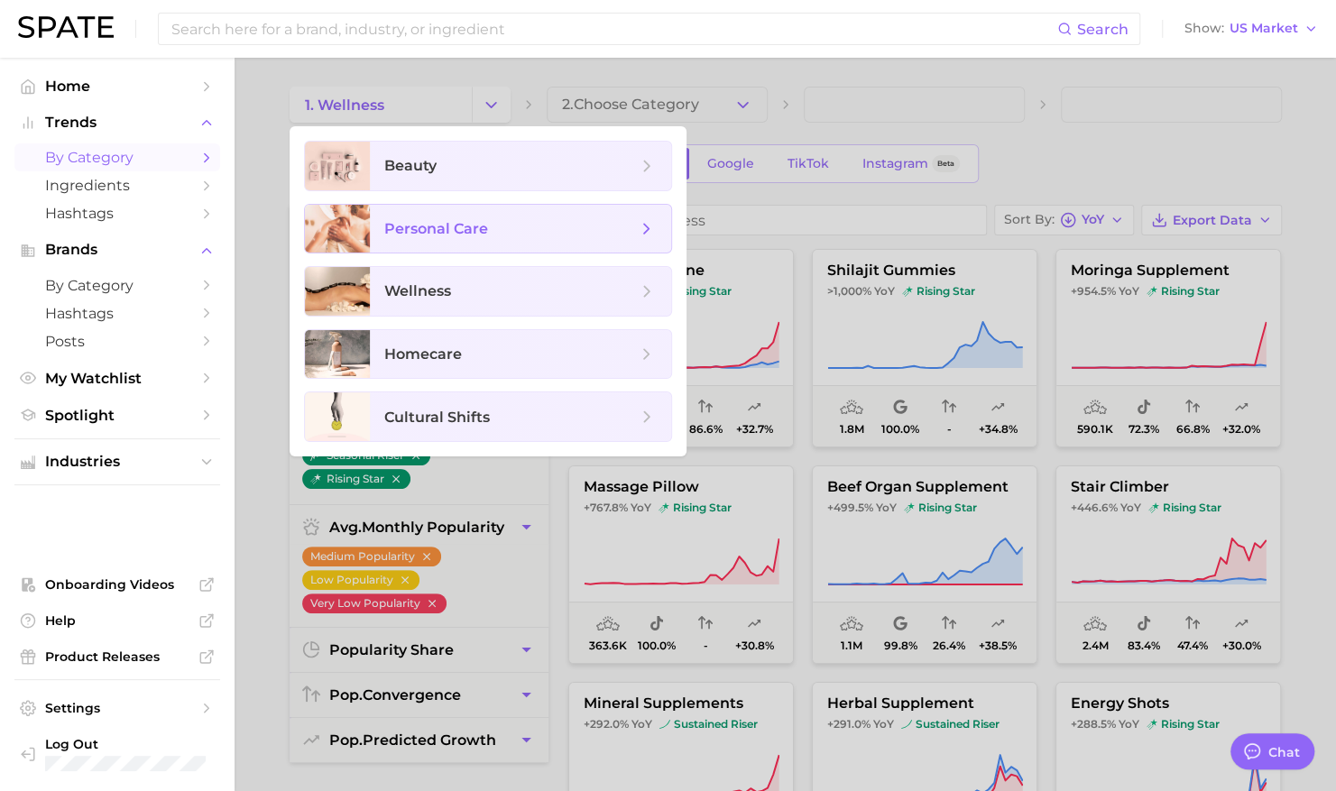
click at [442, 222] on span "personal care" at bounding box center [436, 228] width 104 height 17
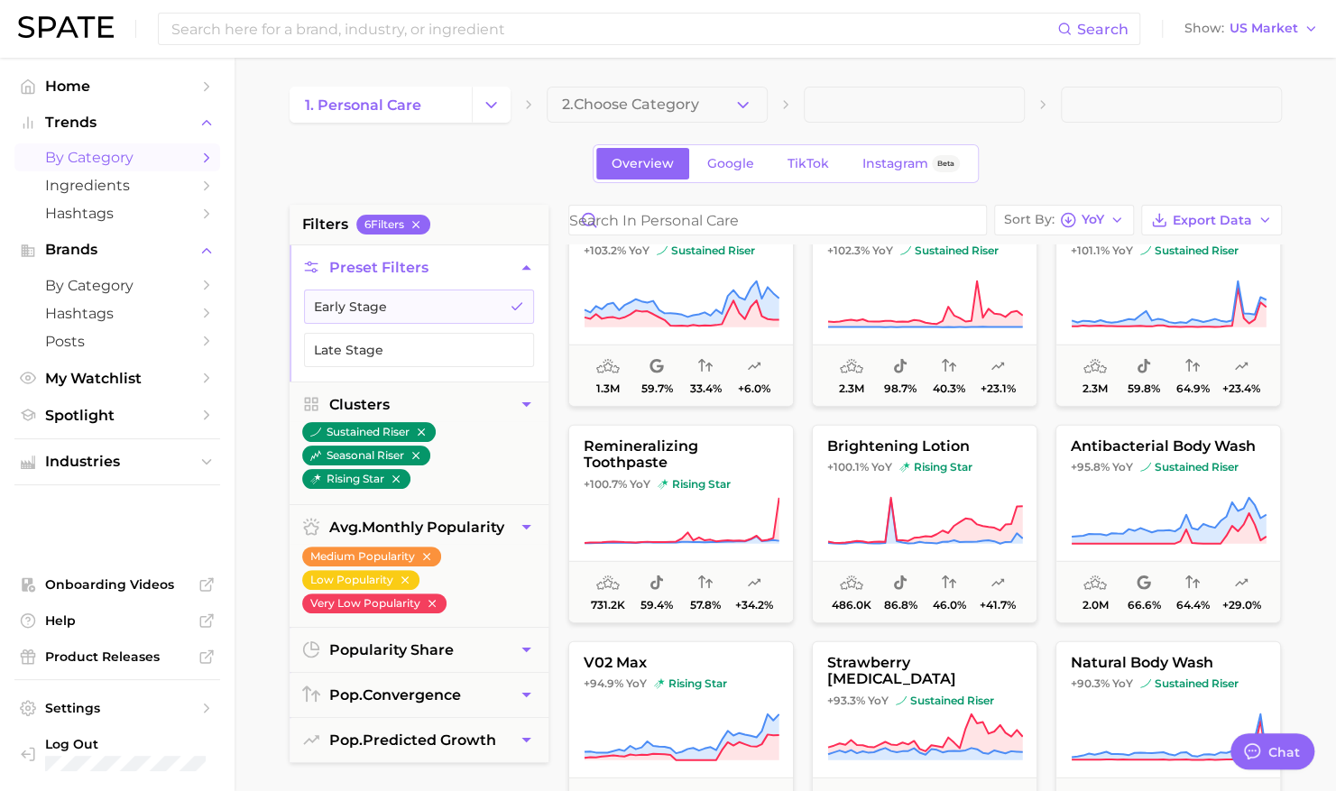
scroll to position [2885, 0]
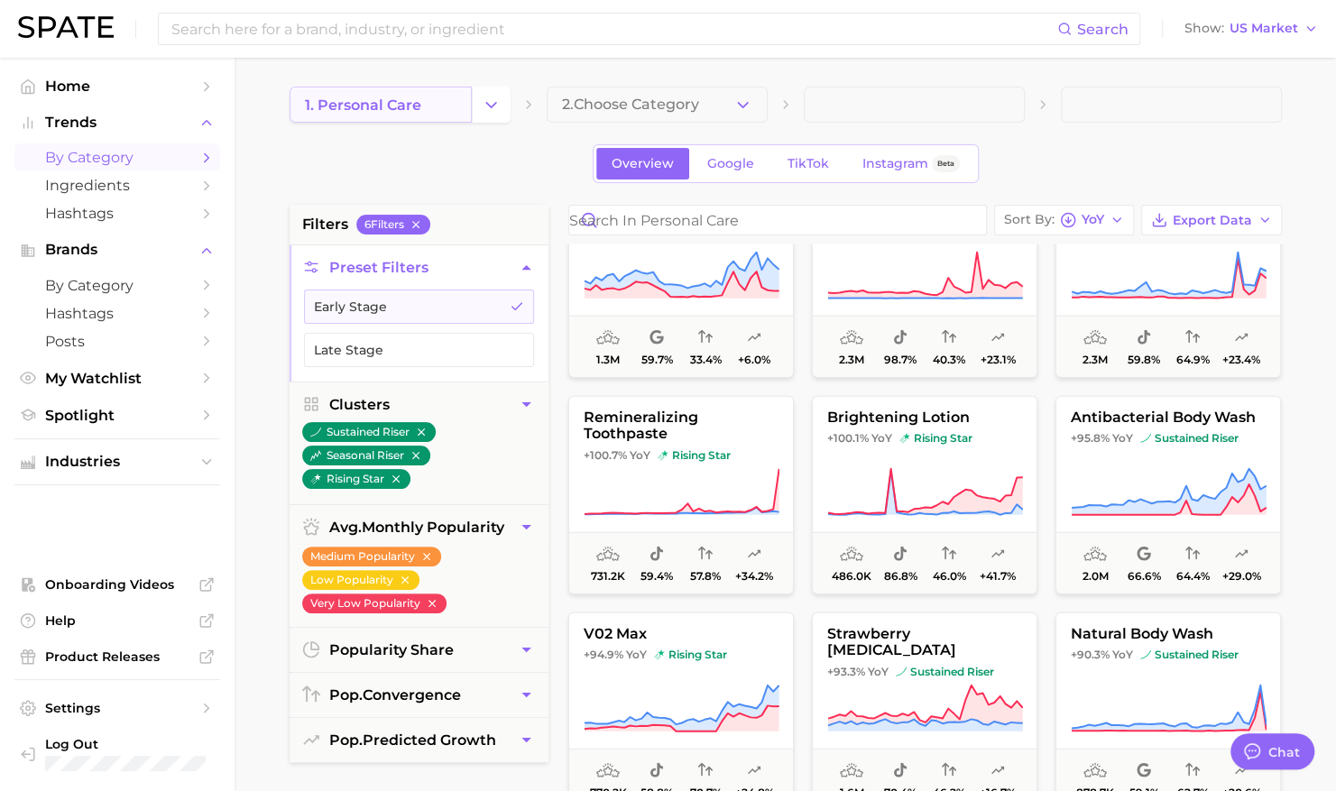
click at [457, 97] on link "1. personal care" at bounding box center [381, 105] width 182 height 36
click at [493, 103] on icon "Change Category" at bounding box center [491, 105] width 19 height 19
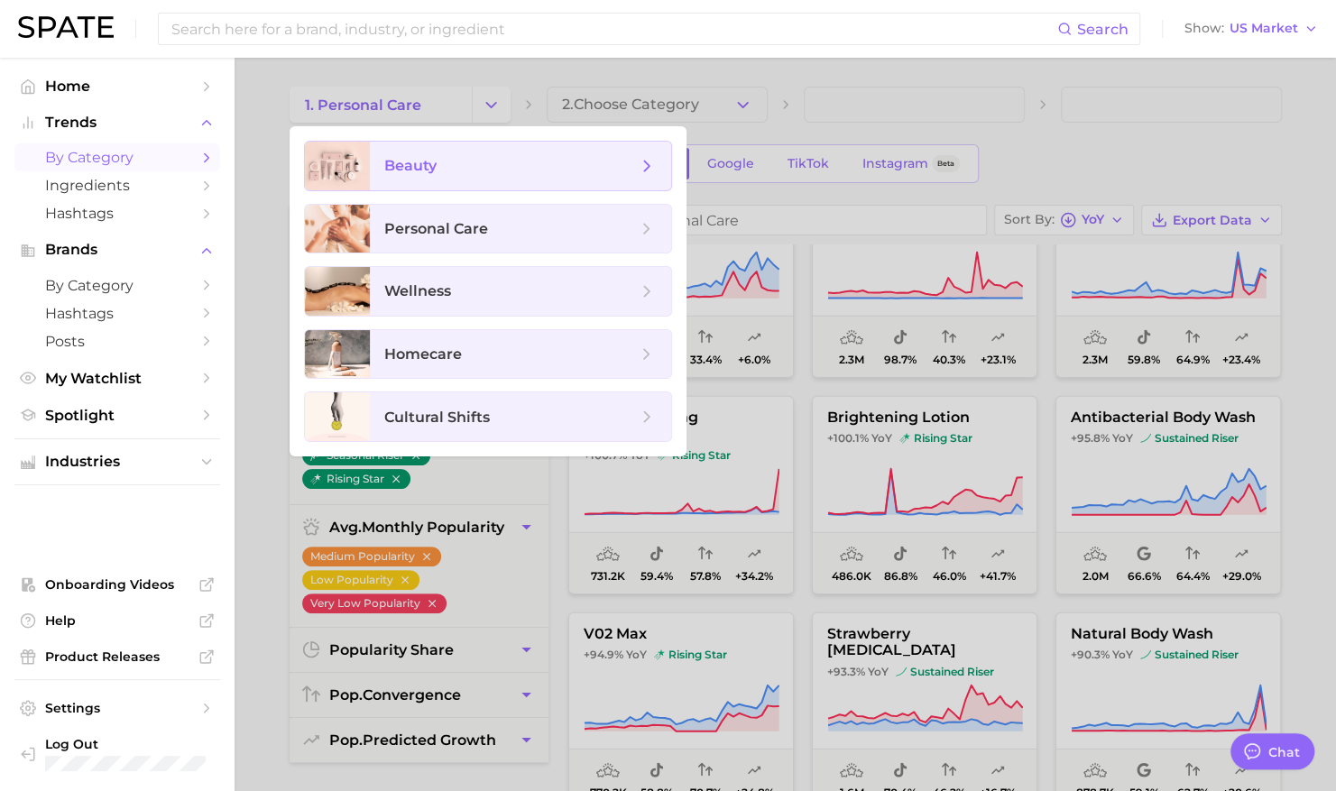
click at [480, 173] on span "beauty" at bounding box center [510, 166] width 253 height 20
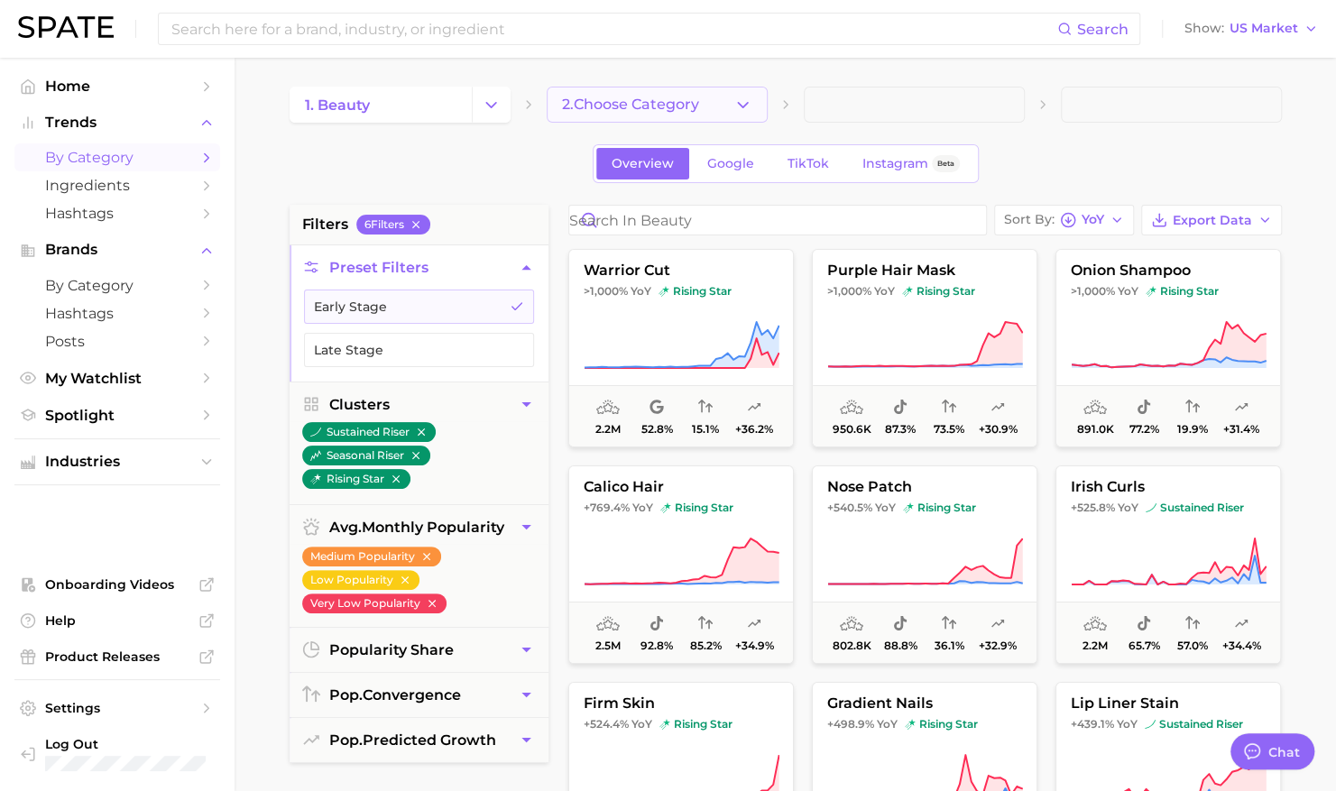
click at [657, 101] on span "2. Choose Category" at bounding box center [630, 105] width 137 height 16
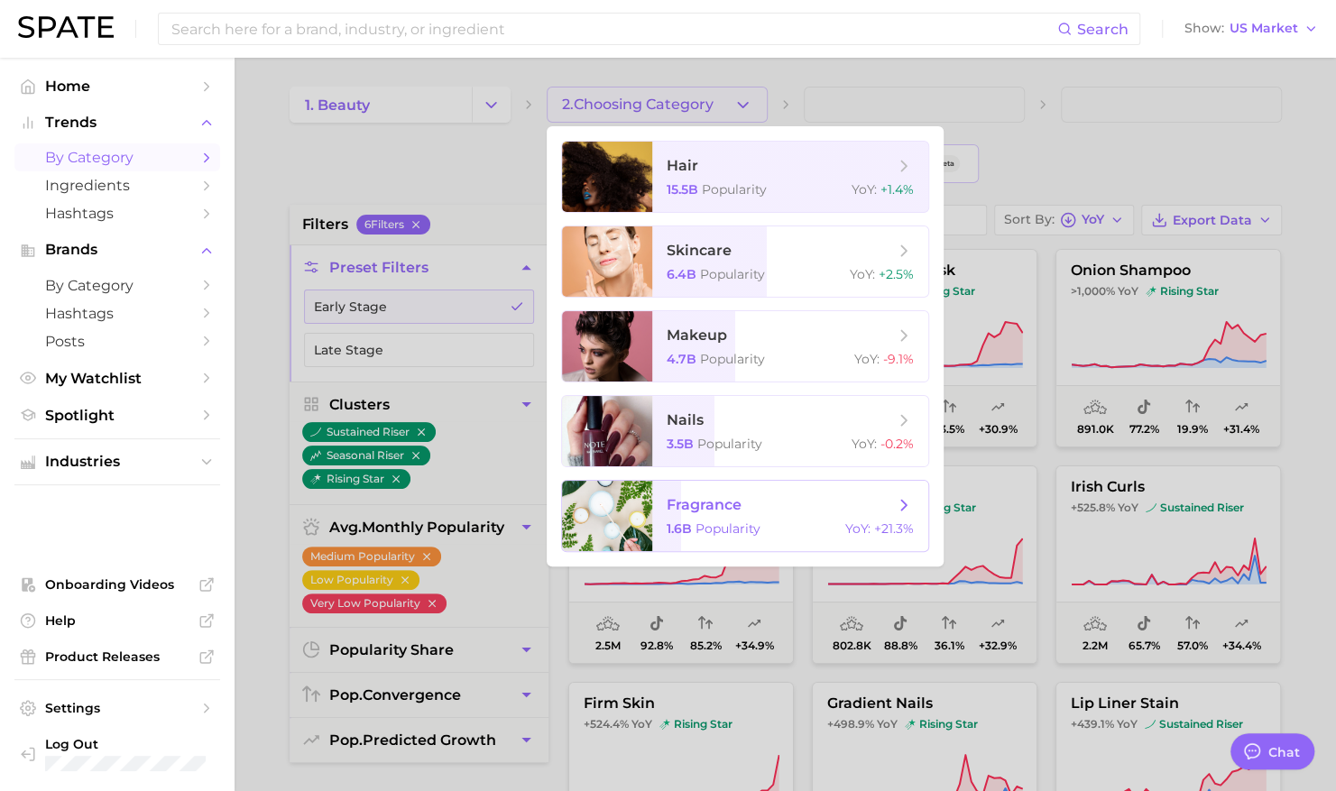
click at [713, 518] on span "fragrance 1.6b Popularity YoY : +21.3%" at bounding box center [790, 516] width 276 height 70
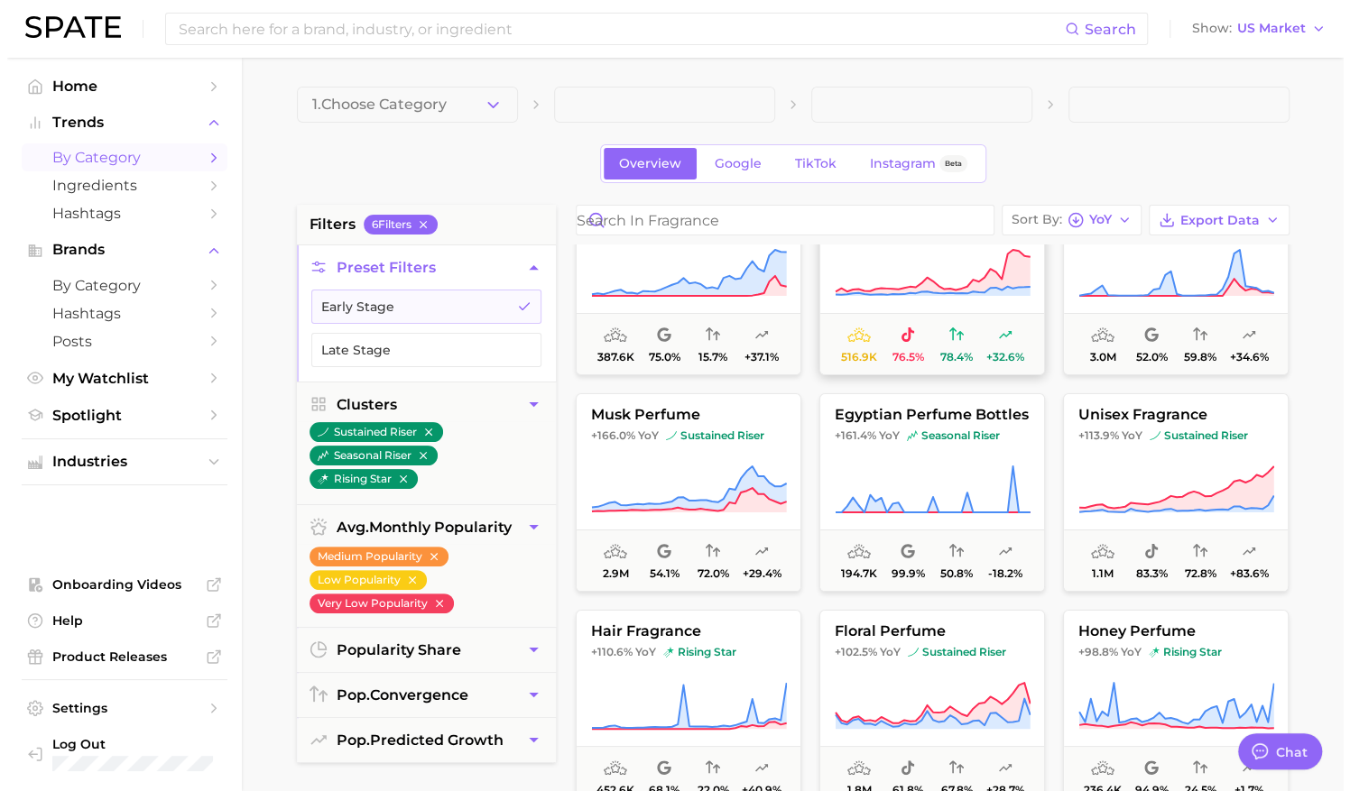
scroll to position [70, 0]
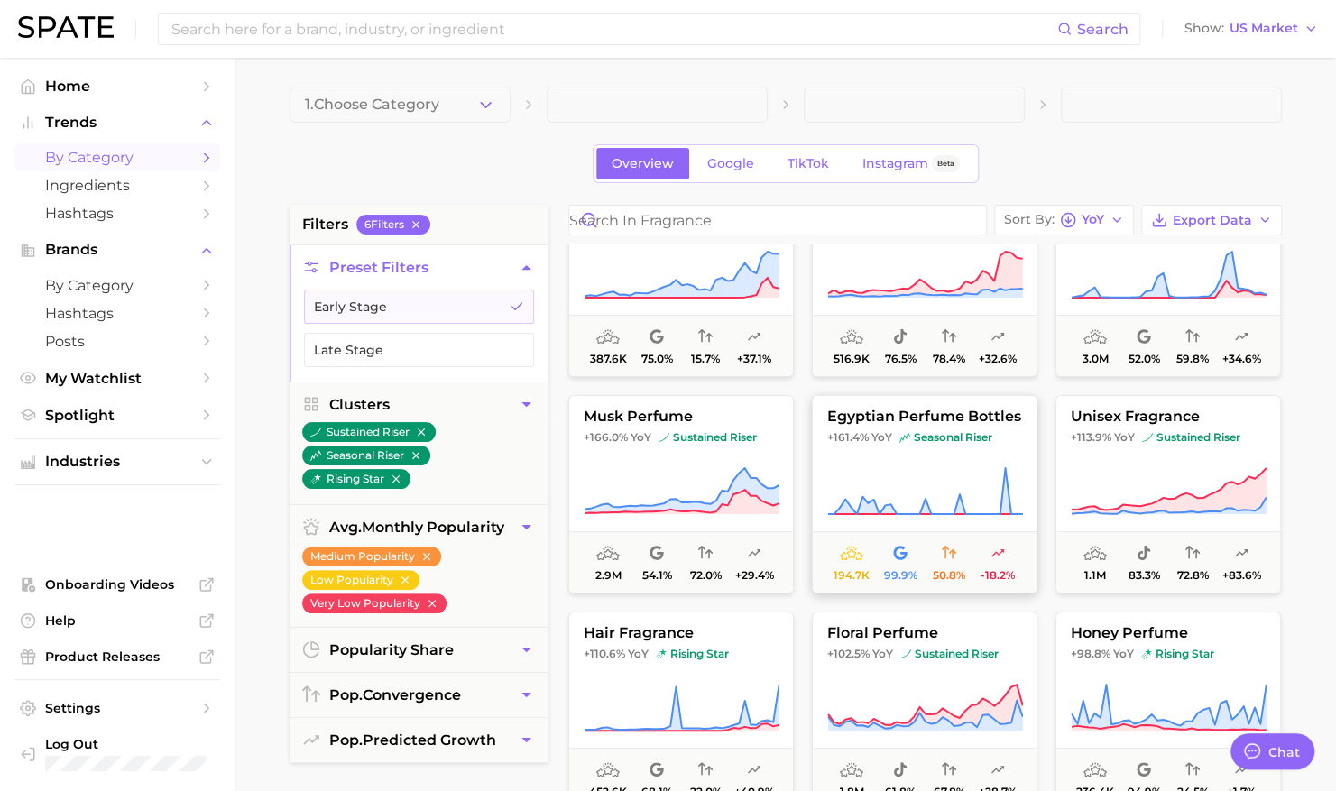
click at [906, 415] on span "egyptian perfume bottles" at bounding box center [925, 417] width 224 height 16
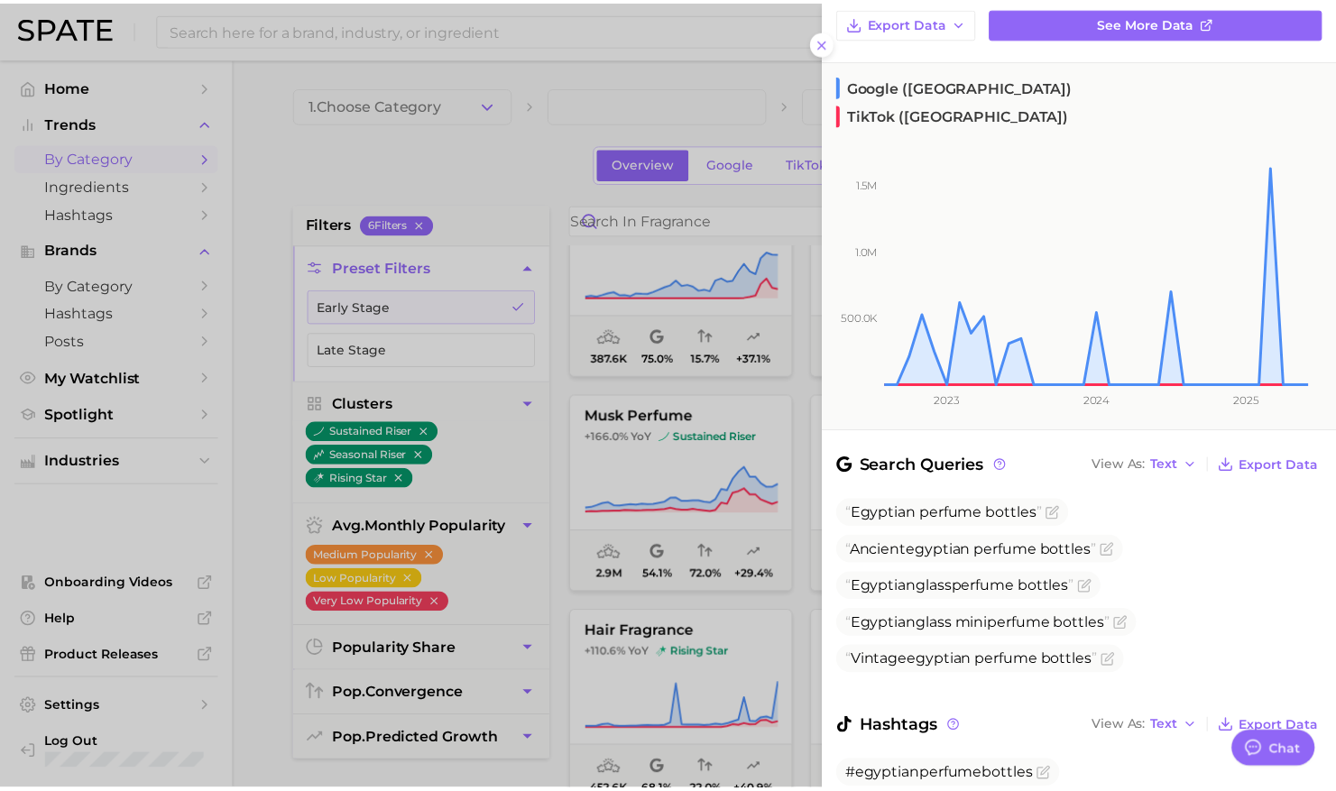
scroll to position [238, 0]
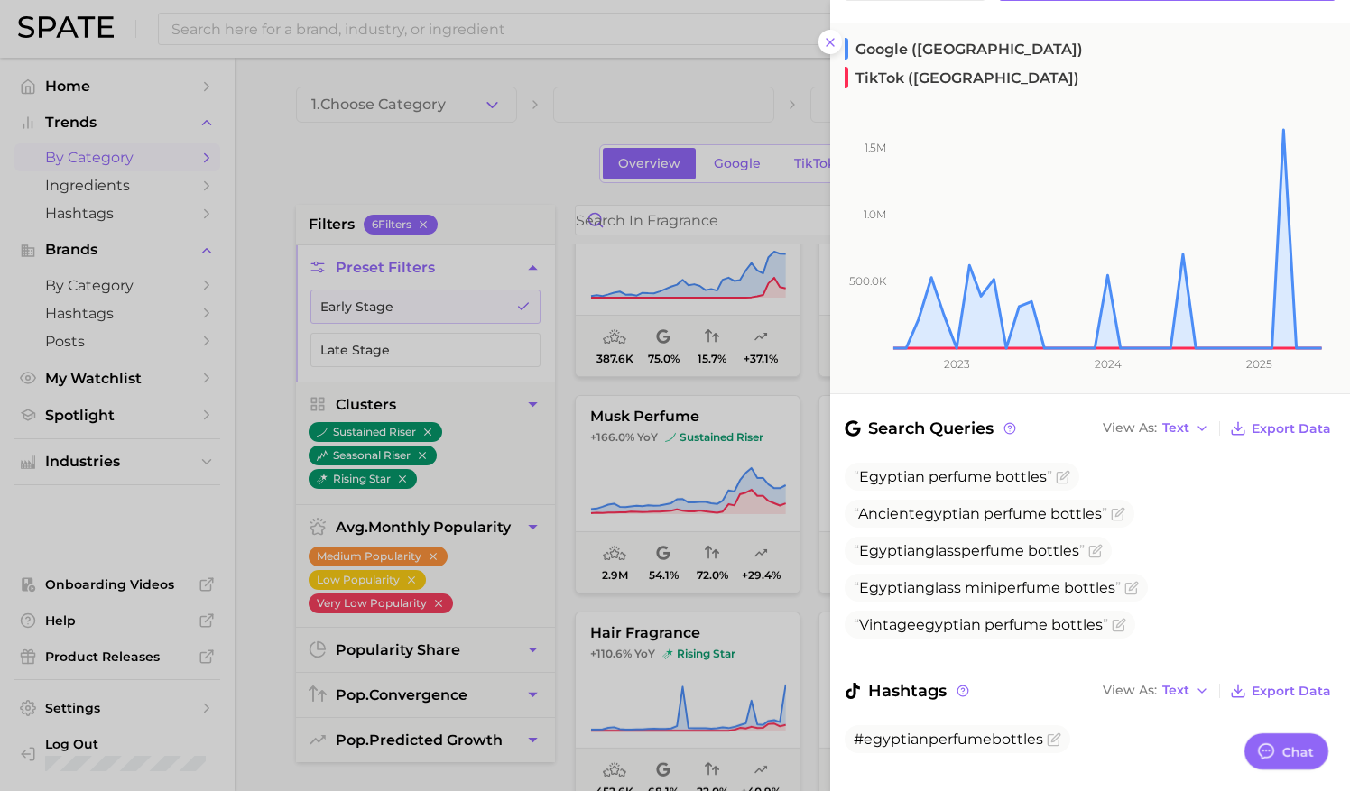
click at [688, 587] on div at bounding box center [675, 395] width 1350 height 791
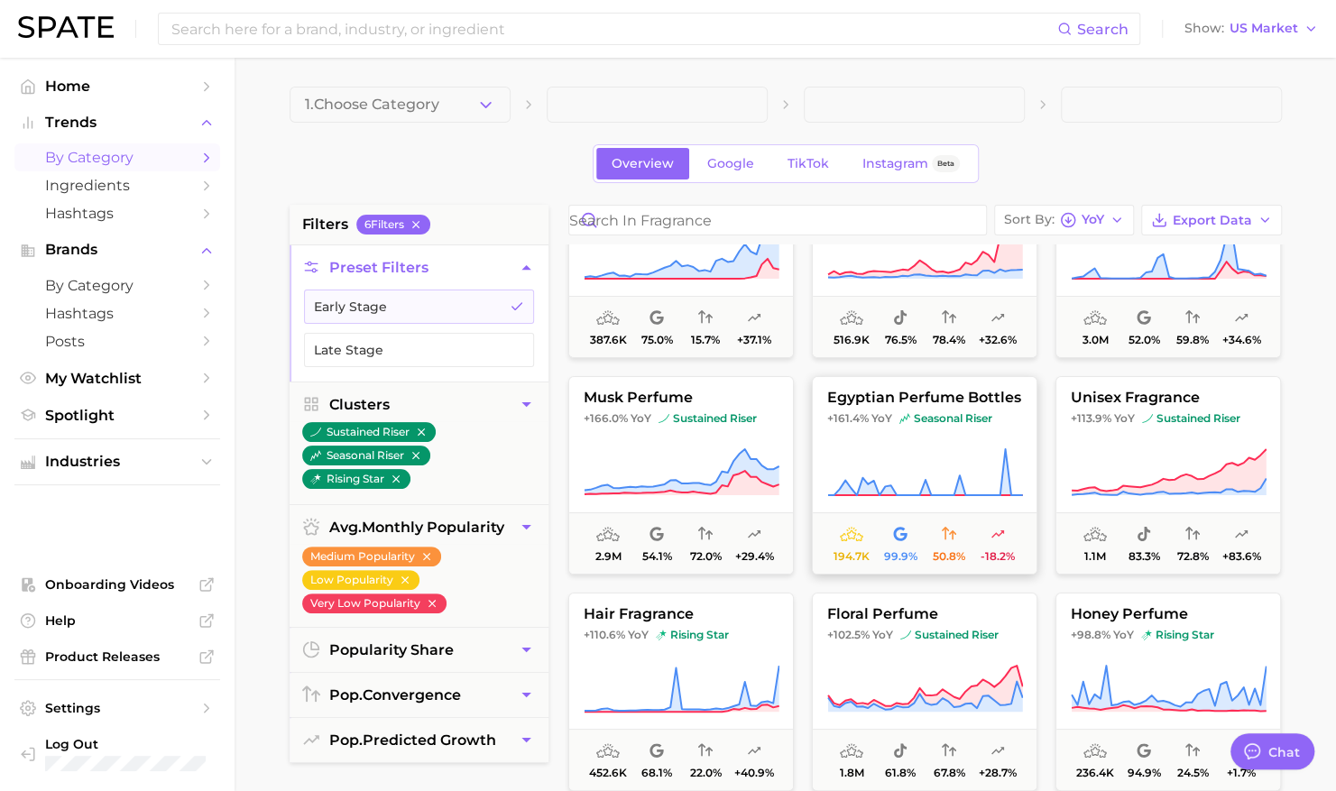
scroll to position [101, 0]
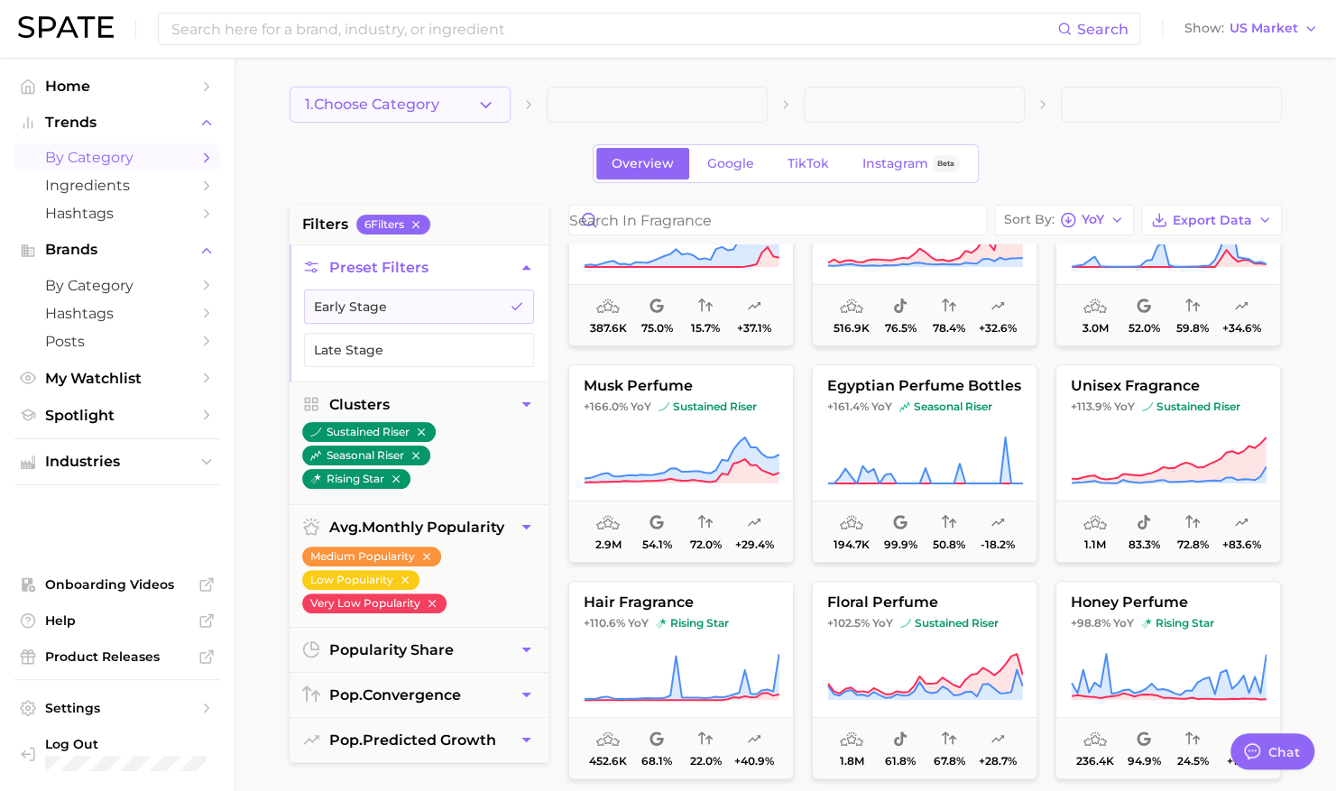
click at [445, 100] on button "1. Choose Category" at bounding box center [400, 105] width 221 height 36
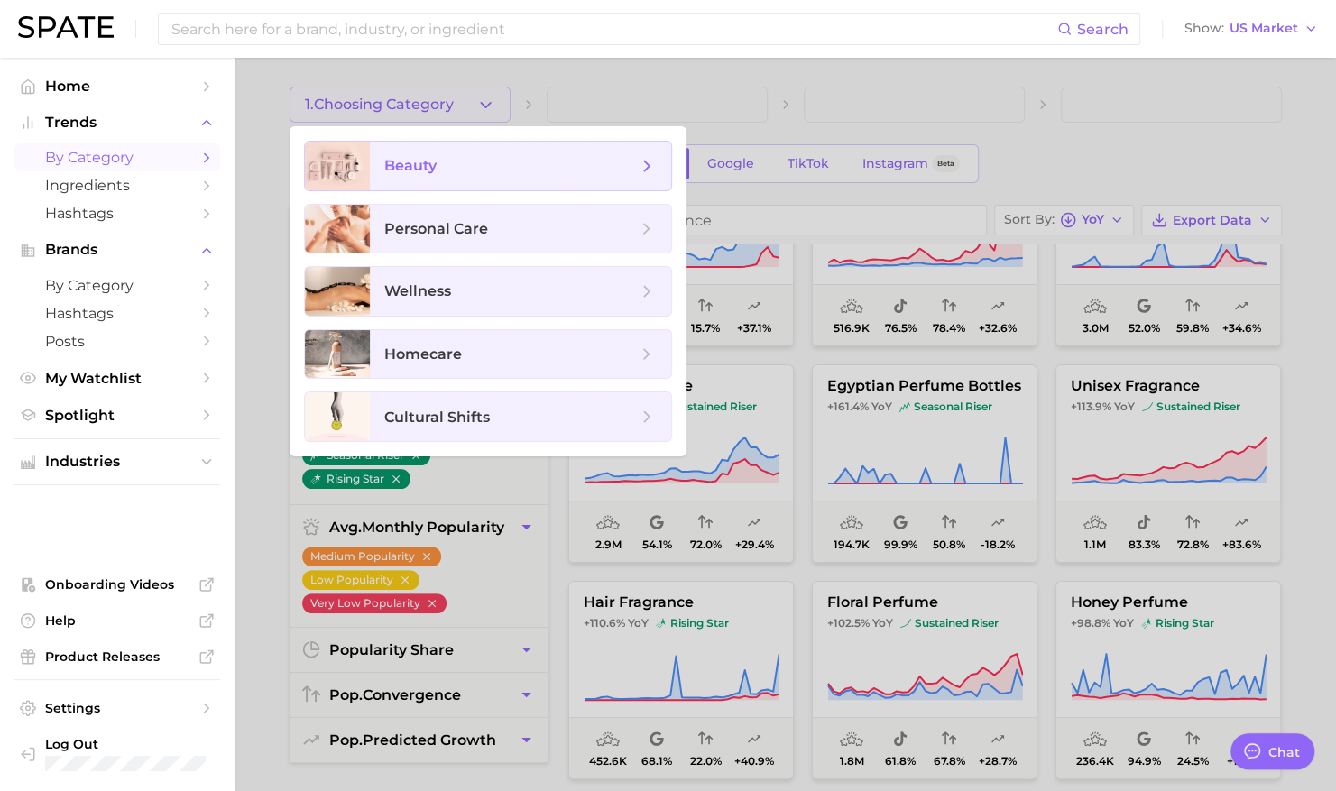
click at [462, 161] on span "beauty" at bounding box center [510, 166] width 253 height 20
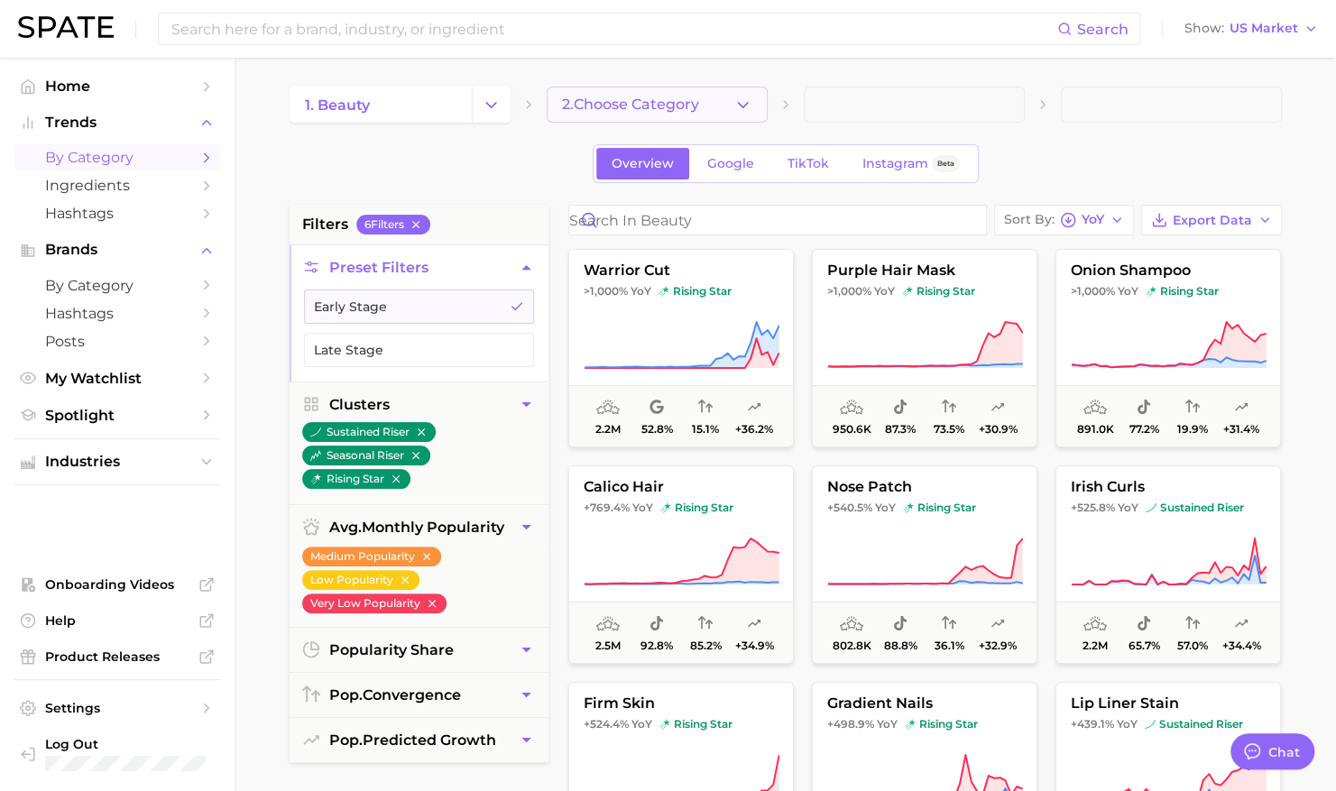
click at [677, 112] on span "2. Choose Category" at bounding box center [630, 105] width 137 height 16
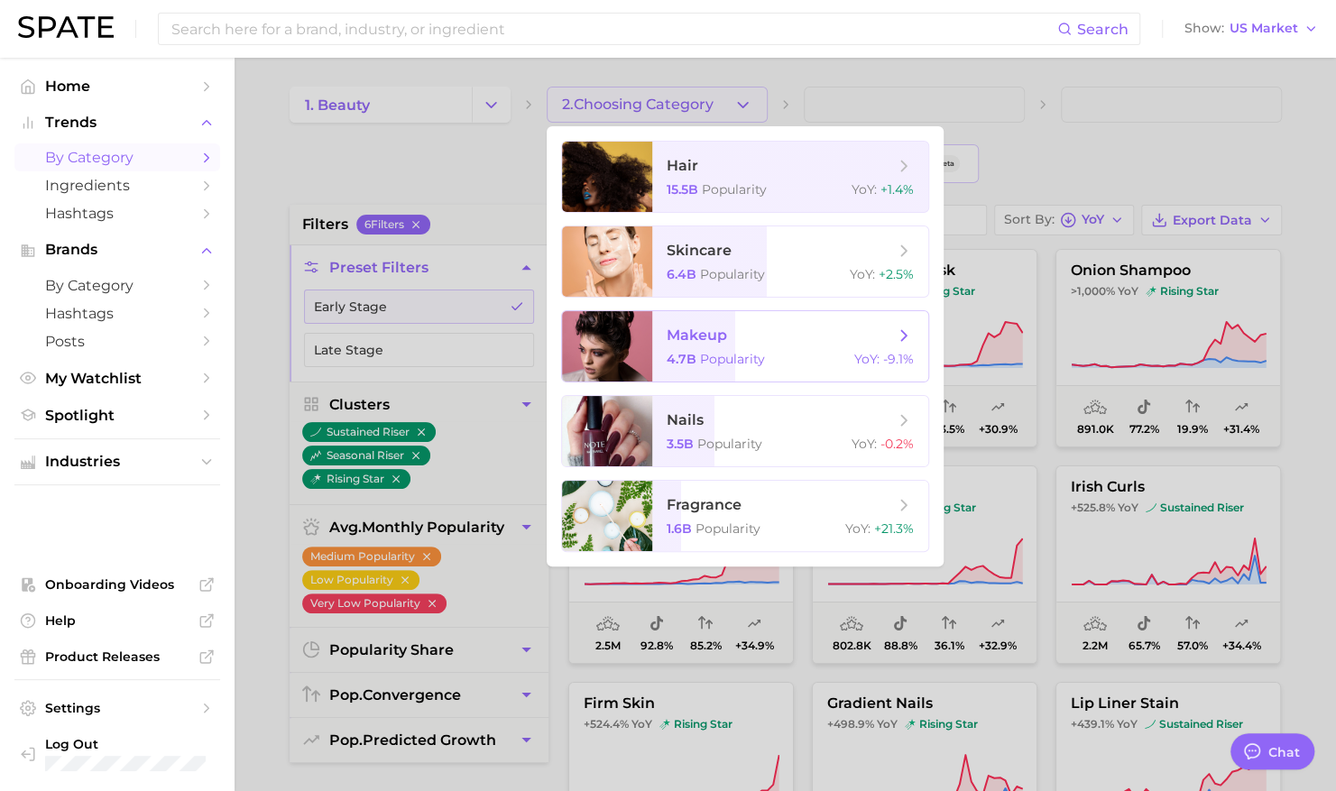
click at [799, 356] on div "4.7b Popularity YoY : -9.1%" at bounding box center [790, 359] width 247 height 16
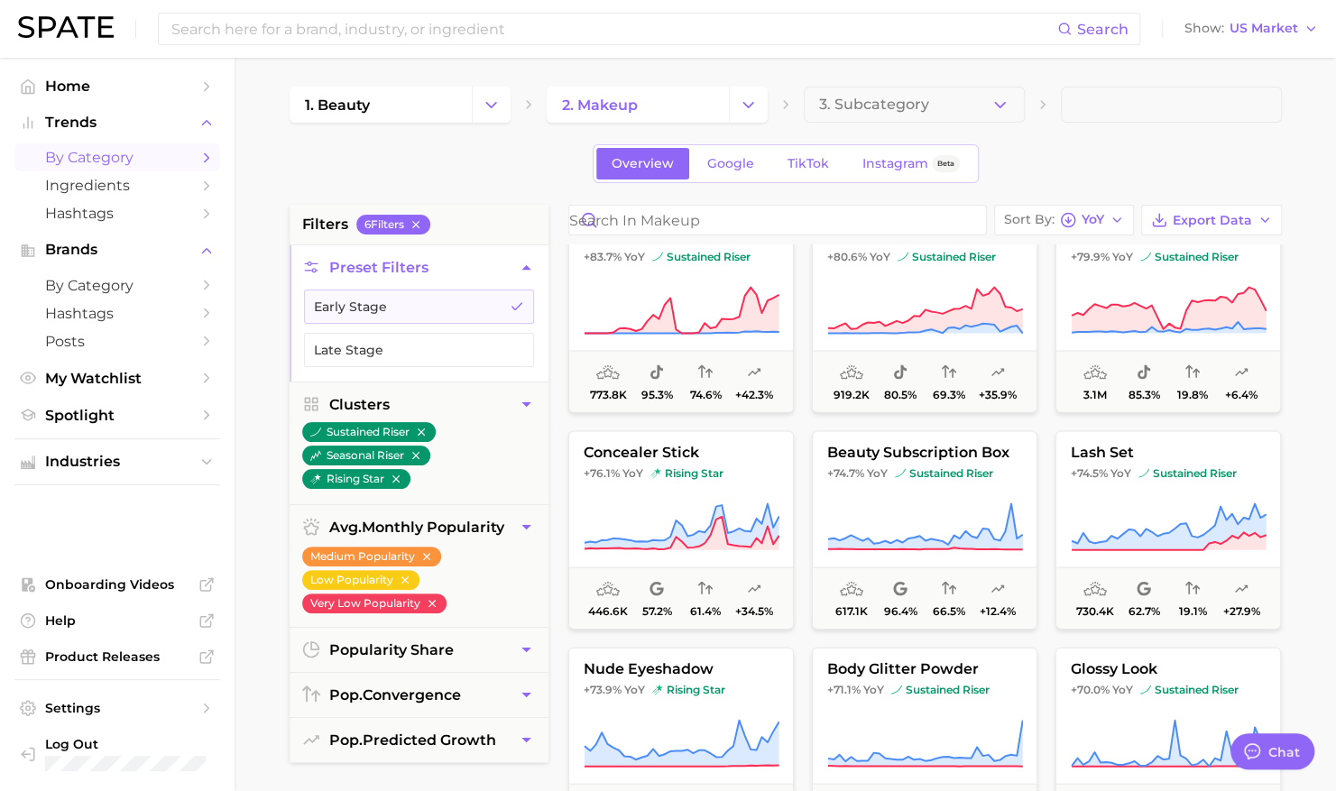
scroll to position [2252, 0]
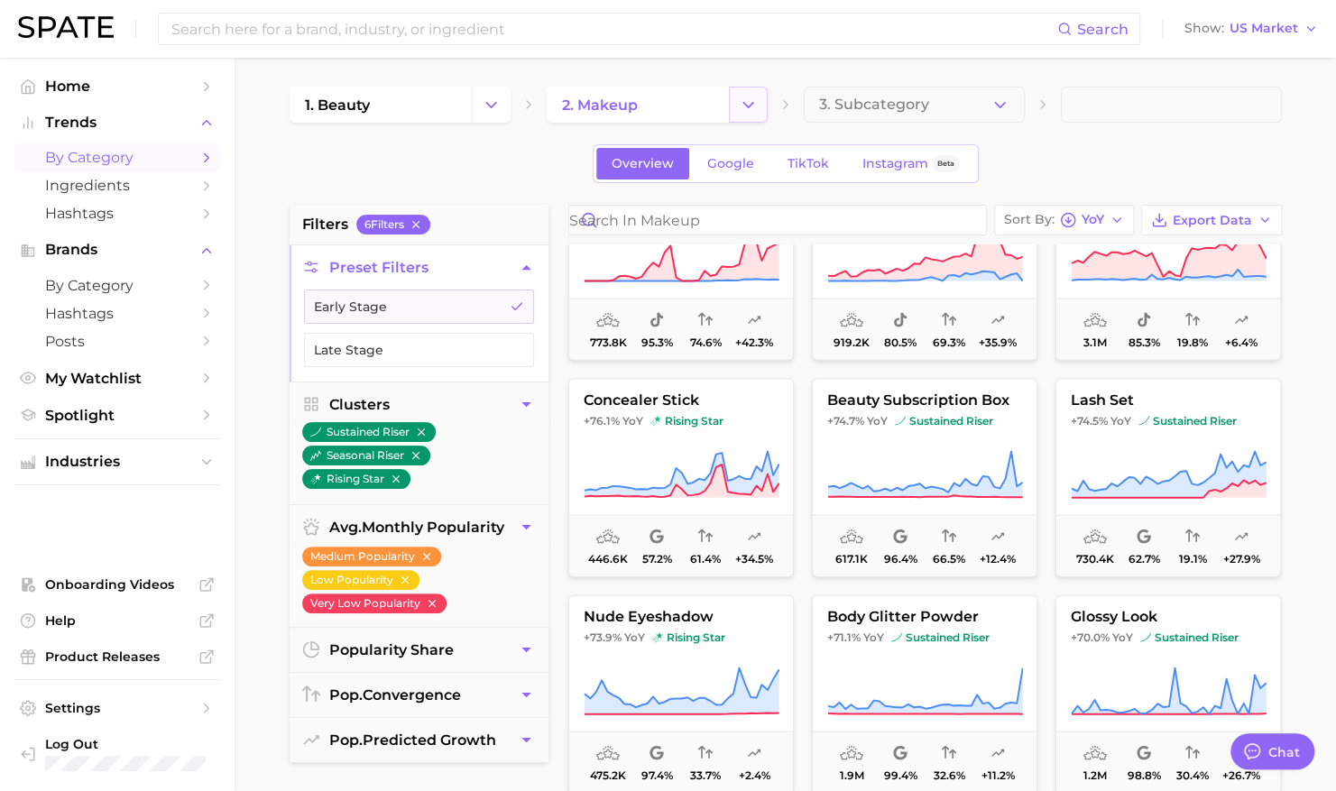
click at [731, 104] on button "Change Category" at bounding box center [748, 105] width 39 height 36
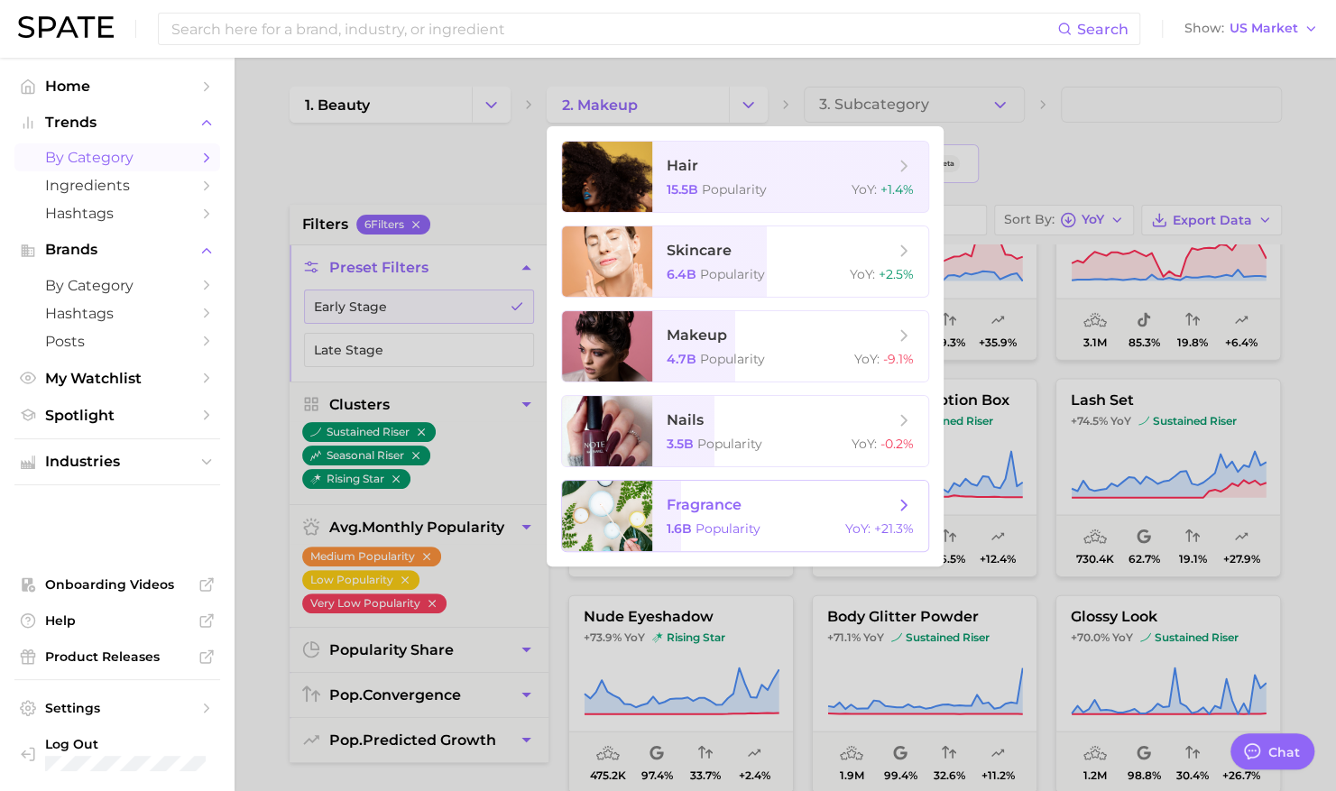
click at [738, 511] on span "fragrance" at bounding box center [704, 504] width 75 height 17
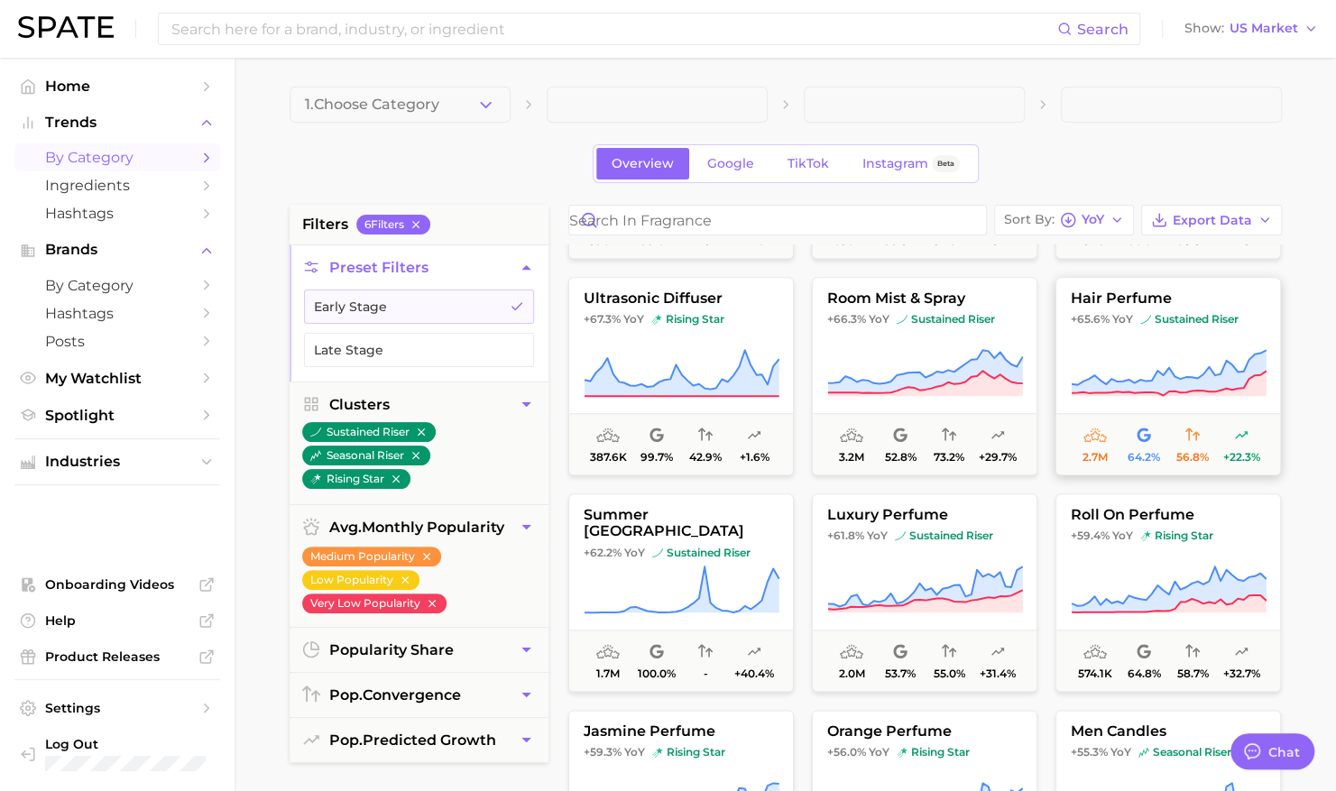
scroll to position [1061, 0]
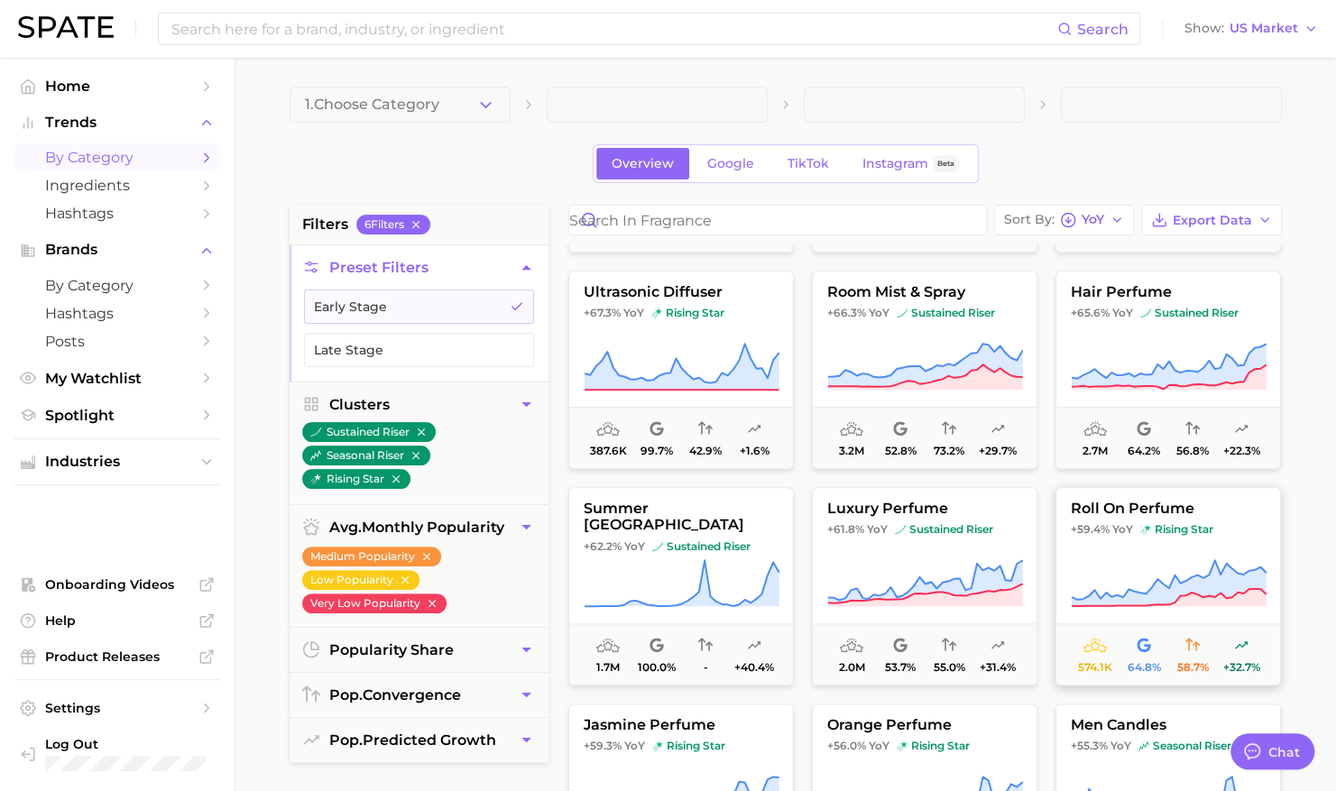
click at [1216, 503] on span "roll on perfume" at bounding box center [1169, 509] width 224 height 16
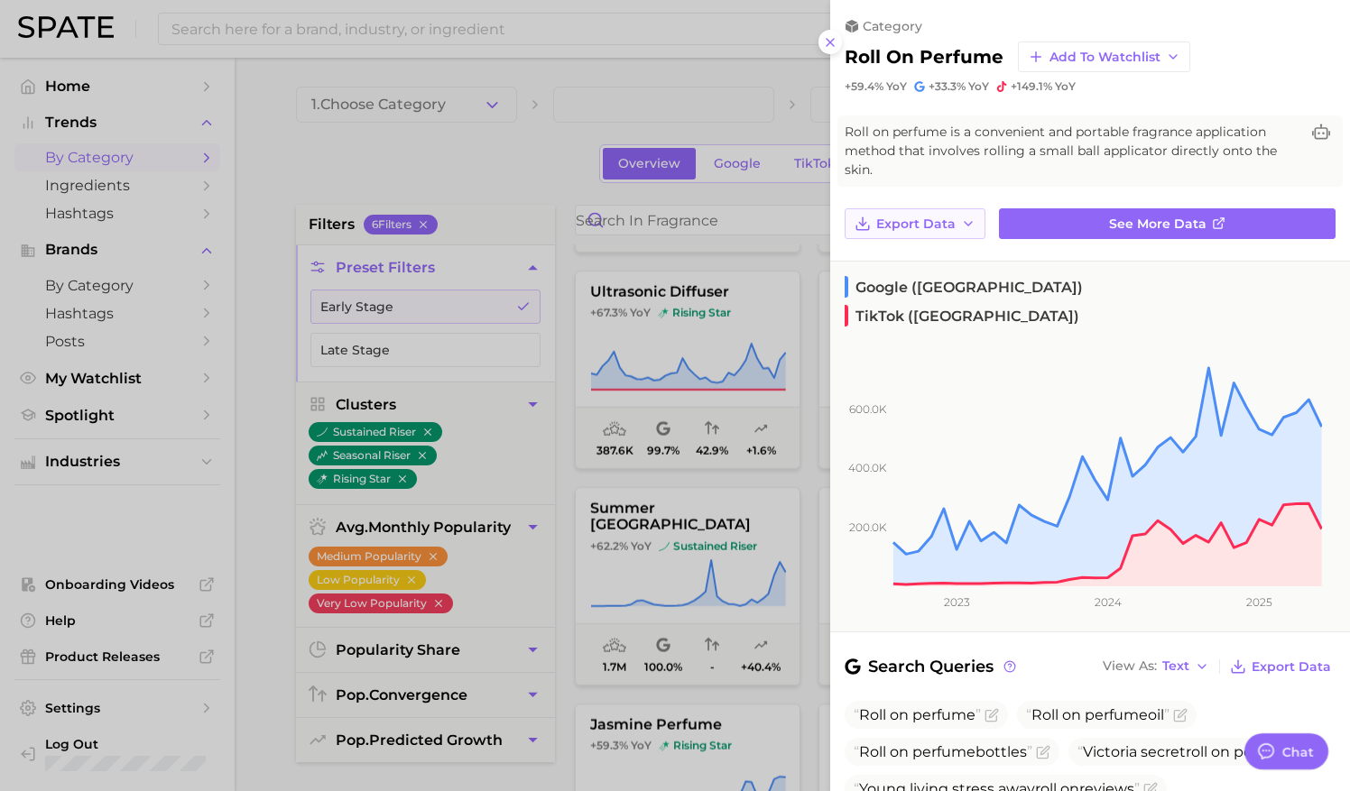
click at [920, 212] on button "Export Data" at bounding box center [915, 223] width 141 height 31
click at [881, 251] on span "Time Series CSV" at bounding box center [928, 257] width 106 height 15
click at [711, 125] on div at bounding box center [675, 395] width 1350 height 791
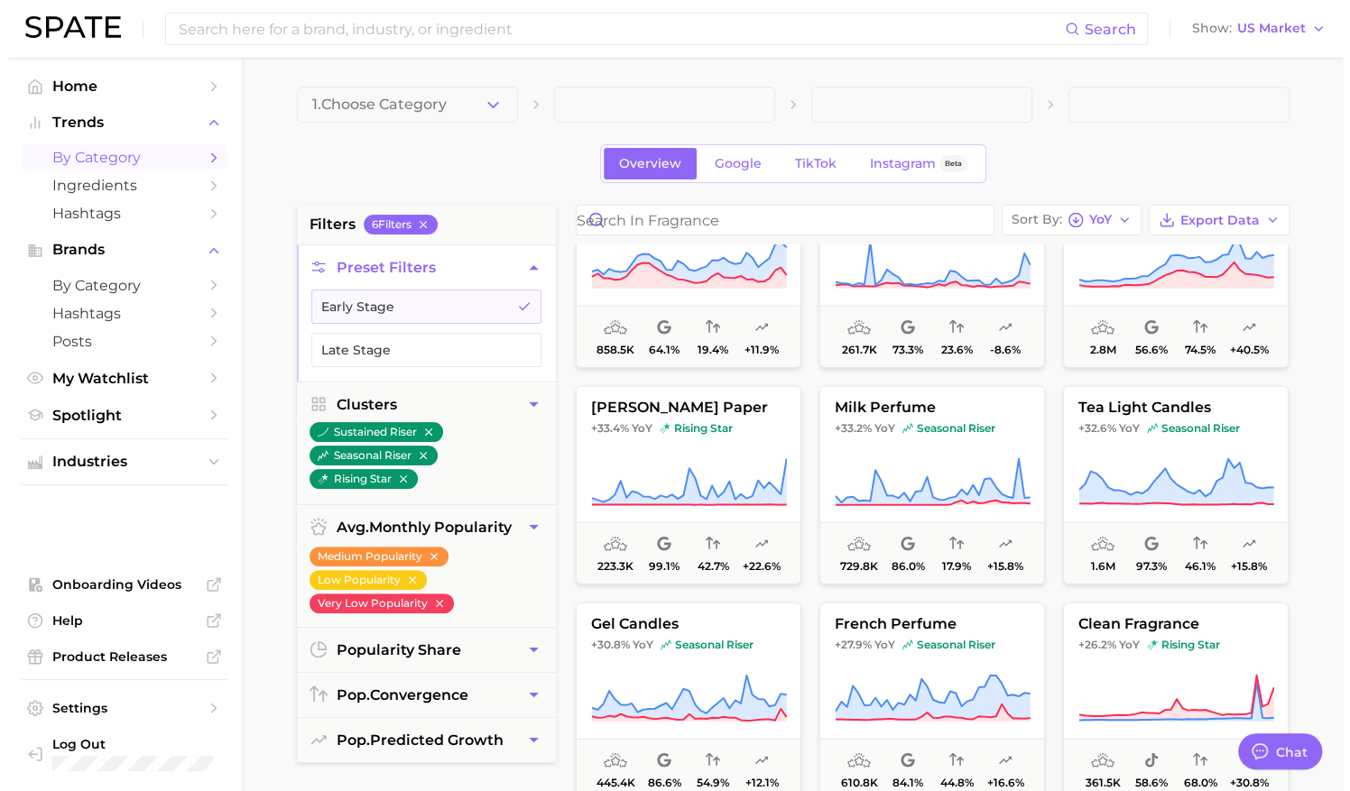
scroll to position [2474, 0]
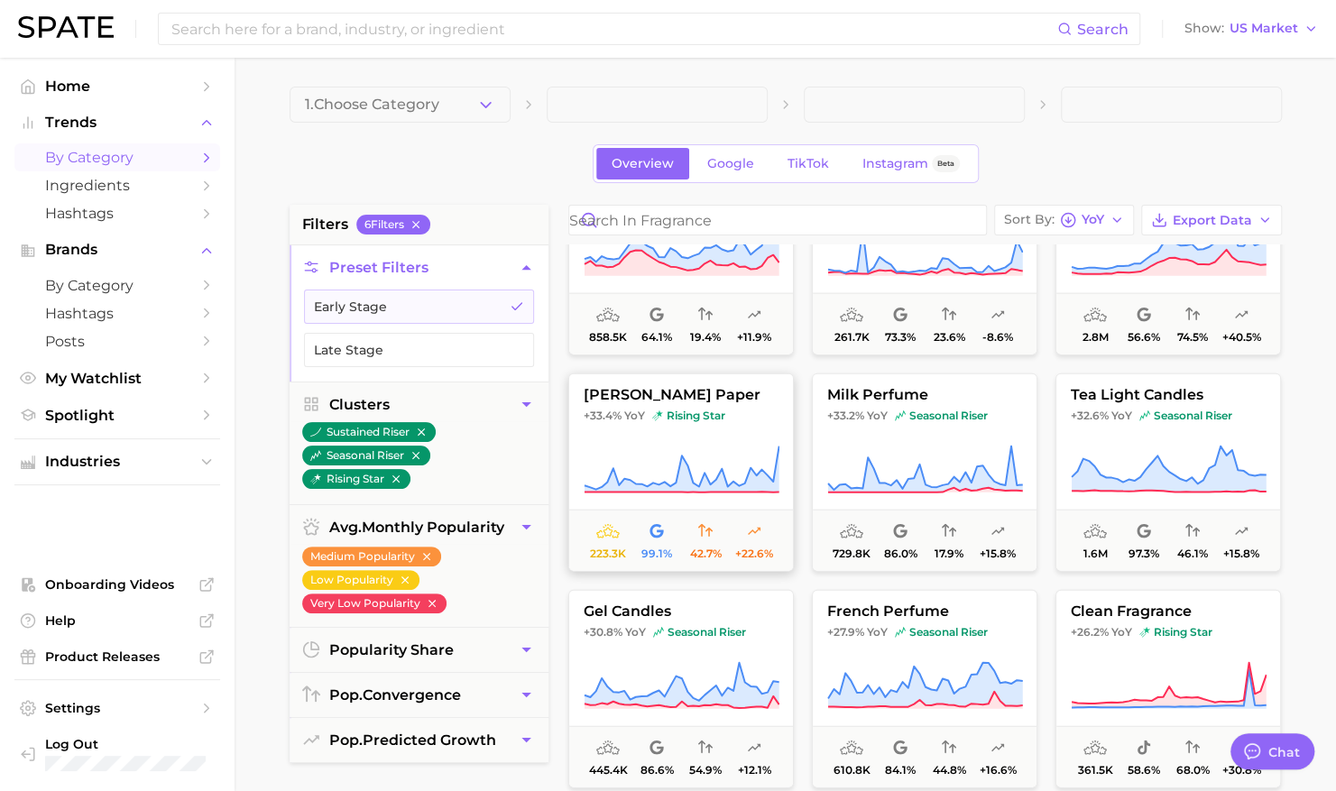
click at [759, 393] on span "[PERSON_NAME] paper" at bounding box center [681, 395] width 224 height 16
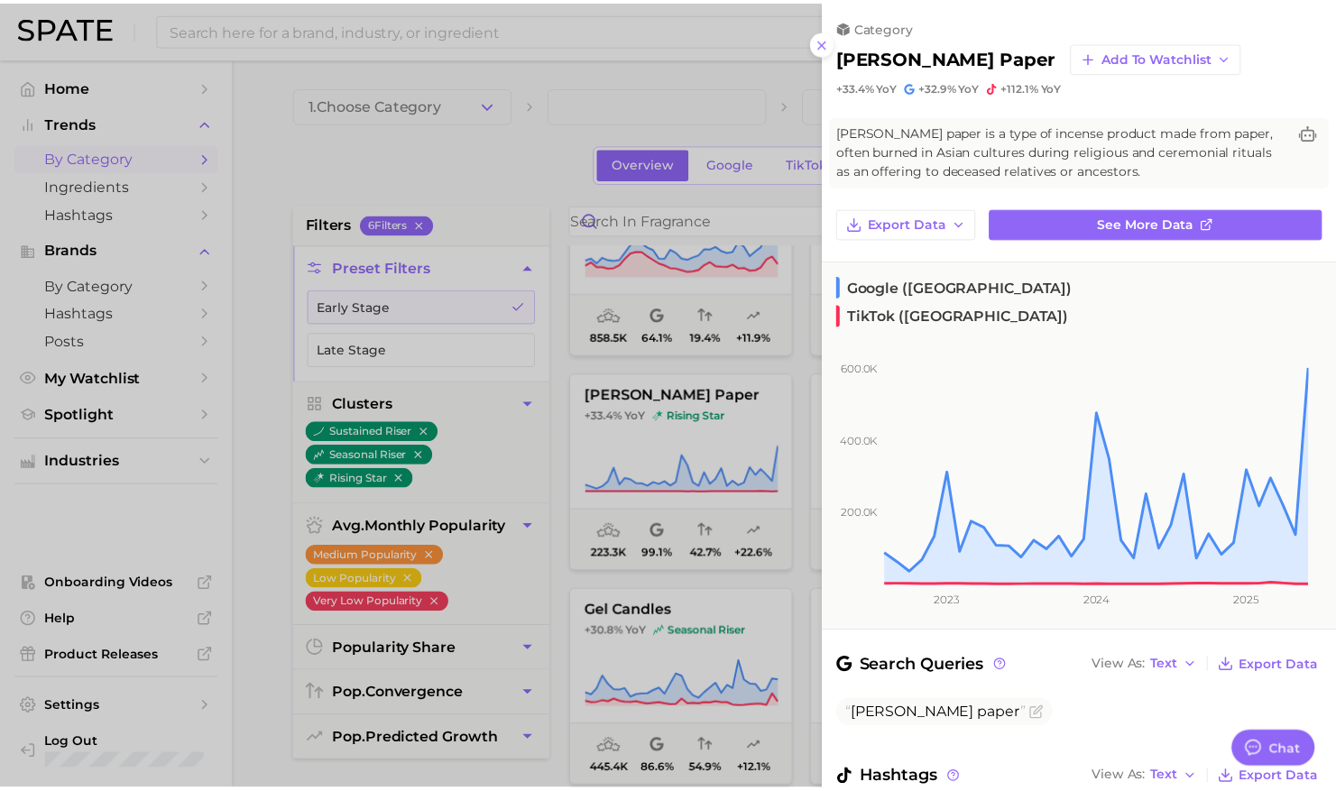
scroll to position [23, 0]
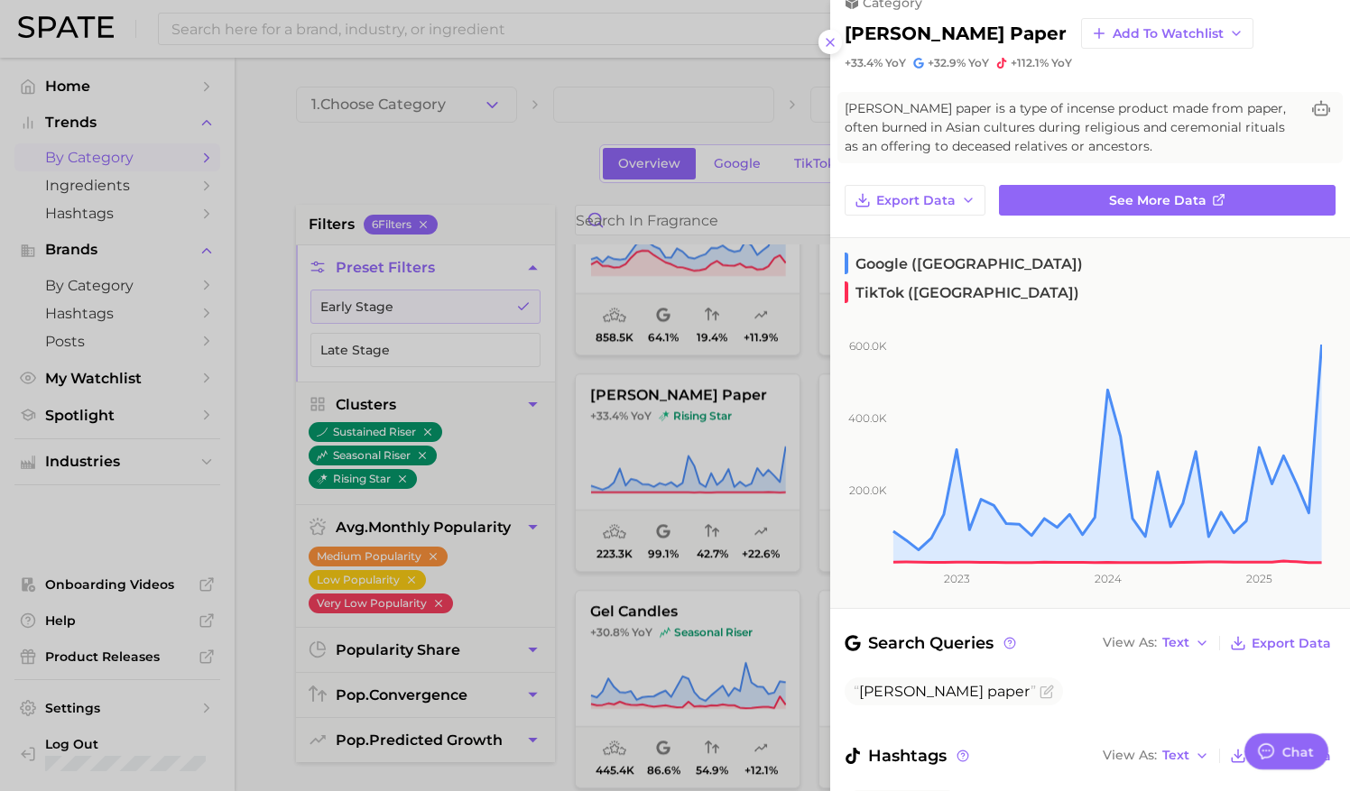
click at [780, 439] on div at bounding box center [675, 395] width 1350 height 791
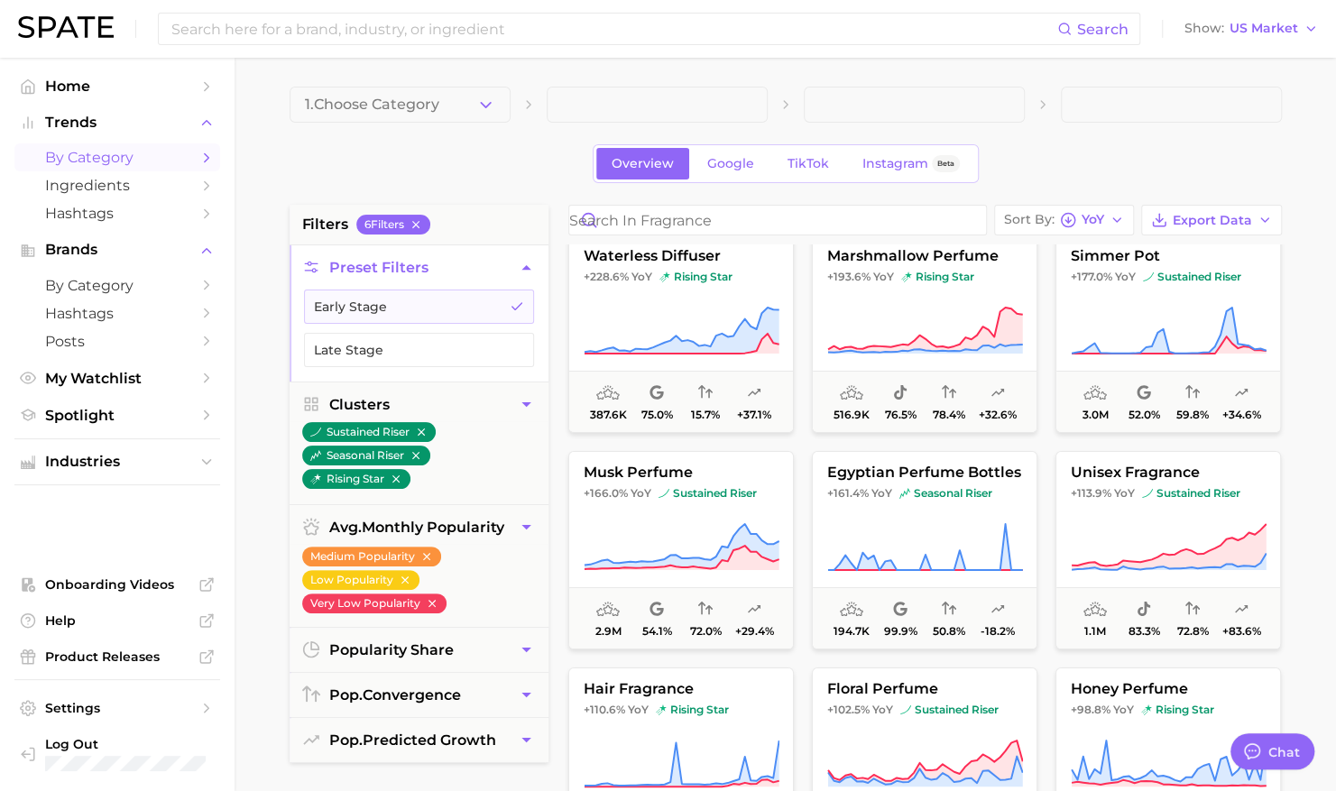
scroll to position [0, 0]
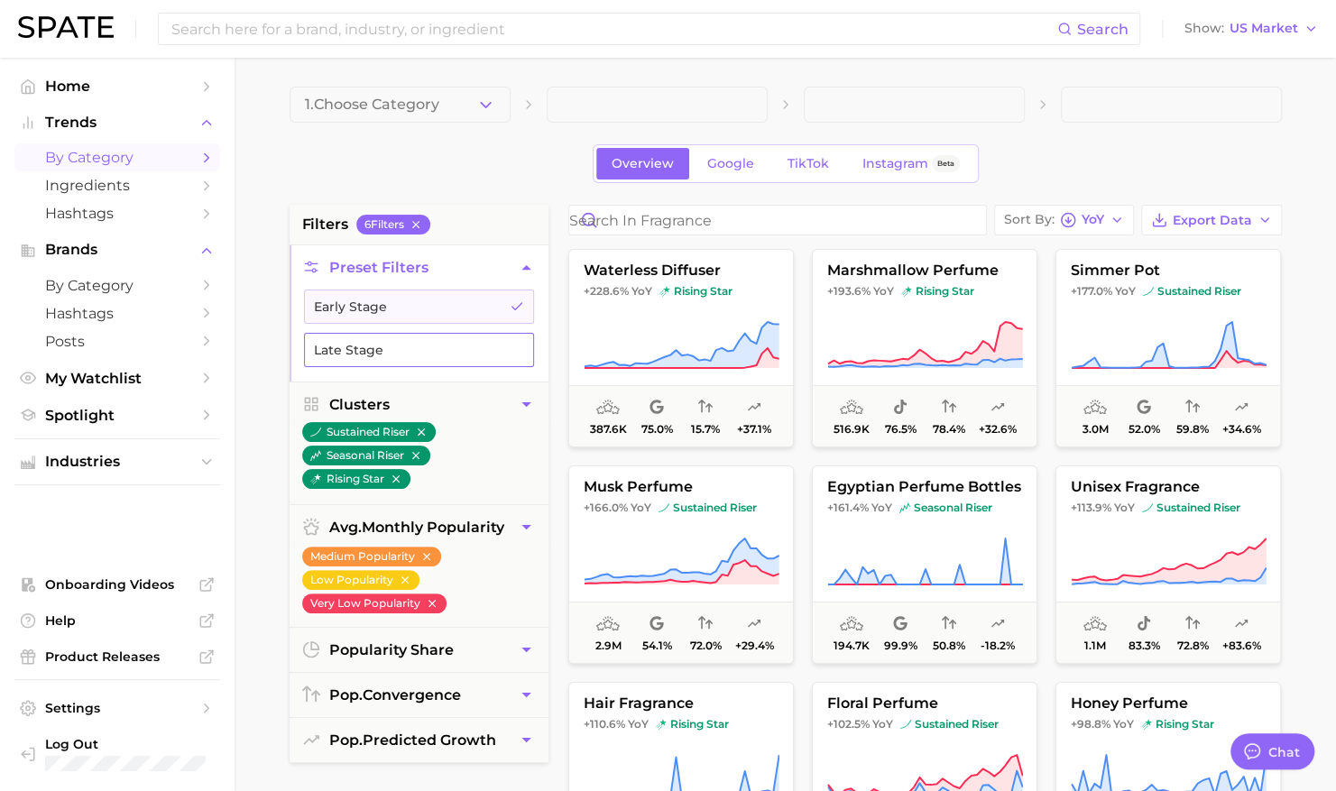
click at [449, 338] on button "Late Stage" at bounding box center [419, 350] width 230 height 34
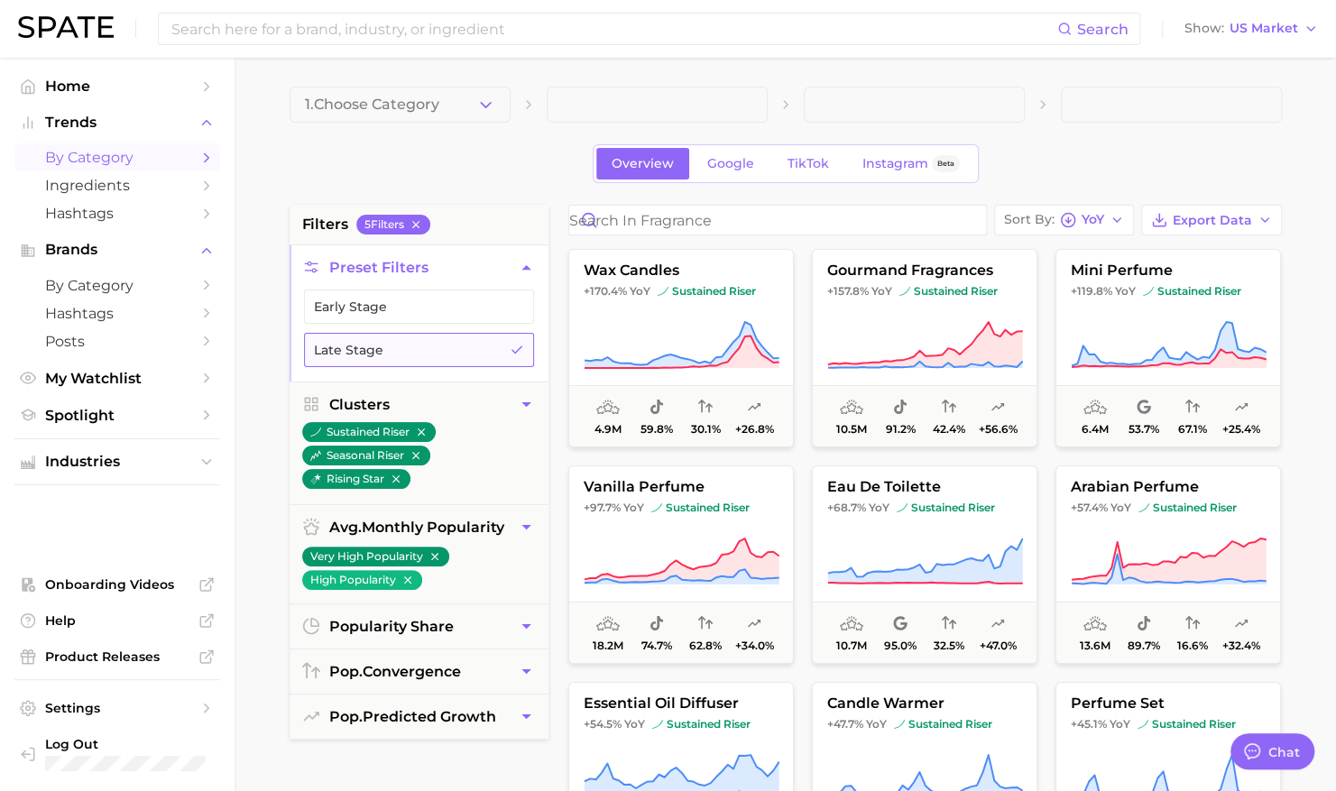
click at [476, 350] on button "Late Stage" at bounding box center [419, 350] width 230 height 34
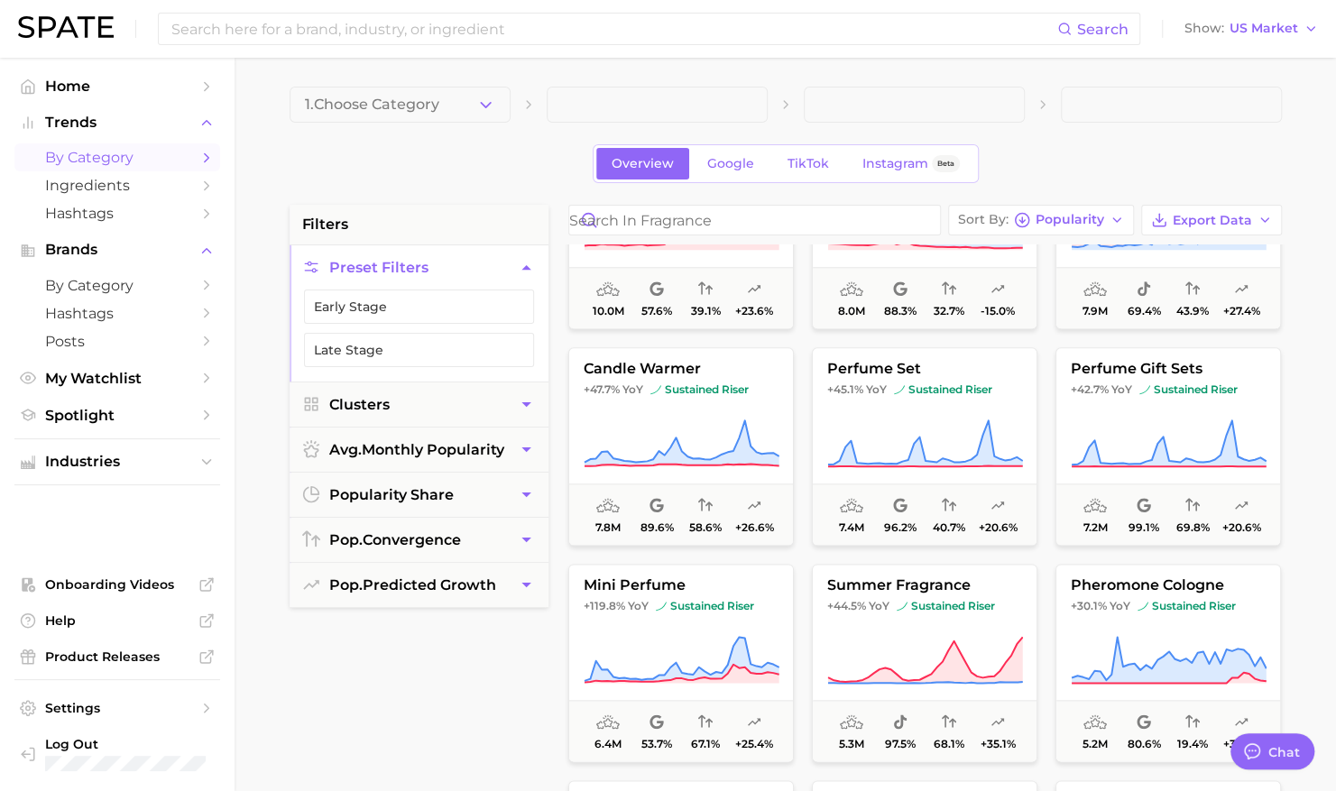
scroll to position [1203, 0]
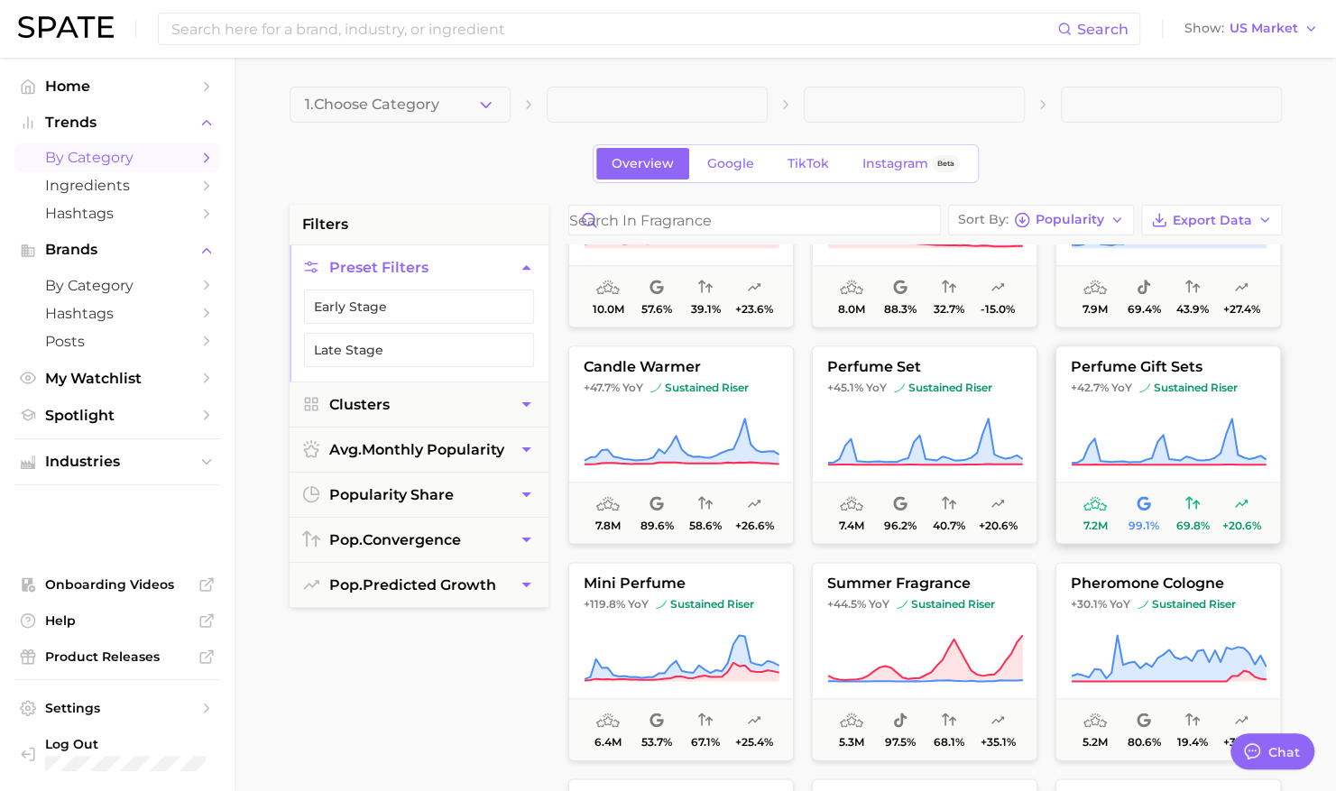
click at [1195, 372] on span "perfume gift sets" at bounding box center [1169, 367] width 224 height 16
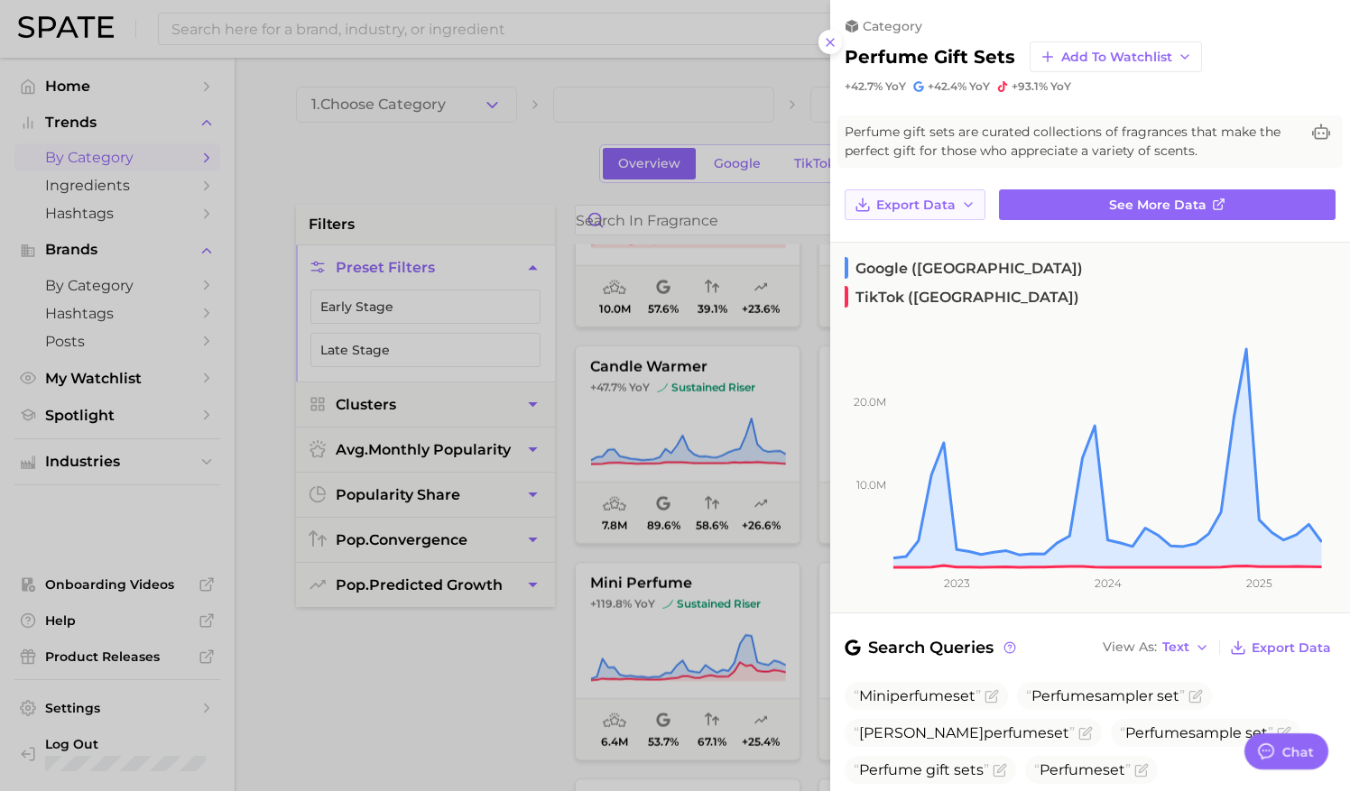
click at [937, 213] on button "Export Data" at bounding box center [915, 204] width 141 height 31
click at [935, 244] on span "Time Series CSV" at bounding box center [928, 238] width 106 height 15
click at [496, 727] on div at bounding box center [675, 395] width 1350 height 791
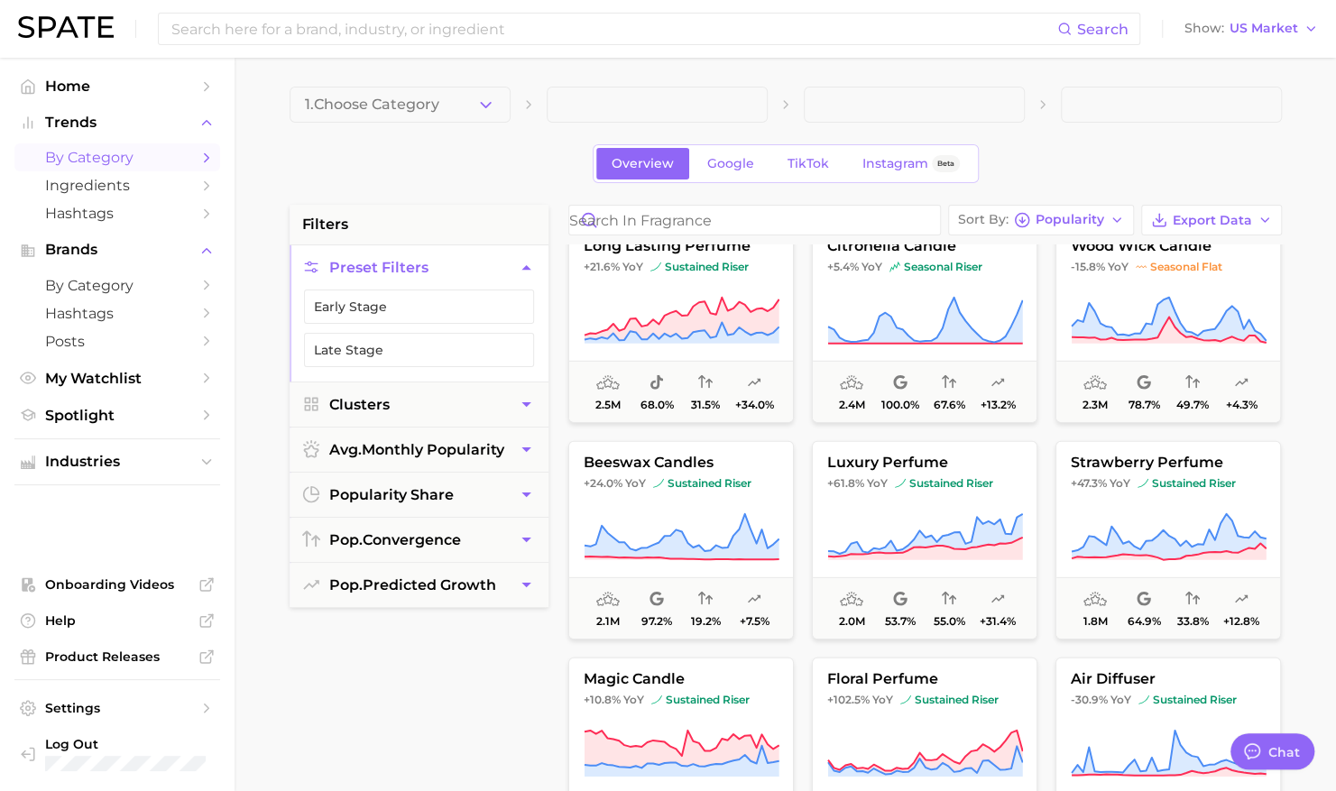
scroll to position [2731, 0]
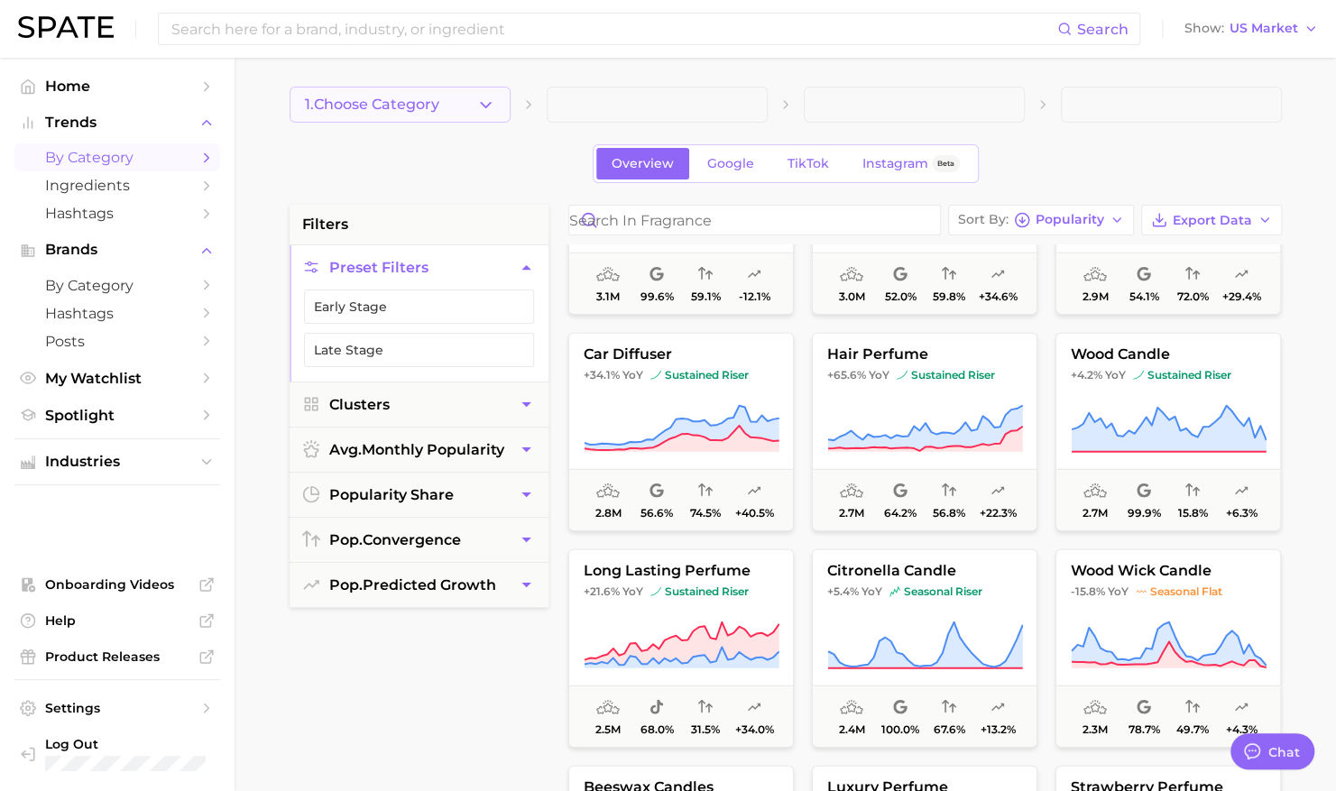
click at [474, 106] on button "1. Choose Category" at bounding box center [400, 105] width 221 height 36
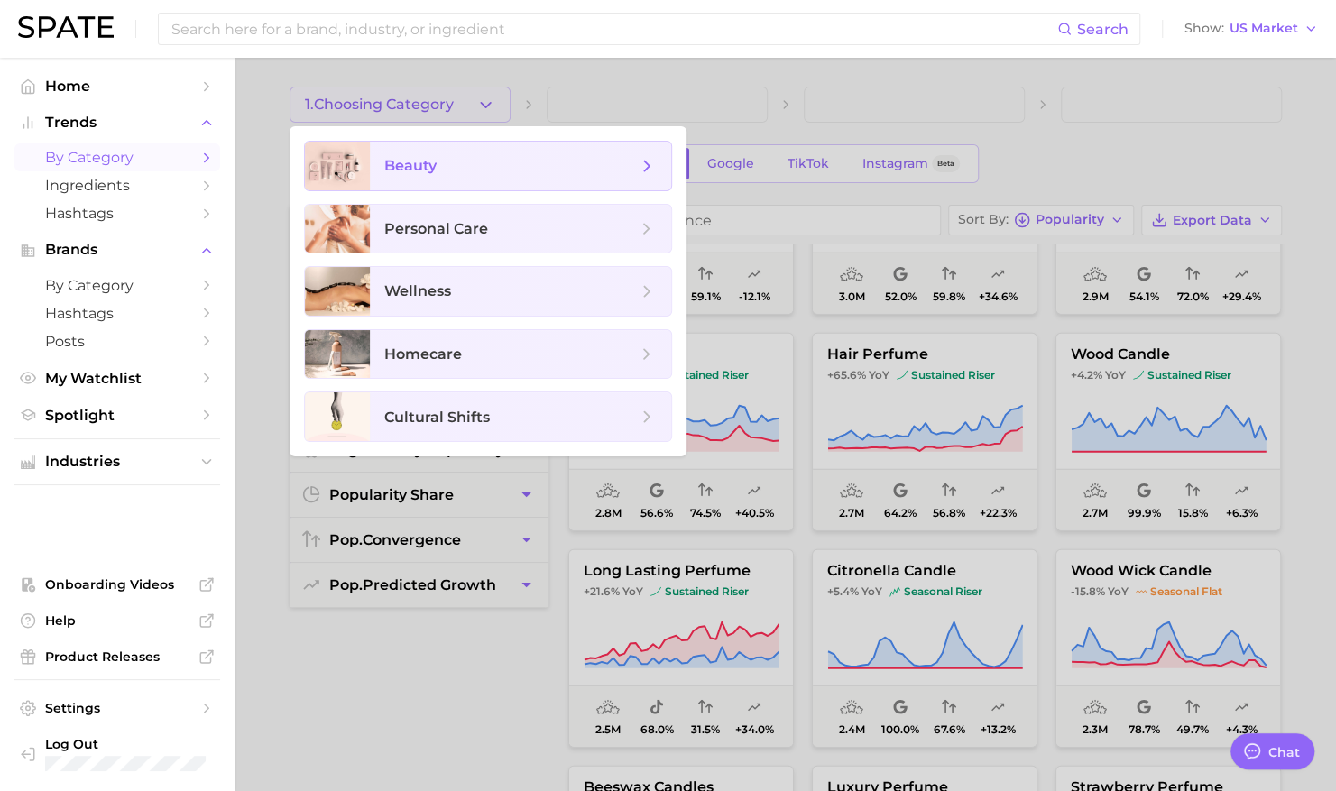
click at [463, 188] on span "beauty" at bounding box center [520, 166] width 301 height 49
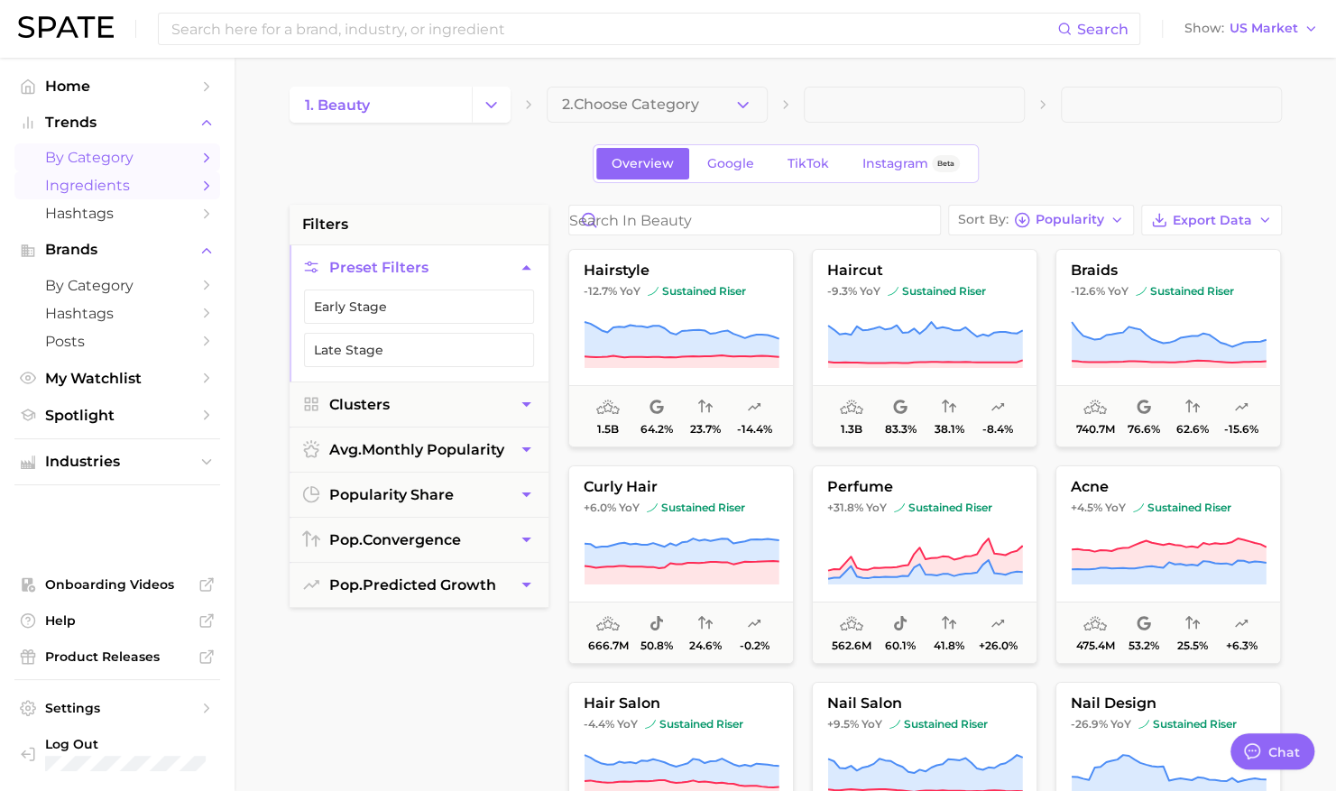
click at [110, 182] on span "Ingredients" at bounding box center [117, 185] width 144 height 17
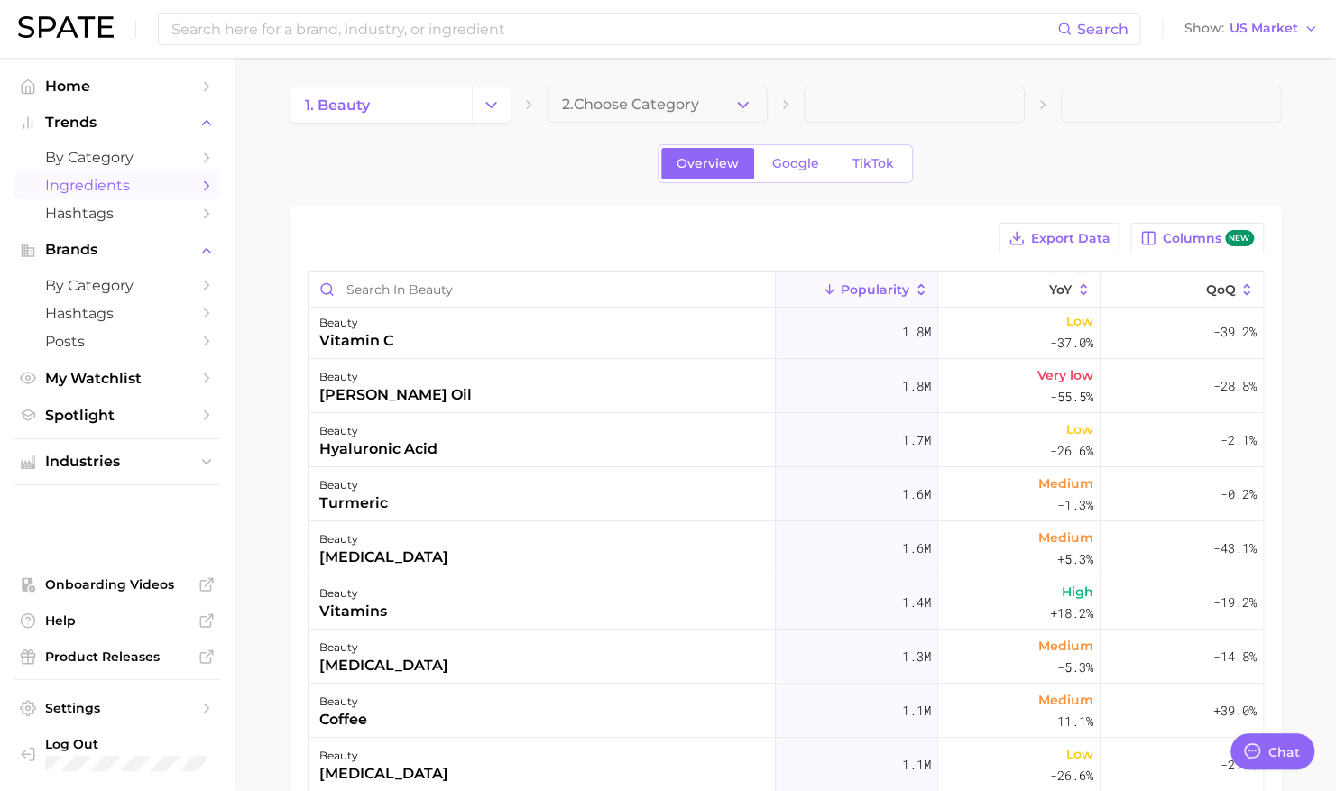
scroll to position [336, 0]
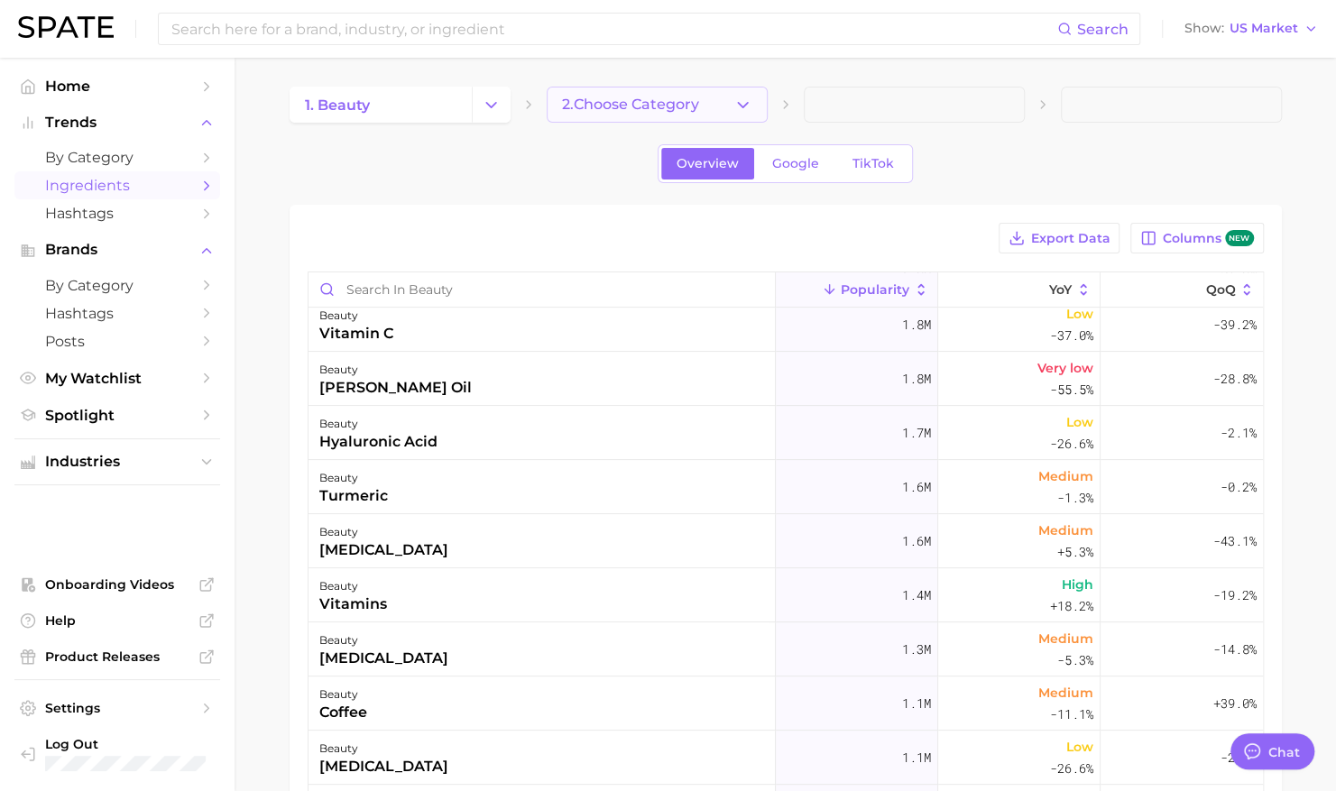
click at [670, 87] on button "2. Choose Category" at bounding box center [657, 105] width 221 height 36
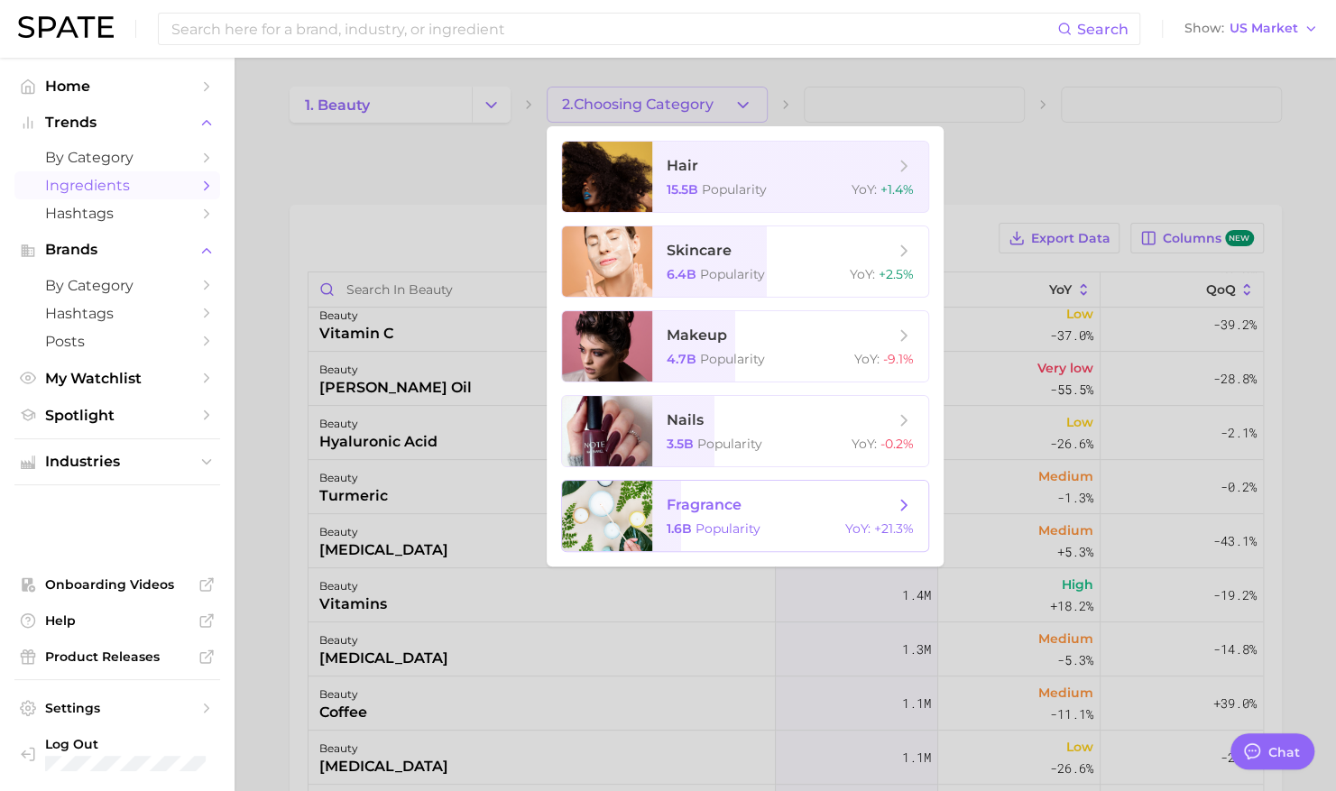
click at [718, 523] on span "Popularity" at bounding box center [728, 529] width 65 height 16
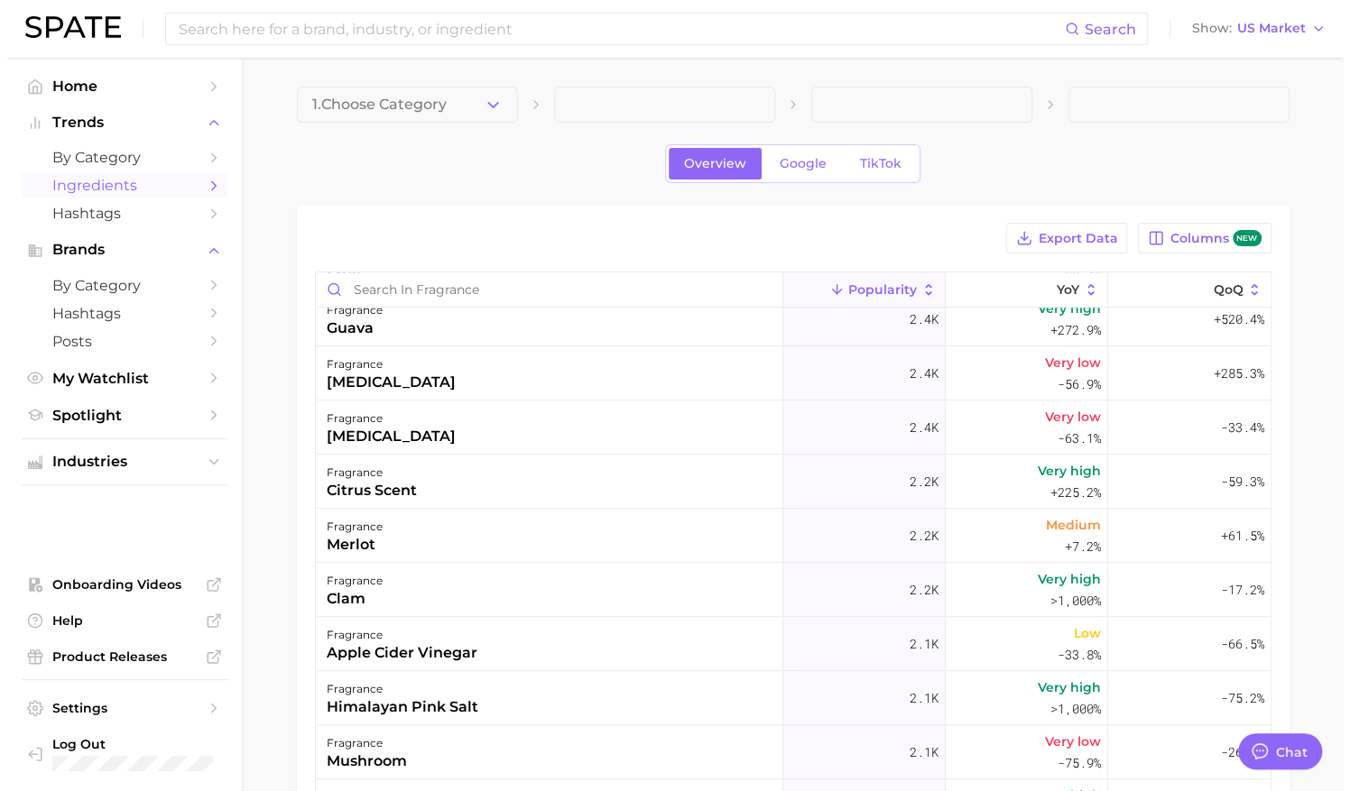
scroll to position [8995, 0]
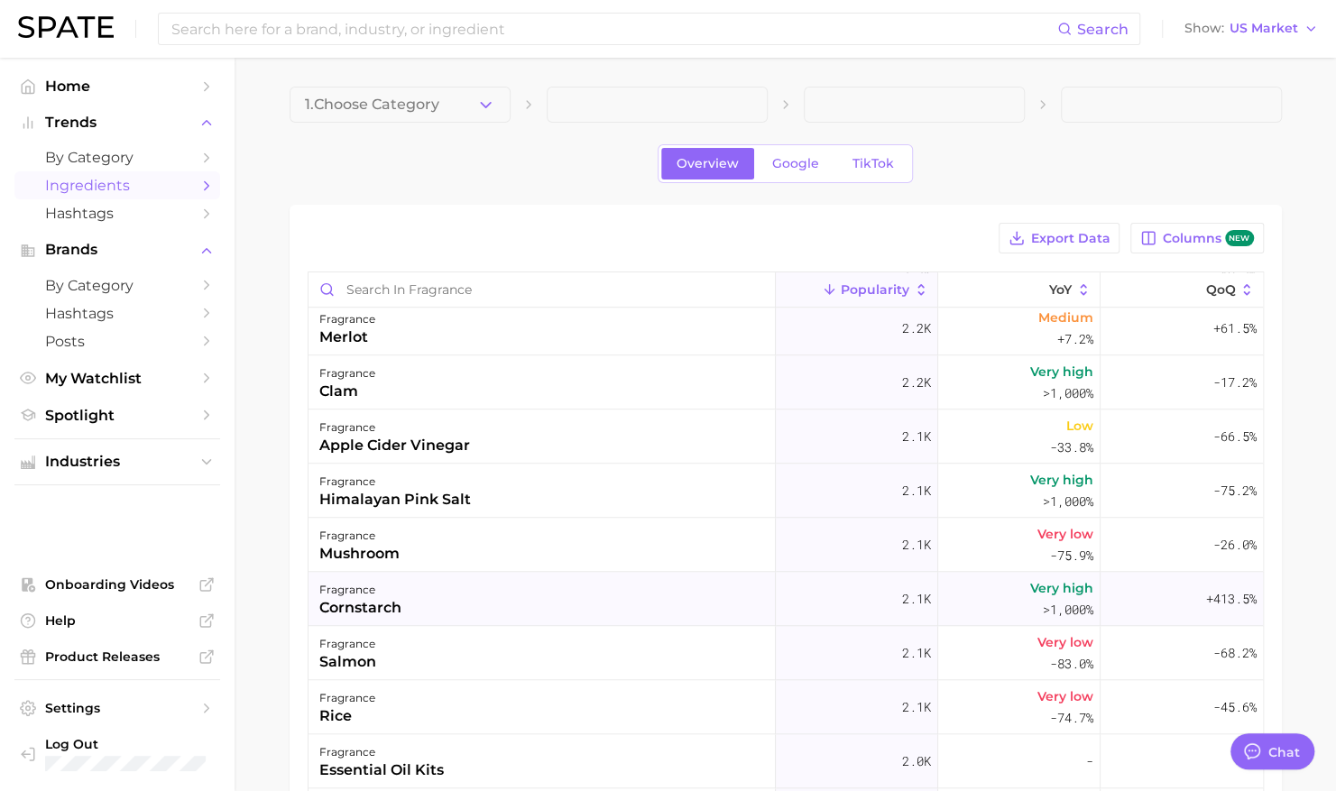
click at [403, 613] on div "fragrance cornstarch" at bounding box center [542, 599] width 467 height 54
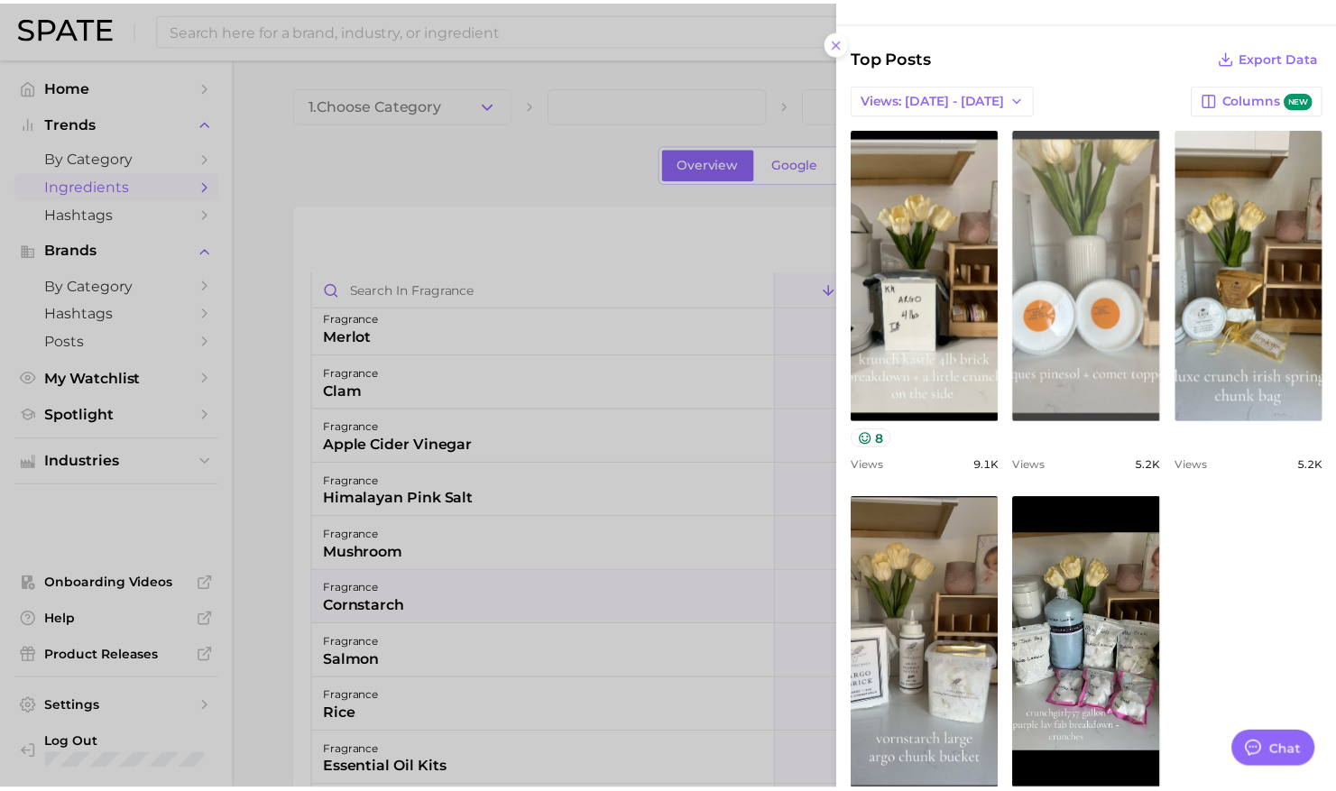
scroll to position [494, 0]
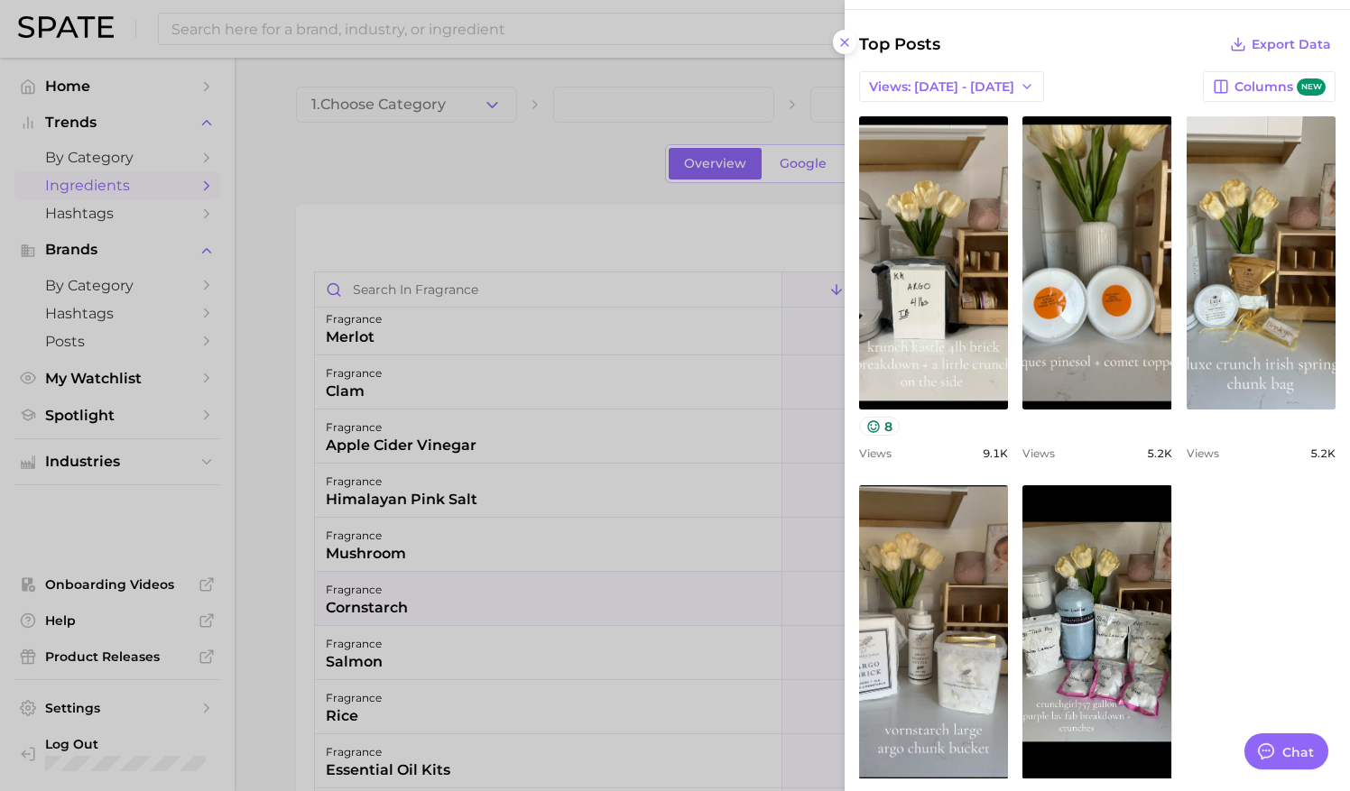
click at [655, 670] on div at bounding box center [675, 395] width 1350 height 791
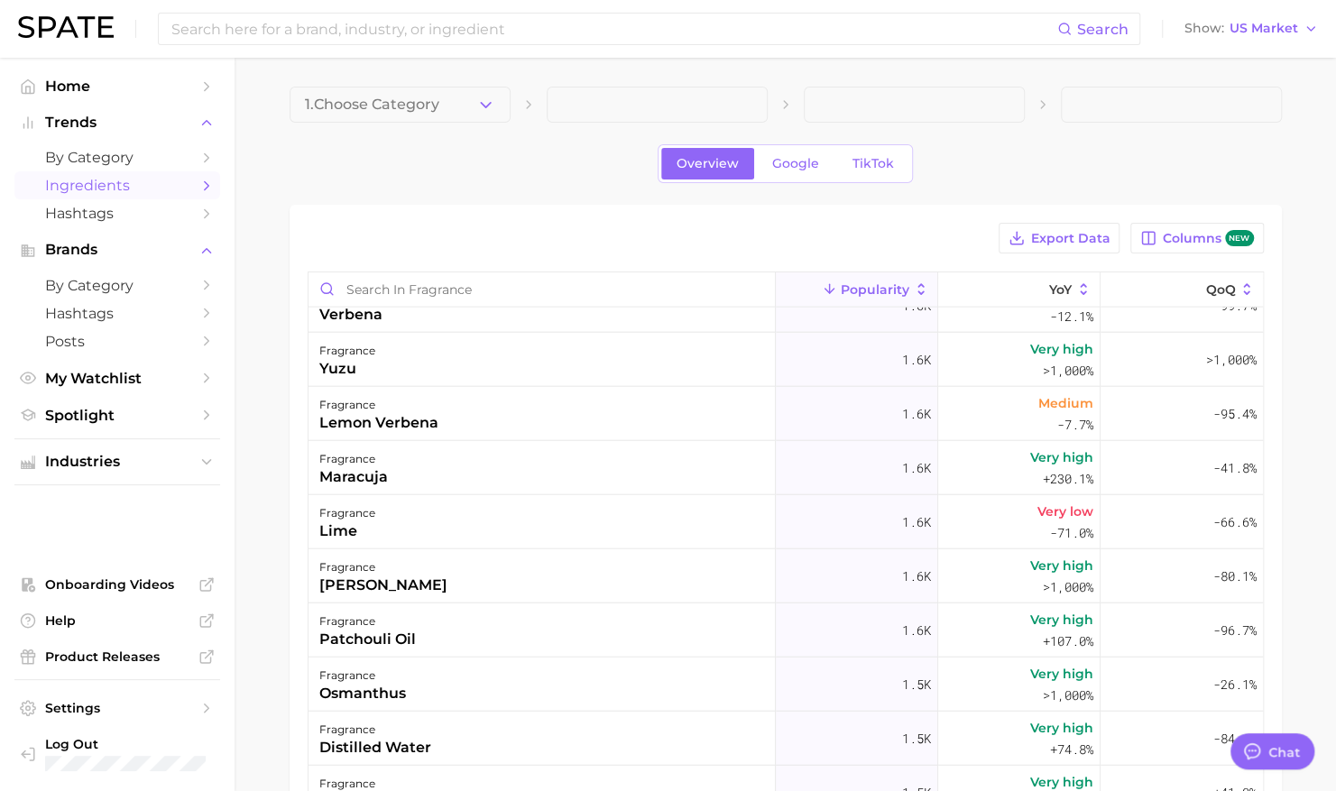
scroll to position [10569, 0]
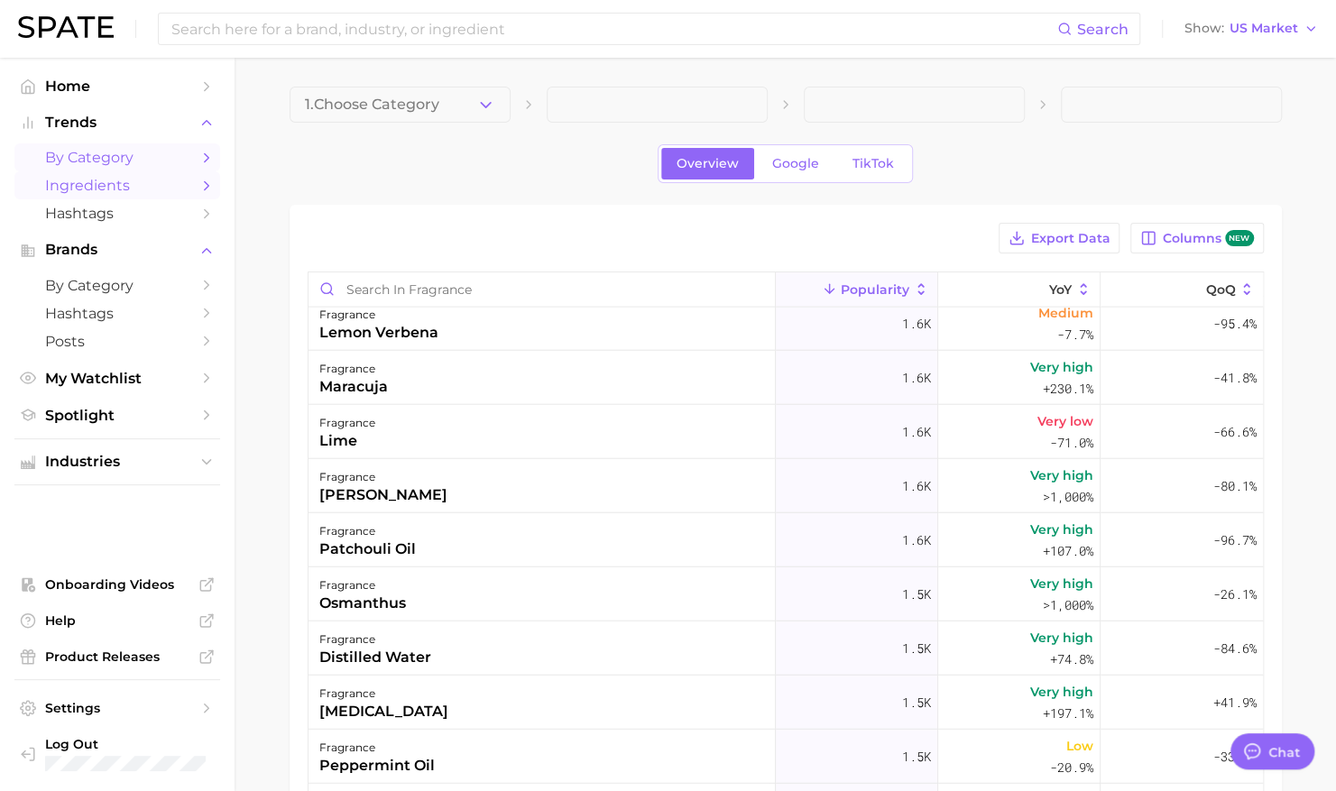
click at [106, 162] on span "by Category" at bounding box center [117, 157] width 144 height 17
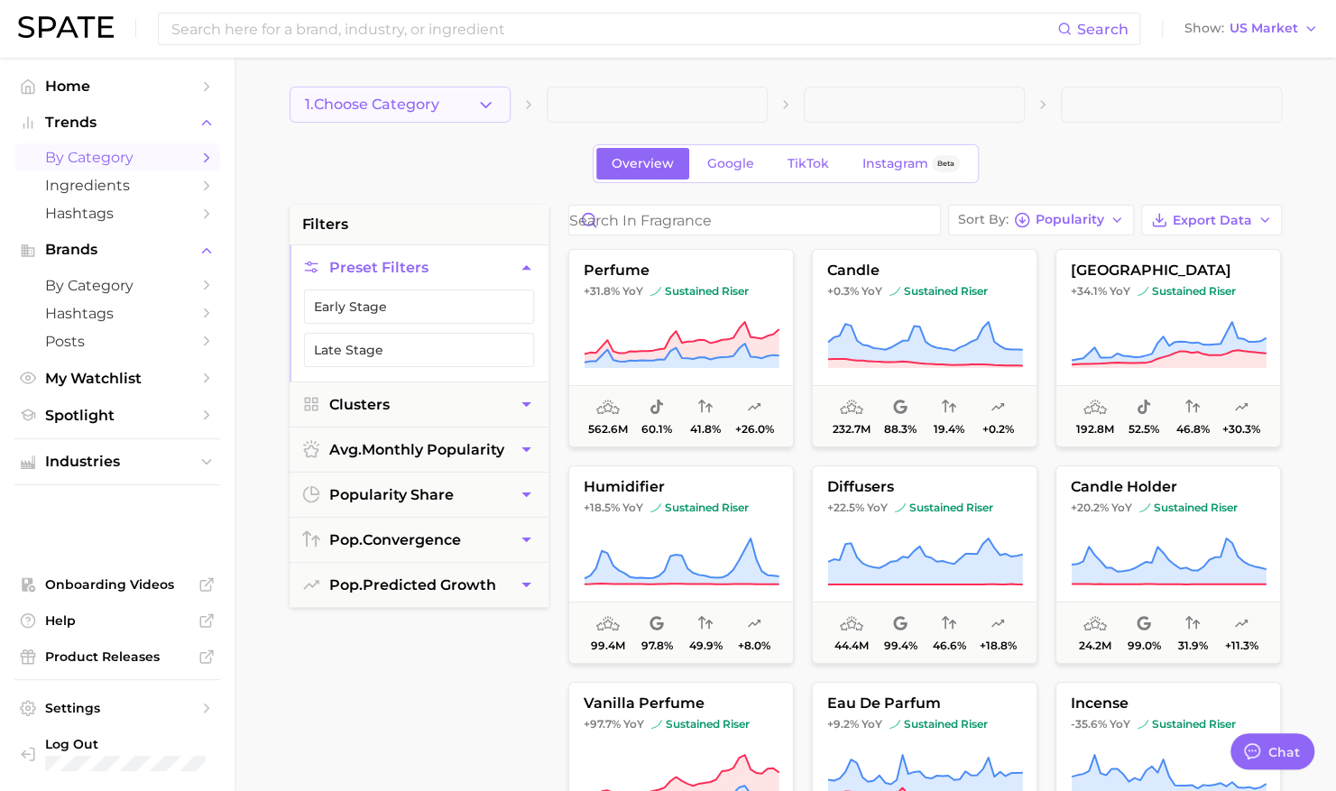
click at [415, 90] on button "1. Choose Category" at bounding box center [400, 105] width 221 height 36
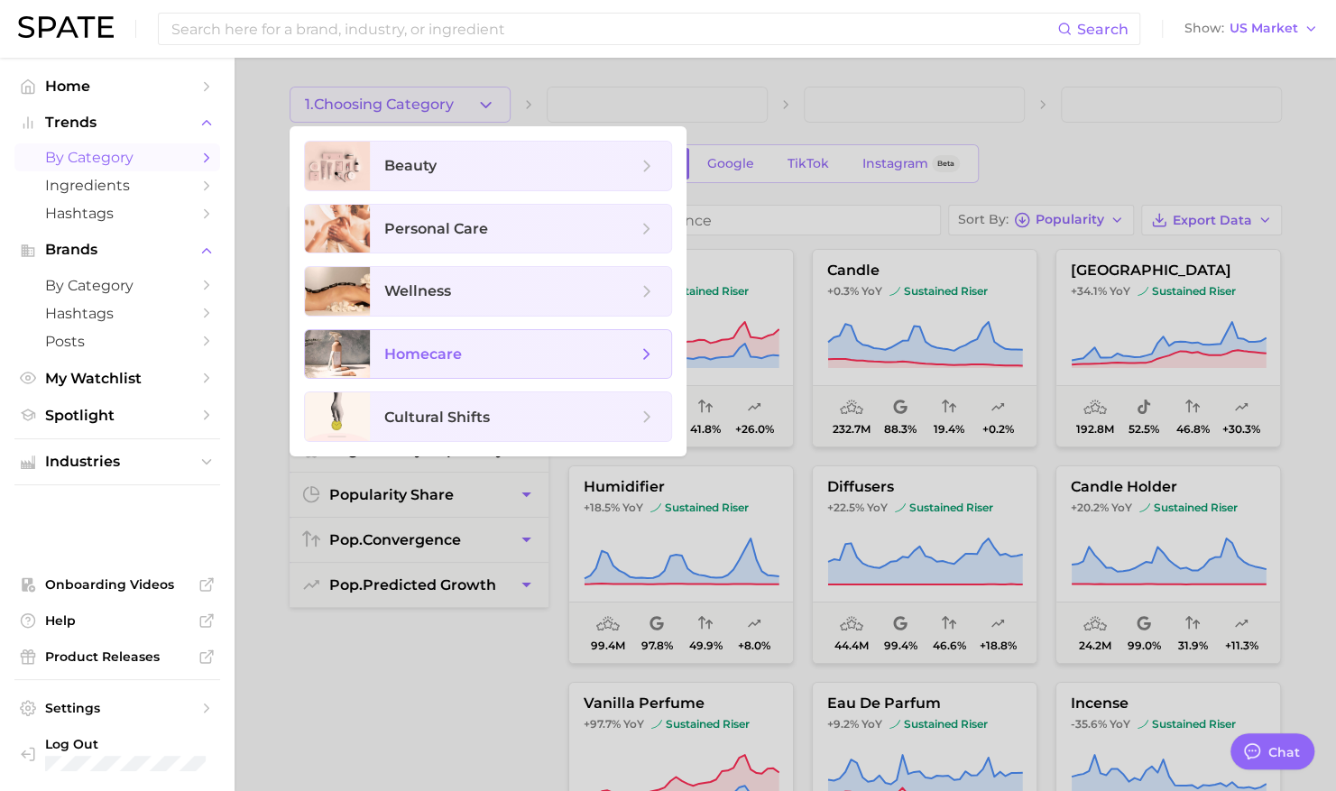
click at [427, 354] on span "homecare" at bounding box center [423, 354] width 78 height 17
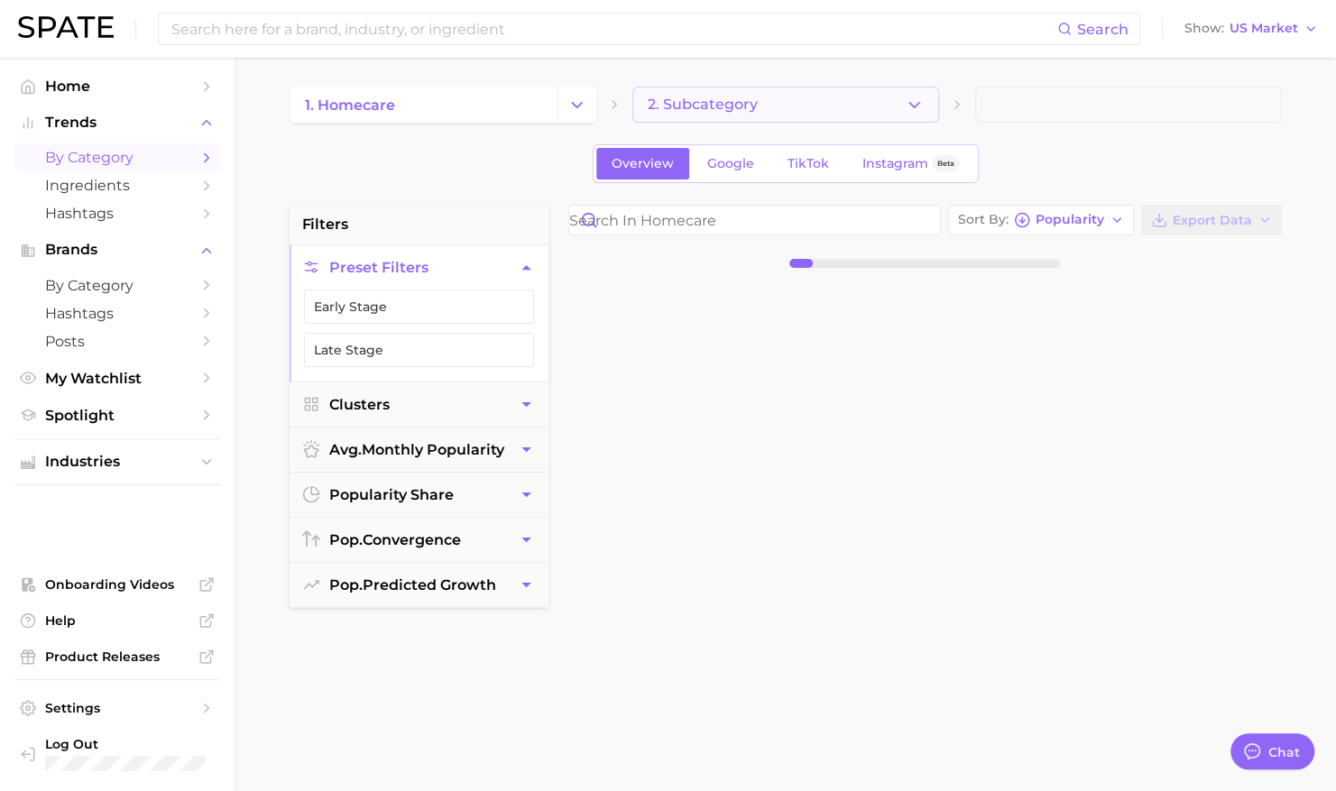
click at [717, 109] on span "2. Subcategory" at bounding box center [703, 105] width 110 height 16
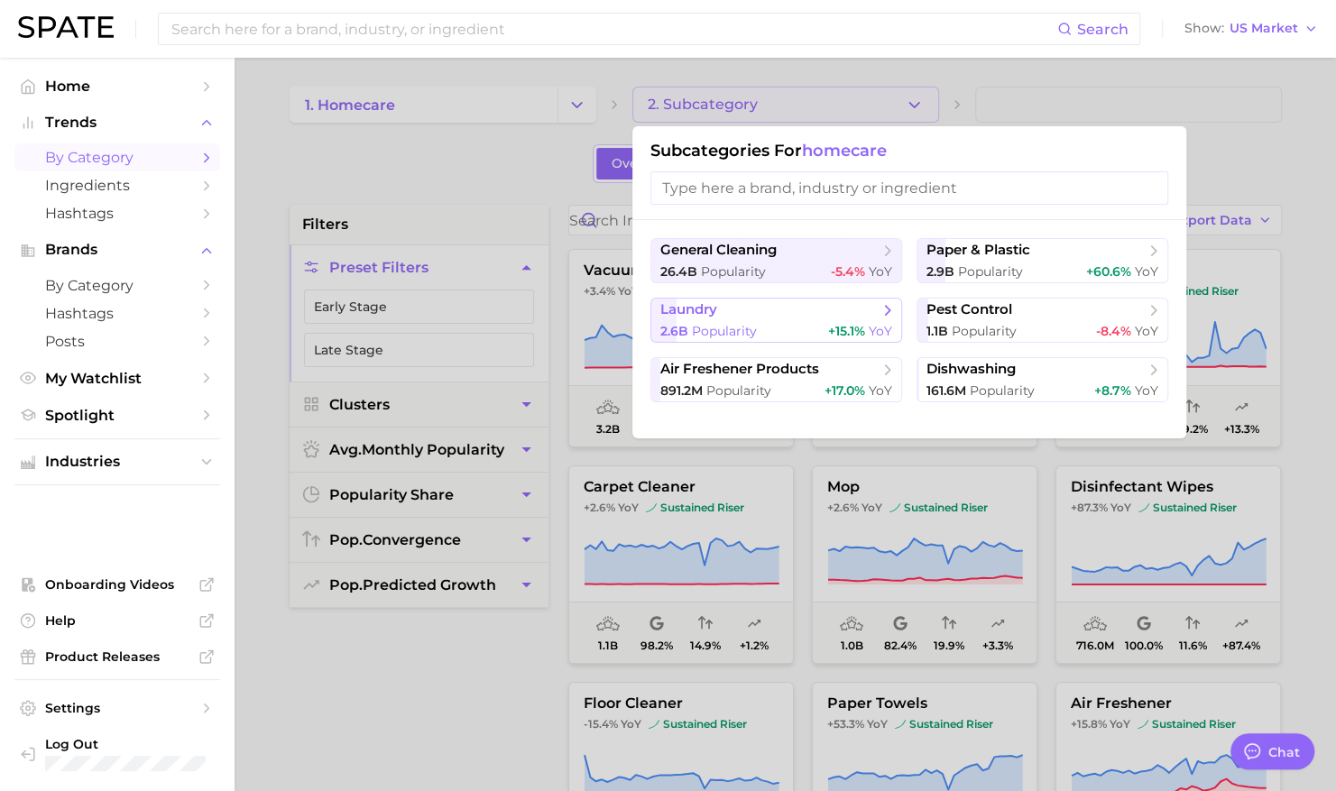
click at [760, 327] on div "2.6b Popularity +15.1% YoY" at bounding box center [777, 331] width 232 height 17
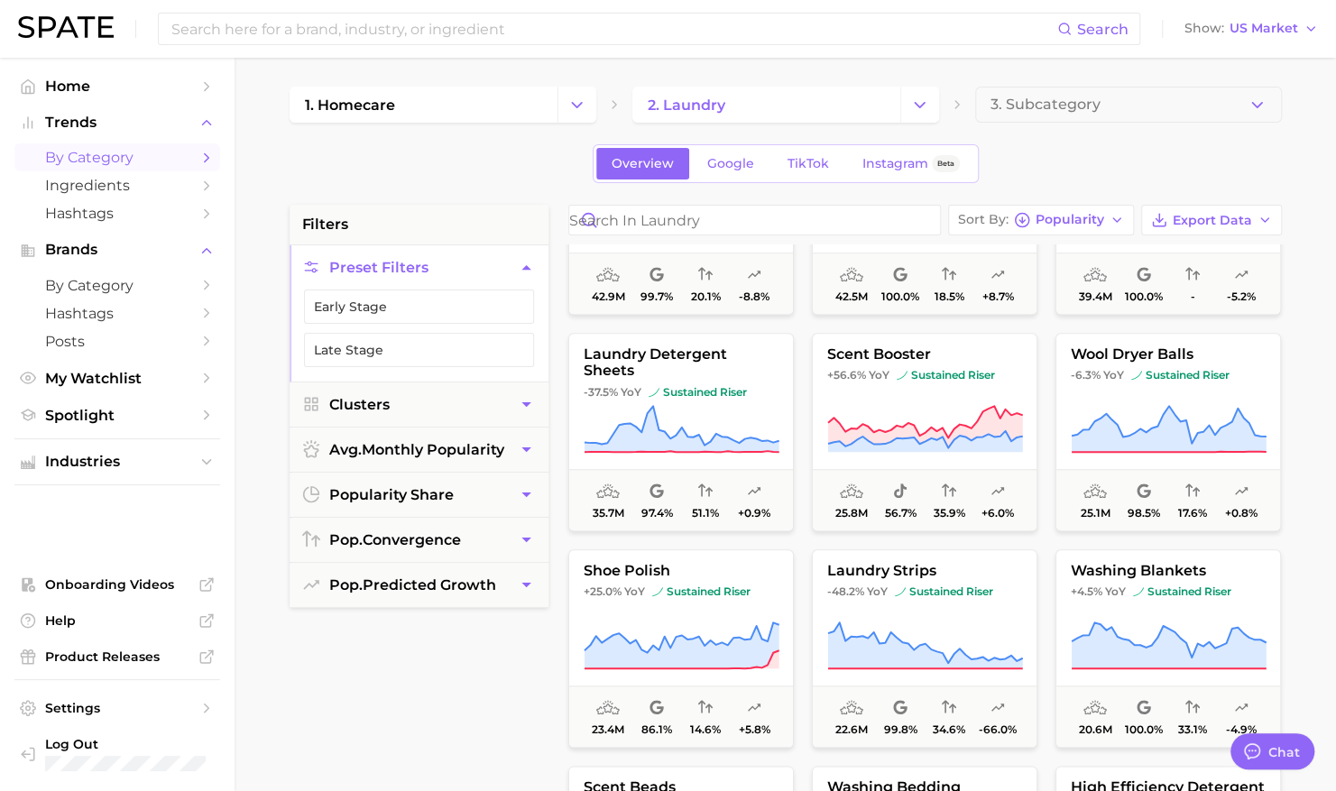
scroll to position [1002, 0]
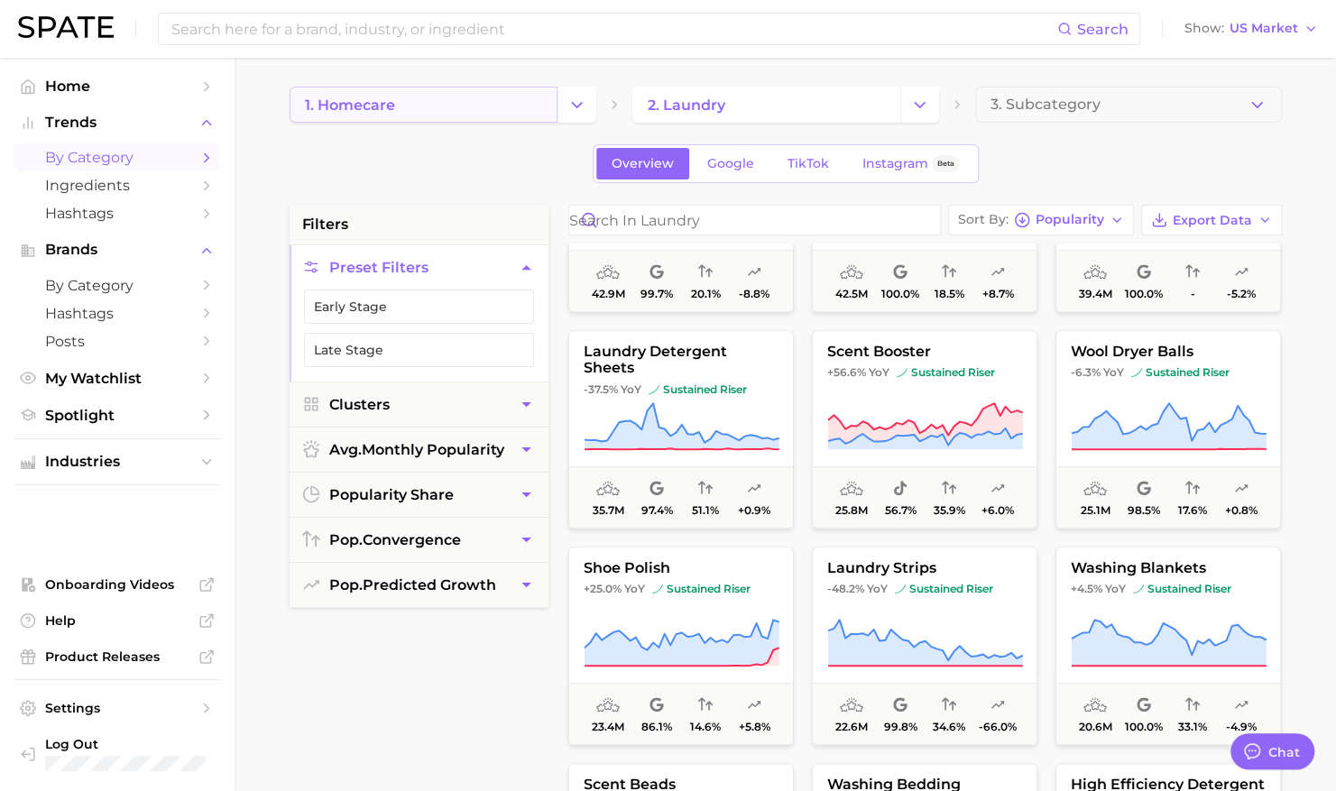
click at [476, 95] on link "1. homecare" at bounding box center [424, 105] width 268 height 36
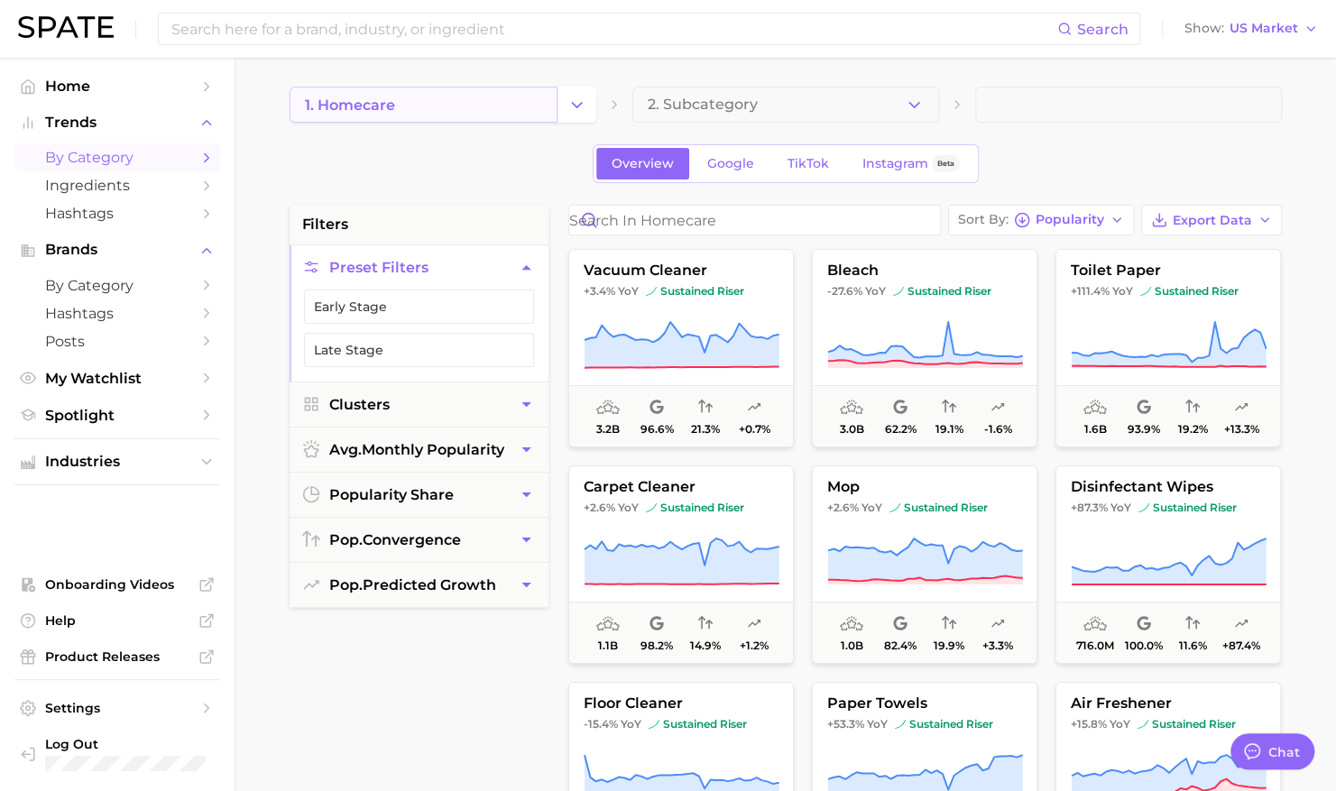
click at [553, 117] on link "1. homecare" at bounding box center [424, 105] width 268 height 36
click at [578, 114] on icon "Change Category" at bounding box center [577, 105] width 19 height 19
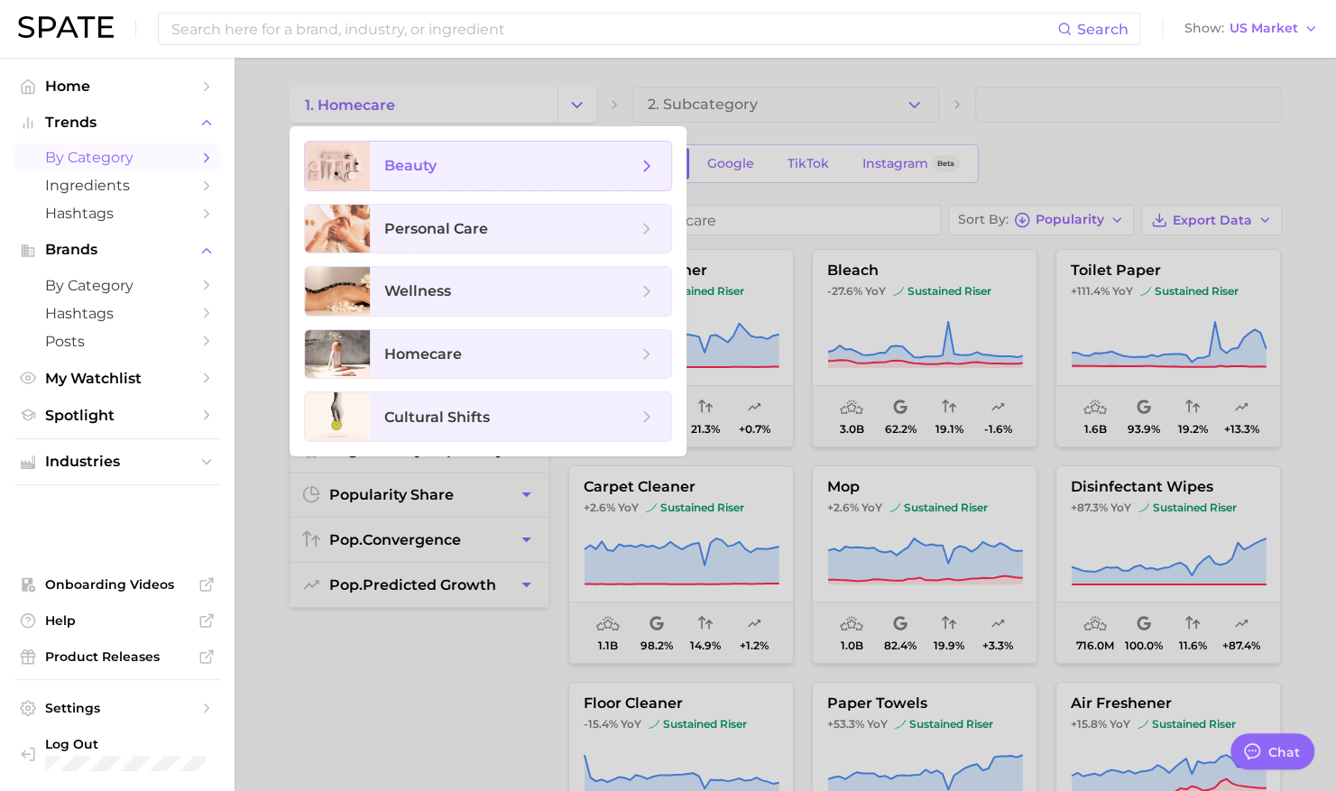
click at [535, 175] on span "beauty" at bounding box center [520, 166] width 301 height 49
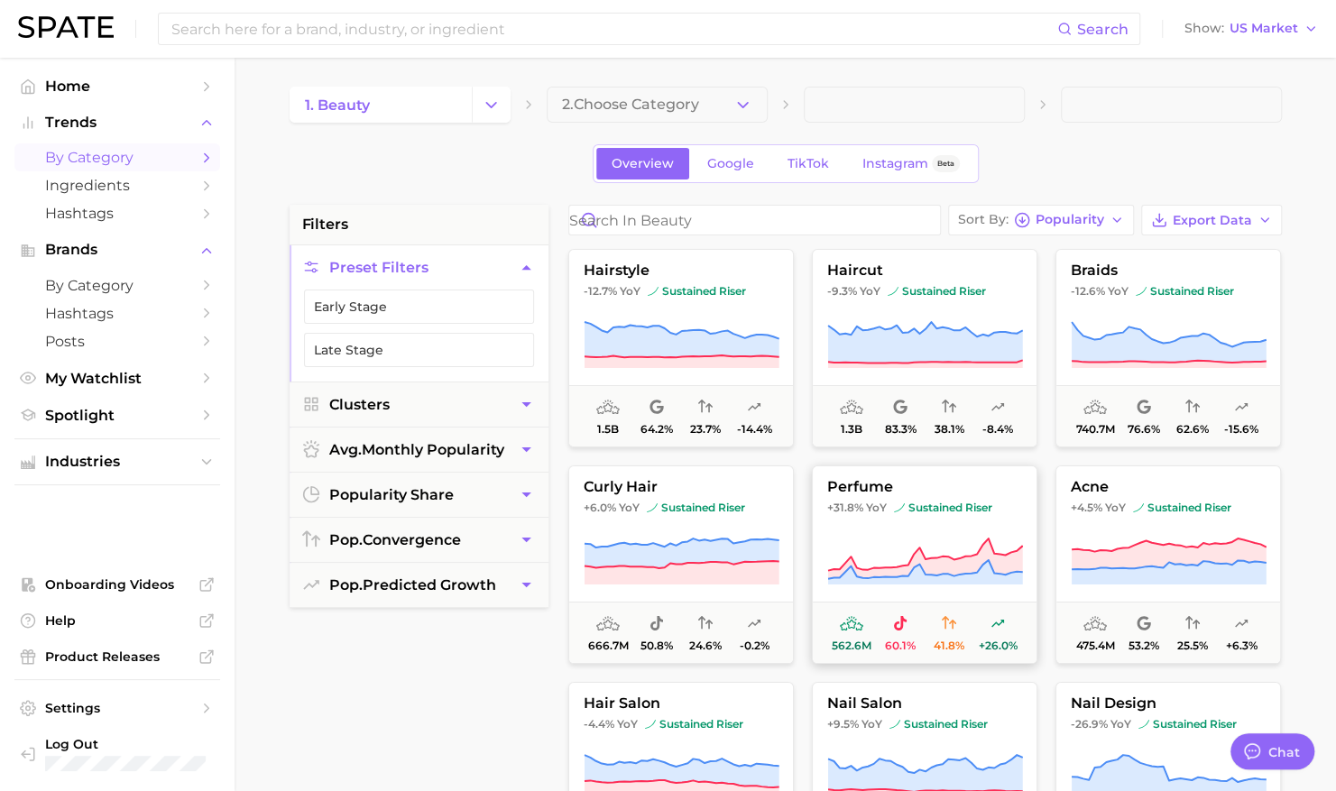
click at [904, 482] on span "perfume" at bounding box center [925, 487] width 224 height 16
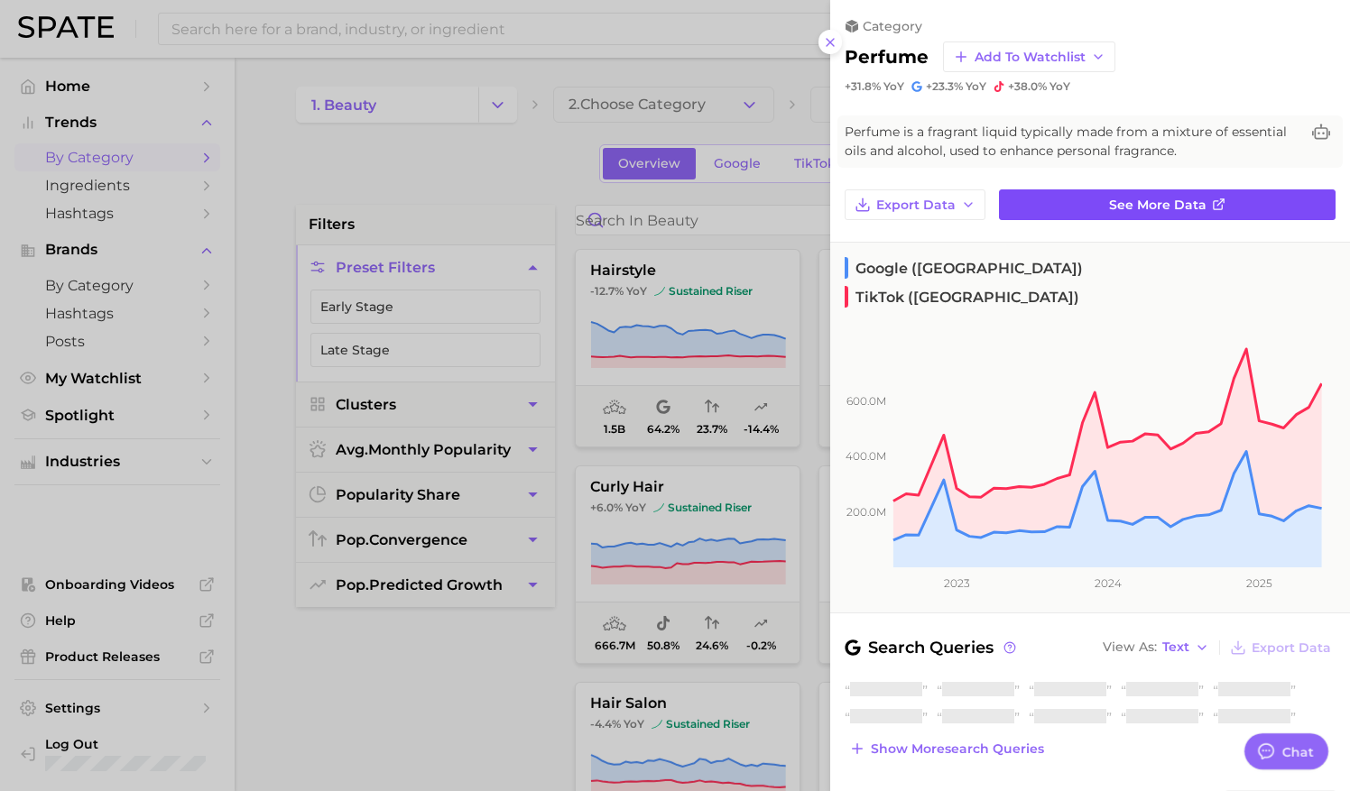
click at [1139, 202] on span "See more data" at bounding box center [1157, 205] width 97 height 15
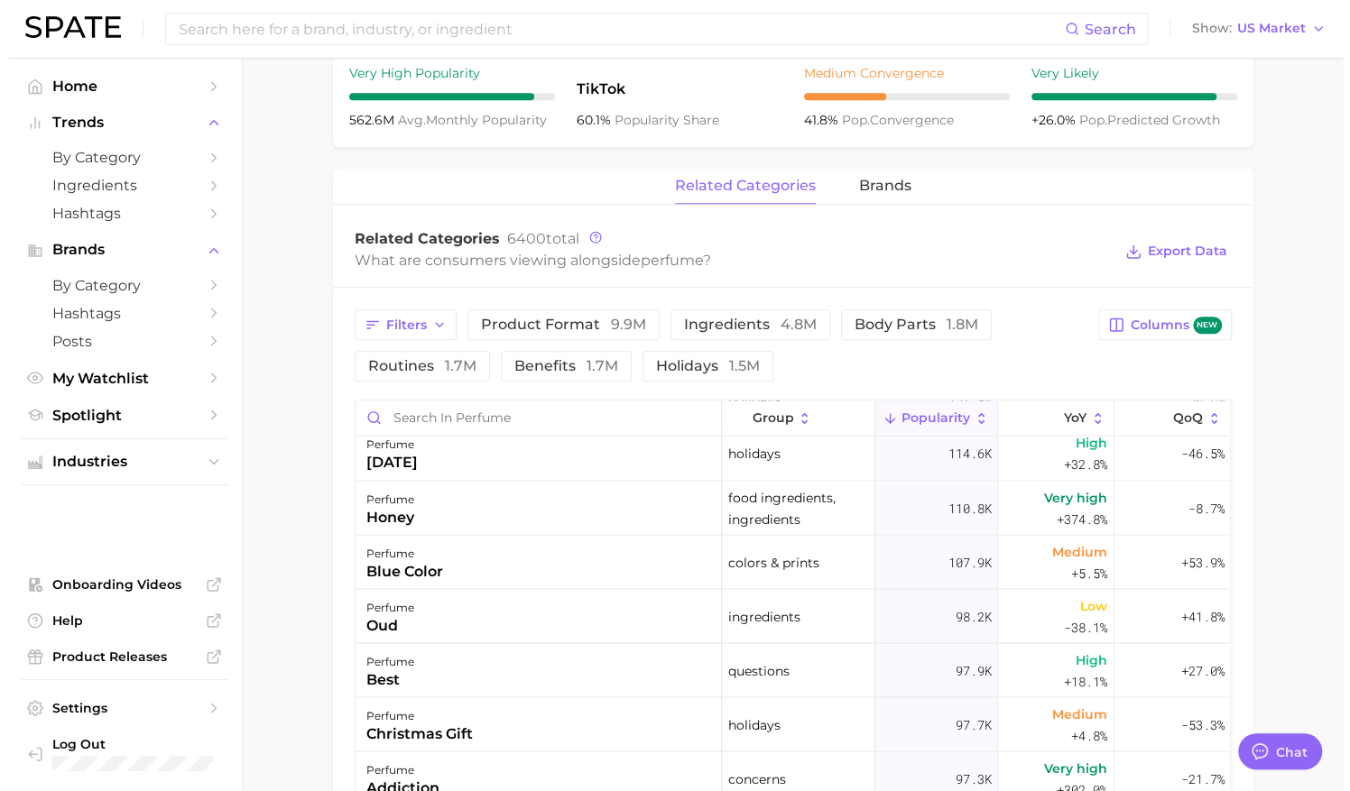
scroll to position [1904, 0]
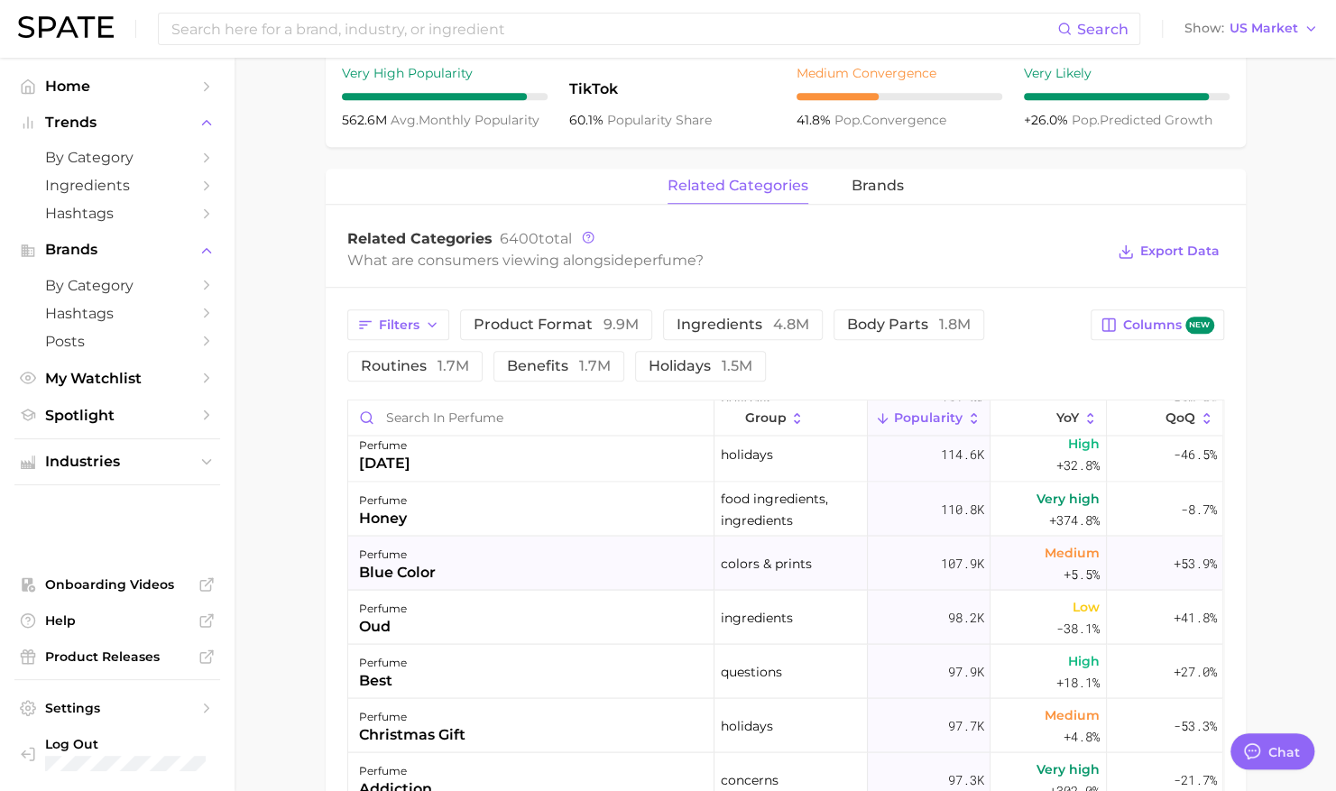
click at [458, 558] on div "perfume blue color" at bounding box center [531, 563] width 366 height 54
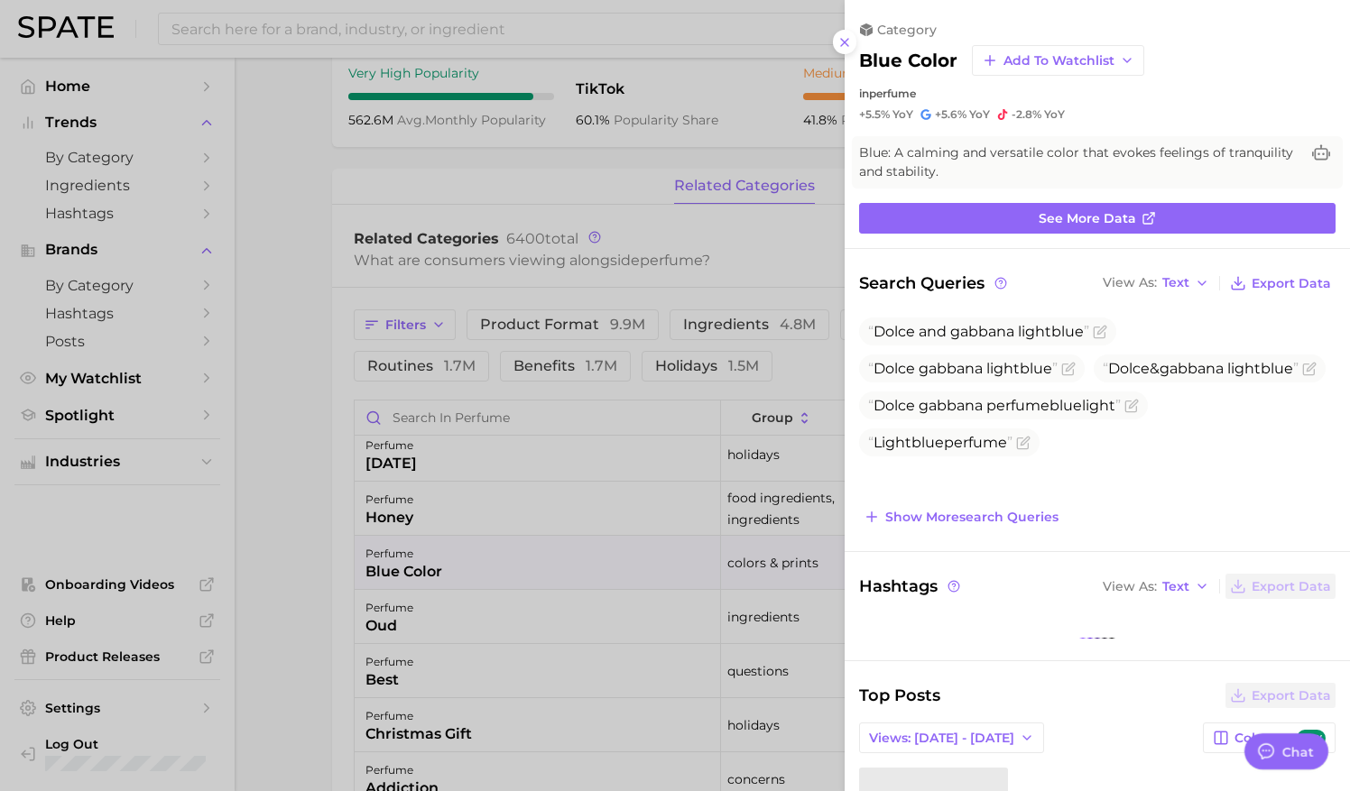
click at [749, 566] on div at bounding box center [675, 395] width 1350 height 791
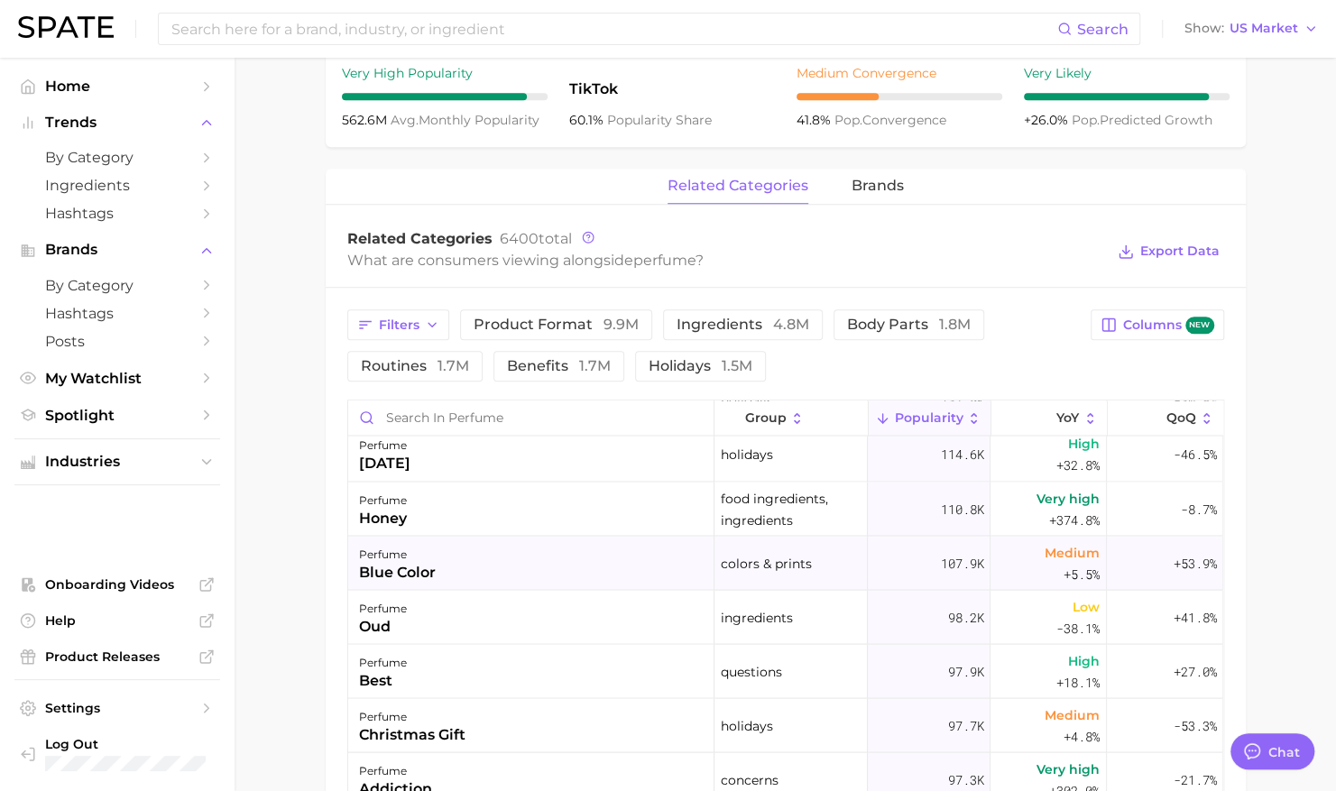
click at [775, 558] on span "colors & prints" at bounding box center [766, 563] width 91 height 22
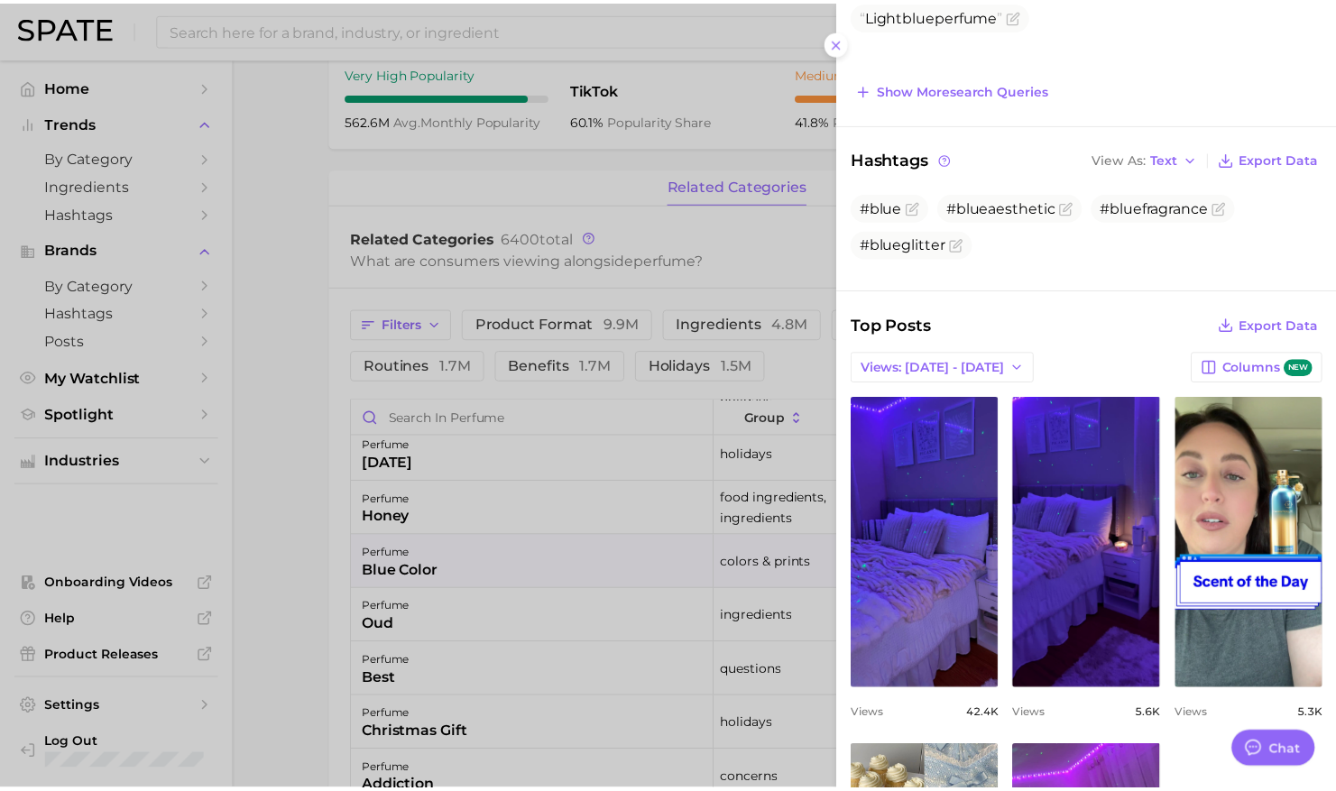
scroll to position [435, 0]
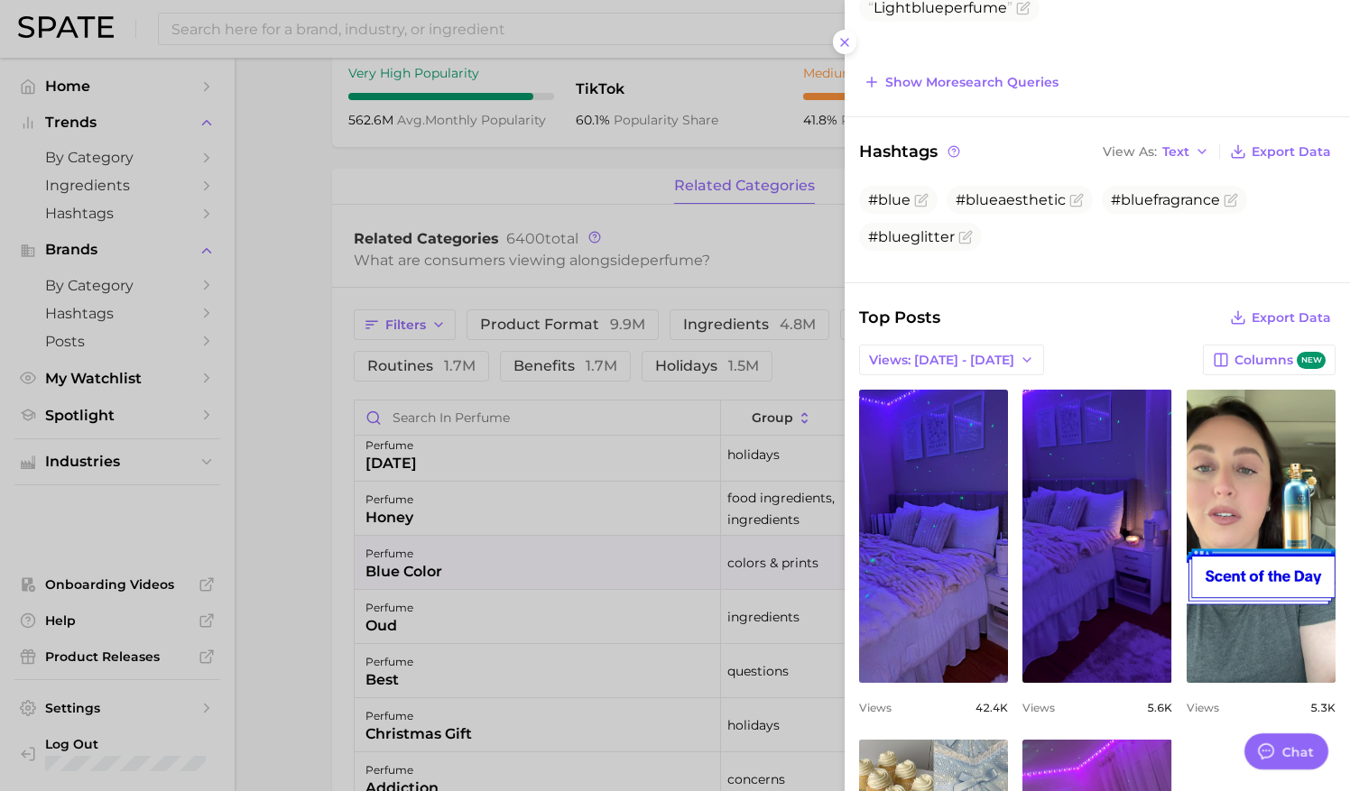
click at [735, 620] on div at bounding box center [675, 395] width 1350 height 791
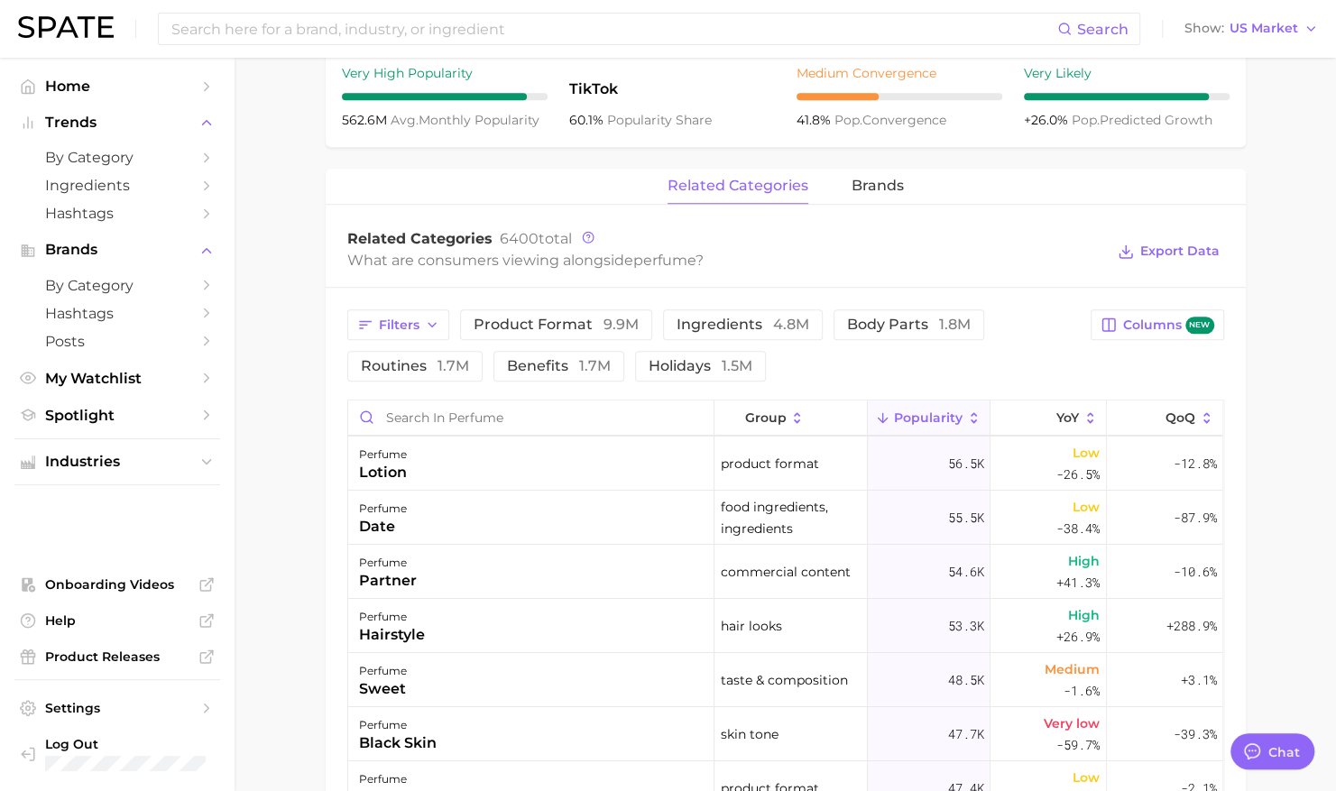
scroll to position [3681, 0]
click at [87, 160] on span "by Category" at bounding box center [117, 157] width 144 height 17
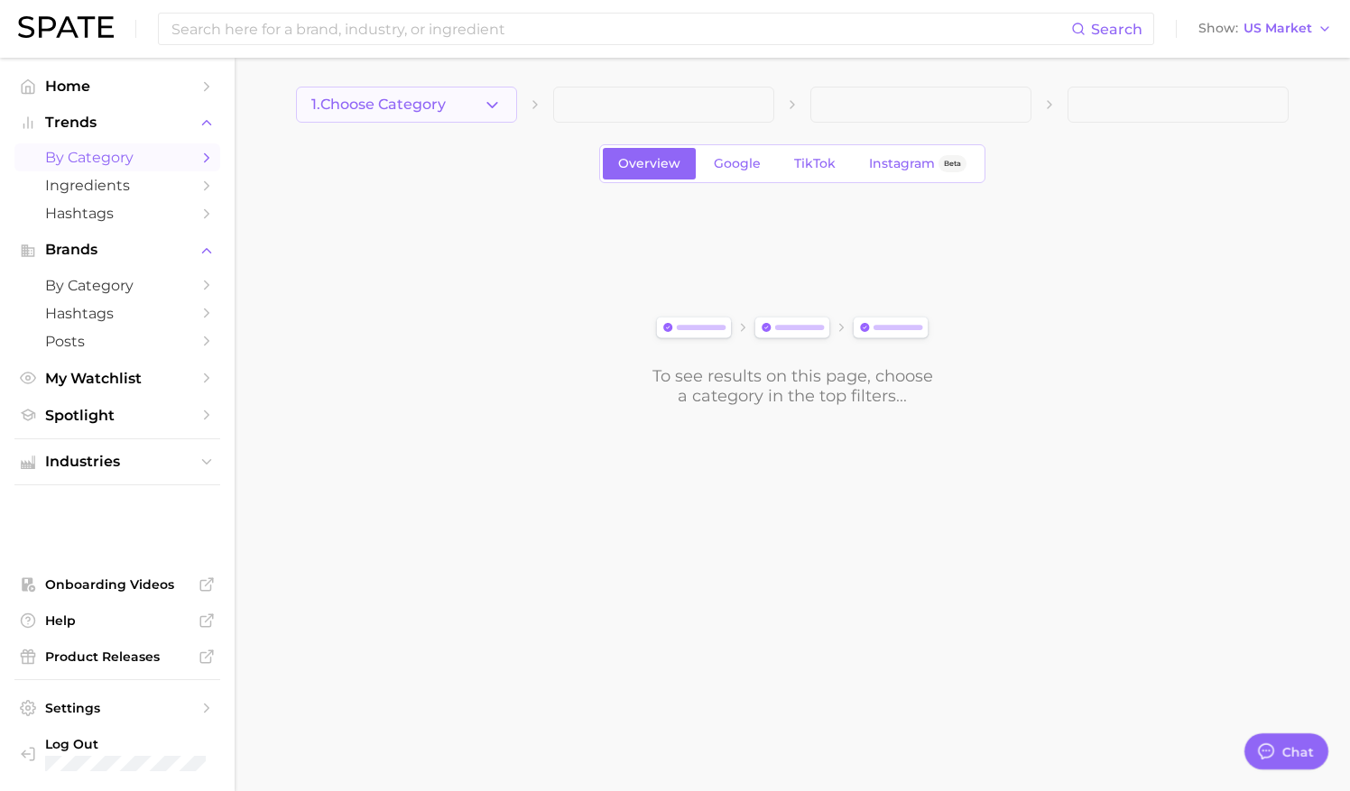
click at [440, 104] on span "1. Choose Category" at bounding box center [378, 105] width 134 height 16
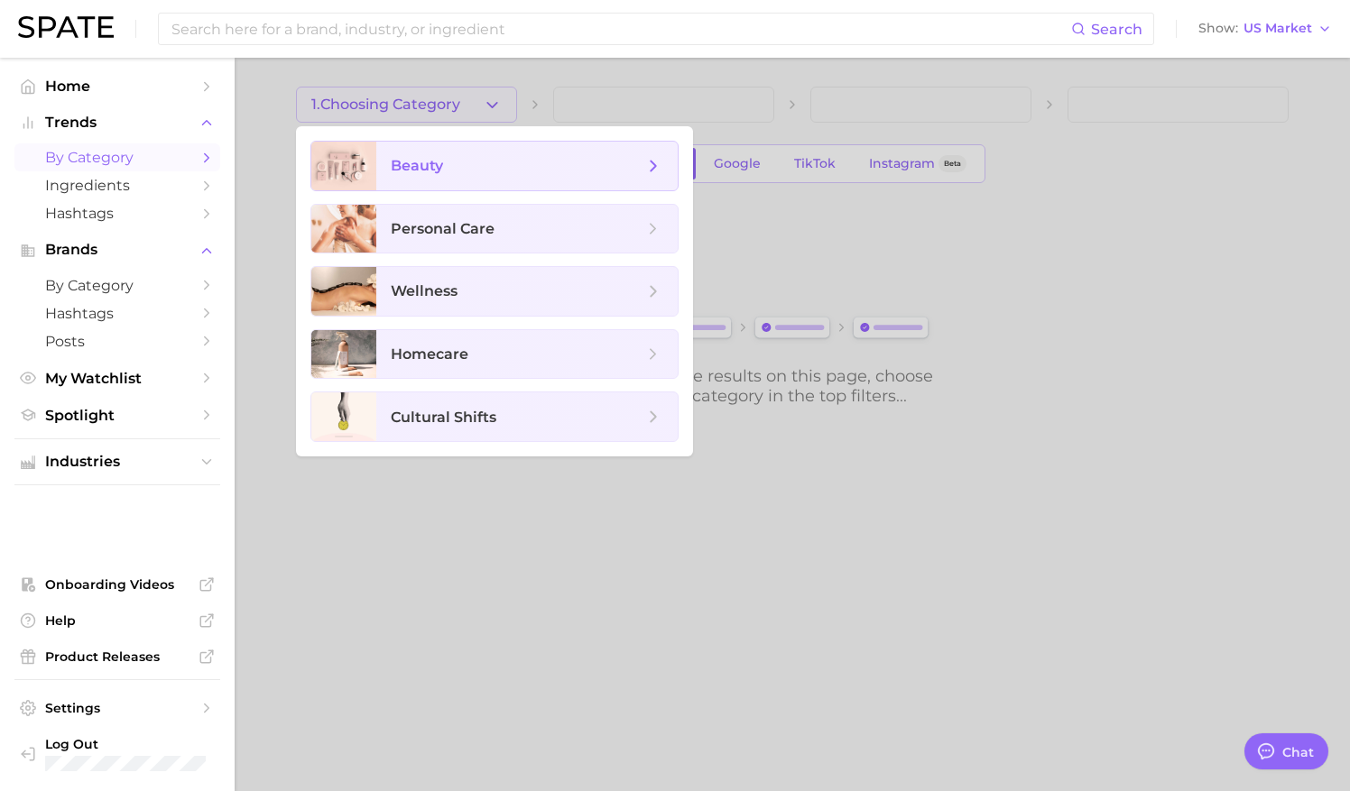
click at [490, 184] on span "beauty" at bounding box center [526, 166] width 301 height 49
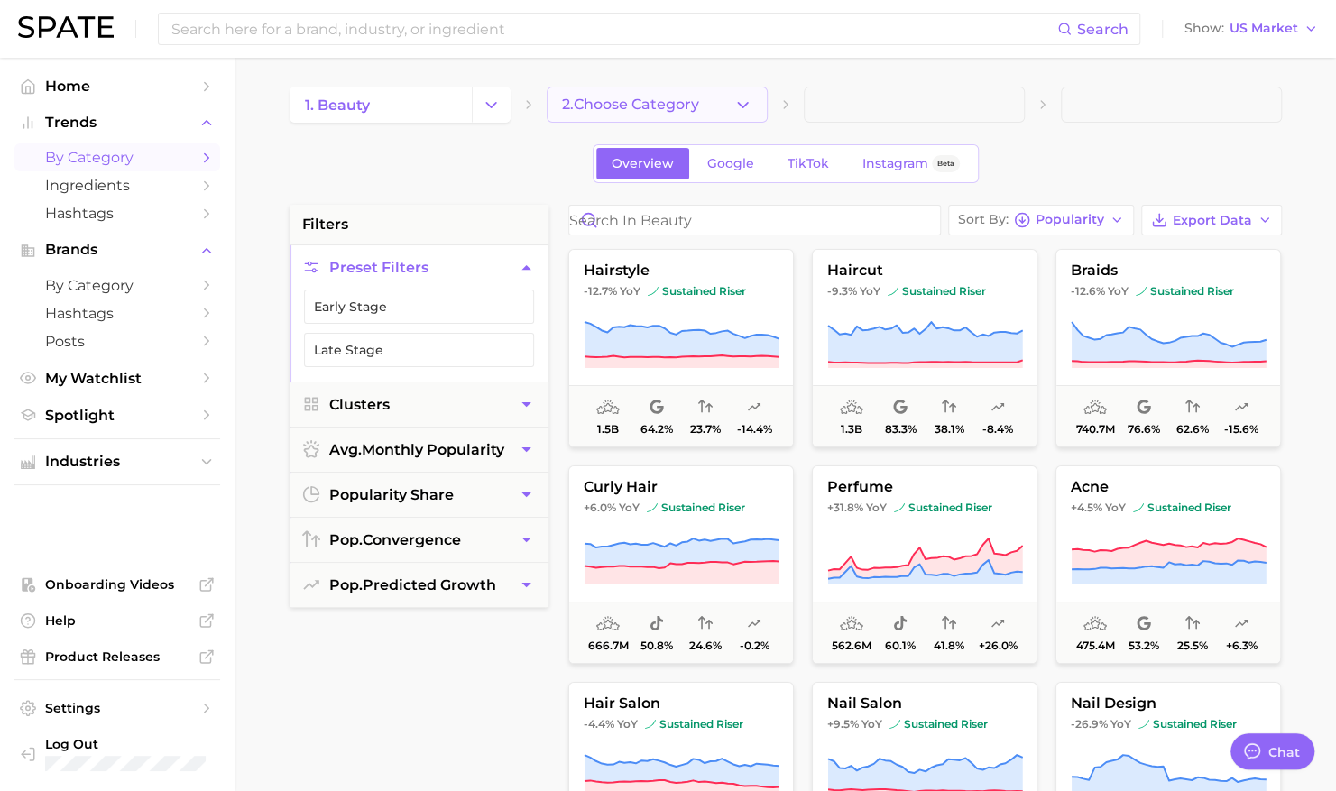
click at [612, 105] on span "2. Choose Category" at bounding box center [630, 105] width 137 height 16
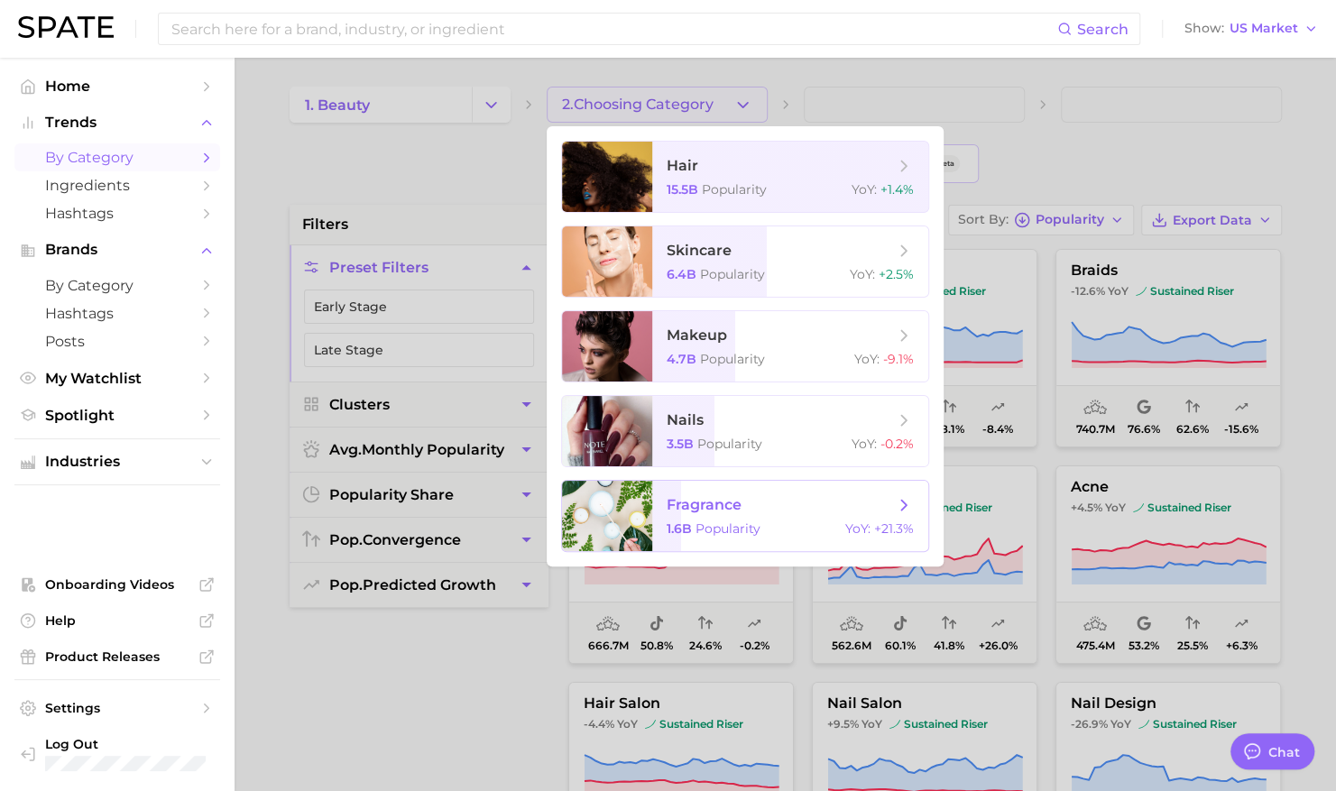
click at [698, 487] on span "fragrance 1.6b Popularity YoY : +21.3%" at bounding box center [790, 516] width 276 height 70
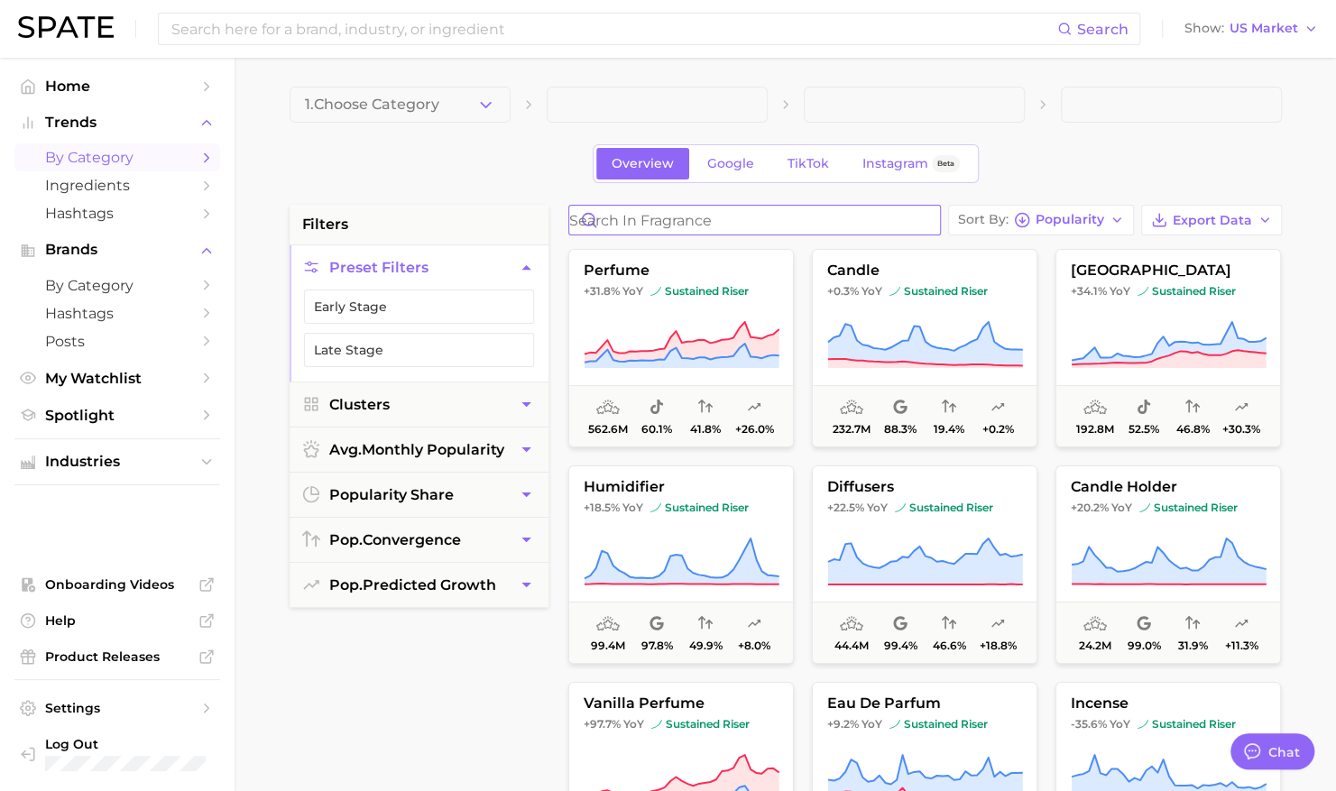
click at [735, 215] on input "Search in fragrance" at bounding box center [754, 220] width 371 height 29
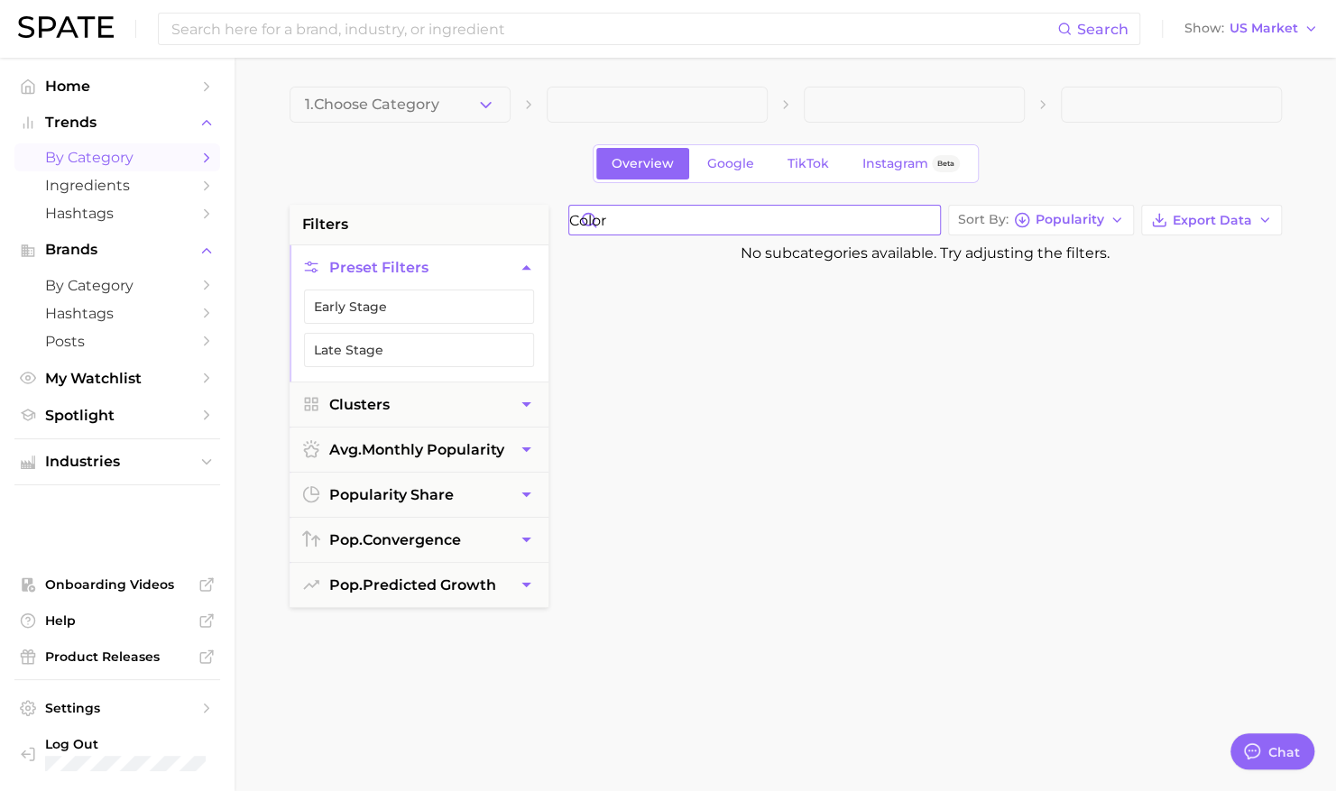
click at [805, 227] on input "color" at bounding box center [754, 220] width 371 height 29
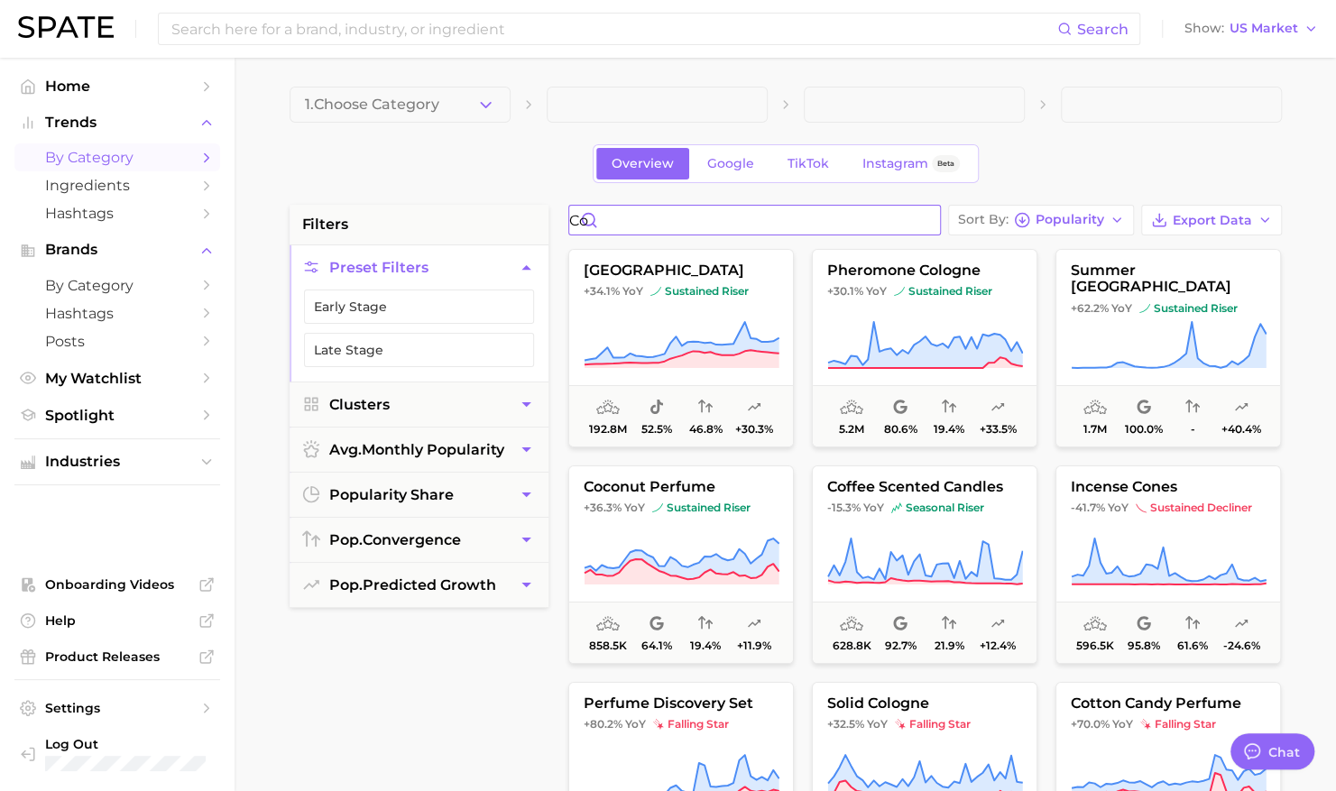
type input "c"
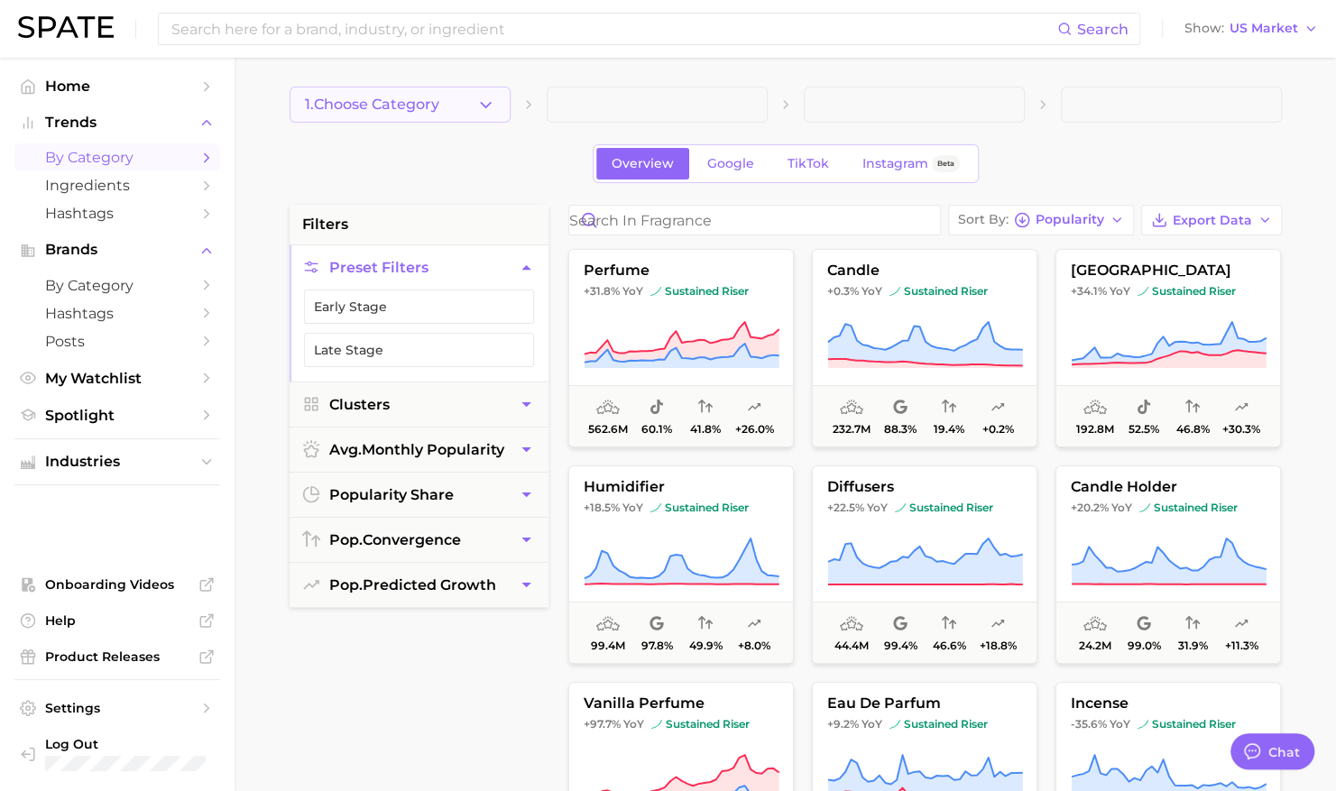
click at [500, 109] on button "1. Choose Category" at bounding box center [400, 105] width 221 height 36
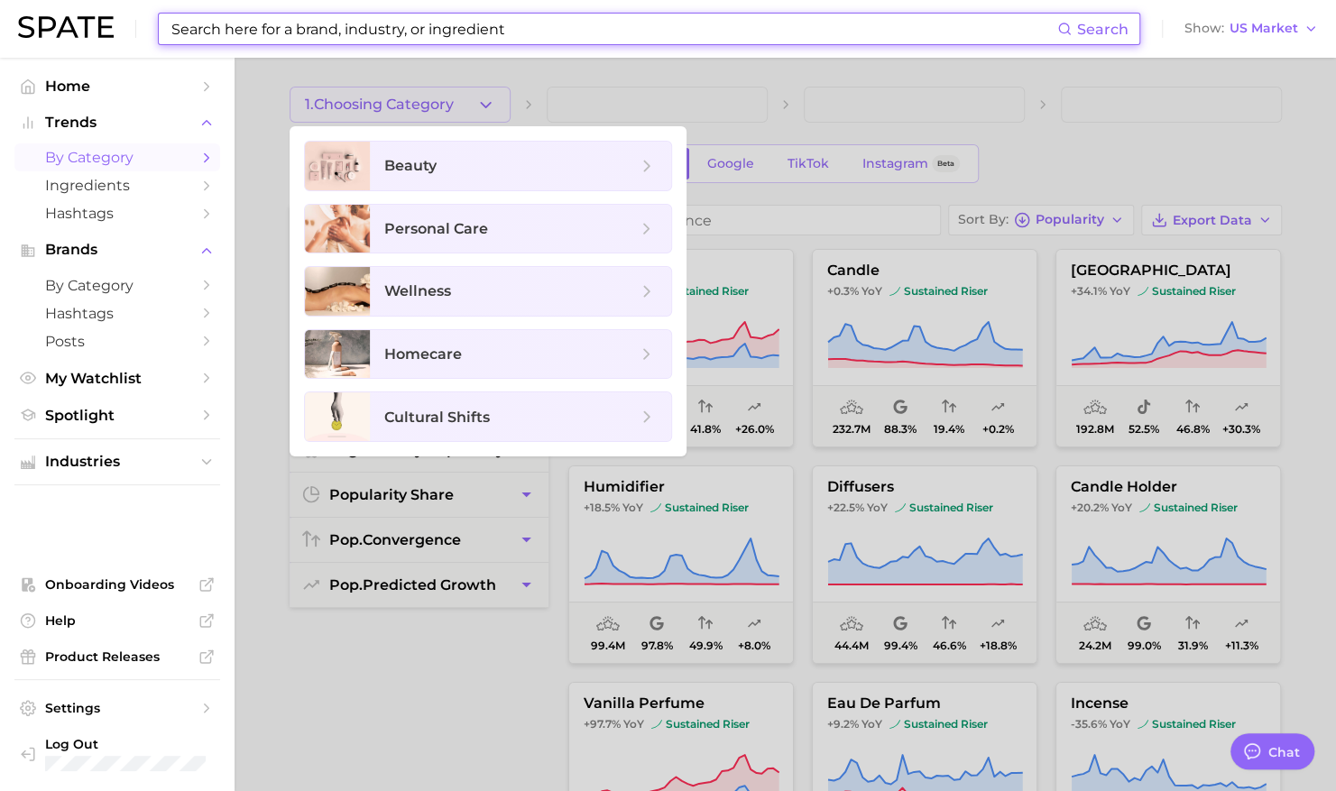
click at [446, 42] on input at bounding box center [614, 29] width 888 height 31
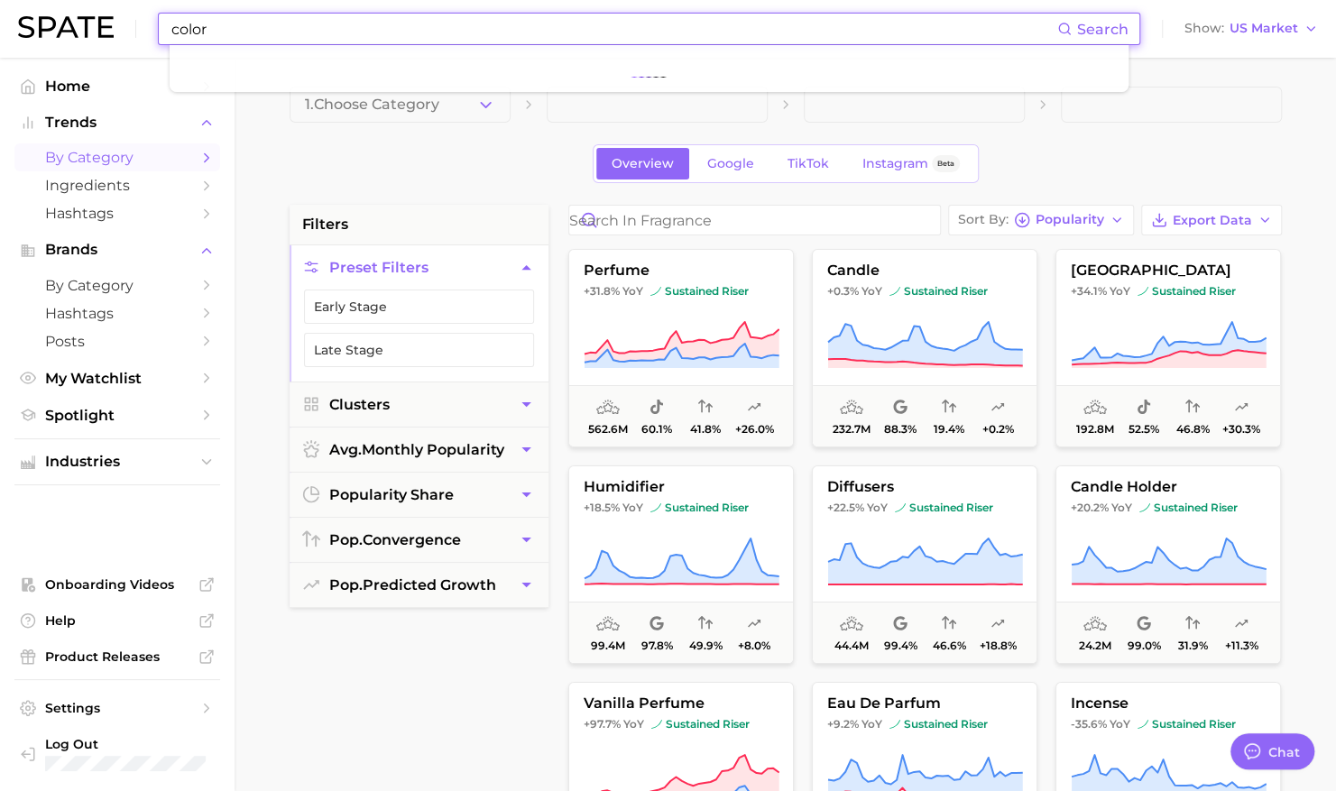
type input "color"
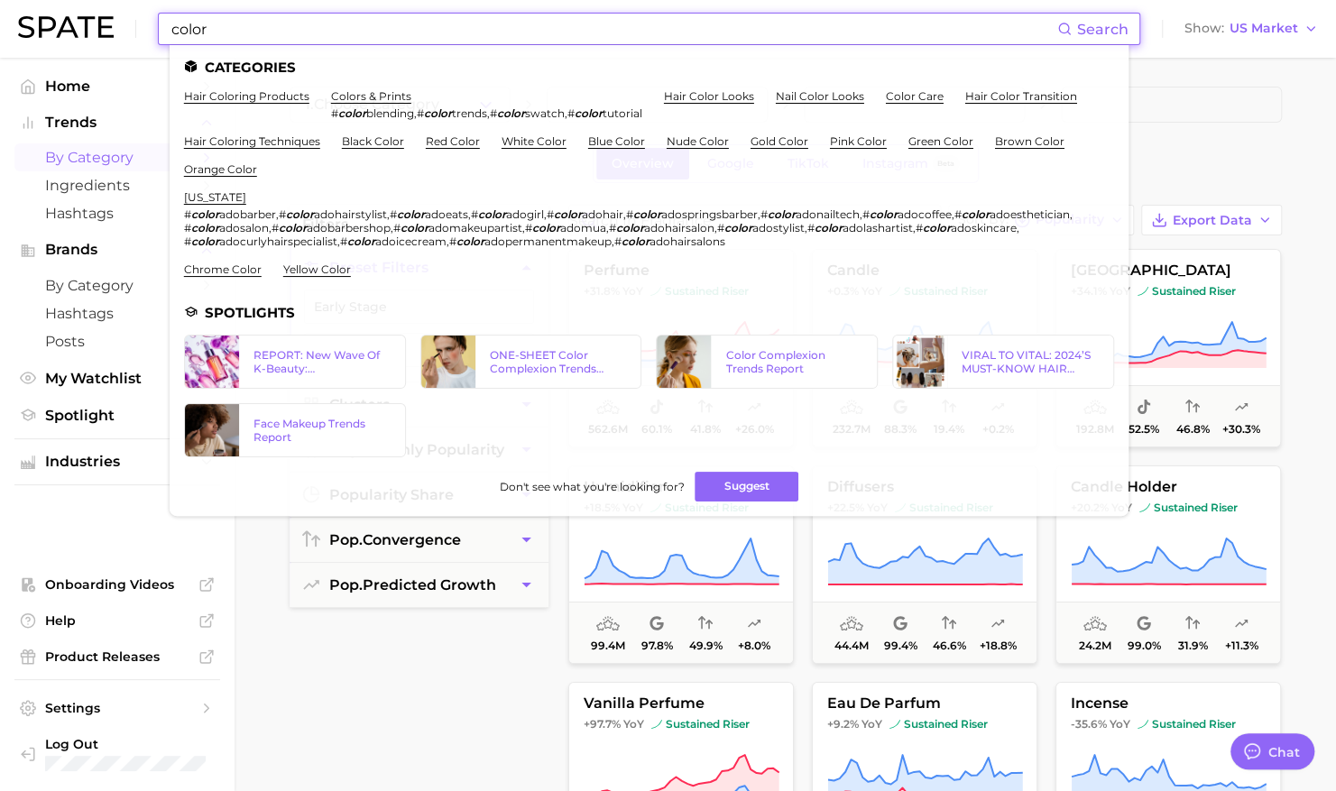
click at [1104, 24] on span "Search" at bounding box center [1102, 29] width 51 height 17
click at [1026, 32] on input "color" at bounding box center [614, 29] width 888 height 31
click at [387, 97] on link "colors & prints" at bounding box center [371, 96] width 80 height 14
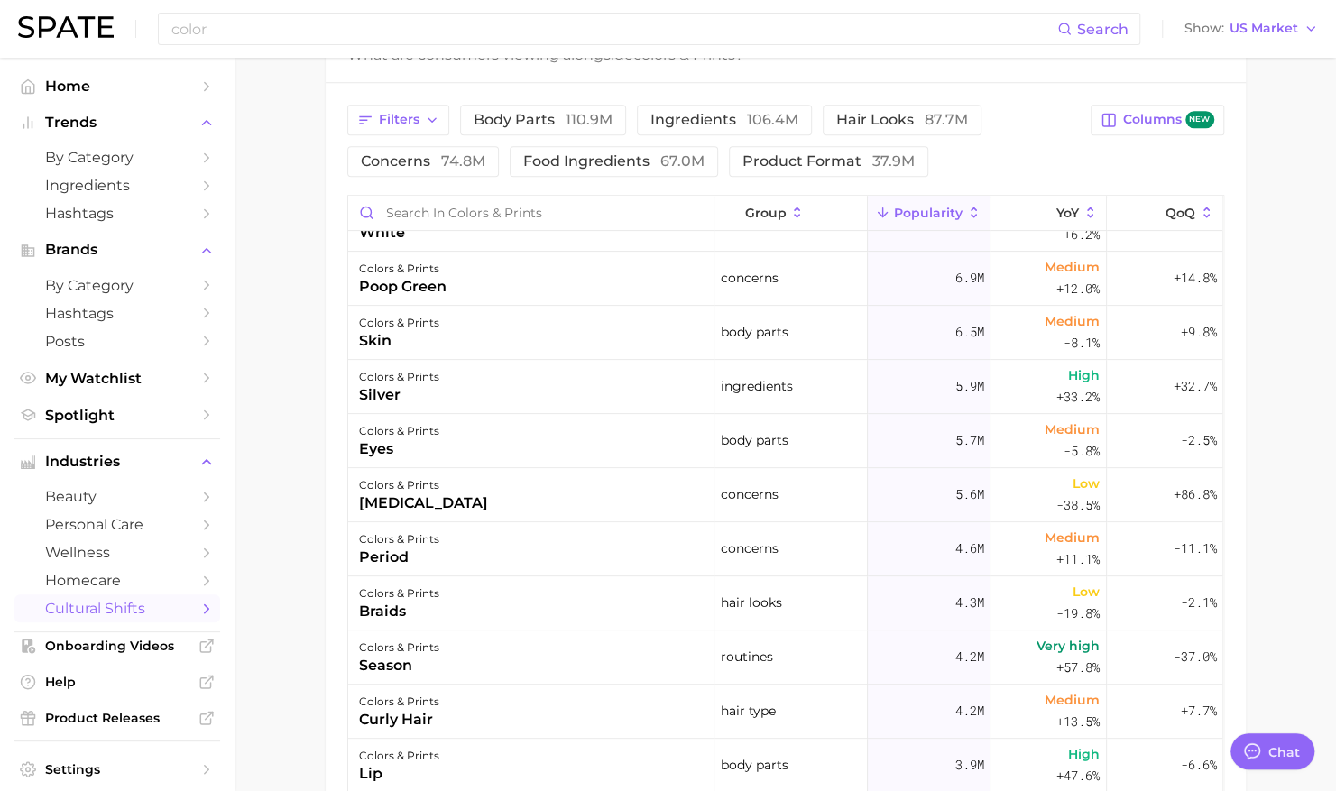
scroll to position [474, 0]
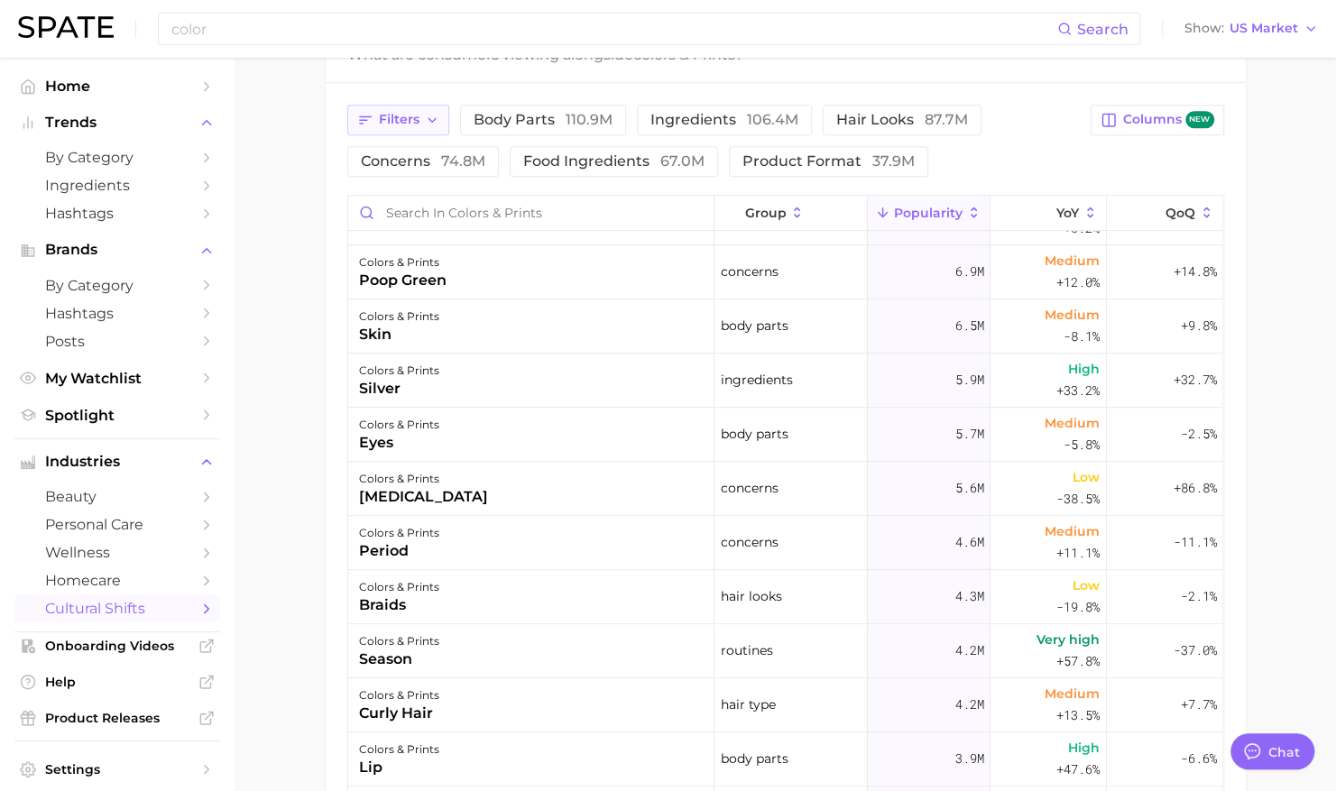
click at [398, 116] on span "Filters" at bounding box center [399, 119] width 41 height 15
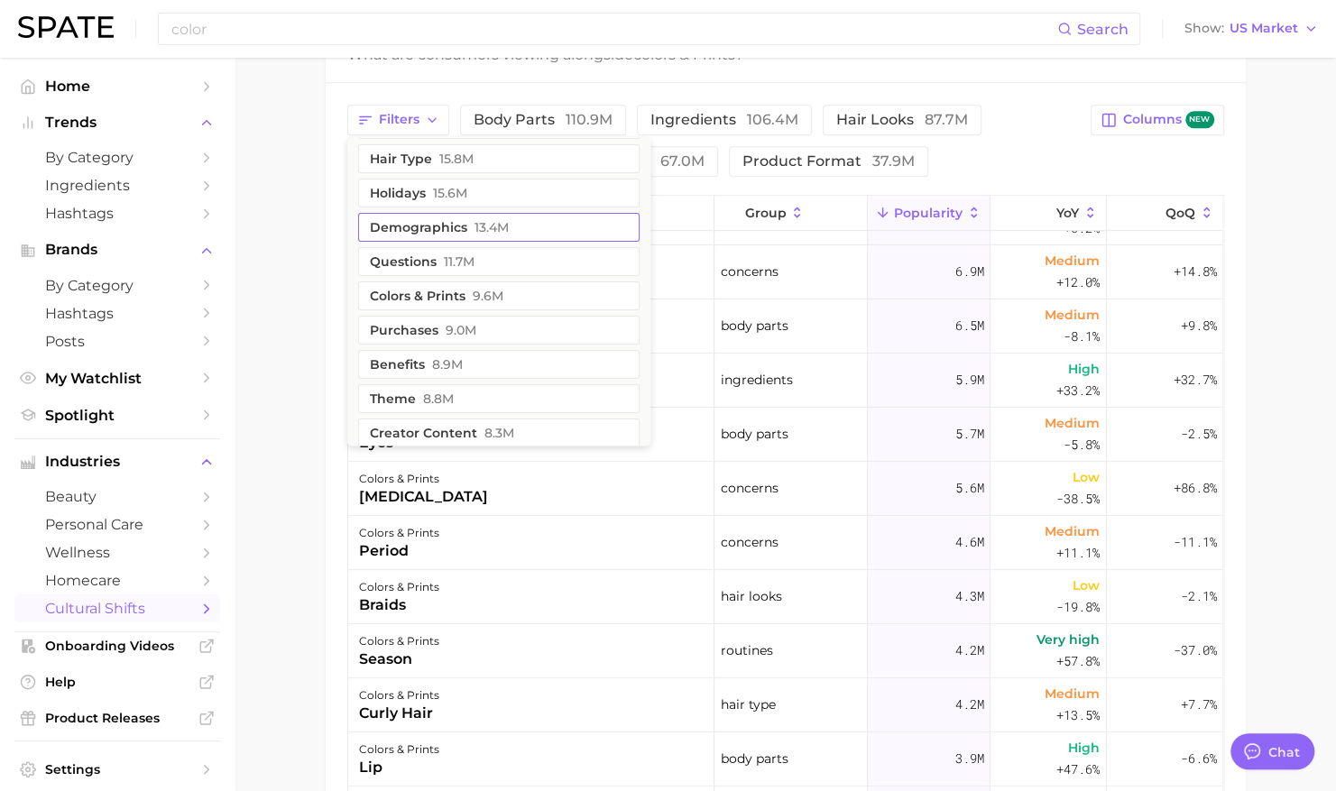
scroll to position [55, 0]
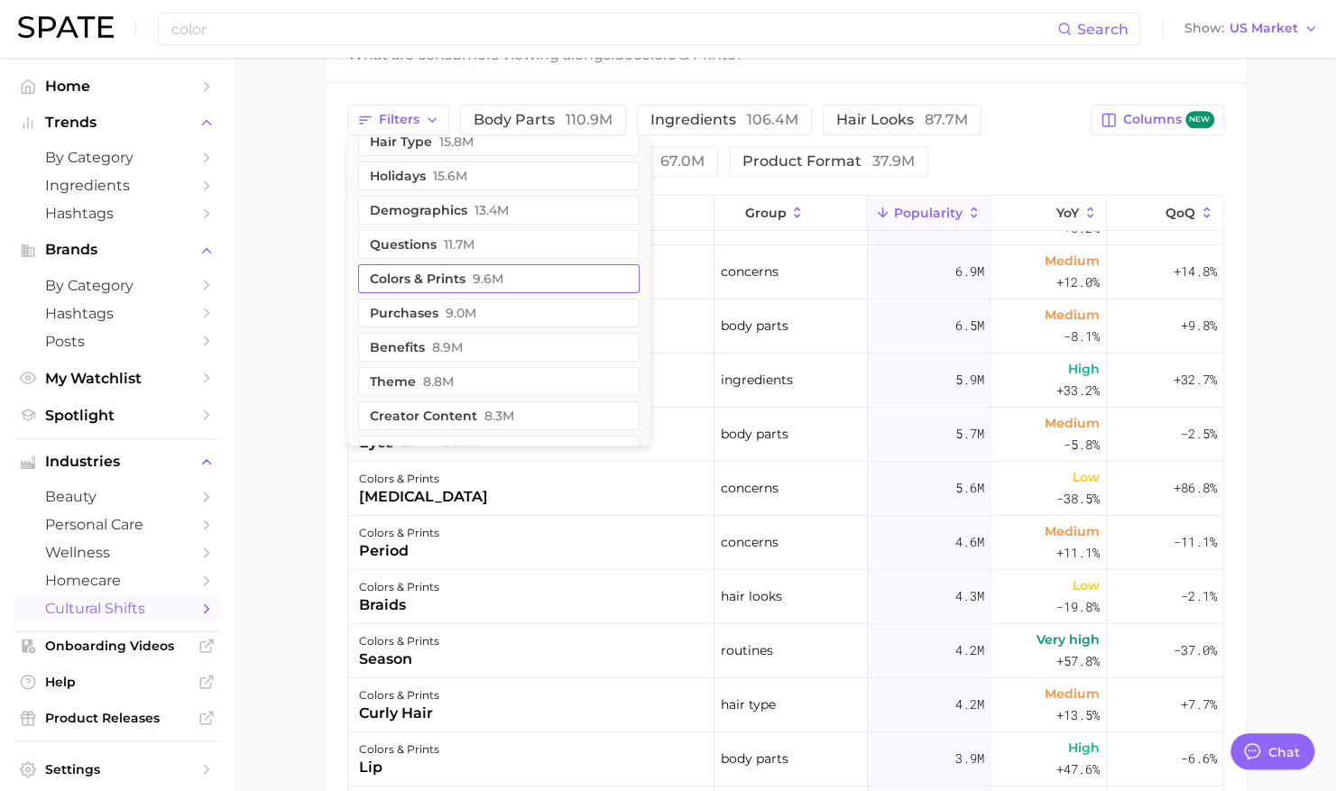
click at [449, 272] on button "colors & prints 9.6m" at bounding box center [499, 278] width 282 height 29
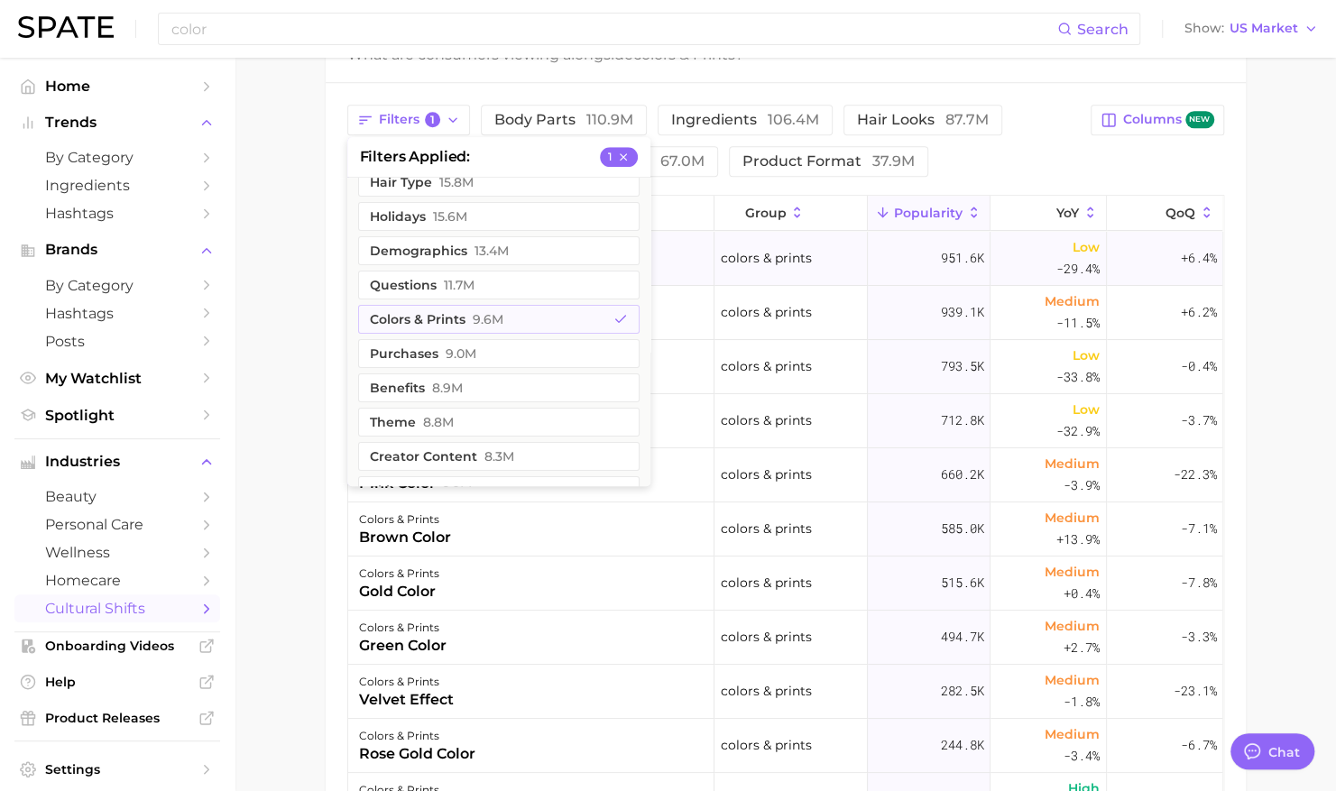
scroll to position [0, 0]
click at [1049, 161] on div "Filters 1 filters applied 1 routines 24.9m hair type 15.8m holidays 15.6m demog…" at bounding box center [714, 141] width 734 height 72
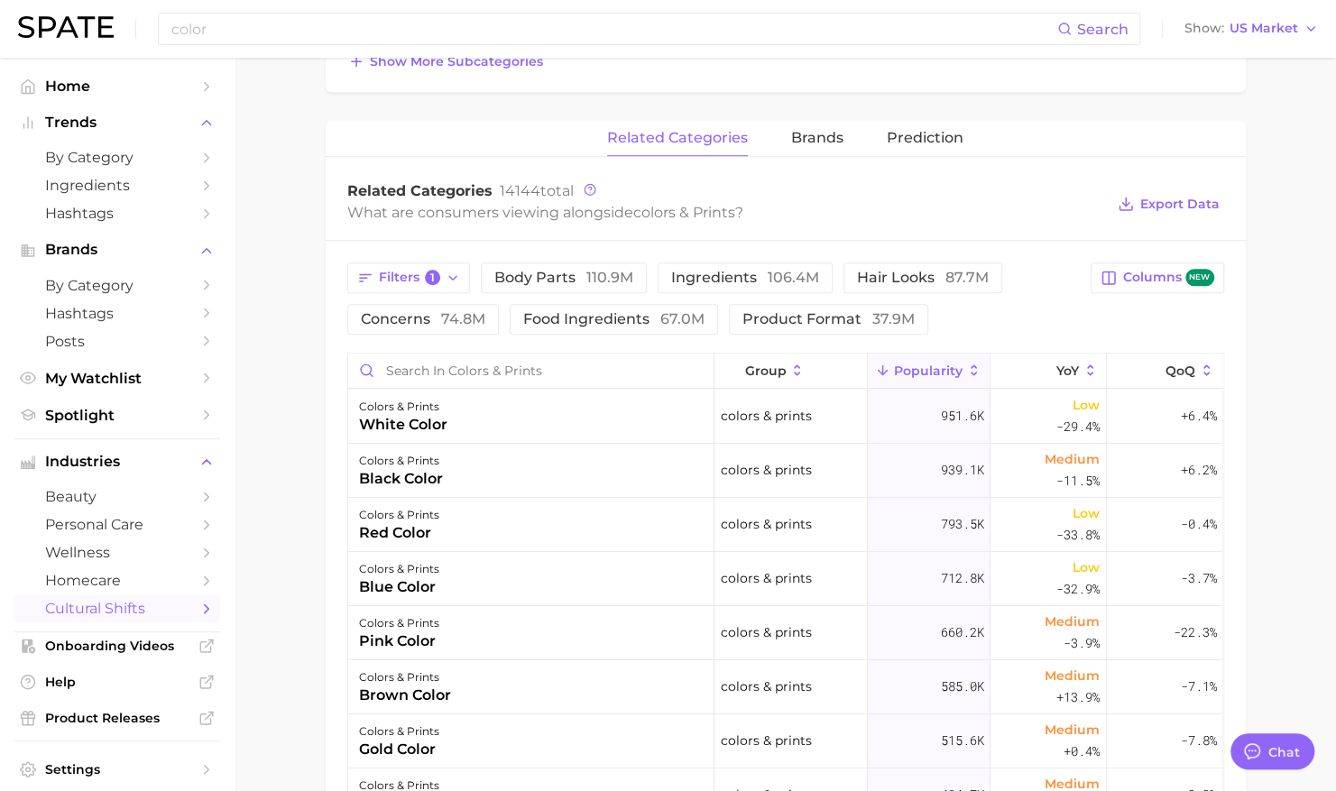
scroll to position [657, 0]
click at [1160, 202] on span "Export Data" at bounding box center [1180, 205] width 79 height 15
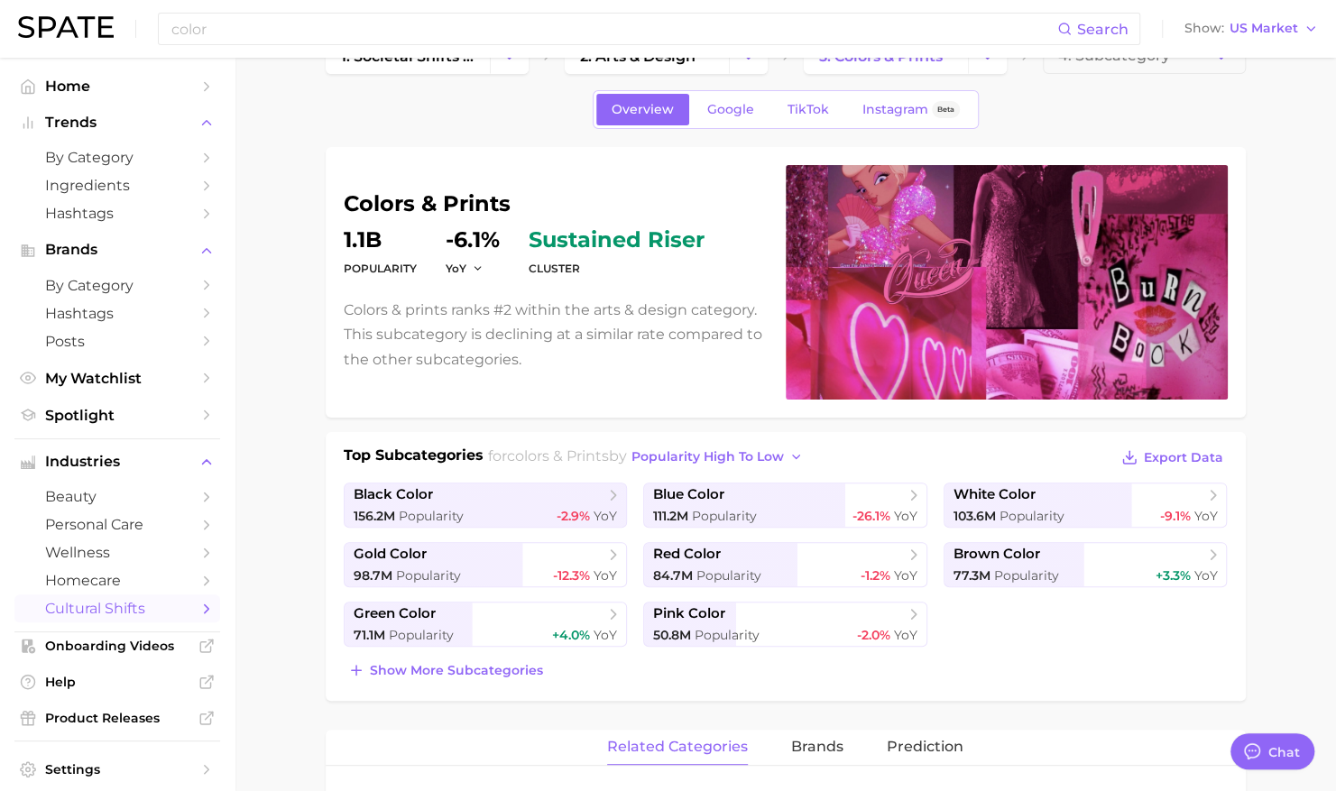
scroll to position [0, 0]
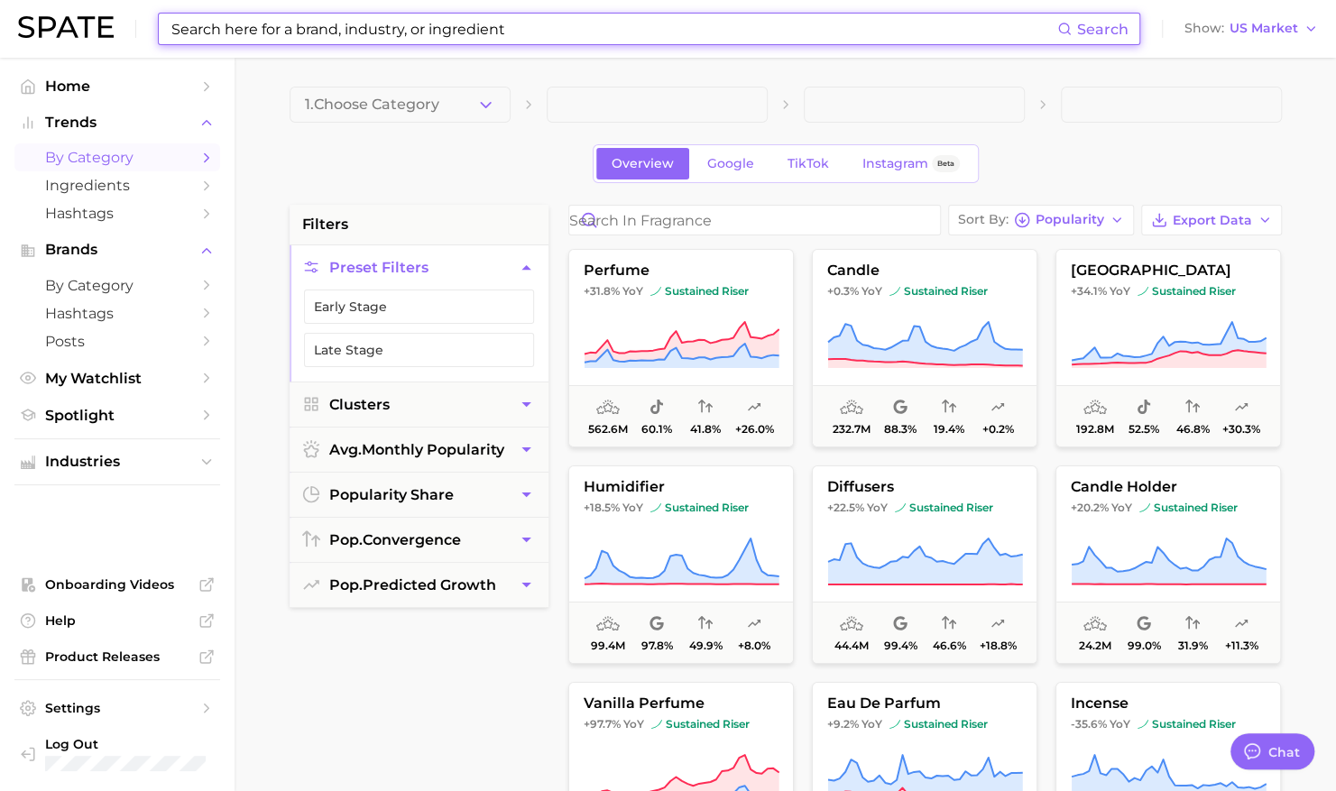
click at [547, 38] on input at bounding box center [614, 29] width 888 height 31
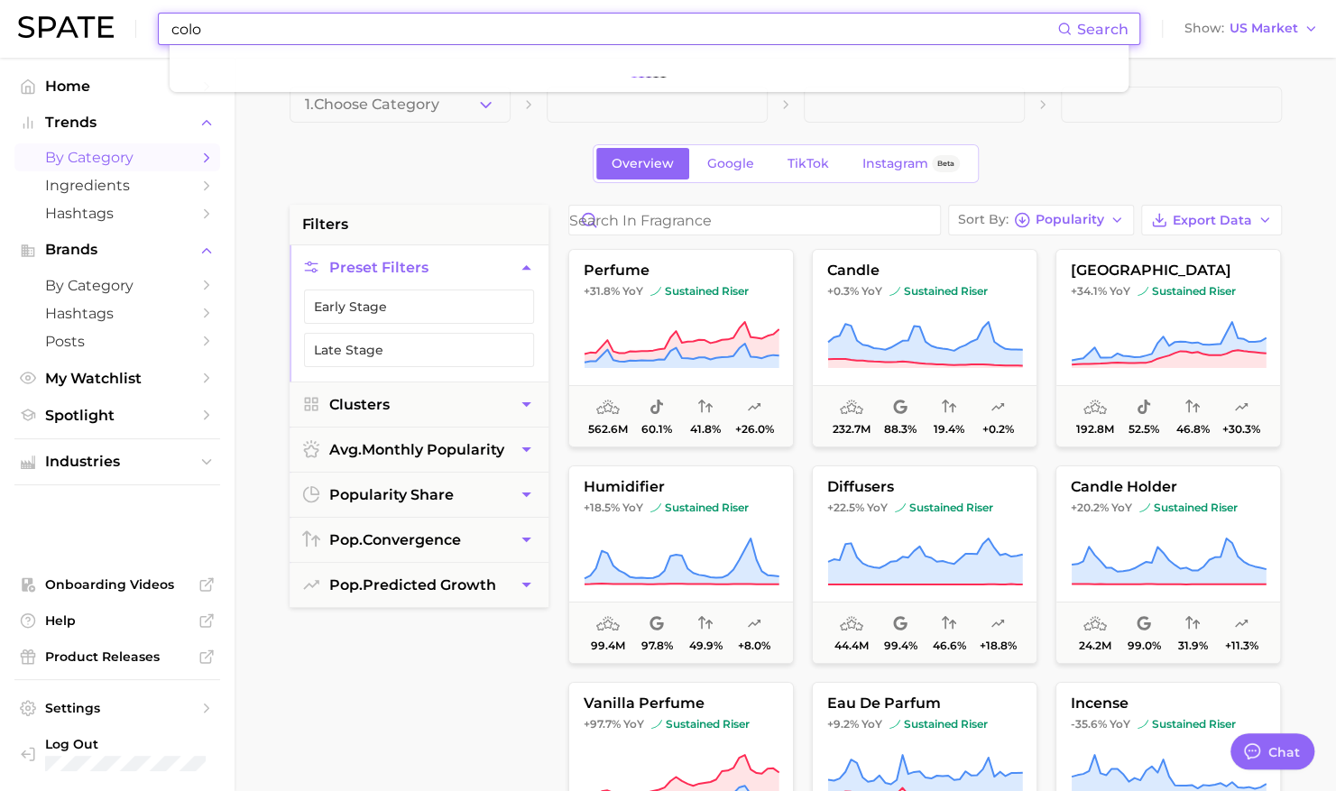
type input "color"
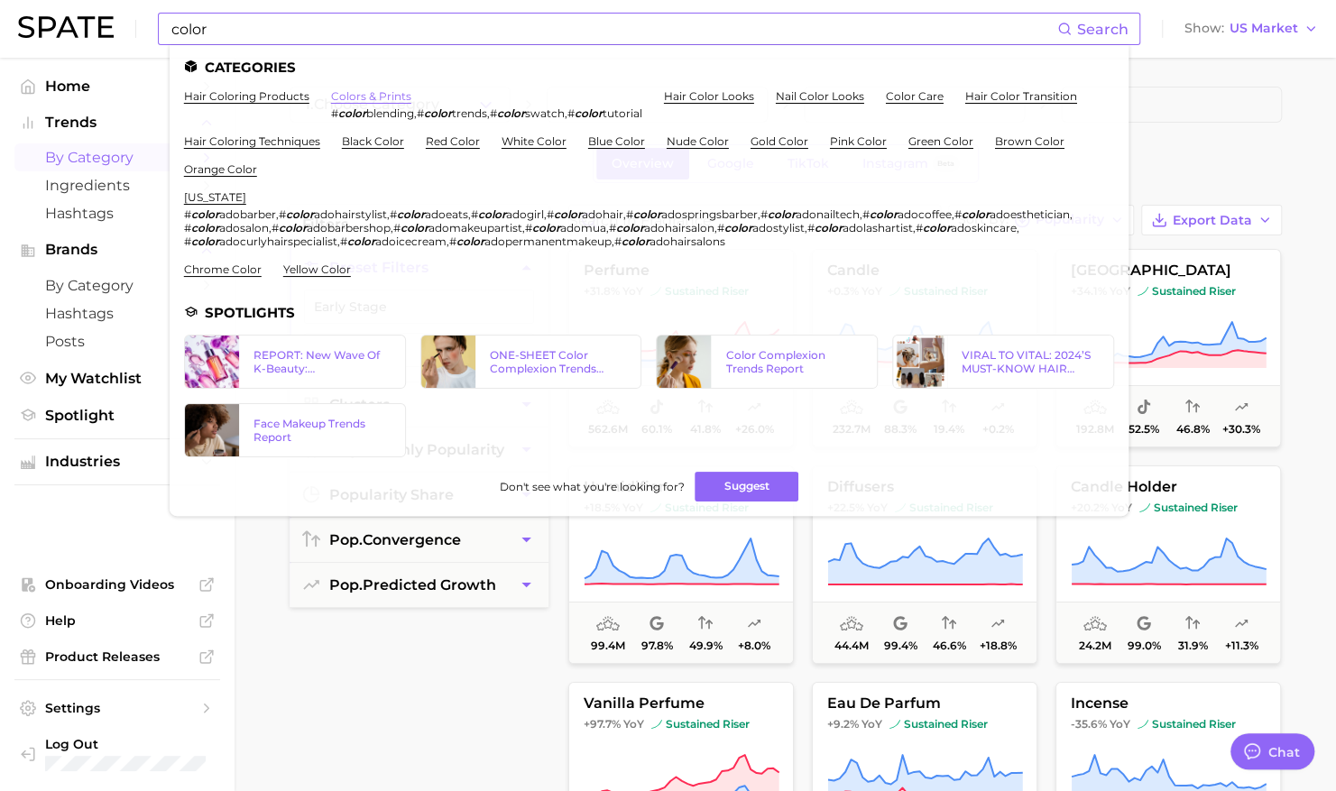
click at [378, 90] on link "colors & prints" at bounding box center [371, 96] width 80 height 14
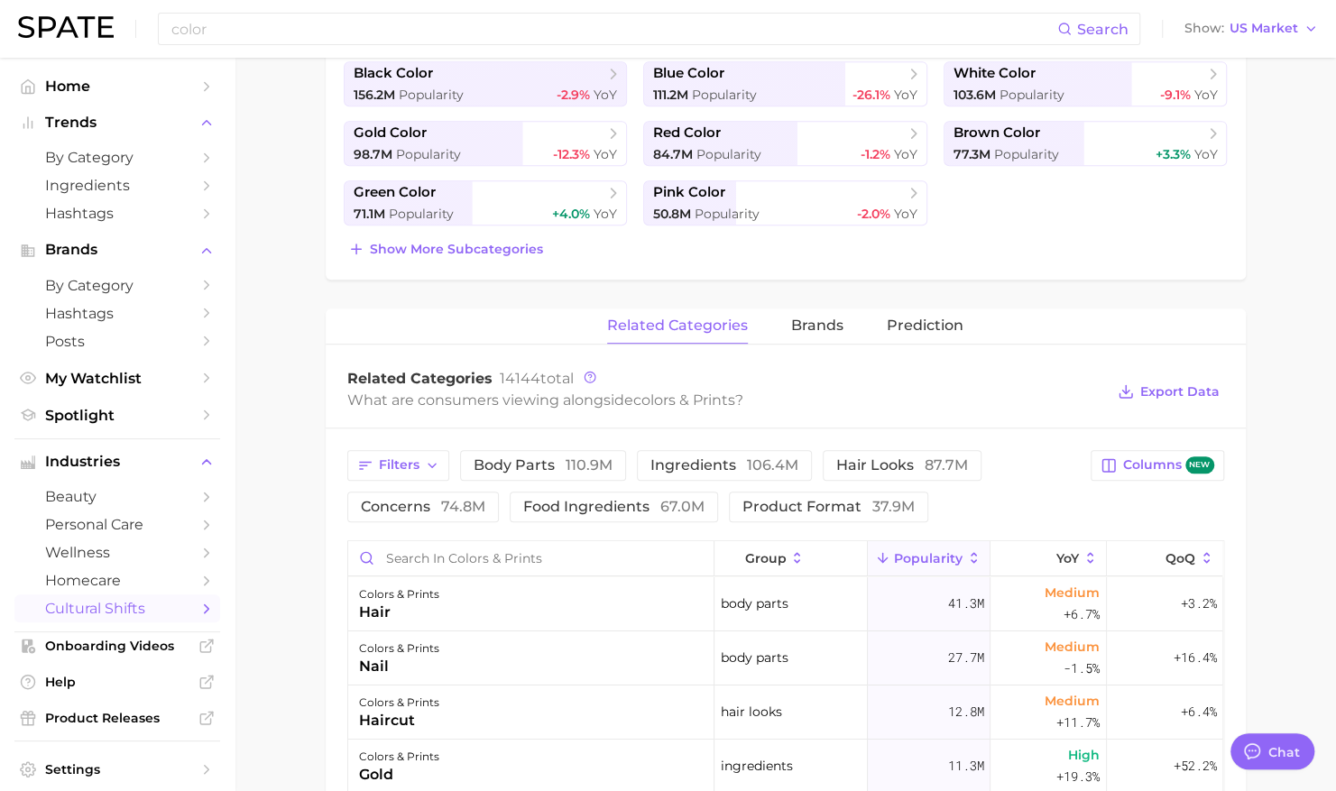
scroll to position [472, 0]
click at [444, 461] on button "Filters" at bounding box center [398, 463] width 102 height 31
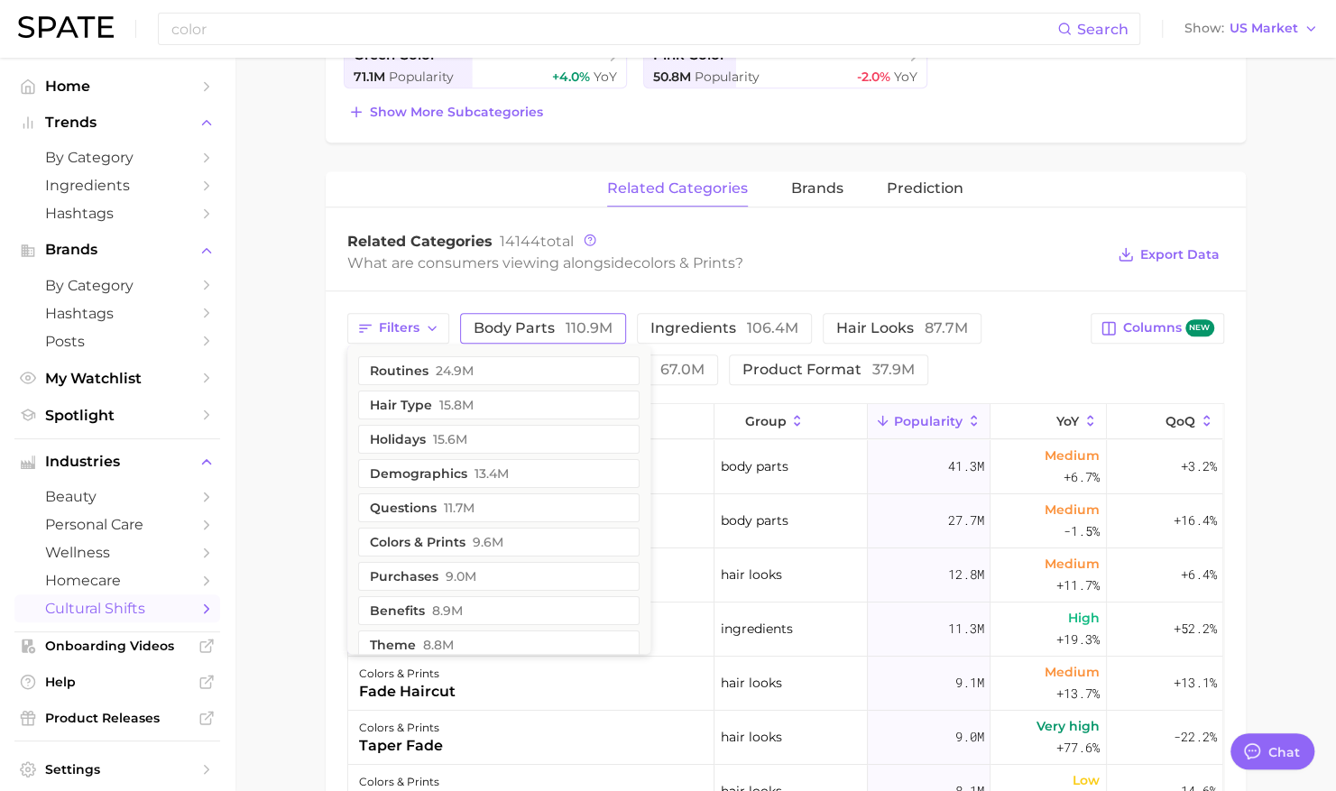
scroll to position [623, 0]
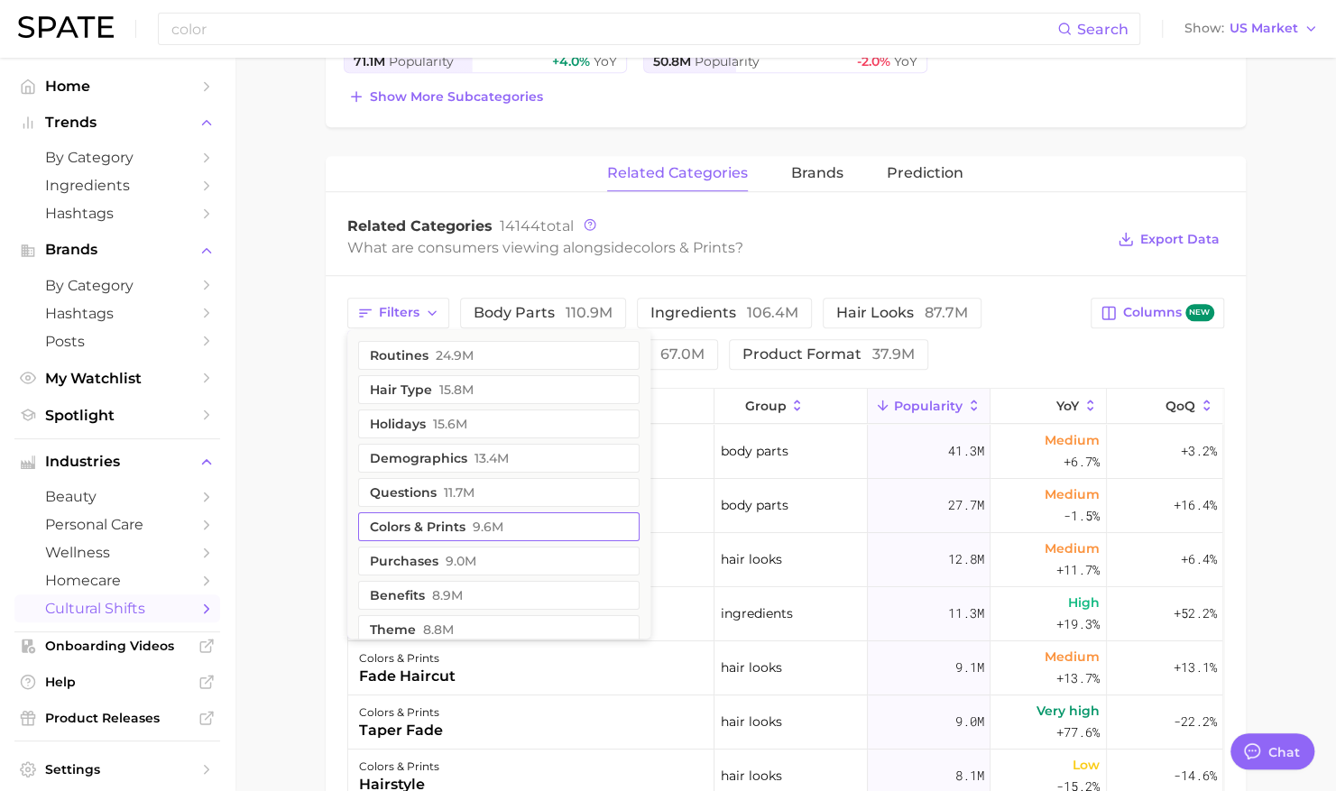
click at [534, 521] on button "colors & prints 9.6m" at bounding box center [499, 527] width 282 height 29
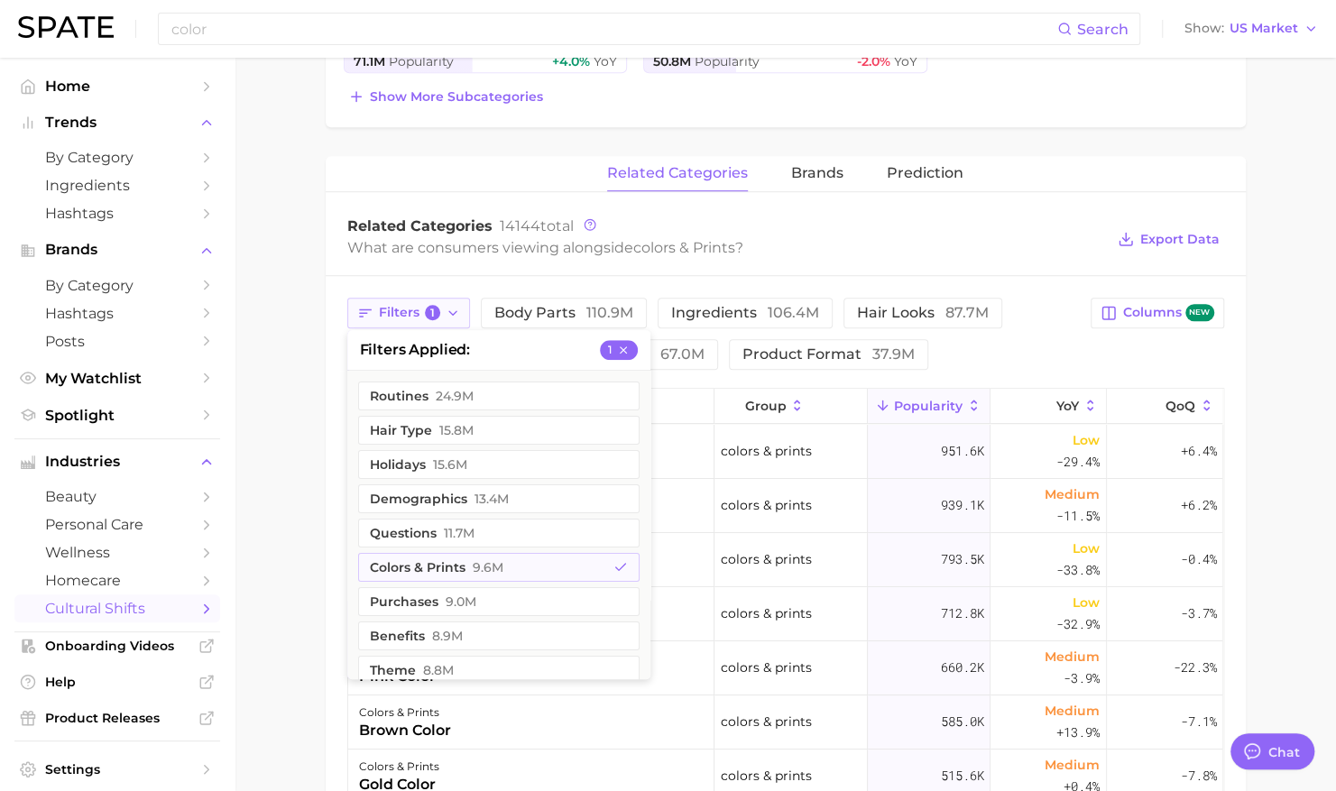
click at [451, 307] on icon "button" at bounding box center [453, 313] width 14 height 14
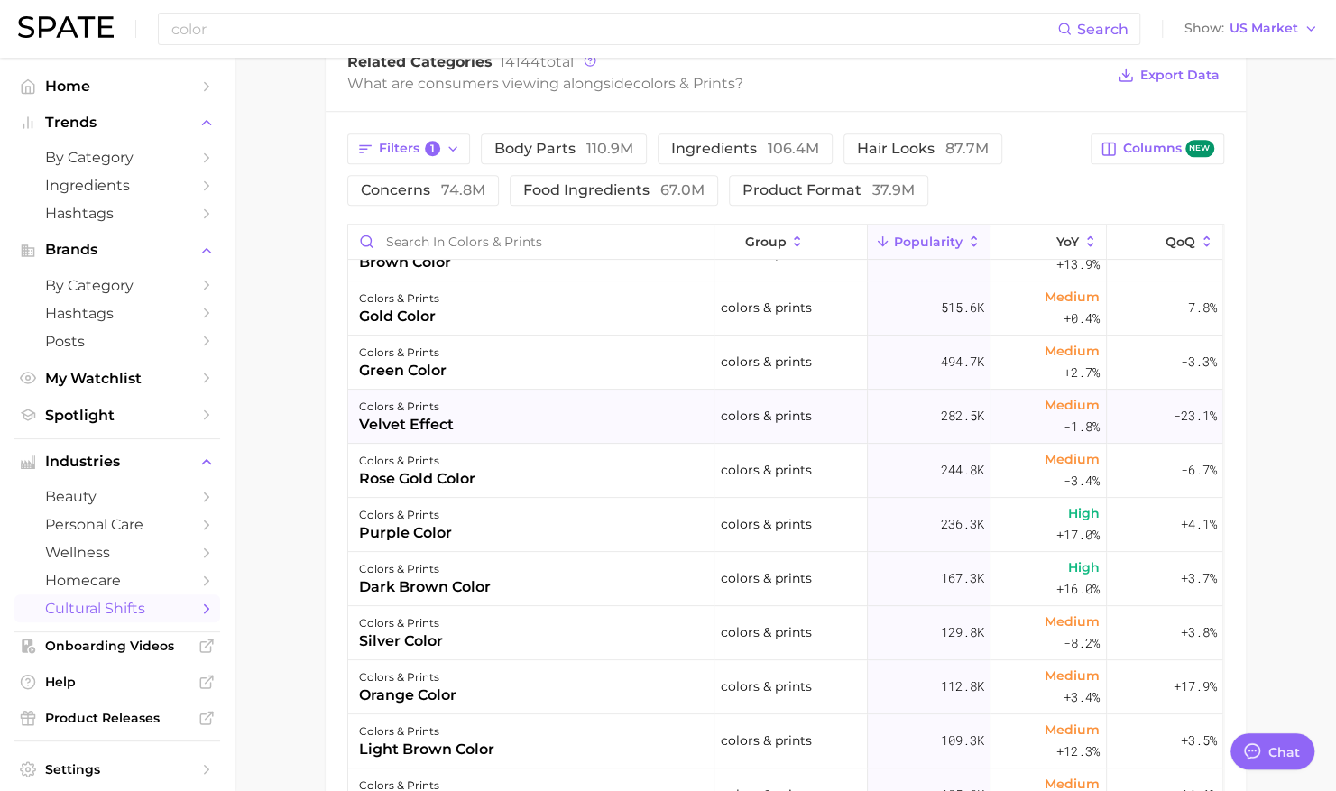
scroll to position [305, 0]
click at [1058, 229] on button "YoY" at bounding box center [1049, 242] width 116 height 35
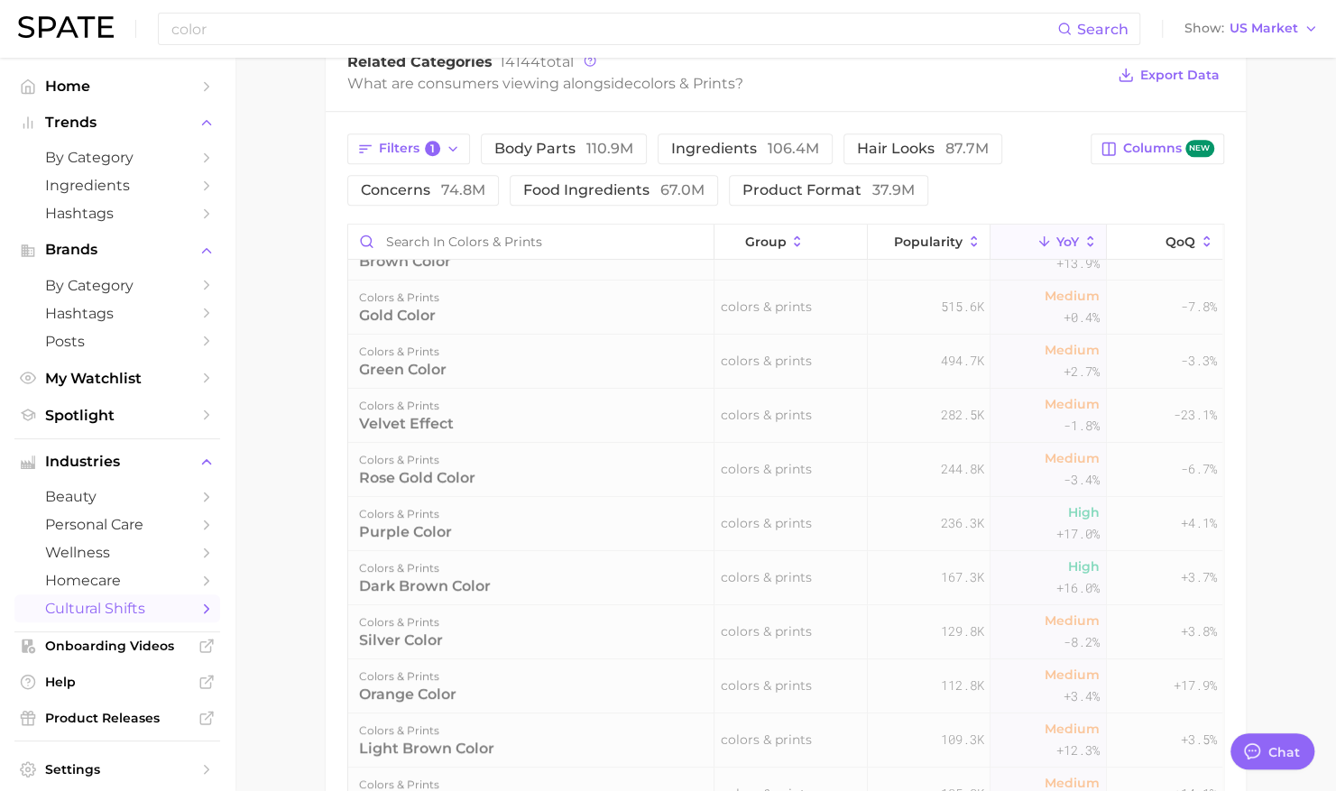
scroll to position [0, 0]
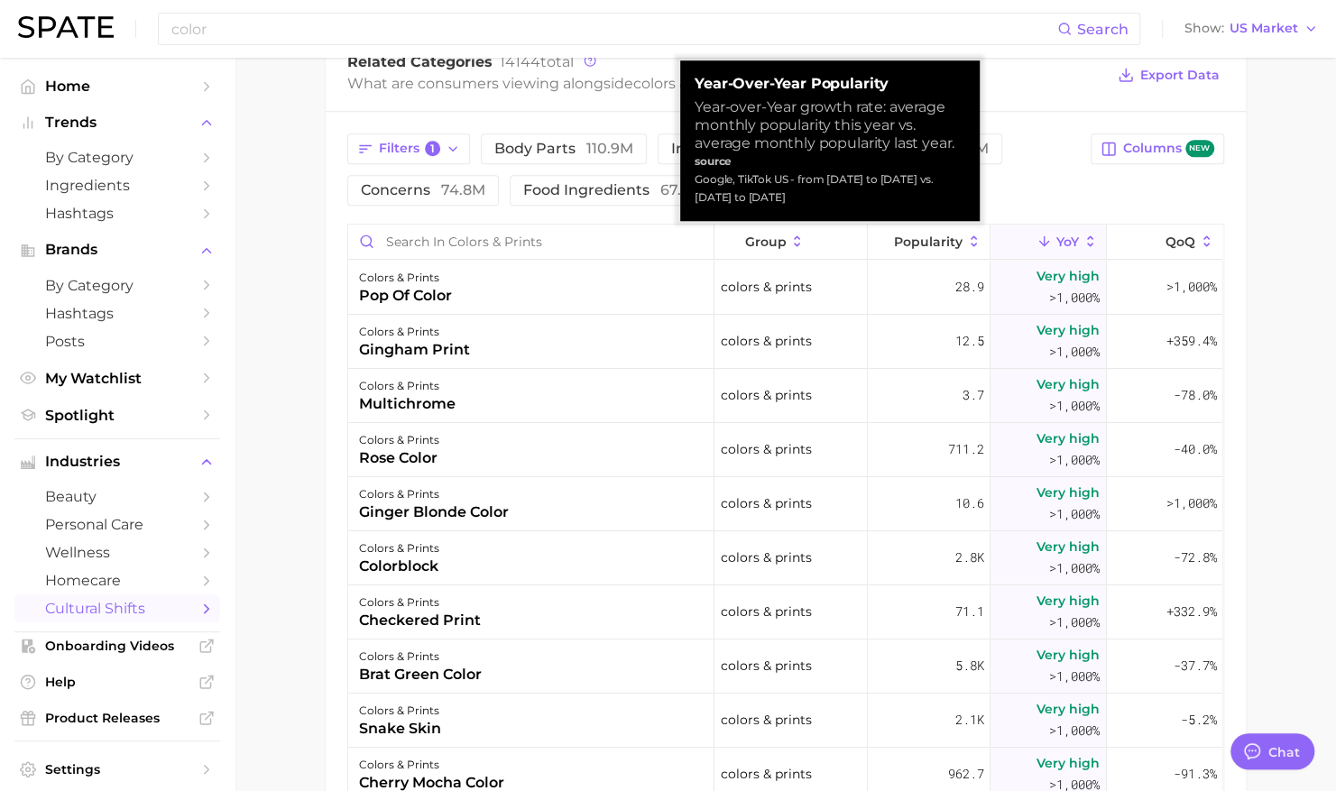
click at [1083, 240] on icon at bounding box center [1091, 242] width 16 height 16
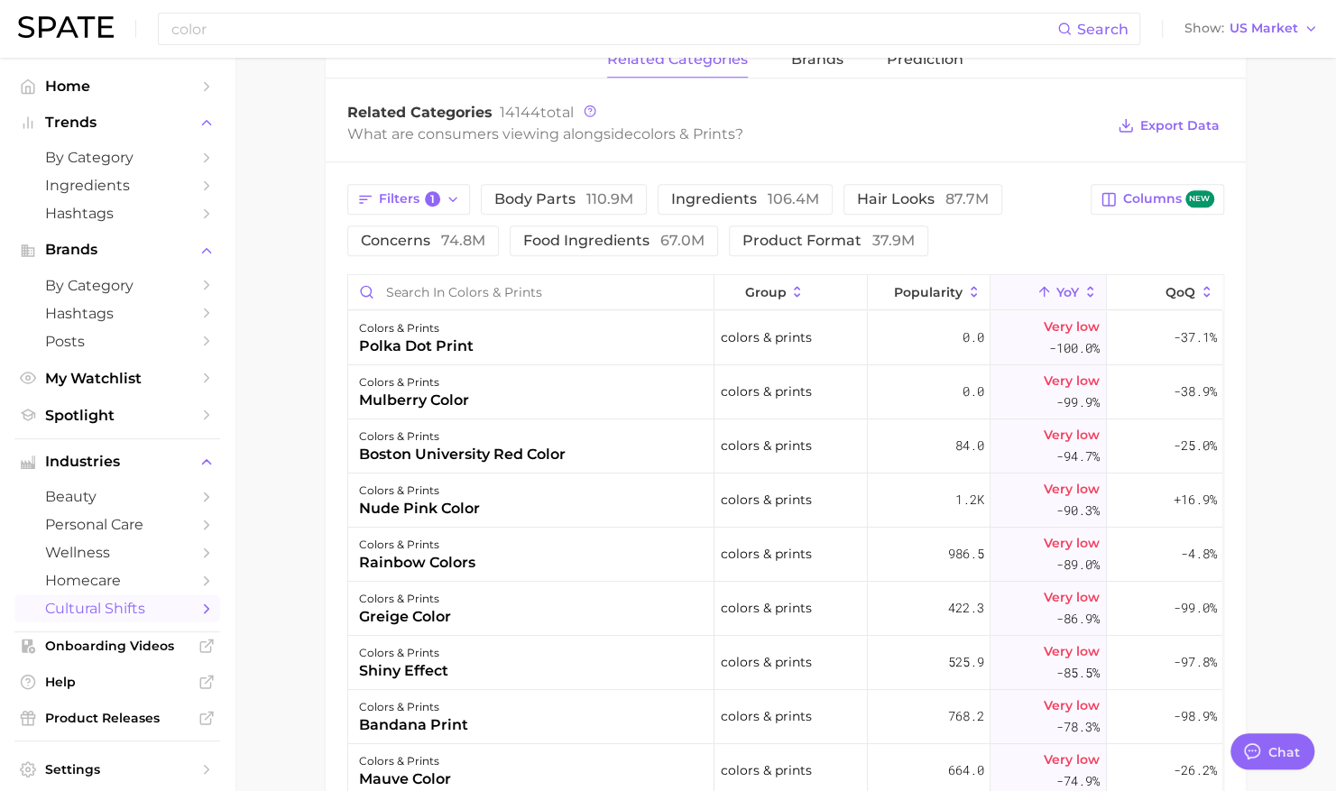
scroll to position [753, 0]
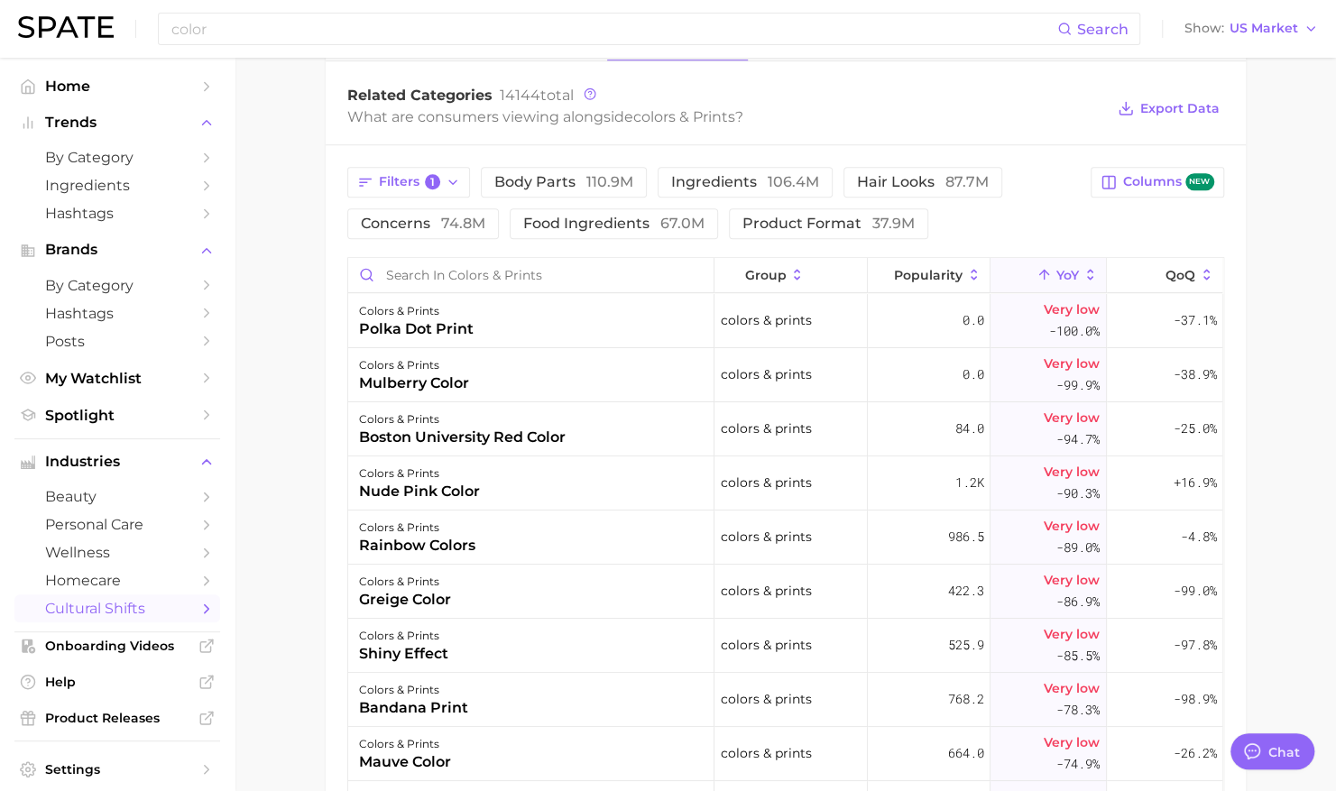
click at [1083, 278] on icon at bounding box center [1091, 275] width 16 height 16
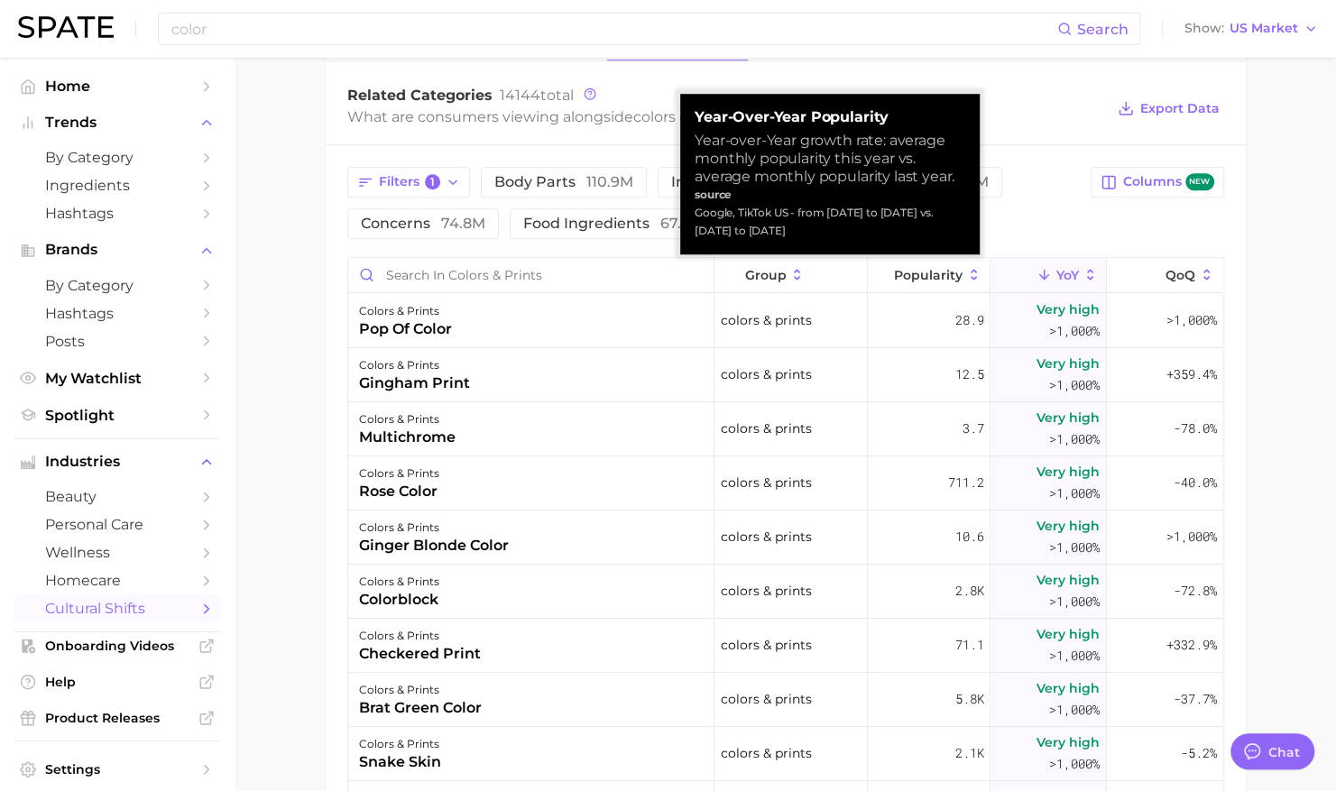
click at [1061, 280] on button "YoY" at bounding box center [1049, 275] width 116 height 35
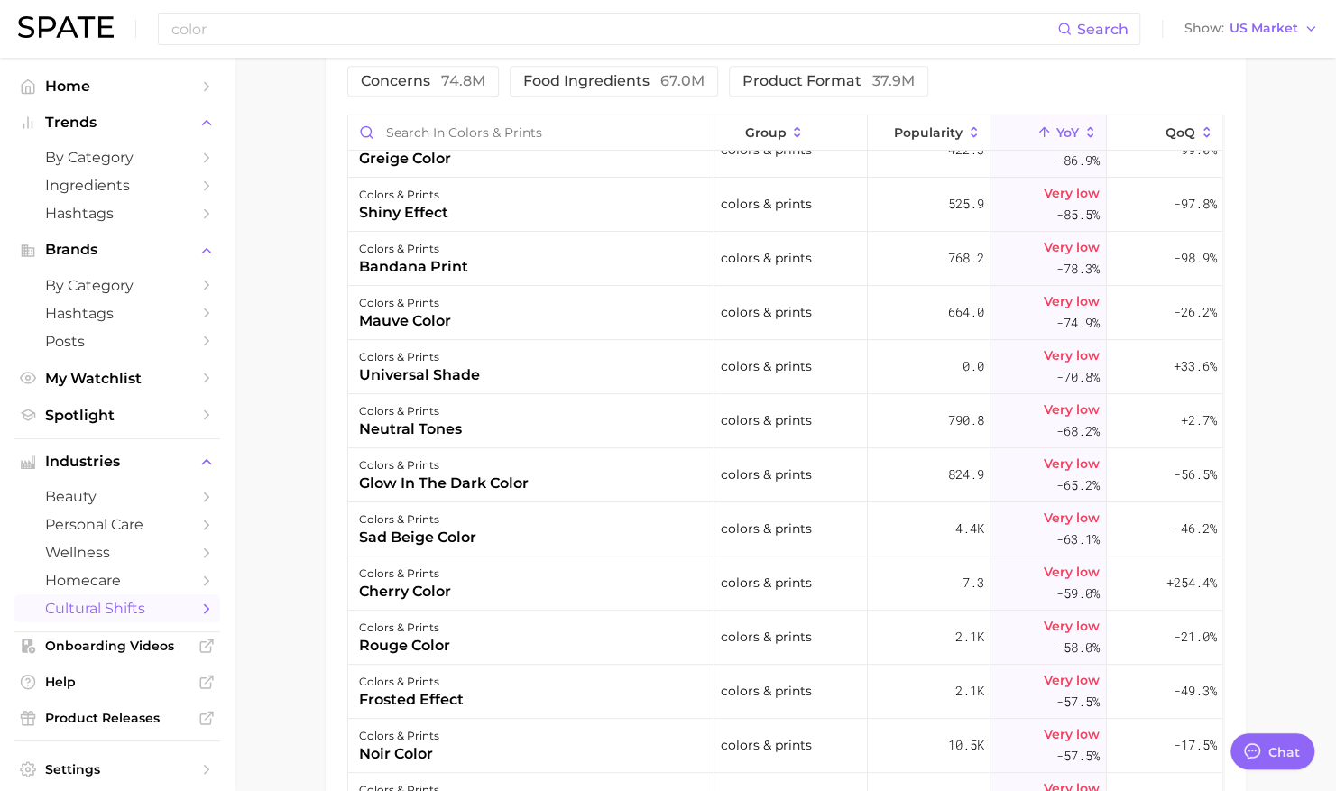
scroll to position [0, 0]
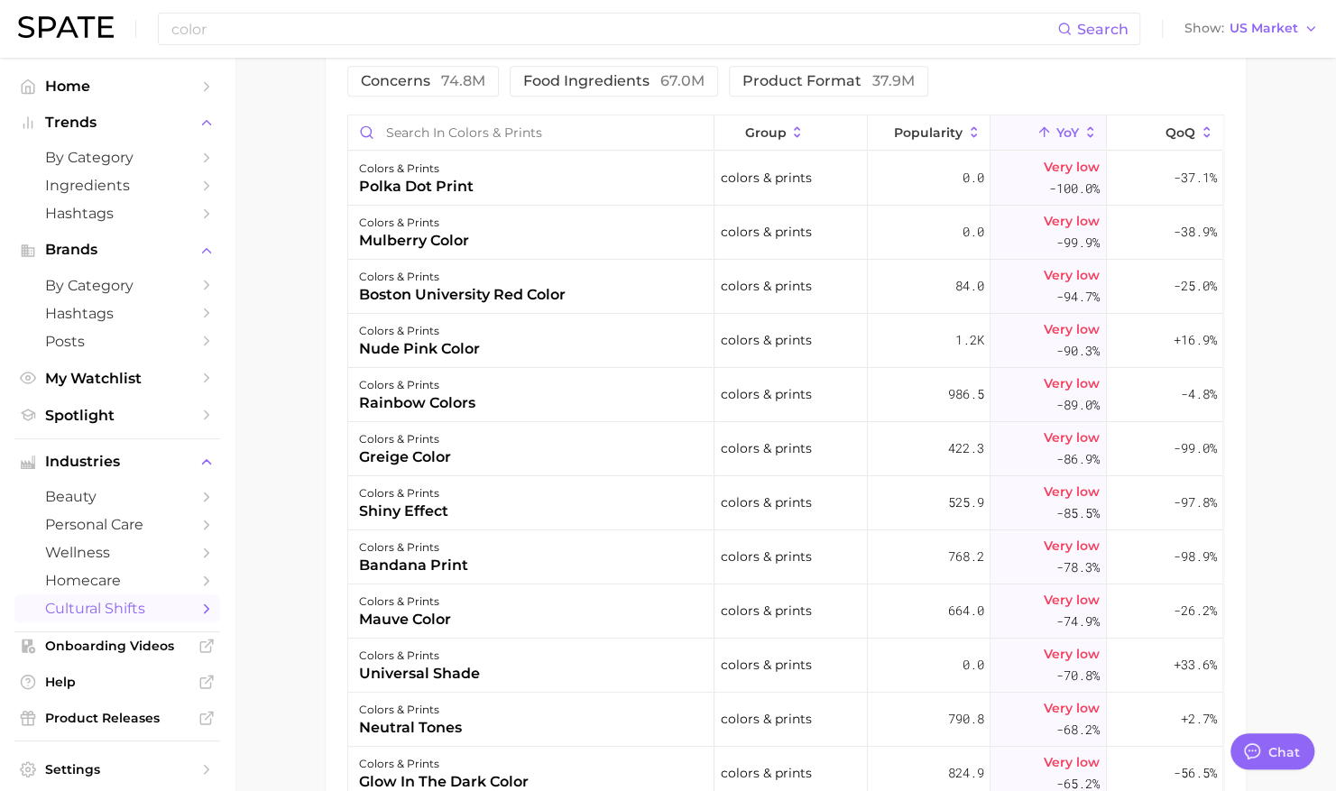
click at [1069, 127] on button "YoY" at bounding box center [1049, 133] width 116 height 35
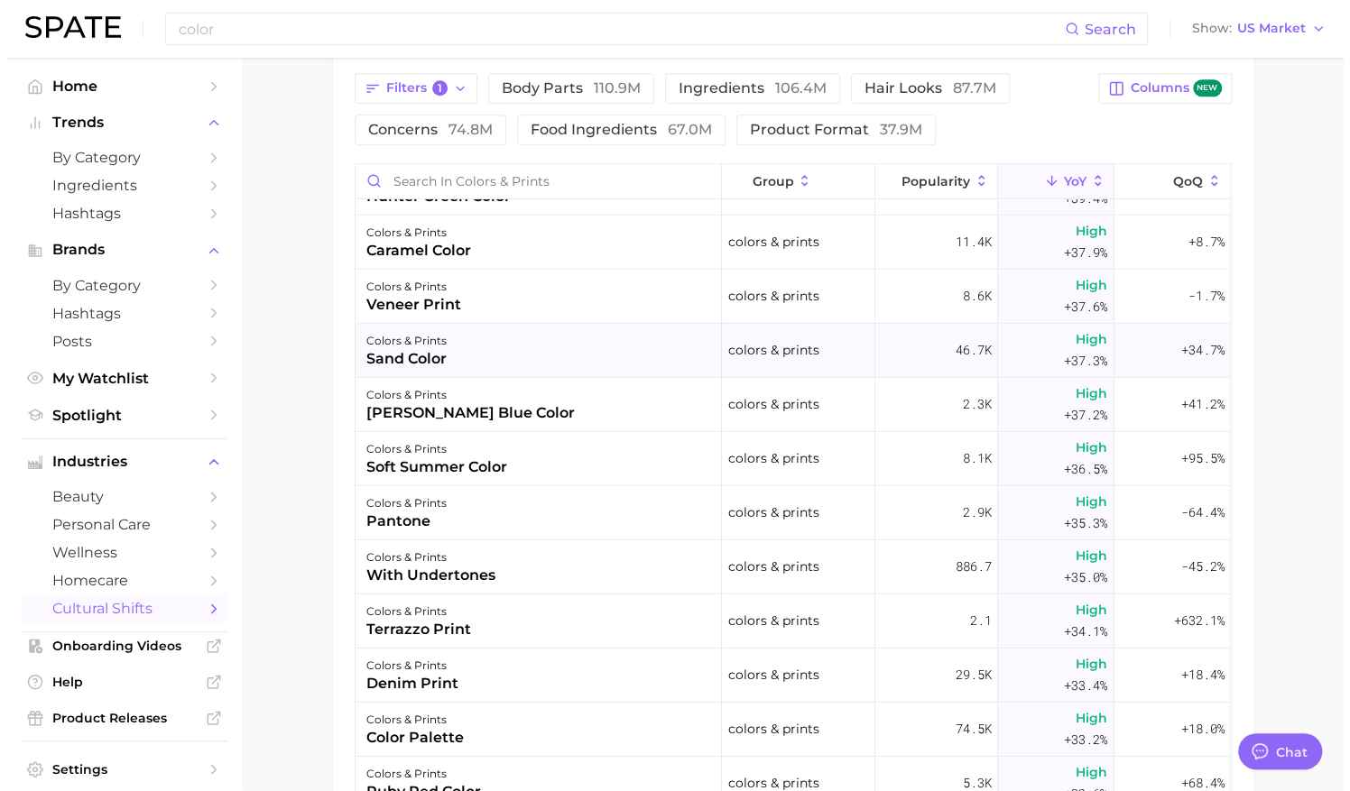
scroll to position [3234, 0]
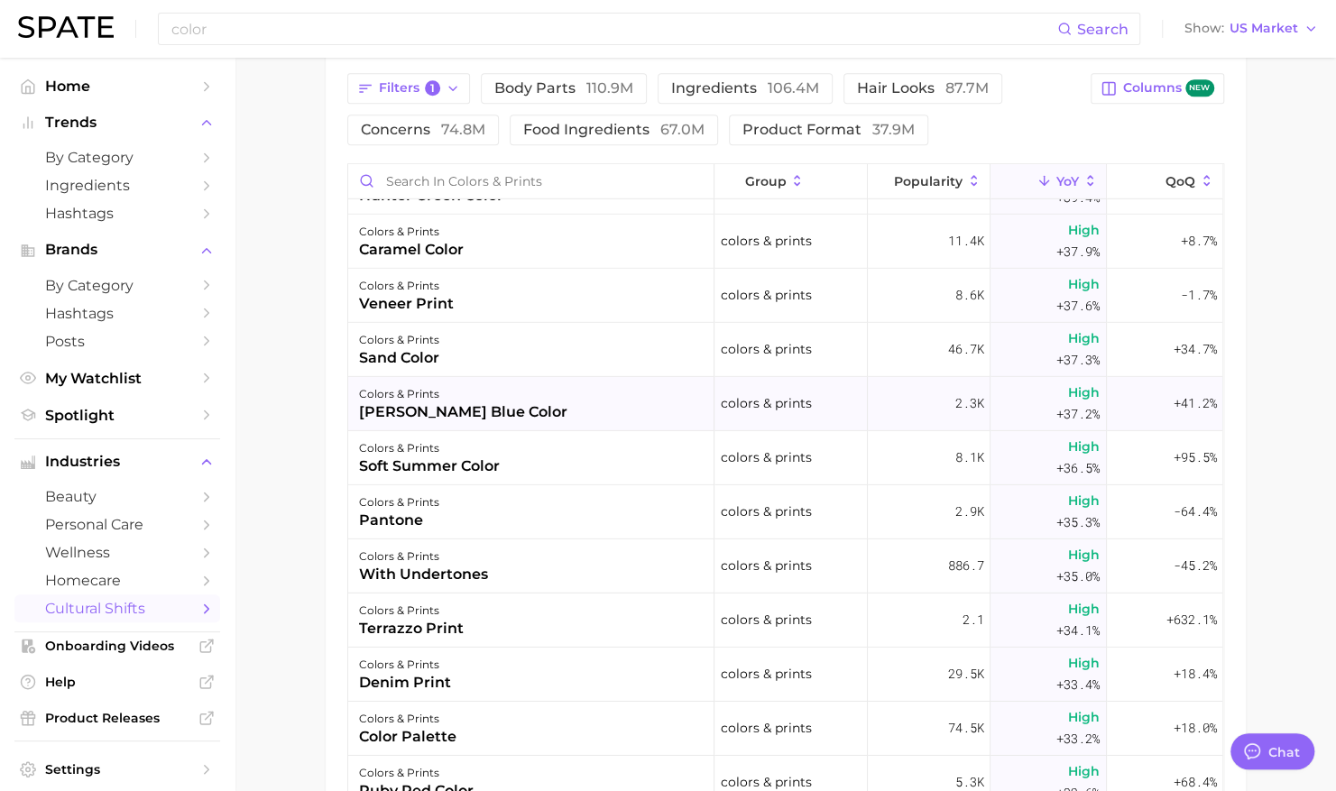
click at [556, 402] on div "colors & prints klein blue color" at bounding box center [531, 404] width 366 height 54
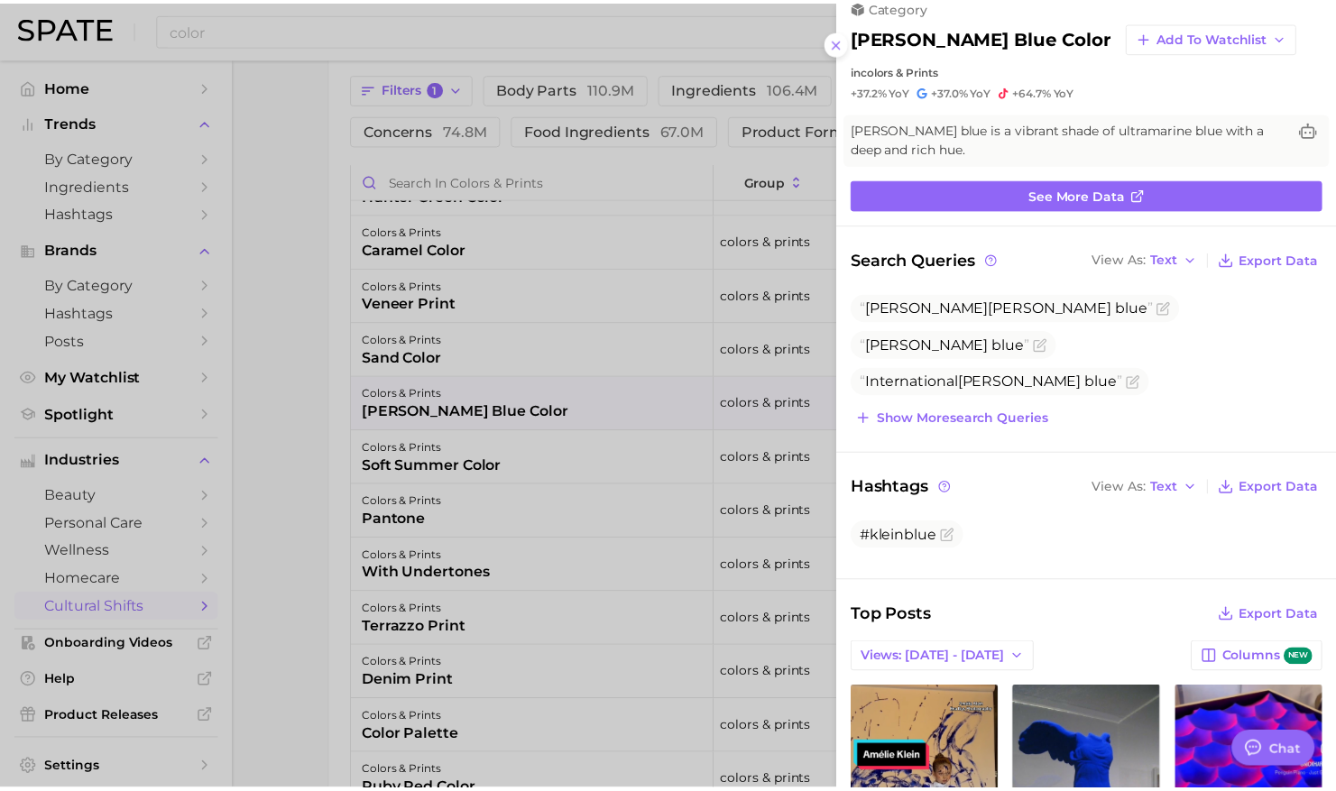
scroll to position [0, 0]
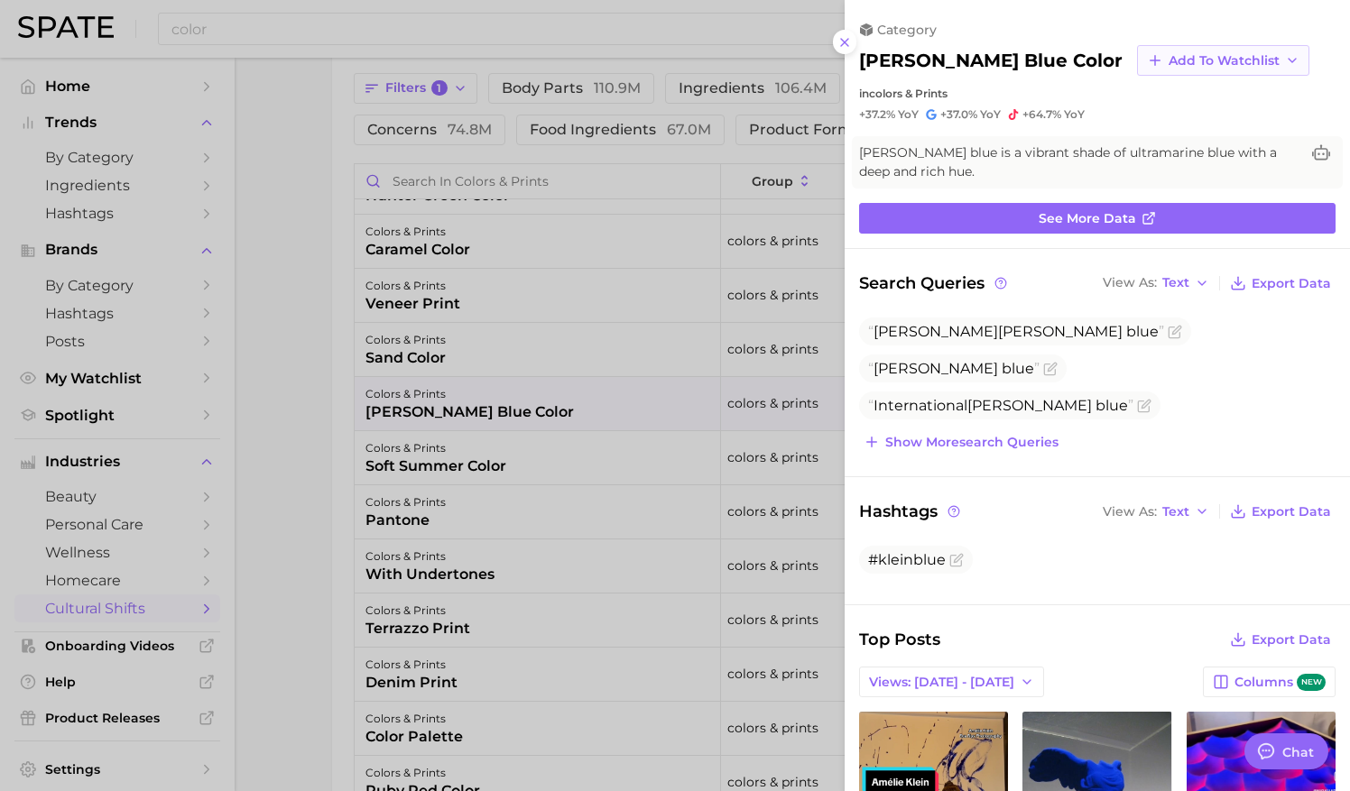
click at [1169, 59] on span "Add to Watchlist" at bounding box center [1224, 60] width 111 height 15
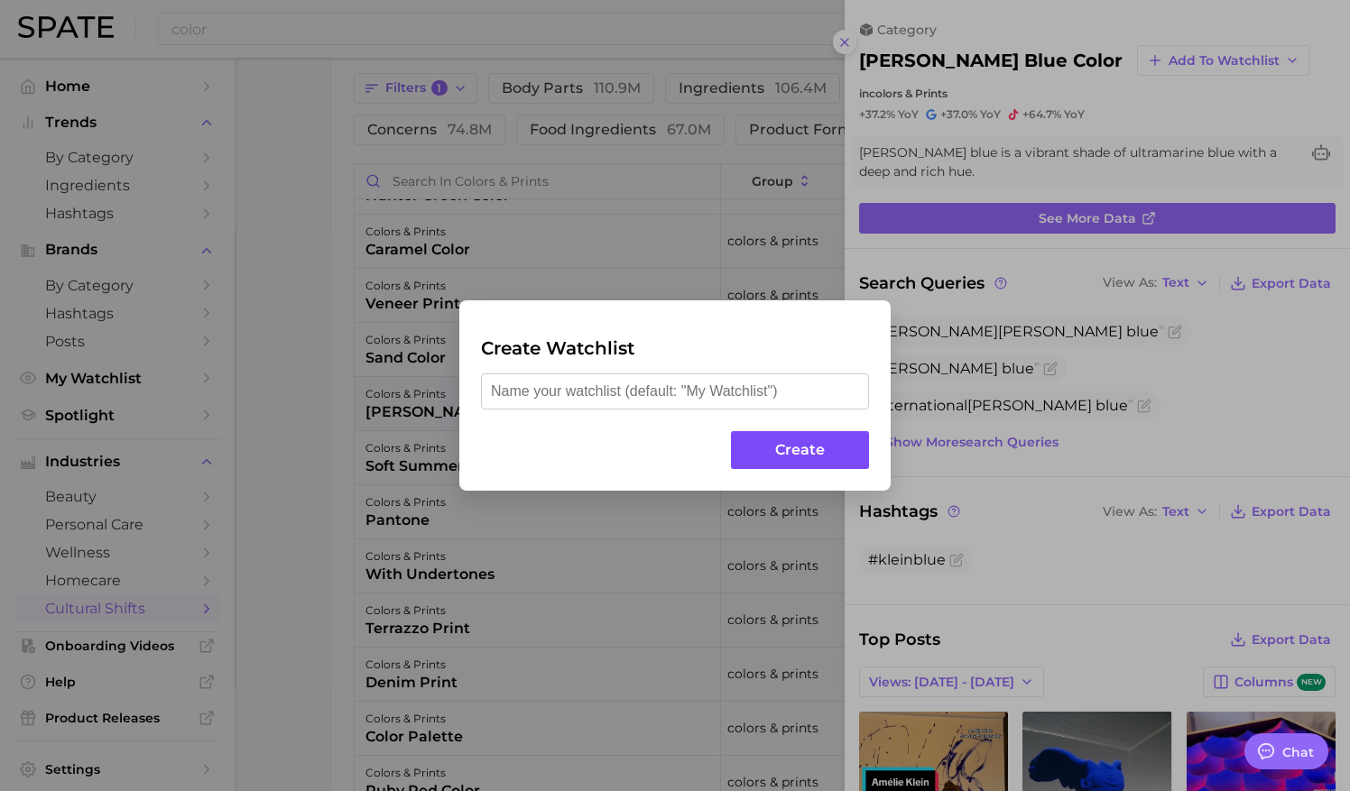
click at [789, 444] on button "Create" at bounding box center [800, 450] width 138 height 39
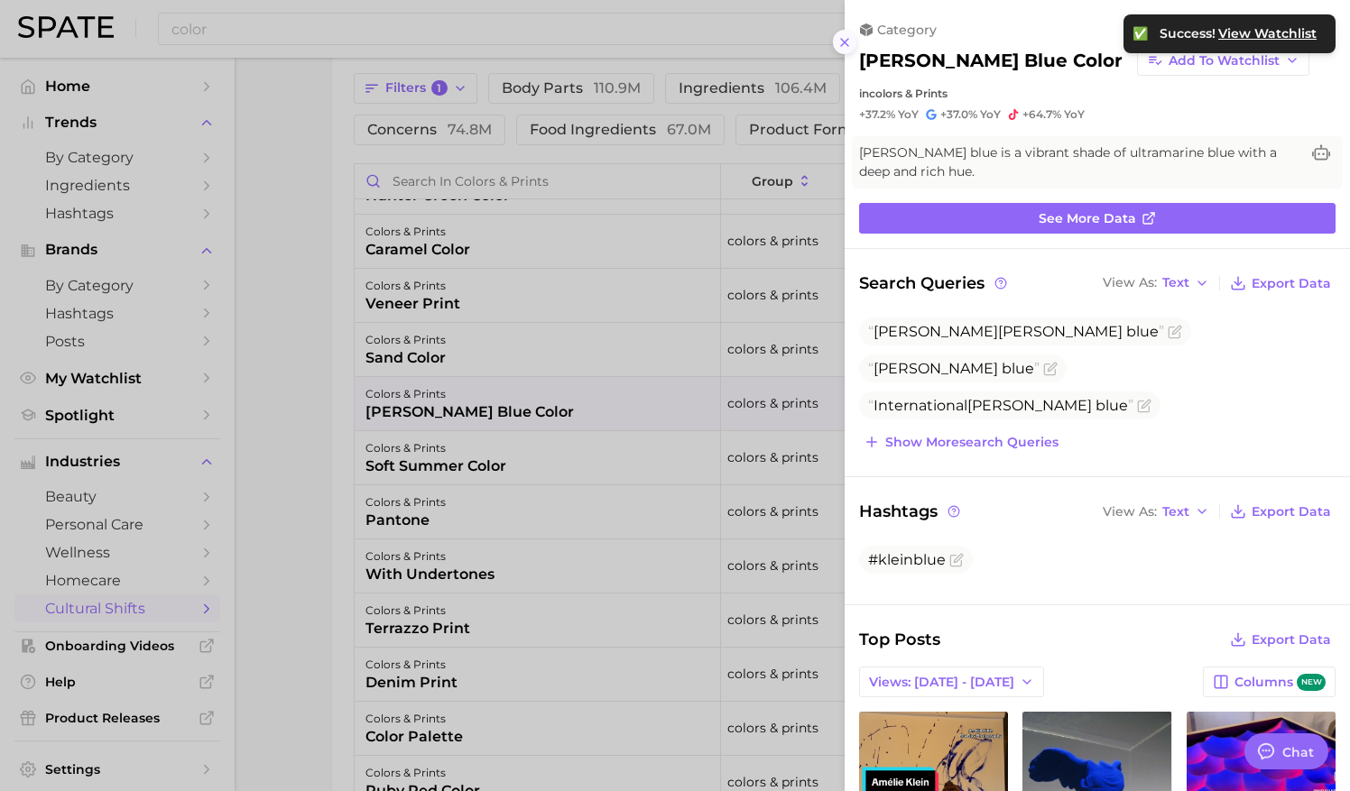
click at [844, 44] on icon at bounding box center [844, 42] width 14 height 14
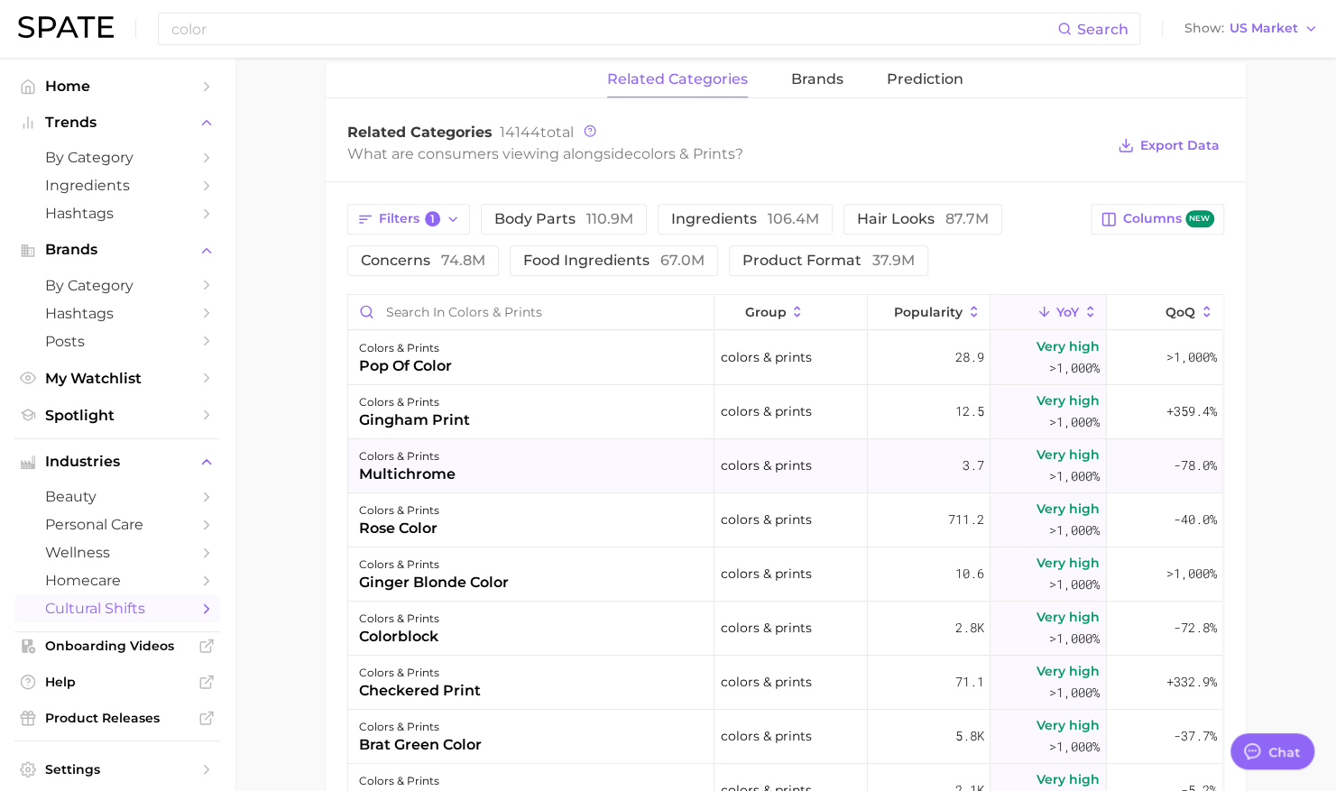
scroll to position [710, 0]
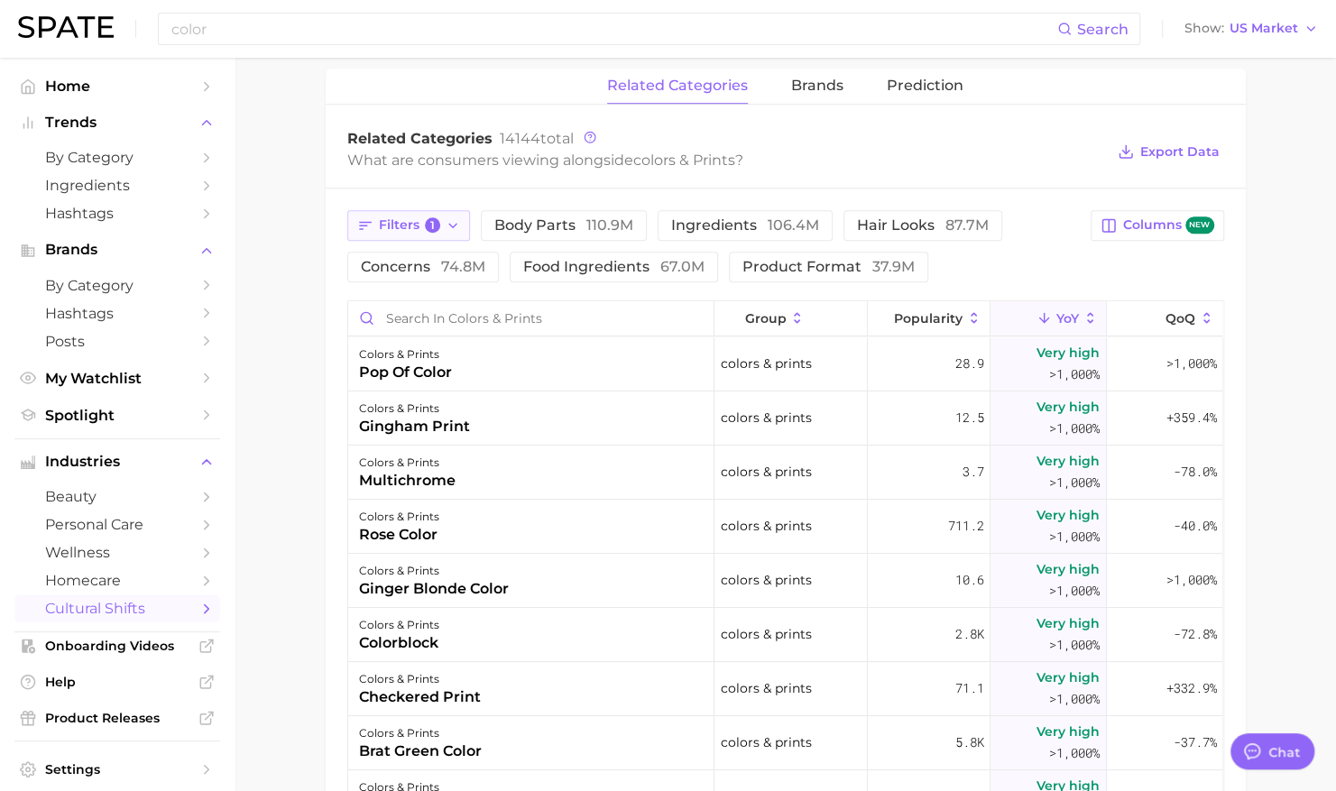
click at [450, 218] on icon "button" at bounding box center [453, 225] width 14 height 14
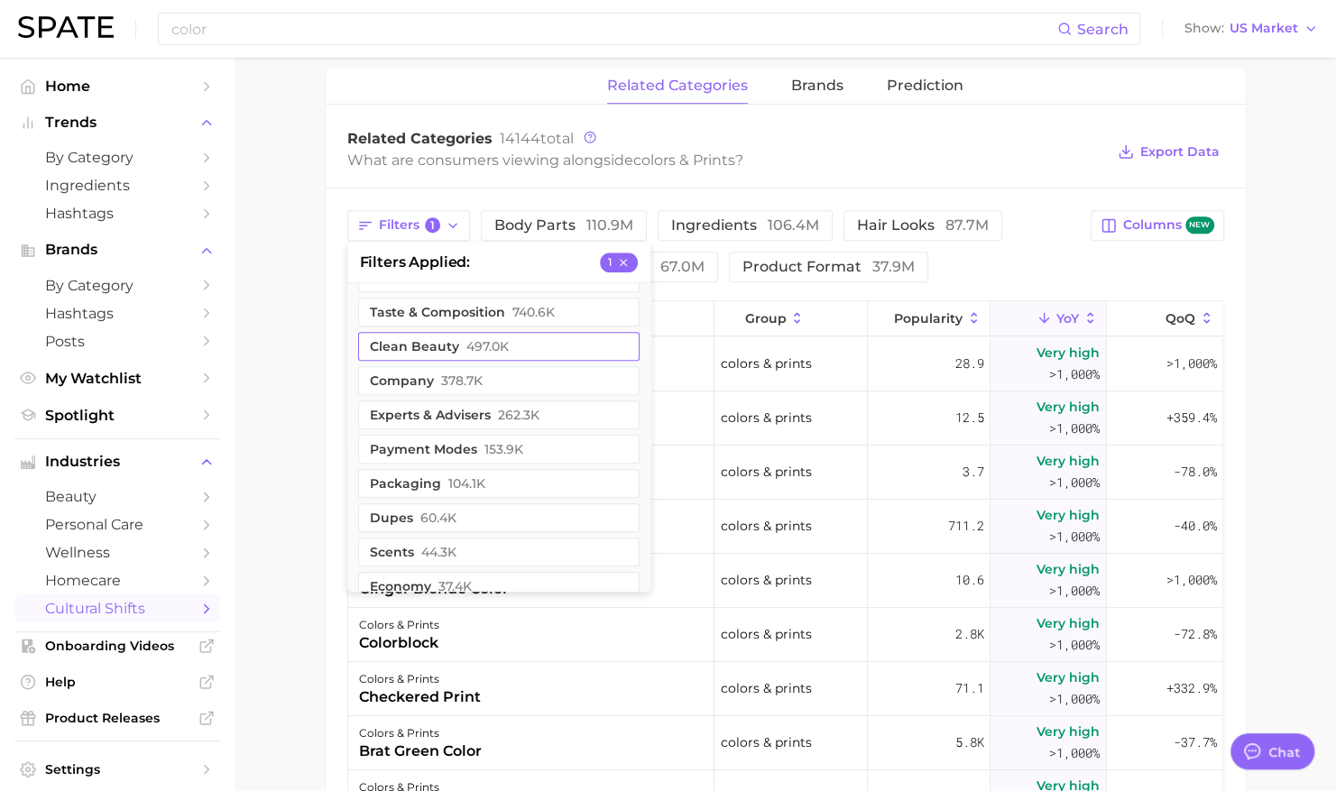
scroll to position [805, 0]
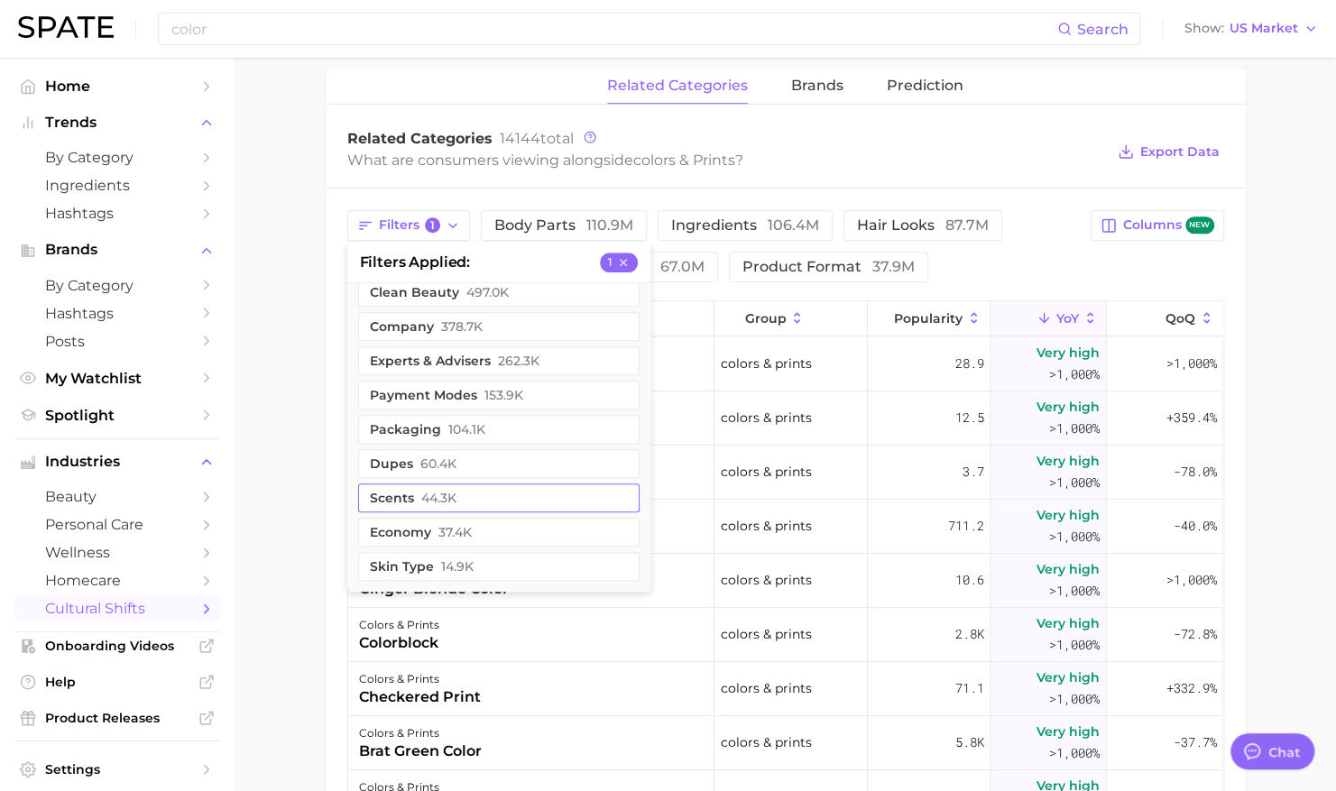
click at [473, 494] on button "scents 44.3k" at bounding box center [499, 498] width 282 height 29
click at [273, 621] on main "1. societal shifts & culture 2. arts & design 3. colors & prints 4. Subcategory…" at bounding box center [786, 276] width 1102 height 1856
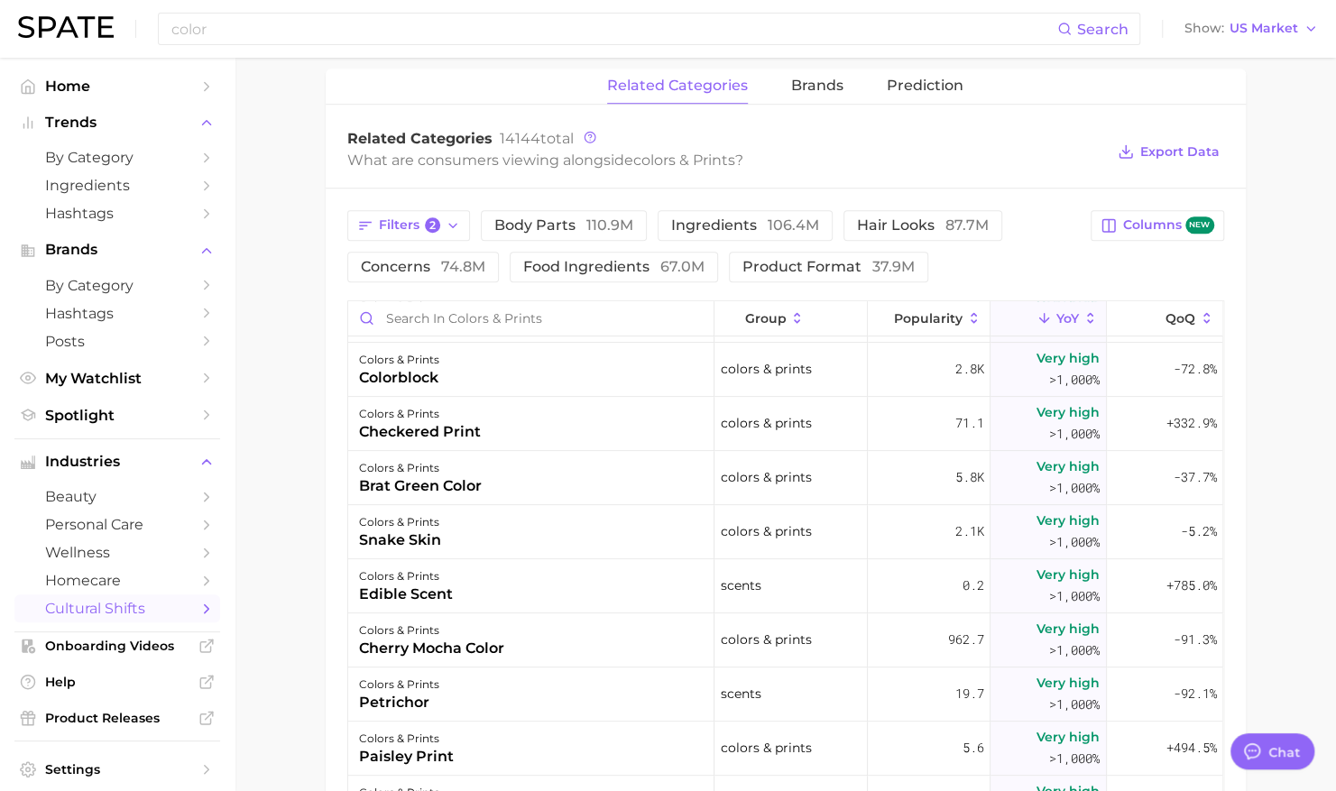
scroll to position [645, 0]
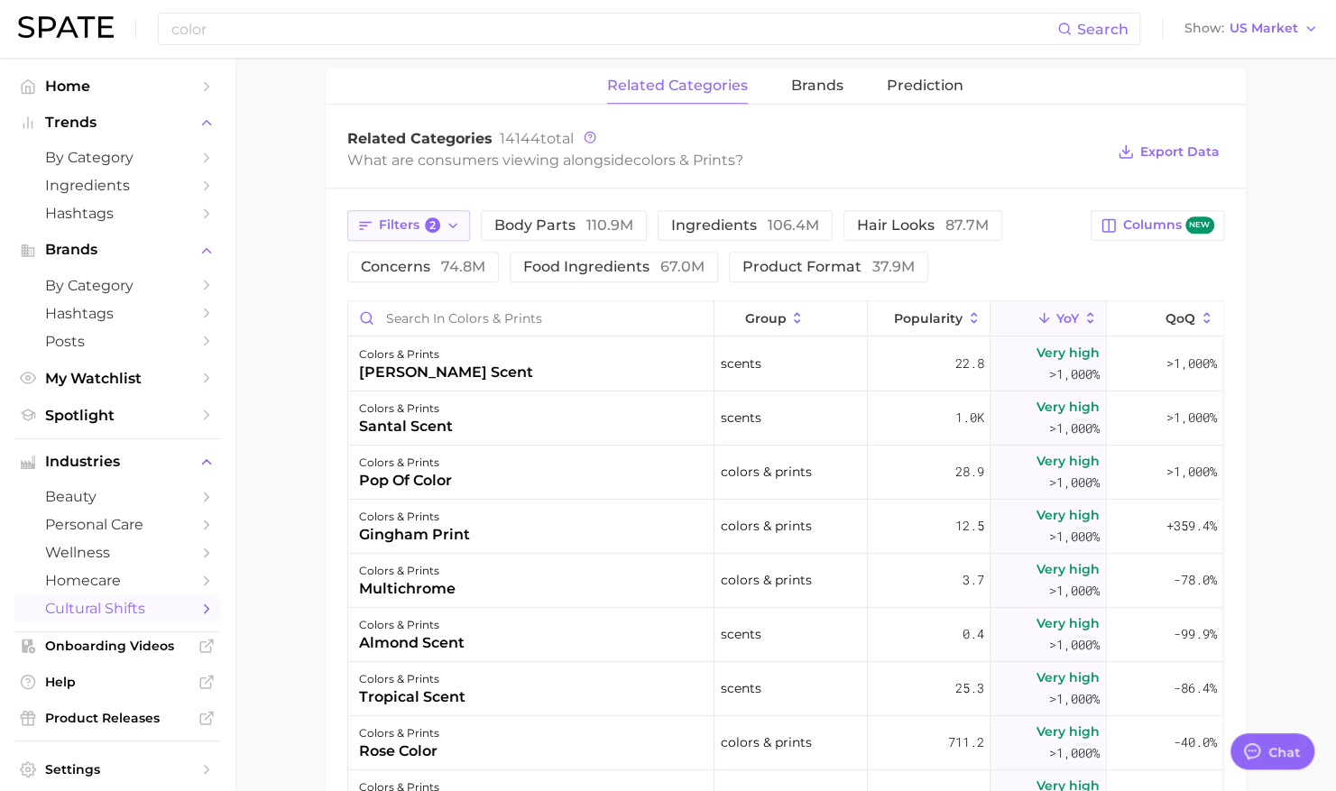
click at [448, 218] on icon "button" at bounding box center [453, 225] width 14 height 14
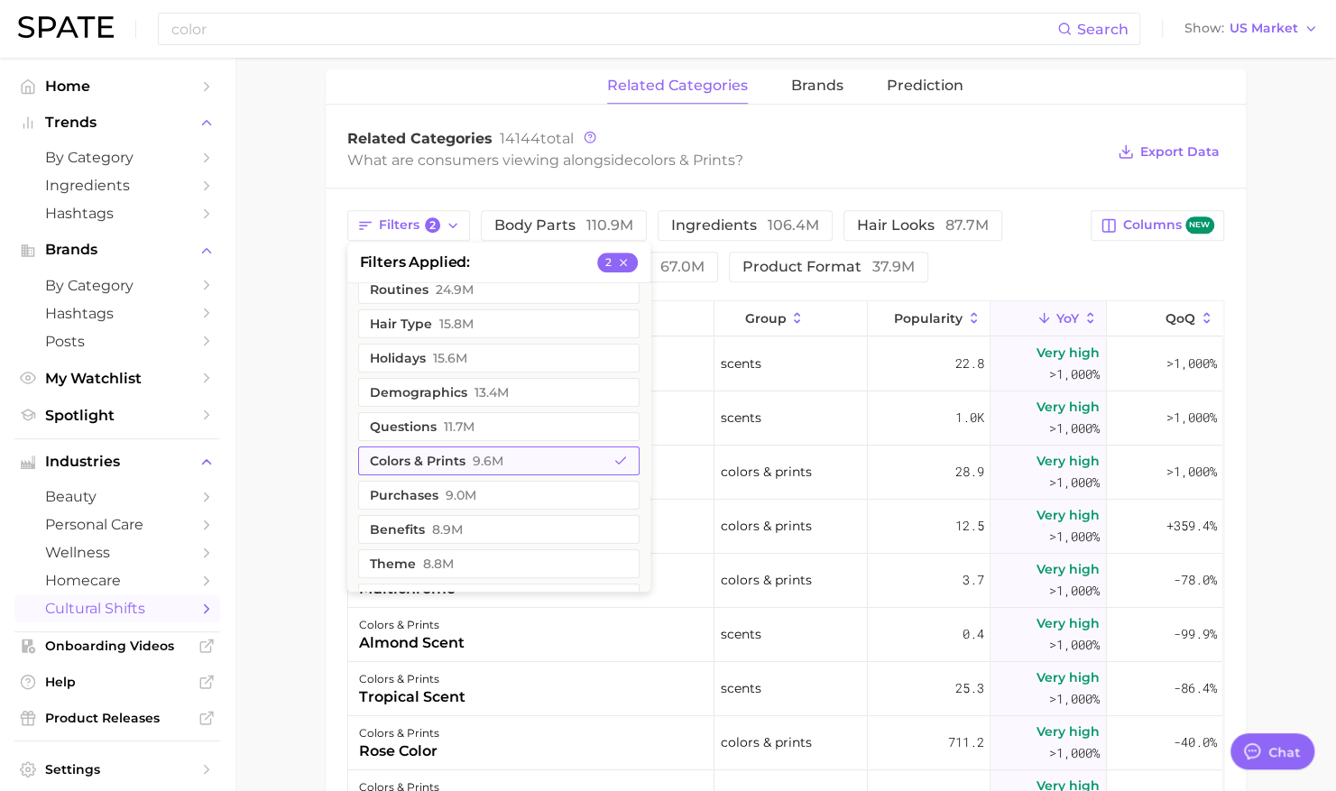
scroll to position [20, 0]
click at [473, 458] on span "9.6m" at bounding box center [488, 460] width 31 height 14
click at [274, 624] on main "1. societal shifts & culture 2. arts & design 3. colors & prints 4. Subcategory…" at bounding box center [786, 276] width 1102 height 1856
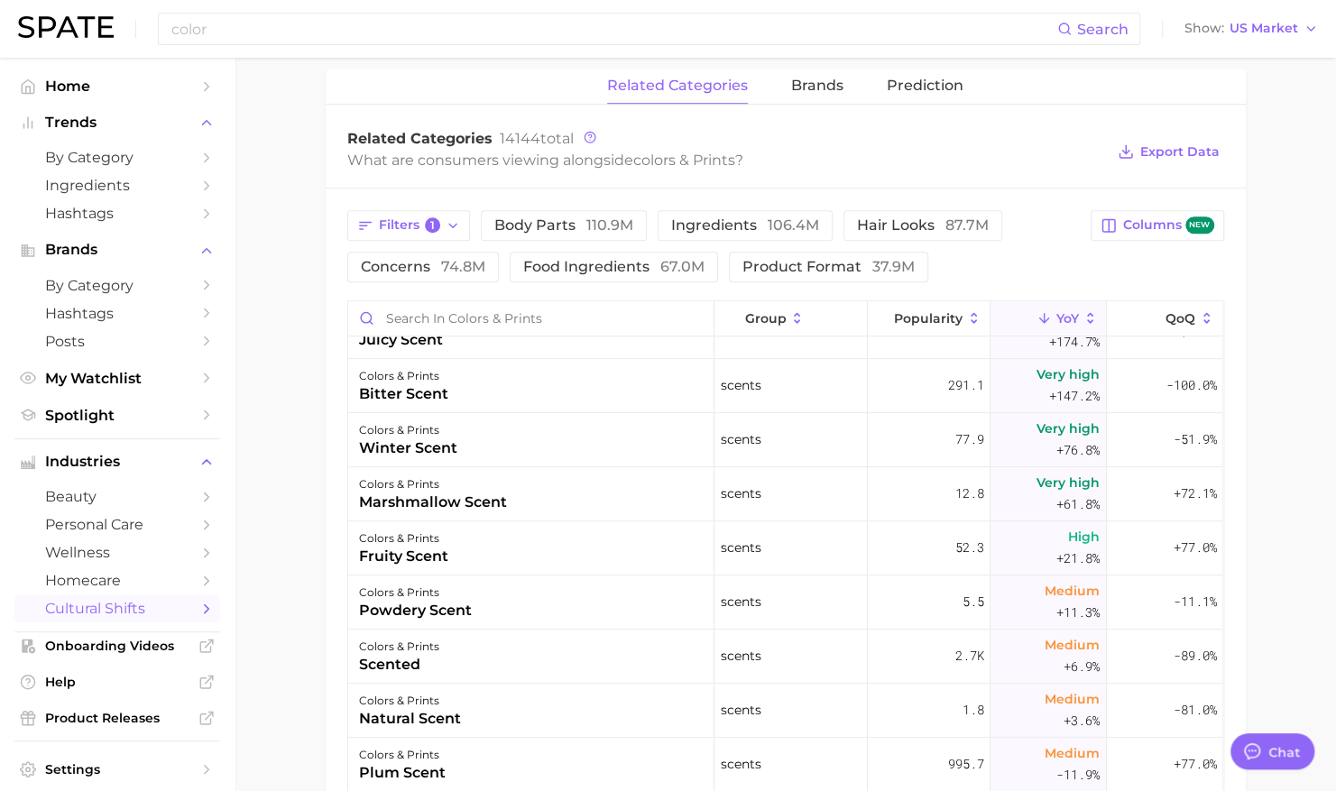
scroll to position [0, 0]
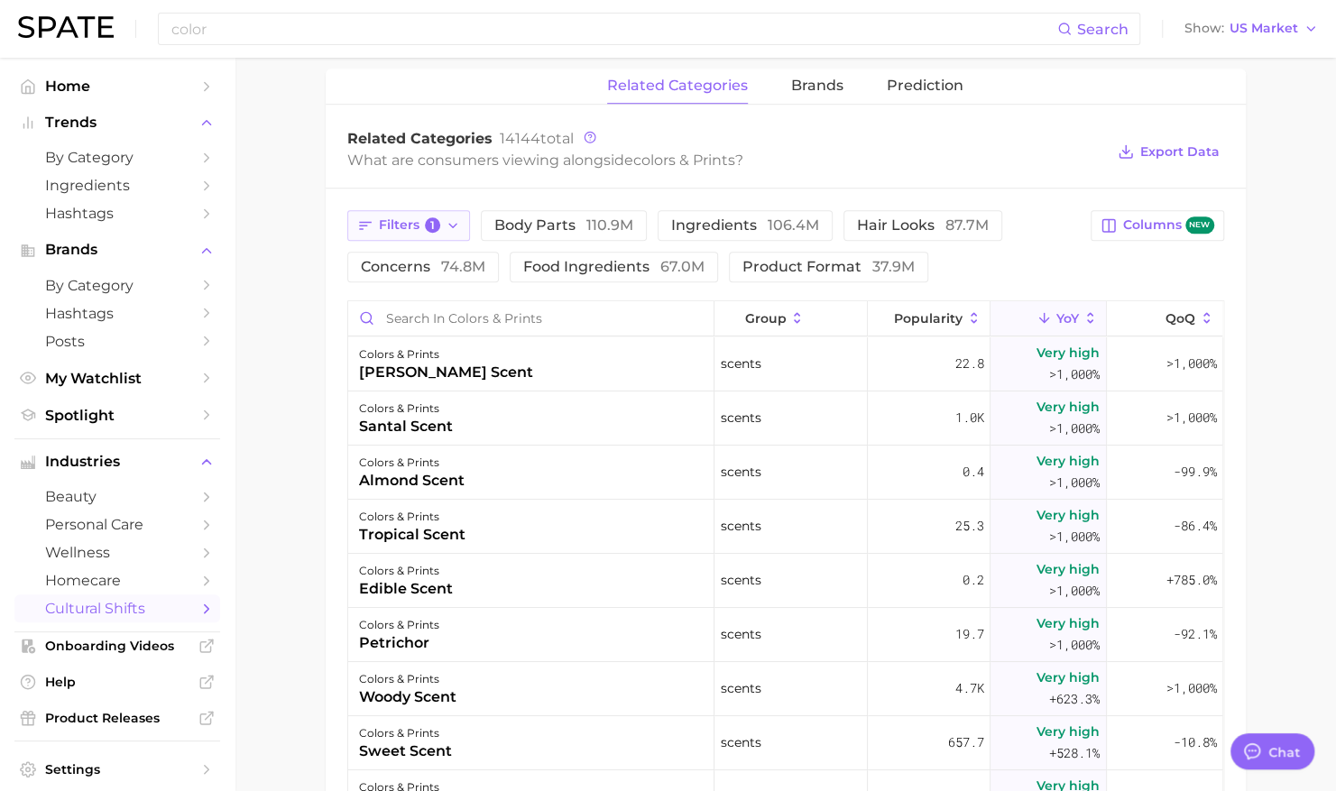
click at [441, 217] on button "Filters 1" at bounding box center [409, 225] width 124 height 31
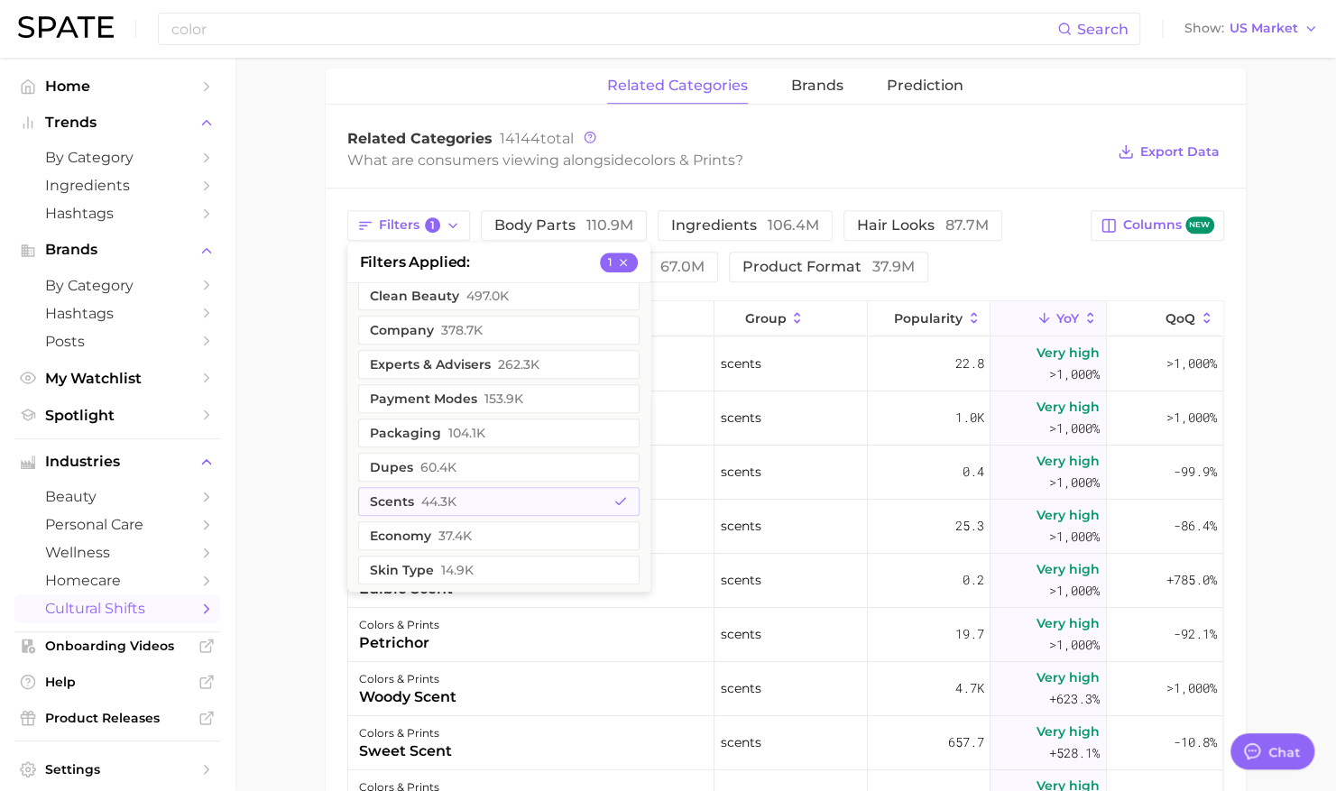
scroll to position [781, 0]
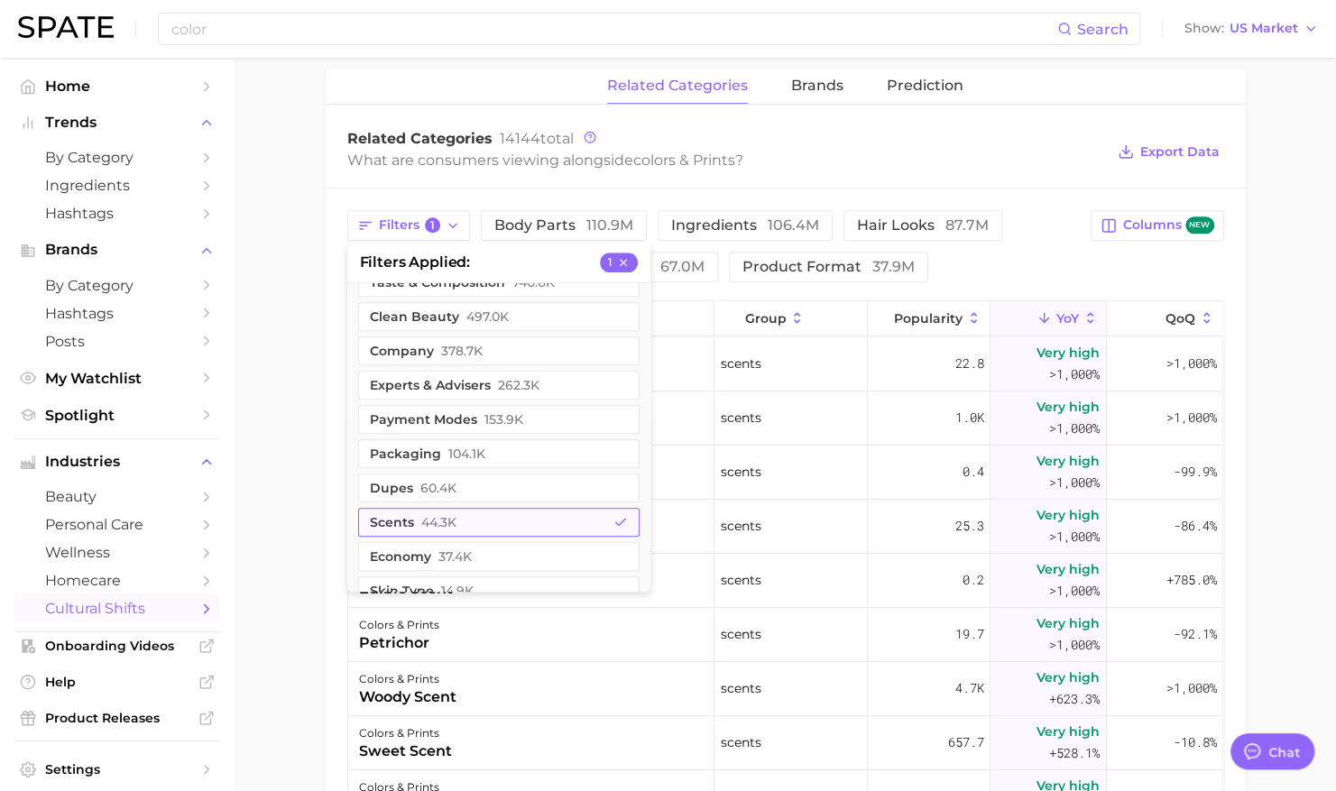
click at [462, 514] on button "scents 44.3k" at bounding box center [499, 522] width 282 height 29
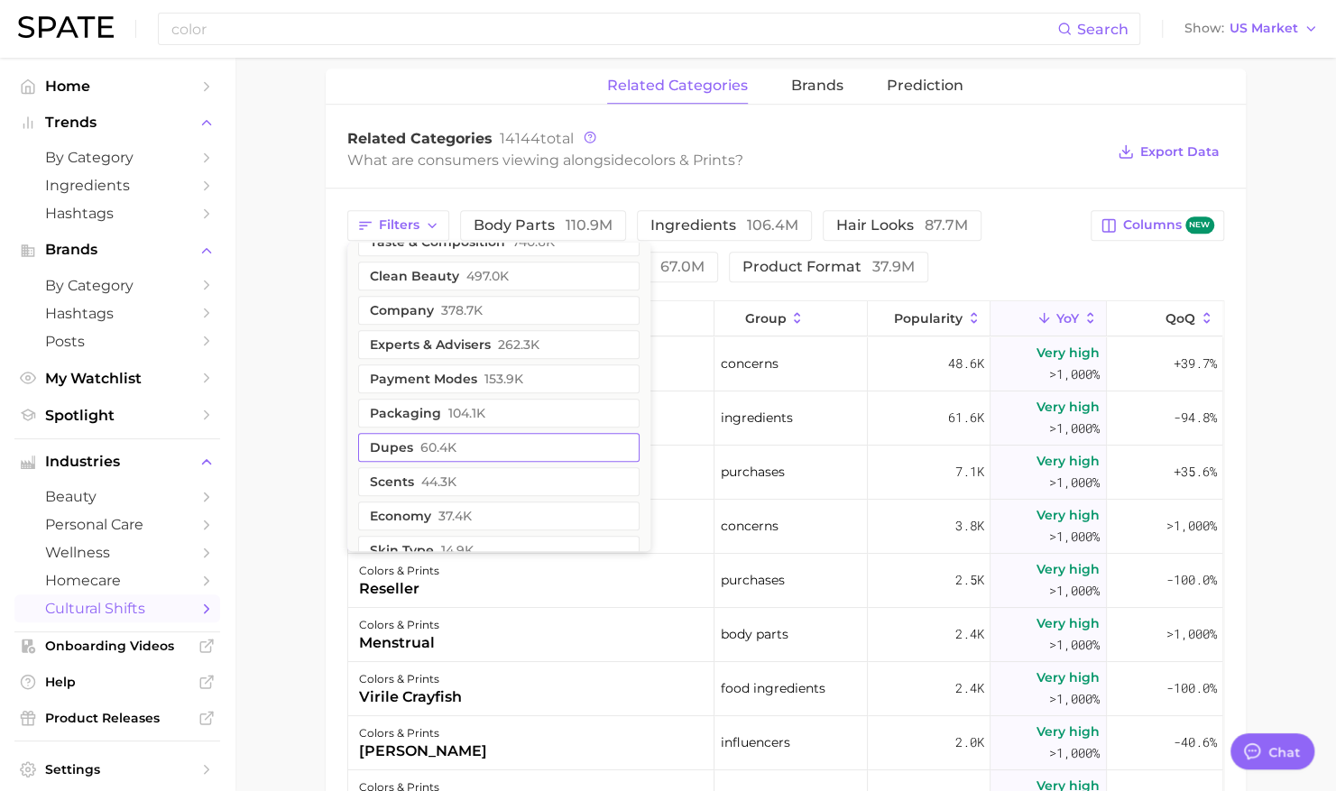
scroll to position [805, 0]
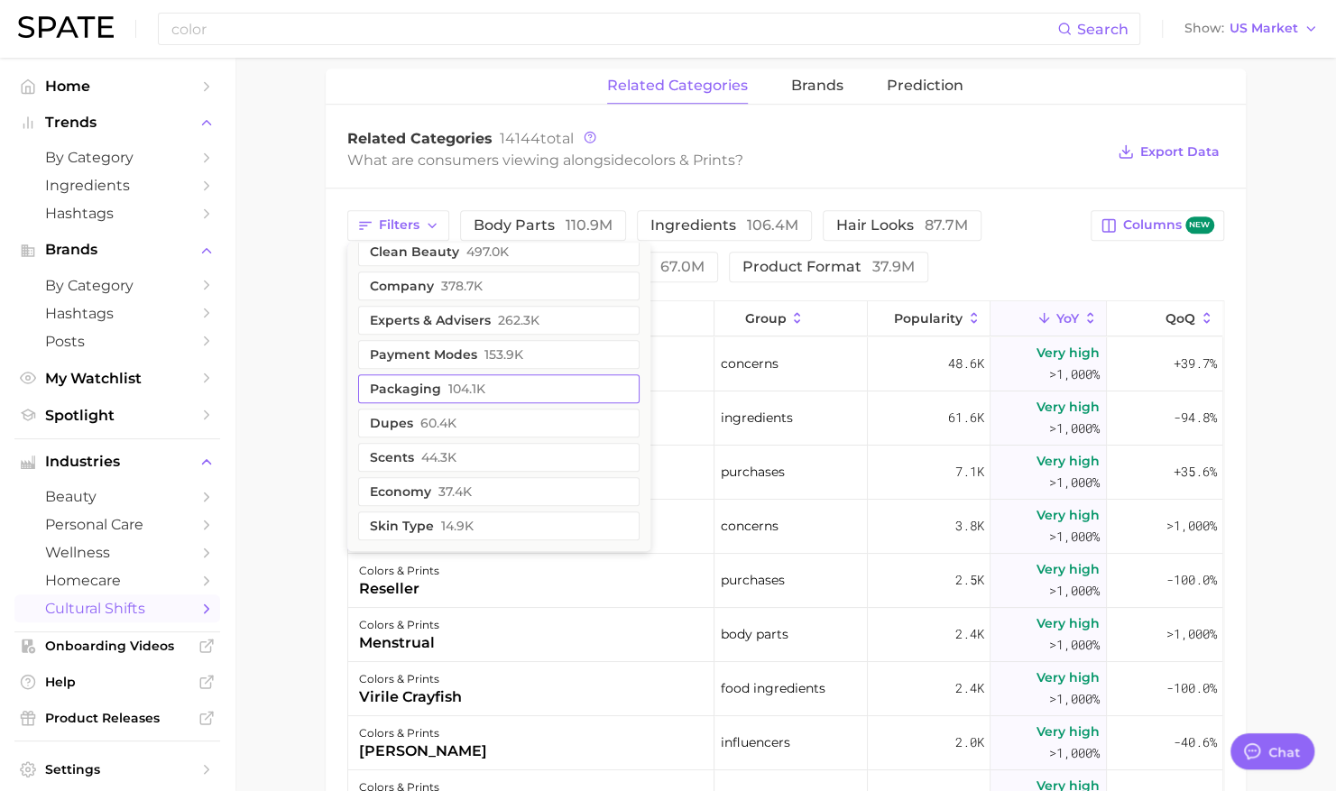
click at [467, 382] on span "104.1k" at bounding box center [466, 389] width 37 height 14
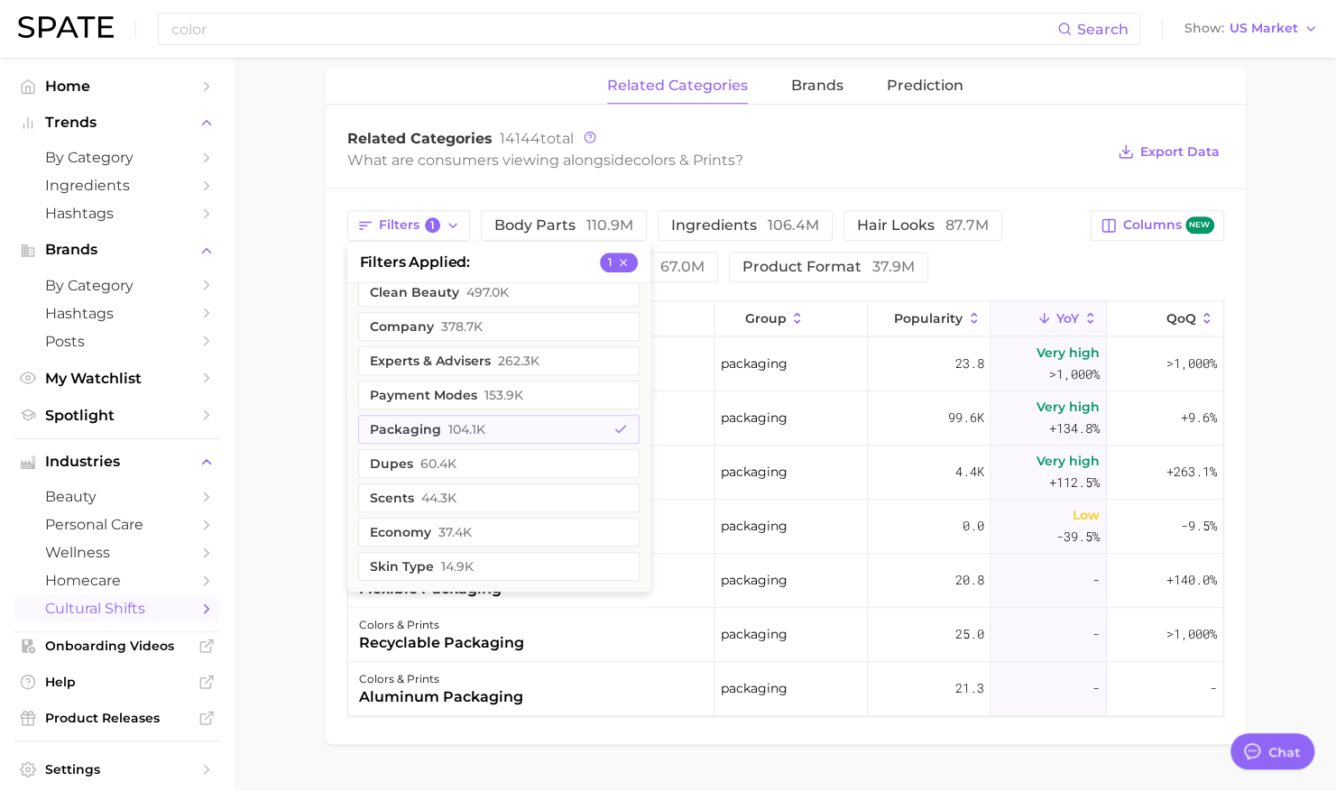
click at [301, 452] on main "1. societal shifts & culture 2. arts & design 3. colors & prints 4. Subcategory…" at bounding box center [786, 91] width 1102 height 1487
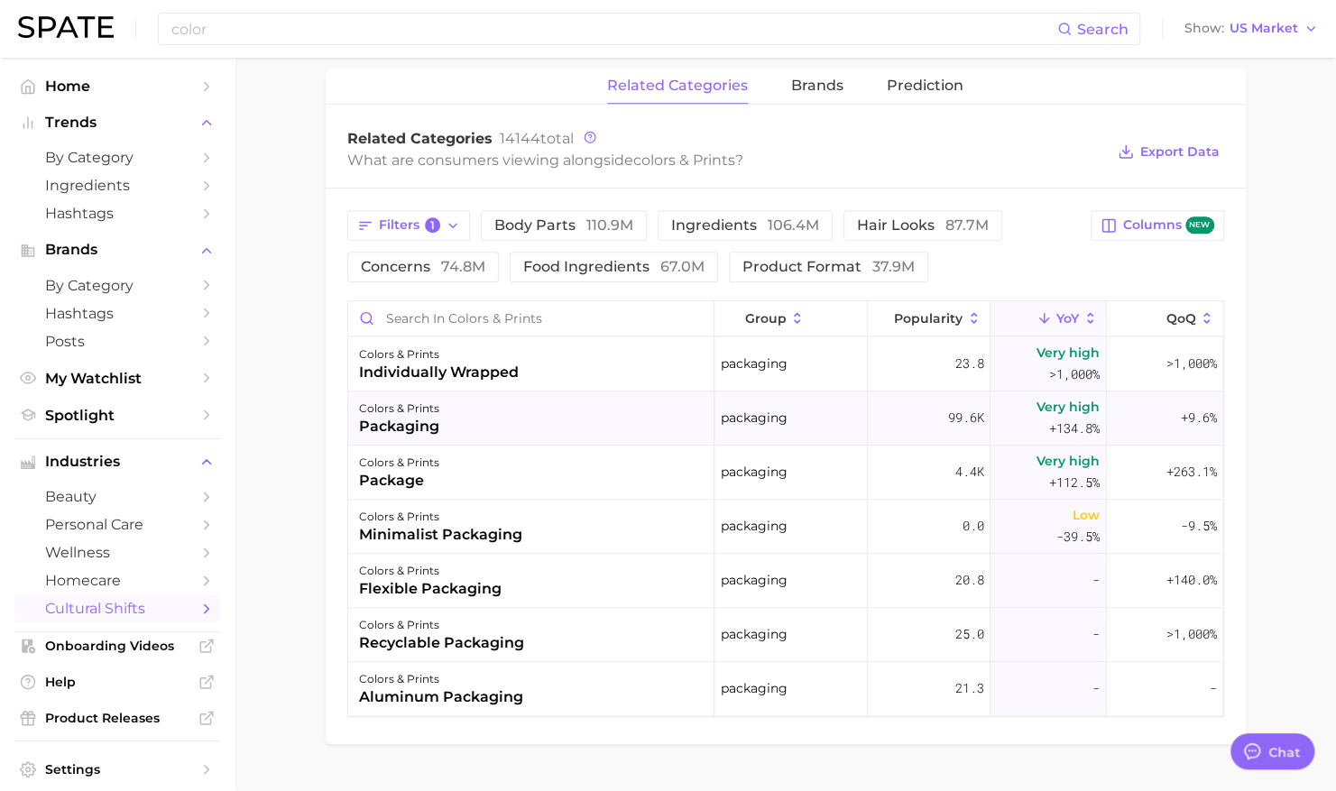
scroll to position [751, 0]
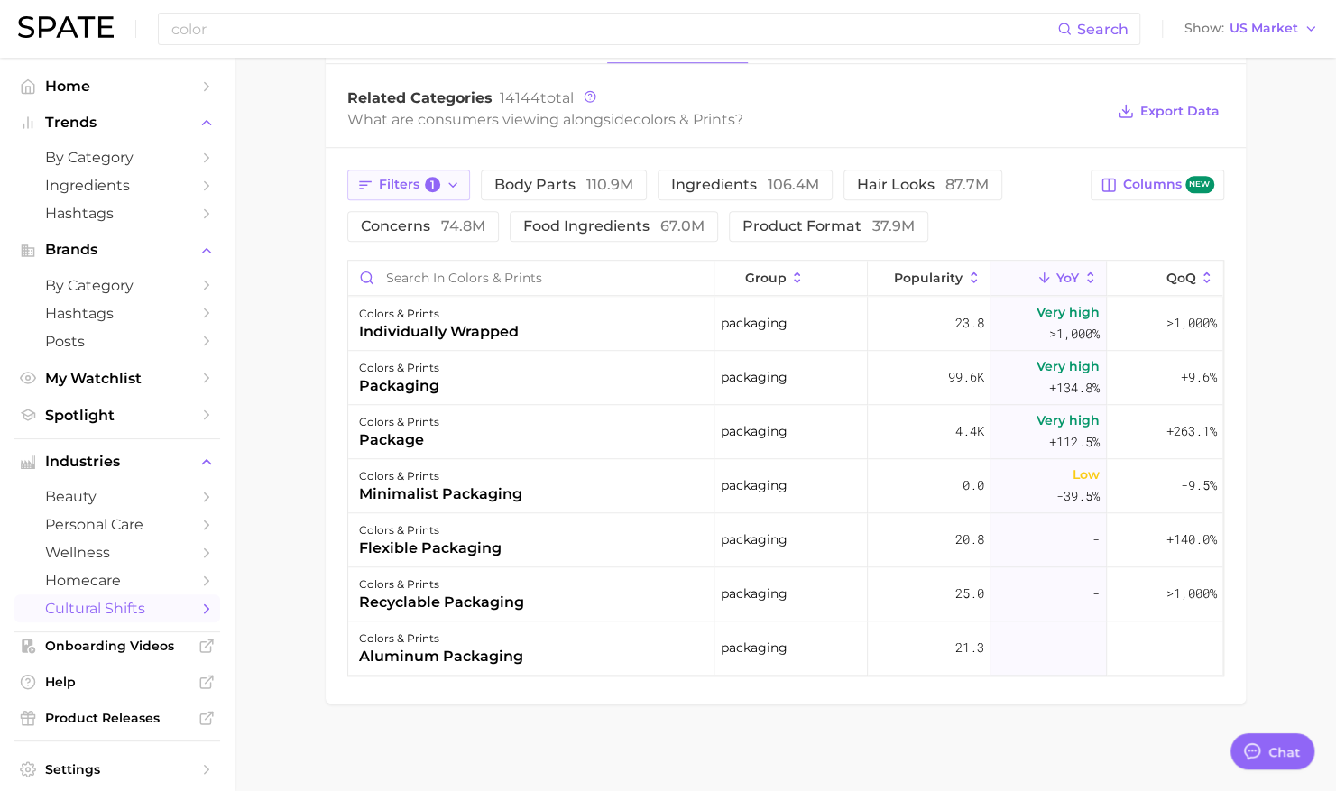
click at [411, 189] on button "Filters 1" at bounding box center [409, 185] width 124 height 31
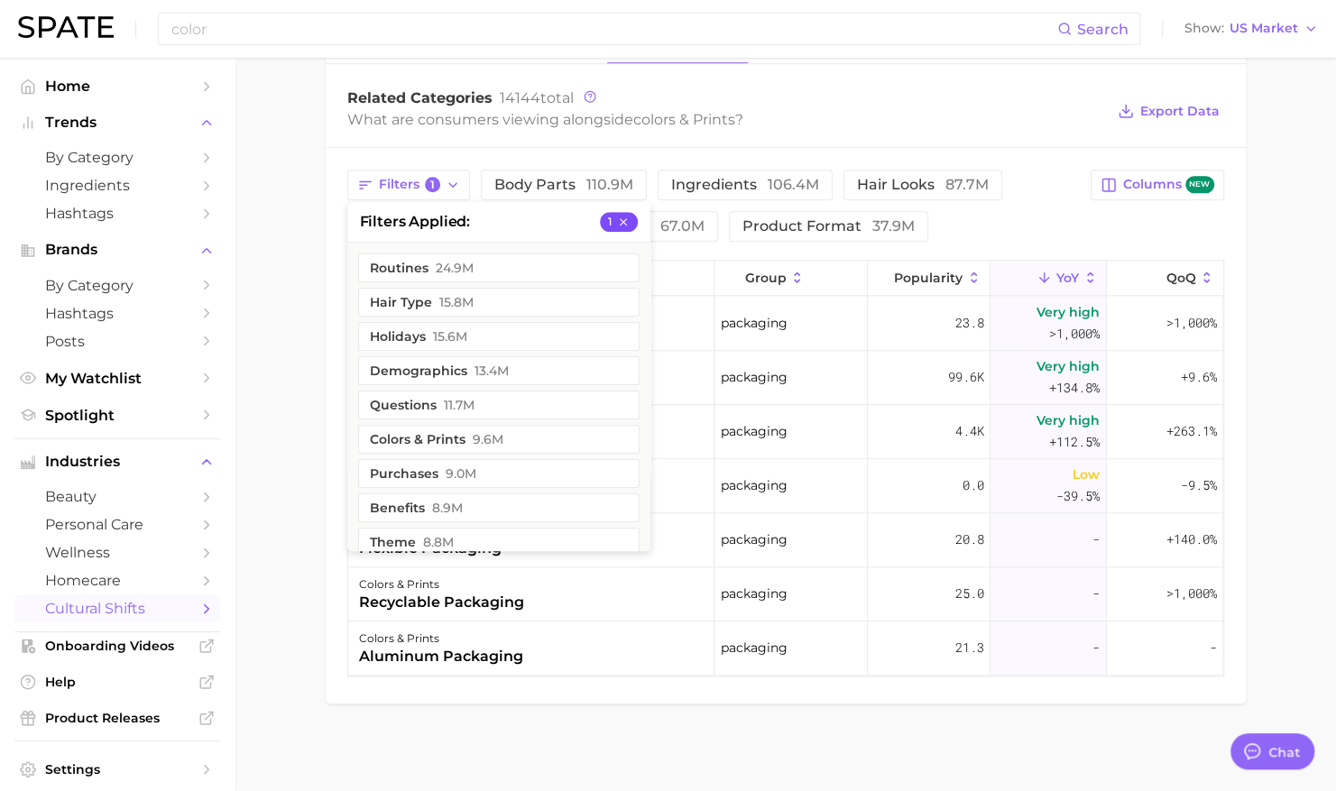
click at [628, 218] on icon "button" at bounding box center [623, 222] width 13 height 13
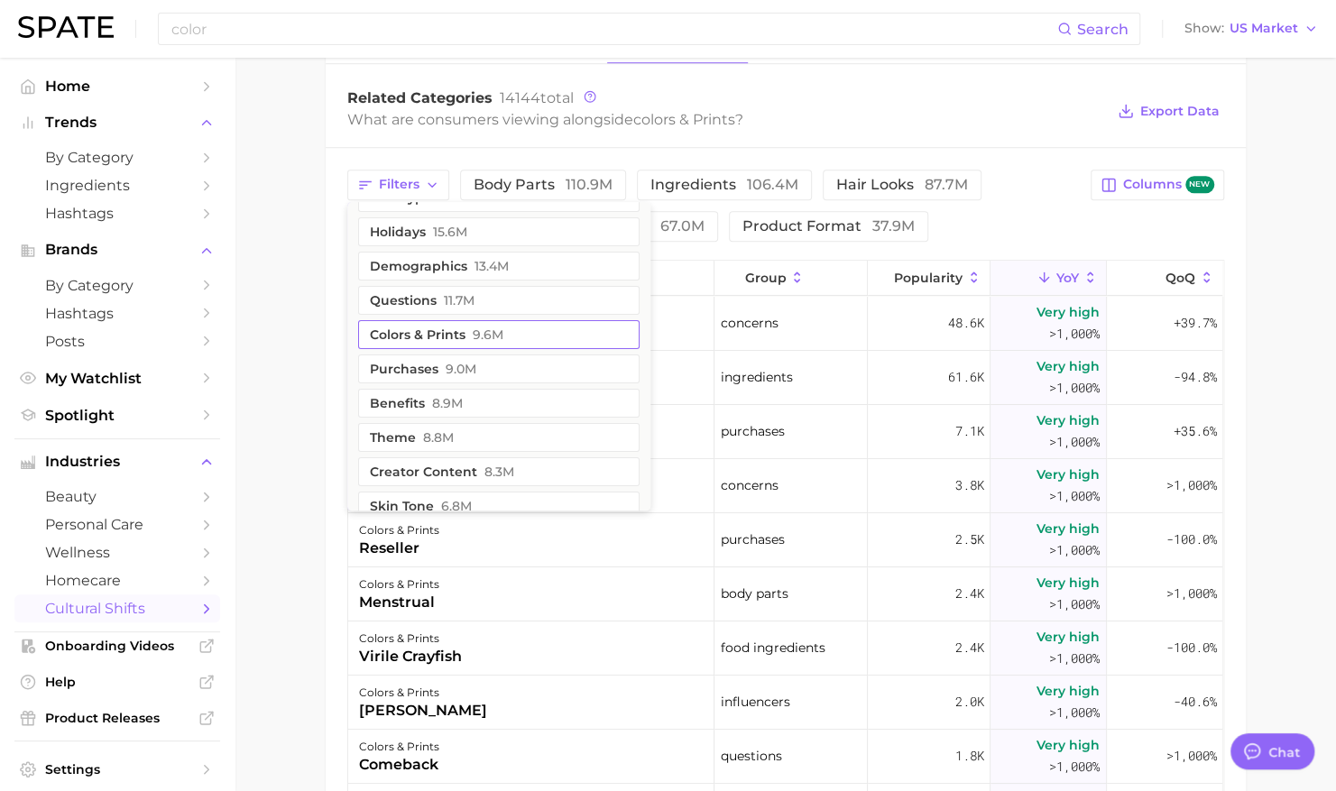
scroll to position [66, 0]
click at [326, 603] on div "Filters routines 24.9m hair type 15.8m holidays 15.6m demographics 13.4m questi…" at bounding box center [786, 610] width 920 height 925
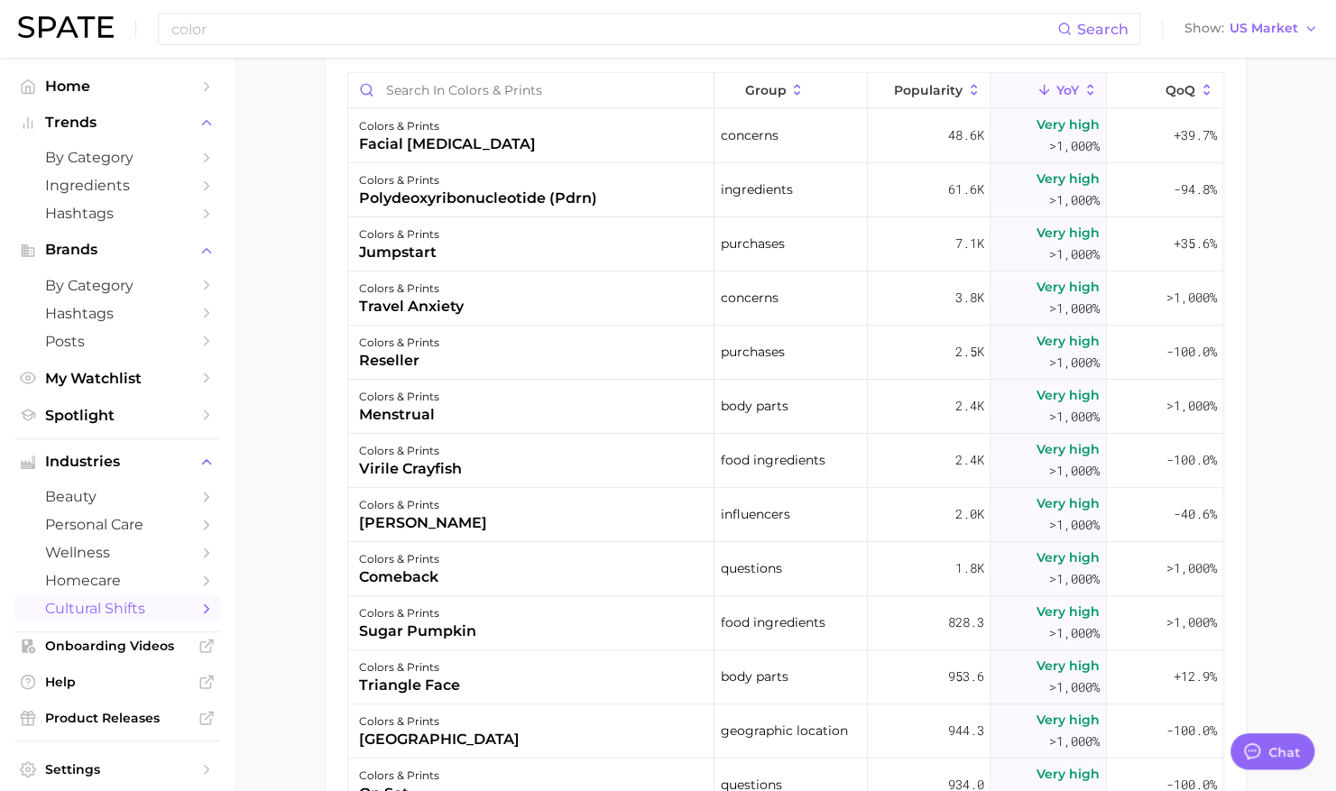
scroll to position [942, 0]
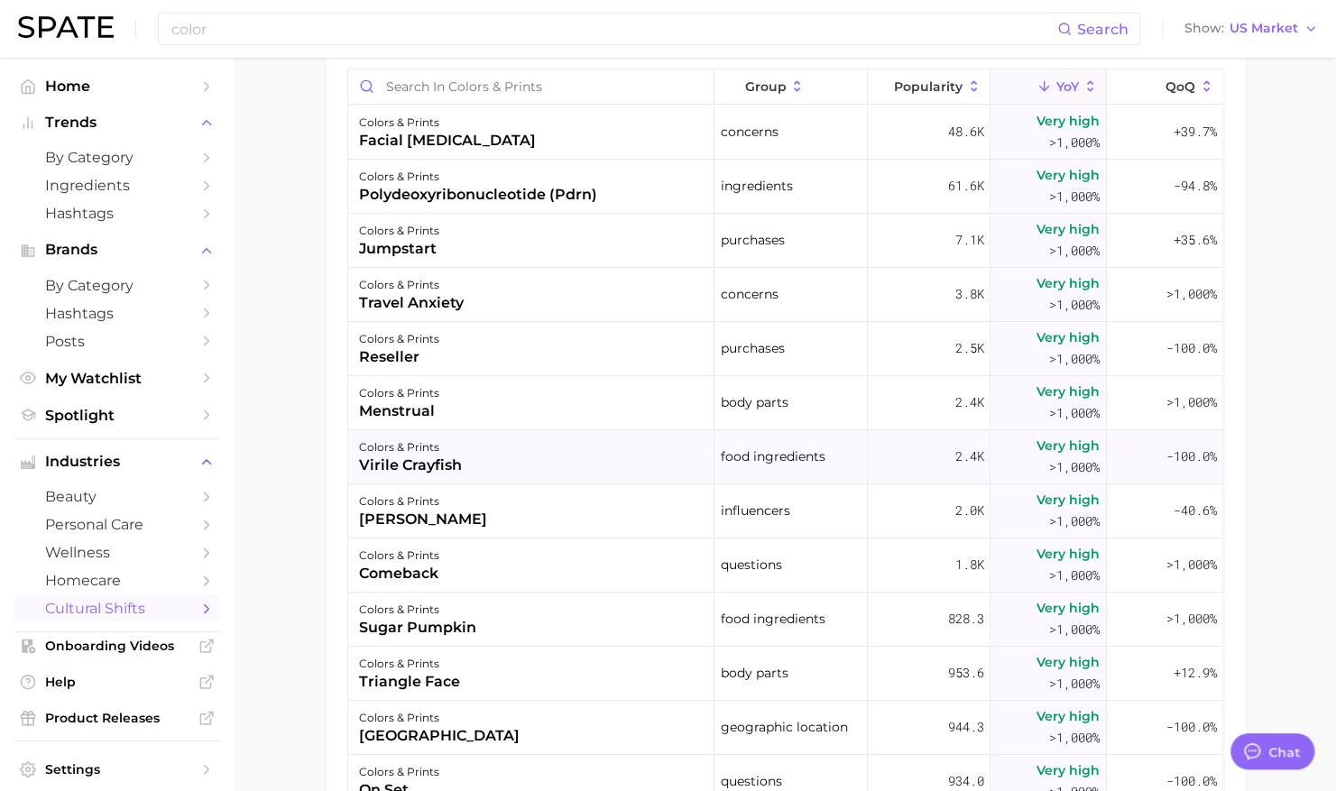
click at [425, 458] on div "virile crayfish" at bounding box center [410, 466] width 103 height 22
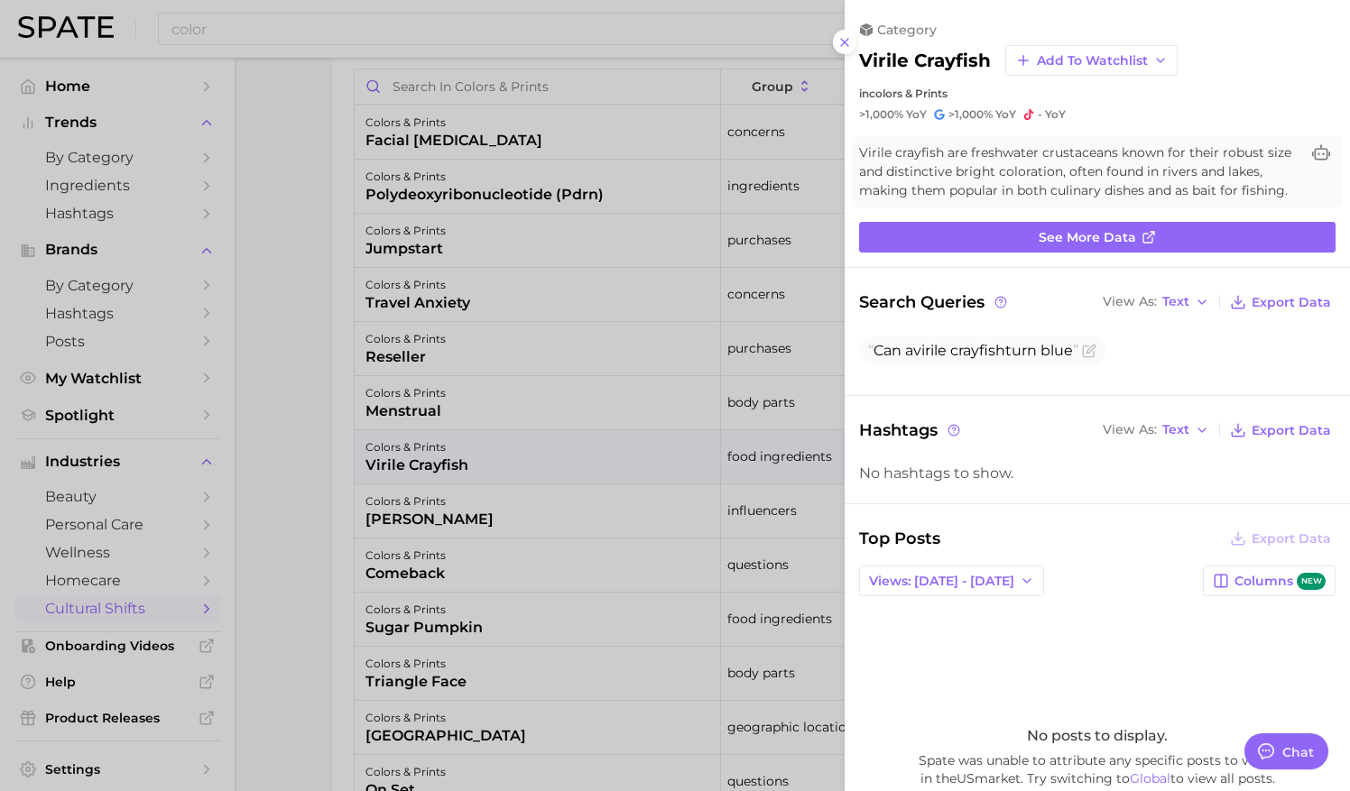
click at [425, 458] on div at bounding box center [675, 395] width 1350 height 791
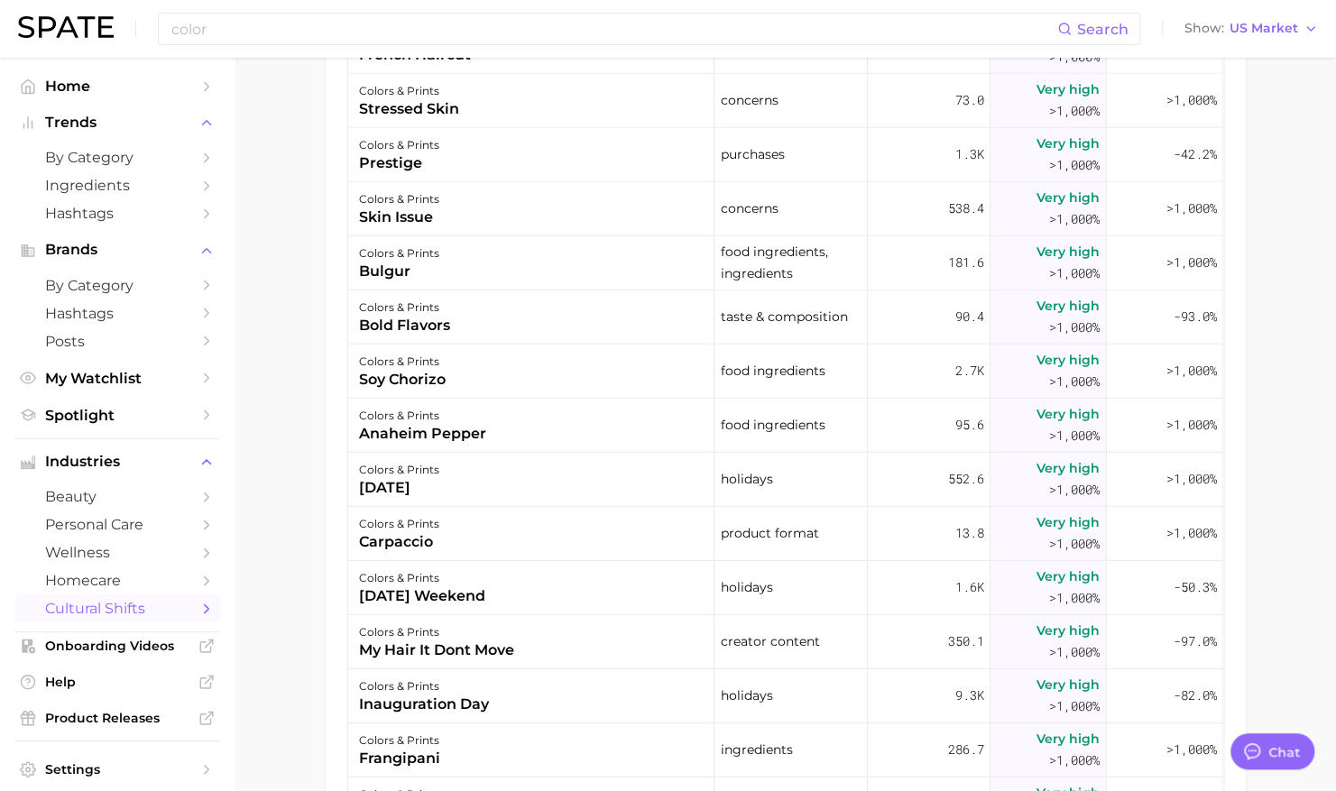
scroll to position [6966, 0]
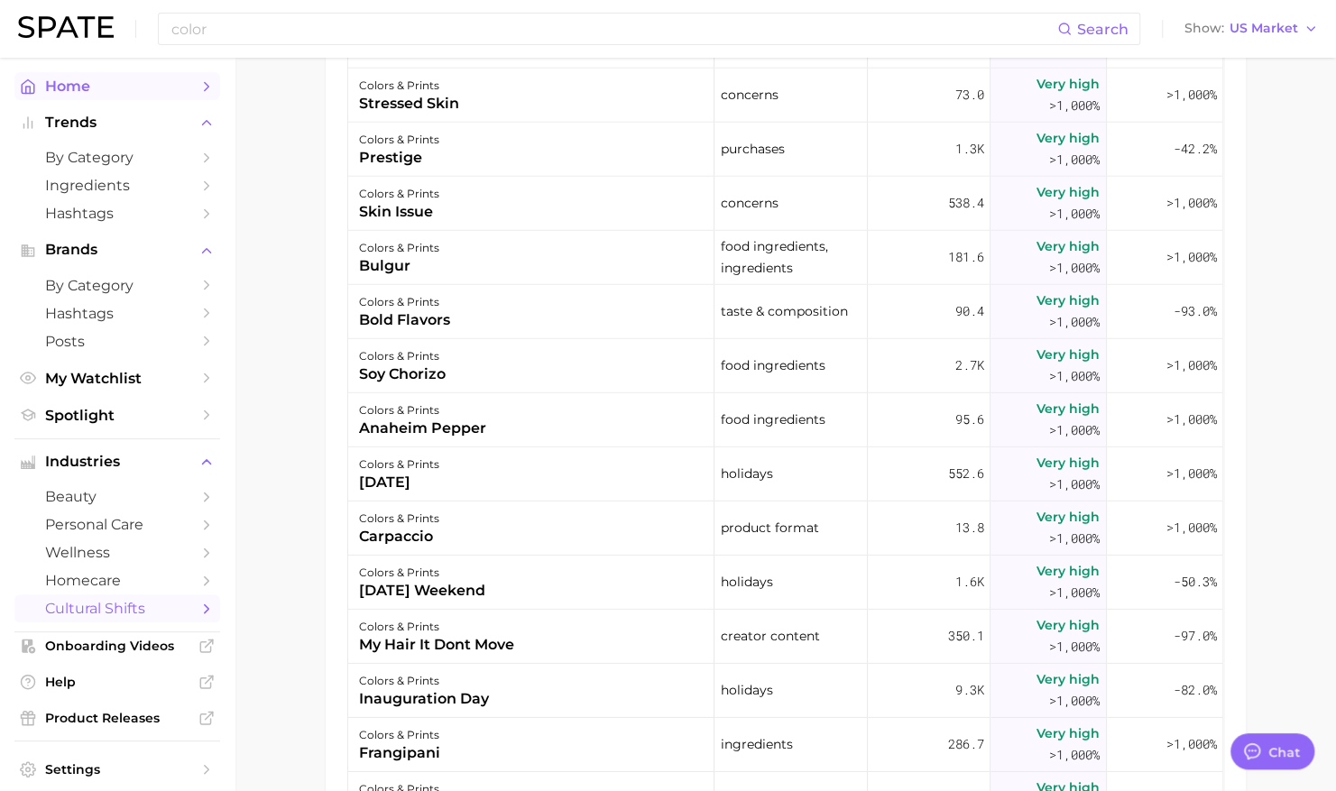
click at [85, 92] on span "Home" at bounding box center [117, 86] width 144 height 17
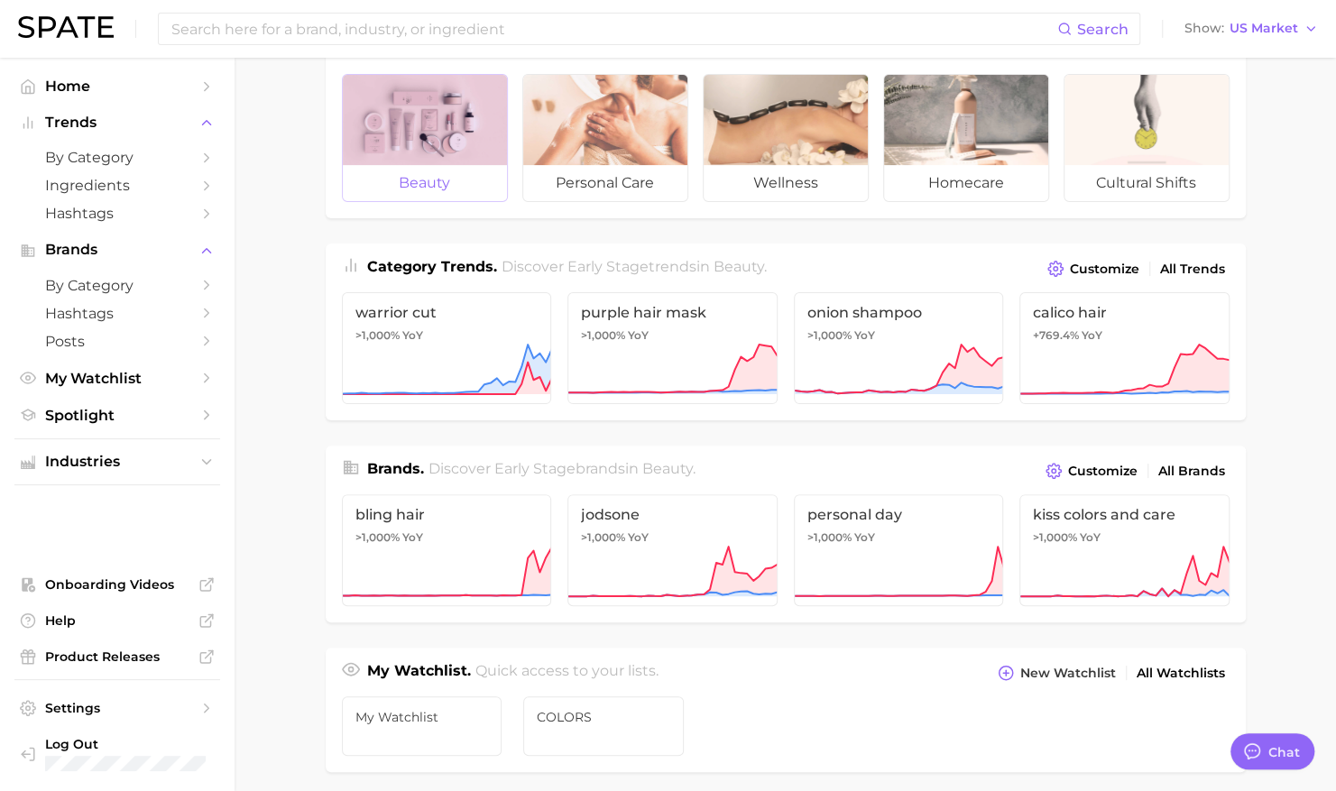
scroll to position [66, 0]
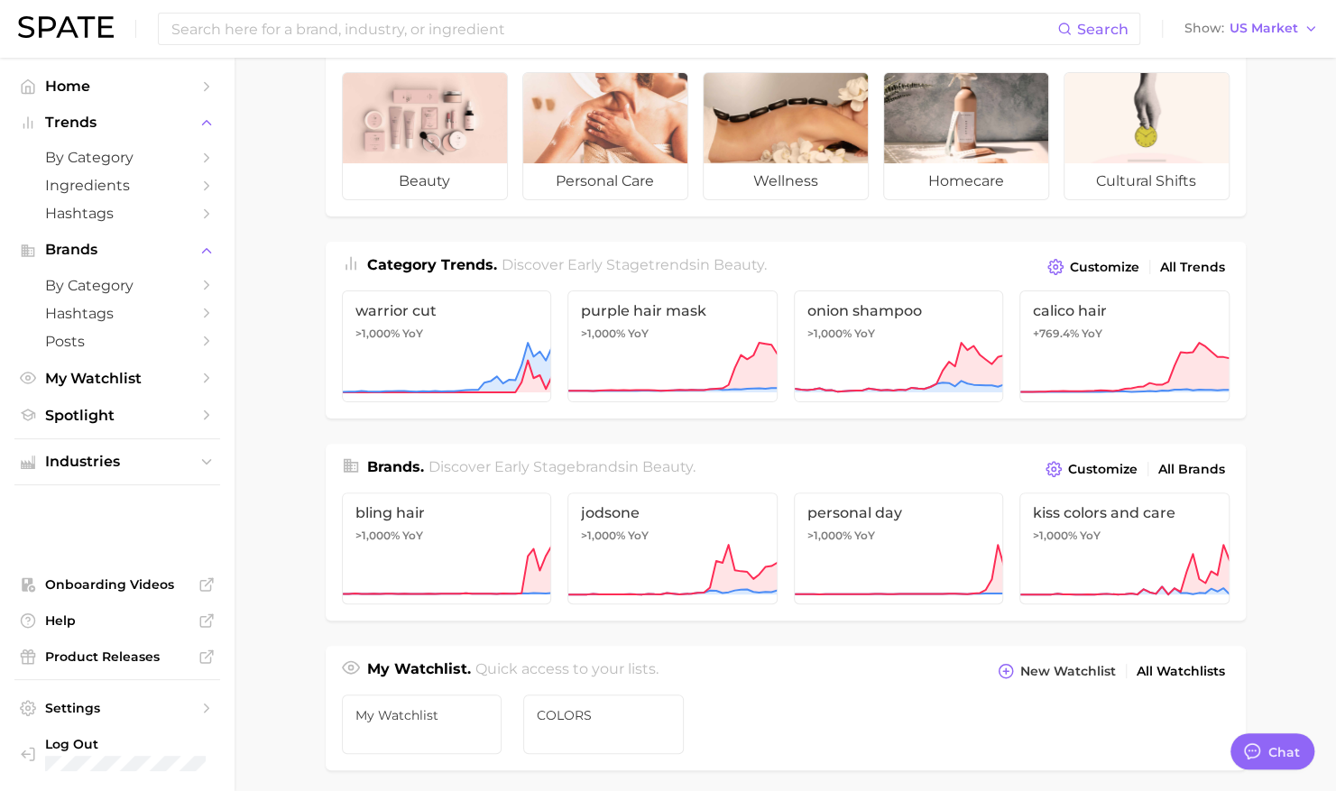
click at [493, 263] on span "Category Trends ." at bounding box center [432, 264] width 130 height 17
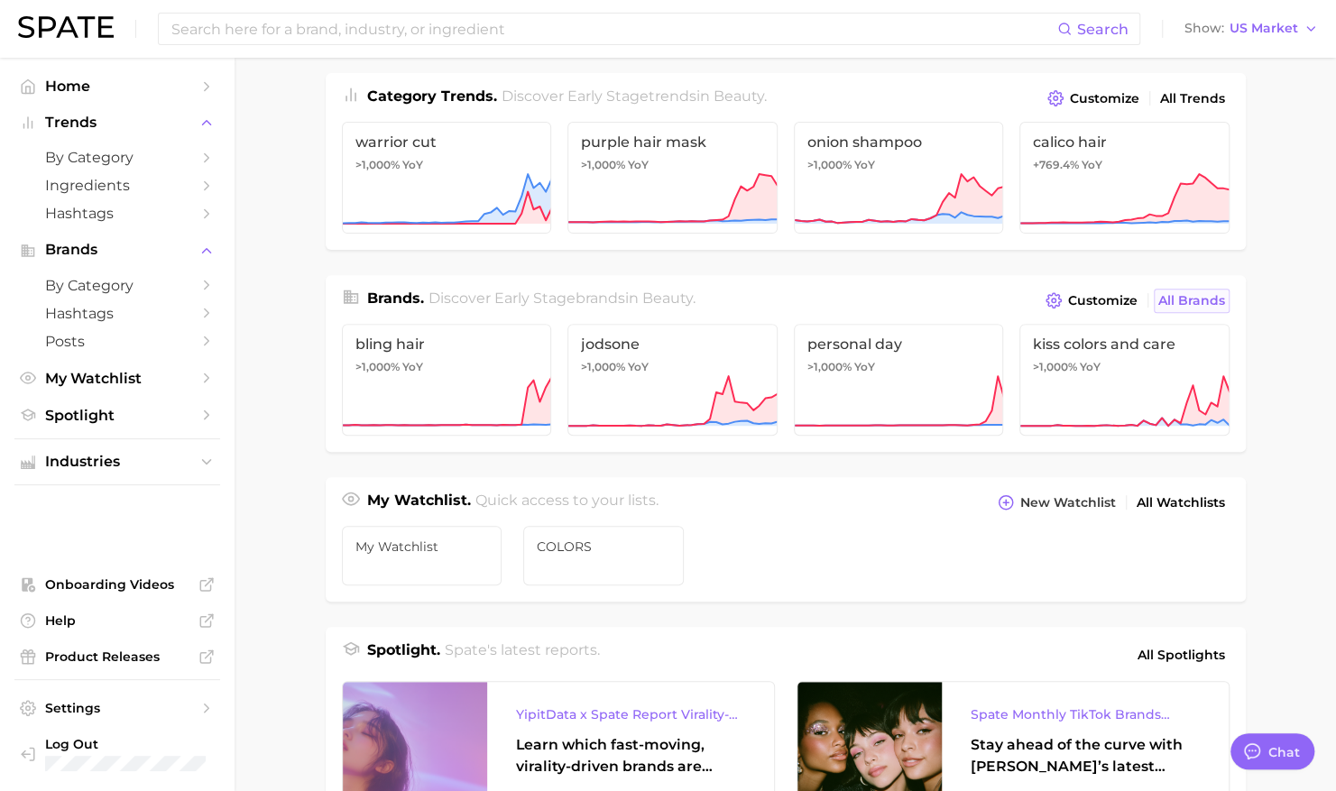
scroll to position [236, 0]
click at [1191, 283] on div "Brands . Discover Early Stage brands in beauty . Customize All Brands" at bounding box center [786, 293] width 920 height 38
click at [1193, 297] on span "All Brands" at bounding box center [1192, 299] width 67 height 15
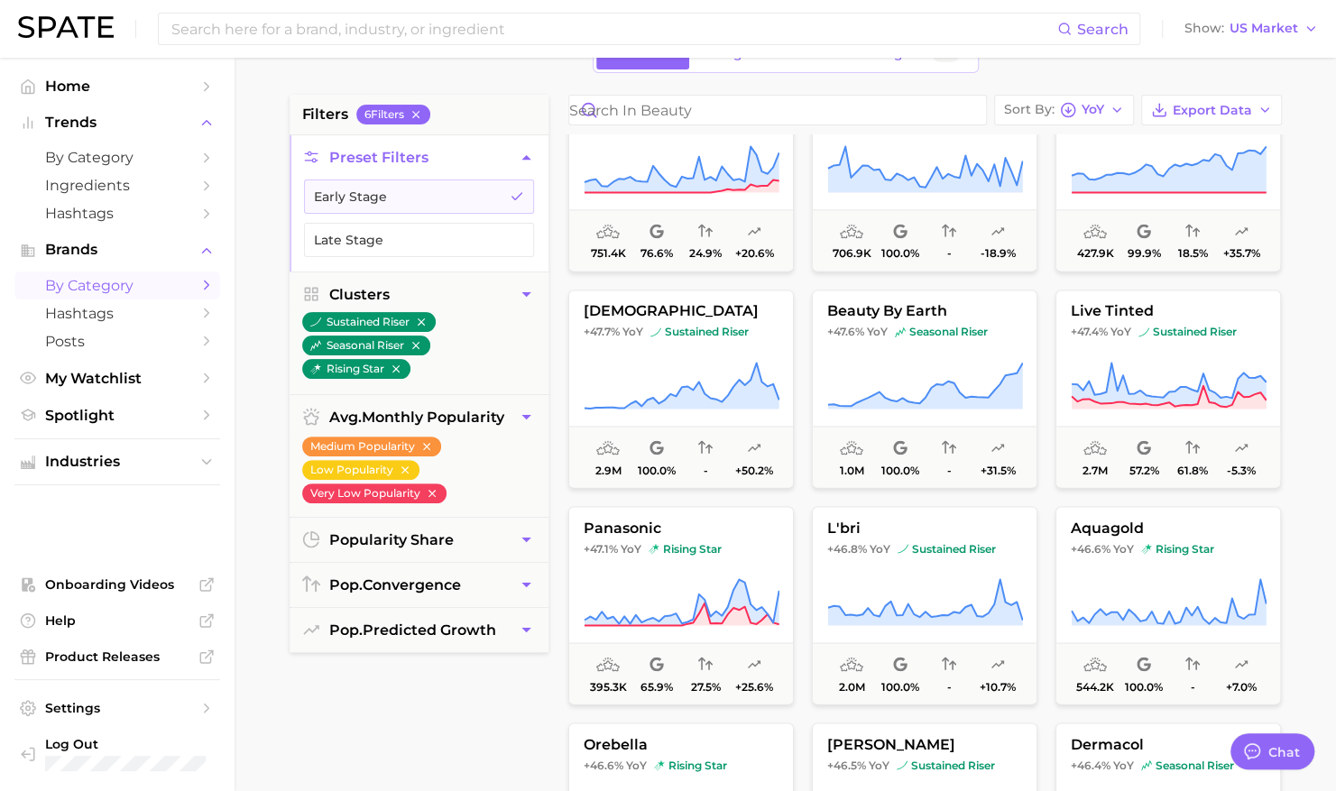
scroll to position [25838, 0]
